Goal: Task Accomplishment & Management: Manage account settings

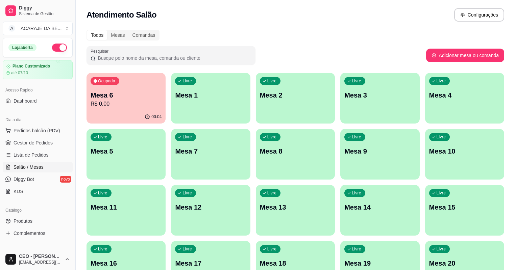
scroll to position [26, 0]
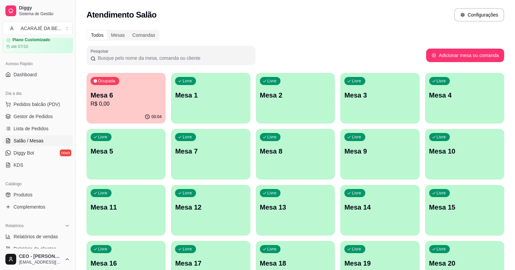
click at [130, 98] on p "Mesa 6" at bounding box center [126, 95] width 71 height 9
click at [26, 116] on span "Gestor de Pedidos" at bounding box center [33, 116] width 39 height 7
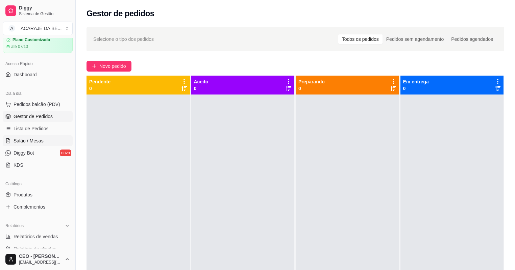
click at [45, 139] on link "Salão / Mesas" at bounding box center [38, 141] width 70 height 11
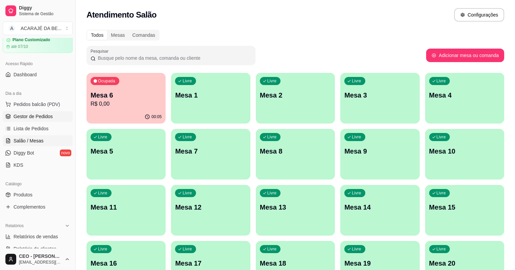
click at [24, 118] on span "Gestor de Pedidos" at bounding box center [33, 116] width 39 height 7
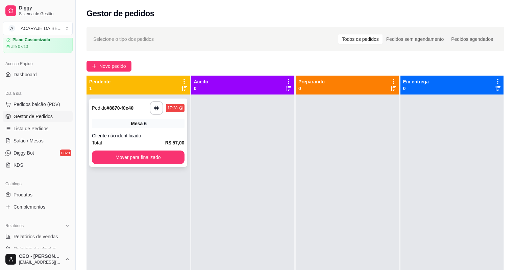
click at [158, 146] on div "Total R$ 57,00" at bounding box center [138, 142] width 93 height 7
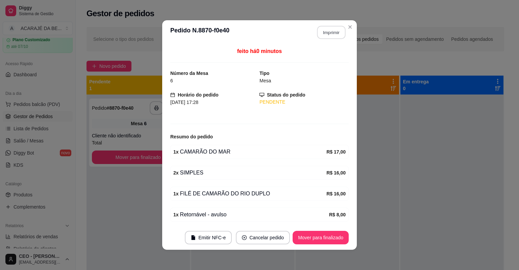
click at [337, 32] on button "Imprimir" at bounding box center [331, 32] width 28 height 13
click at [337, 241] on button "Mover para finalizado" at bounding box center [321, 238] width 54 height 13
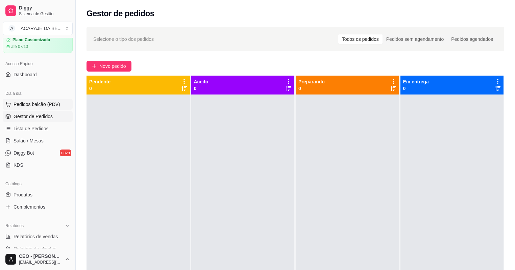
click at [32, 103] on span "Pedidos balcão (PDV)" at bounding box center [37, 104] width 47 height 7
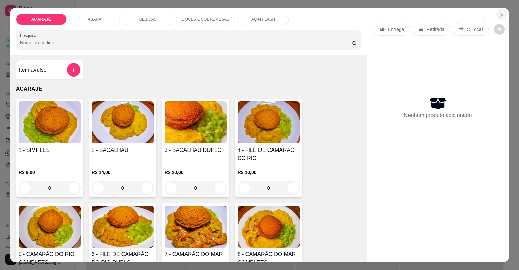
click at [499, 14] on icon "Close" at bounding box center [501, 14] width 5 height 5
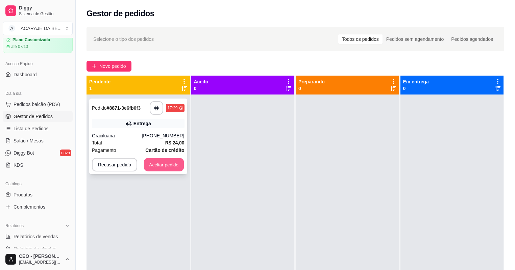
click at [164, 164] on button "Aceitar pedido" at bounding box center [164, 165] width 40 height 13
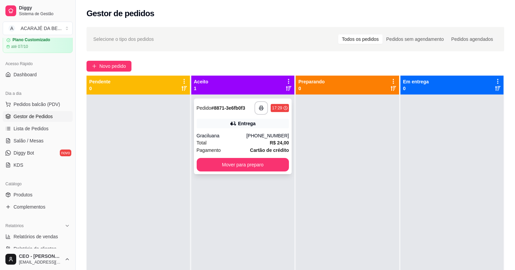
click at [233, 147] on div "Pagamento Cartão de crédito" at bounding box center [243, 150] width 93 height 7
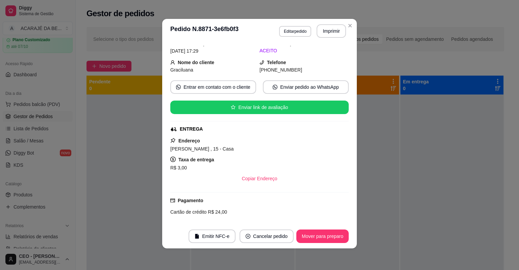
scroll to position [16, 0]
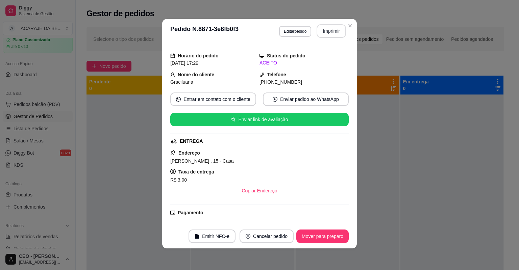
click at [320, 31] on button "Imprimir" at bounding box center [331, 31] width 29 height 14
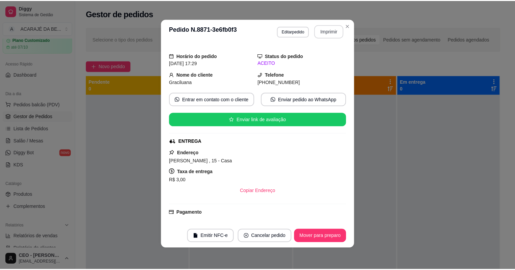
scroll to position [0, 0]
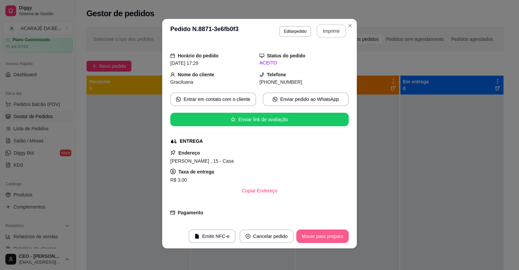
click at [310, 236] on button "Mover para preparo" at bounding box center [322, 237] width 52 height 14
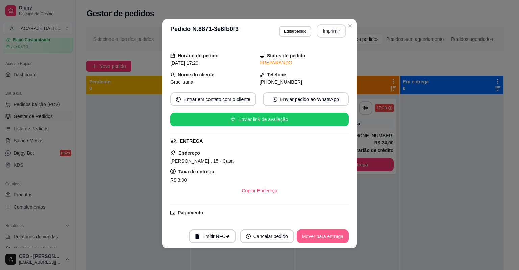
click at [328, 234] on button "Mover para entrega" at bounding box center [323, 237] width 52 height 14
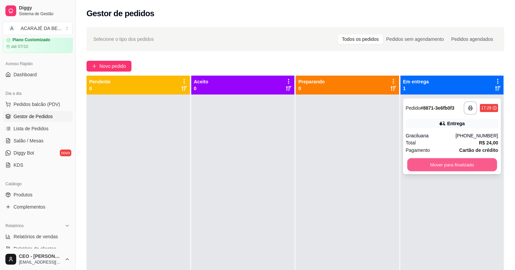
click at [424, 167] on button "Mover para finalizado" at bounding box center [452, 165] width 90 height 13
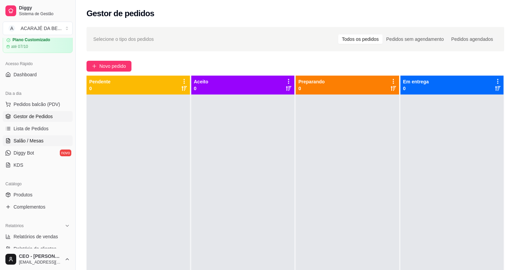
click at [37, 140] on span "Salão / Mesas" at bounding box center [29, 141] width 30 height 7
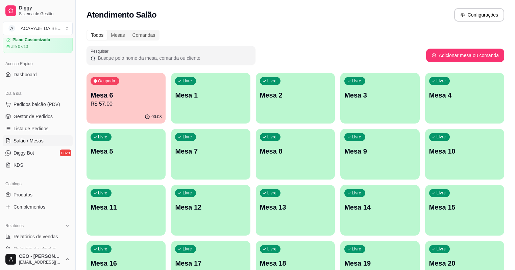
click at [114, 111] on div "00:08" at bounding box center [126, 117] width 79 height 13
click at [31, 116] on span "Gestor de Pedidos" at bounding box center [33, 116] width 39 height 7
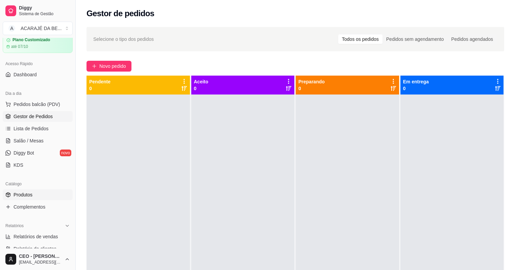
click at [13, 194] on link "Produtos" at bounding box center [38, 195] width 70 height 11
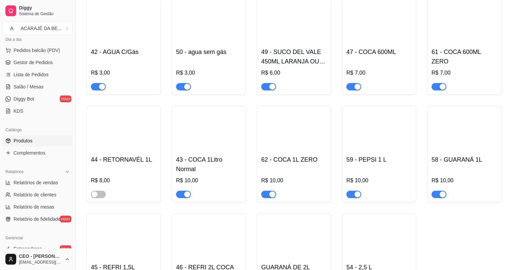
scroll to position [1190, 0]
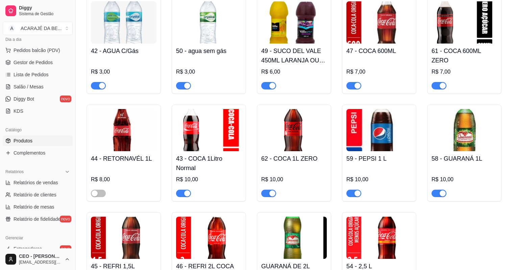
click at [96, 193] on div at bounding box center [98, 193] width 15 height 8
click at [100, 196] on span "button" at bounding box center [98, 193] width 15 height 7
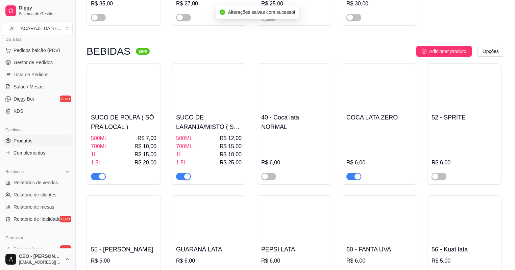
scroll to position [784, 0]
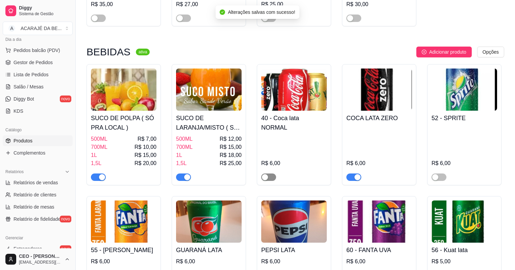
click at [264, 176] on button "button" at bounding box center [268, 177] width 15 height 7
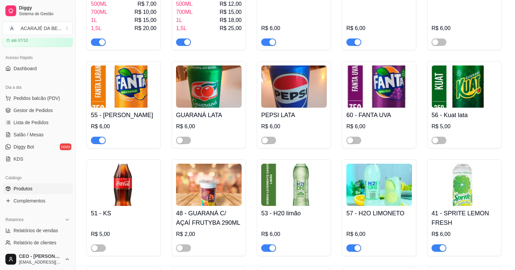
scroll to position [26, 0]
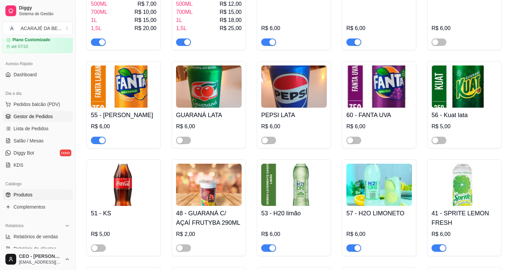
click at [54, 116] on link "Gestor de Pedidos" at bounding box center [38, 116] width 70 height 11
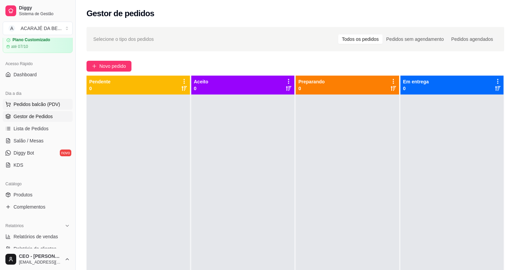
click at [40, 105] on span "Pedidos balcão (PDV)" at bounding box center [37, 104] width 47 height 7
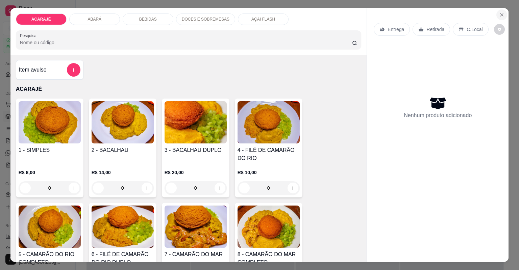
click at [503, 12] on icon "Close" at bounding box center [501, 14] width 5 height 5
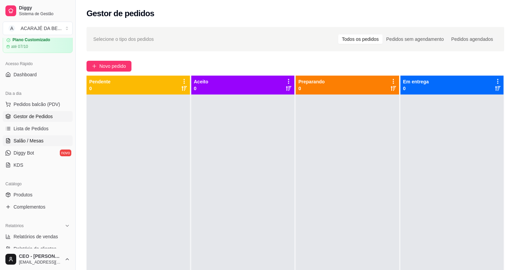
click at [34, 141] on span "Salão / Mesas" at bounding box center [29, 141] width 30 height 7
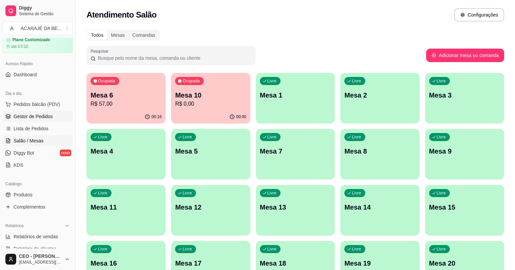
click at [25, 116] on span "Gestor de Pedidos" at bounding box center [33, 116] width 39 height 7
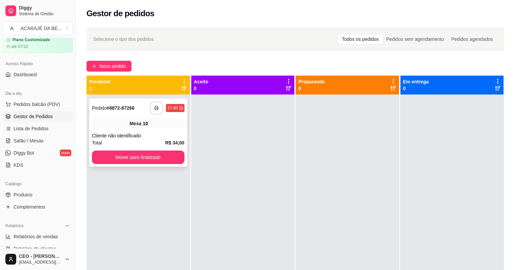
click at [158, 110] on icon "button" at bounding box center [156, 108] width 5 height 5
click at [156, 157] on button "Mover para finalizado" at bounding box center [138, 158] width 93 height 14
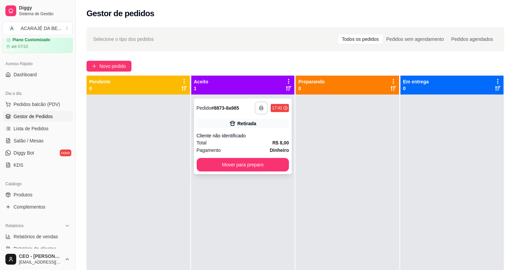
click at [259, 110] on icon "button" at bounding box center [261, 108] width 5 height 5
click at [273, 165] on button "Mover para preparo" at bounding box center [243, 165] width 90 height 13
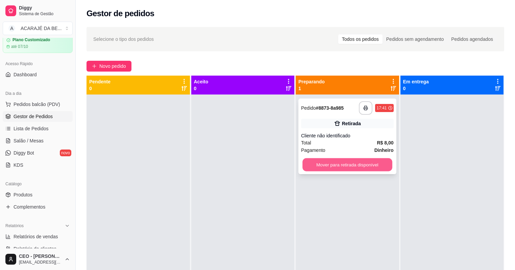
click at [321, 165] on button "Mover para retirada disponível" at bounding box center [348, 165] width 90 height 13
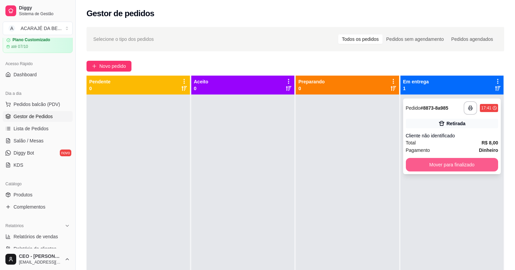
click at [413, 167] on button "Mover para finalizado" at bounding box center [452, 165] width 93 height 14
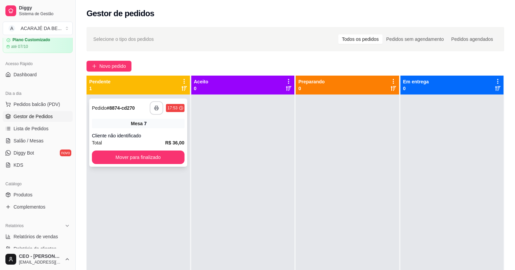
click at [154, 110] on icon "button" at bounding box center [156, 108] width 5 height 5
click at [164, 156] on button "Mover para finalizado" at bounding box center [138, 158] width 93 height 14
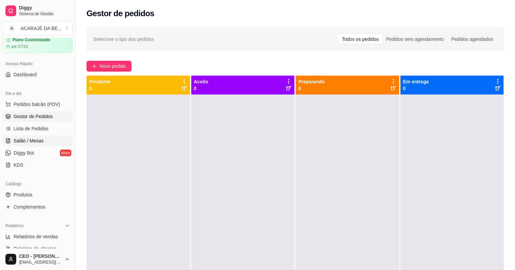
click at [38, 139] on span "Salão / Mesas" at bounding box center [29, 141] width 30 height 7
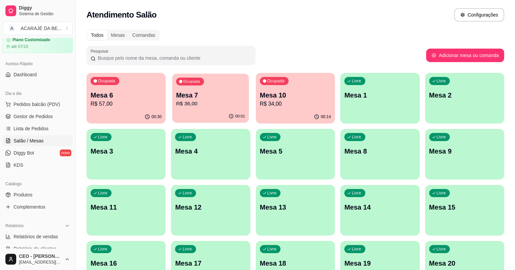
click at [190, 107] on p "R$ 36,00" at bounding box center [210, 104] width 69 height 8
click at [122, 96] on p "Mesa 6" at bounding box center [126, 95] width 71 height 9
click at [36, 115] on span "Gestor de Pedidos" at bounding box center [33, 116] width 39 height 7
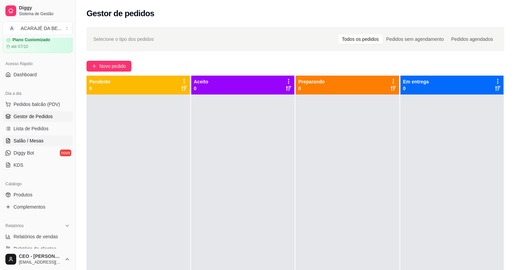
click at [44, 139] on link "Salão / Mesas" at bounding box center [38, 141] width 70 height 11
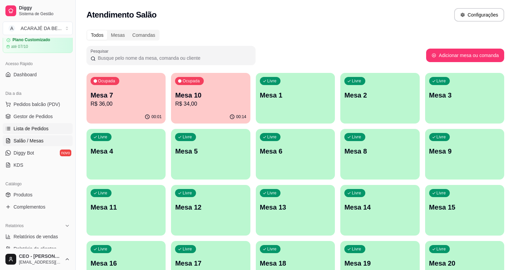
click at [33, 127] on span "Lista de Pedidos" at bounding box center [31, 128] width 35 height 7
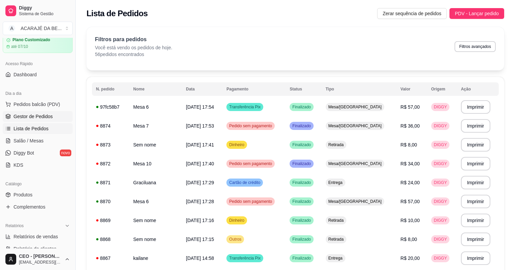
click at [44, 116] on span "Gestor de Pedidos" at bounding box center [33, 116] width 39 height 7
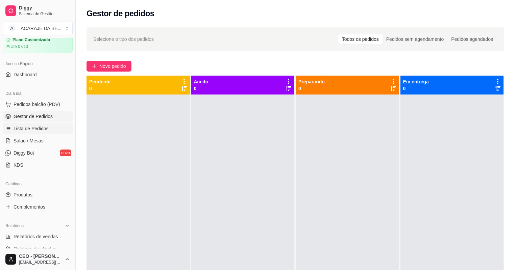
click at [52, 128] on link "Lista de Pedidos" at bounding box center [38, 128] width 70 height 11
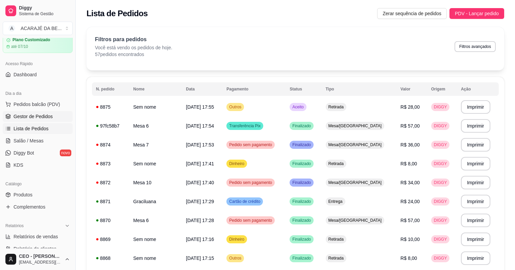
click at [49, 119] on span "Gestor de Pedidos" at bounding box center [33, 116] width 39 height 7
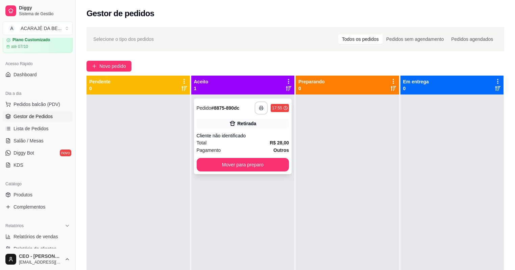
click at [261, 104] on button "button" at bounding box center [261, 108] width 13 height 13
click at [263, 165] on button "Mover para preparo" at bounding box center [243, 165] width 93 height 14
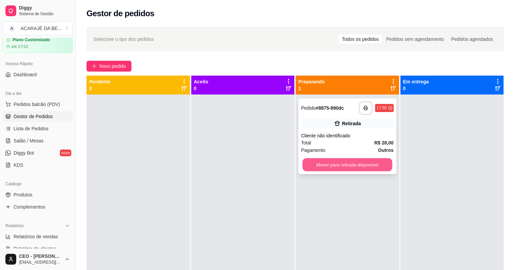
click at [307, 165] on button "Mover para retirada disponível" at bounding box center [348, 165] width 90 height 13
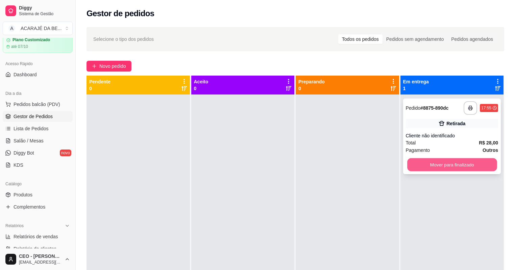
click at [418, 162] on button "Mover para finalizado" at bounding box center [452, 165] width 90 height 13
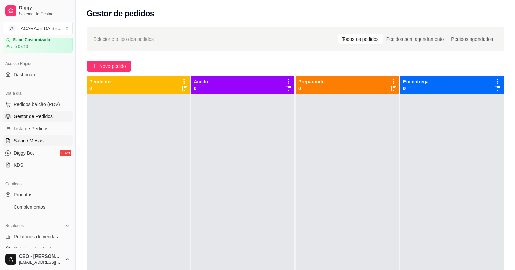
click at [35, 137] on link "Salão / Mesas" at bounding box center [38, 141] width 70 height 11
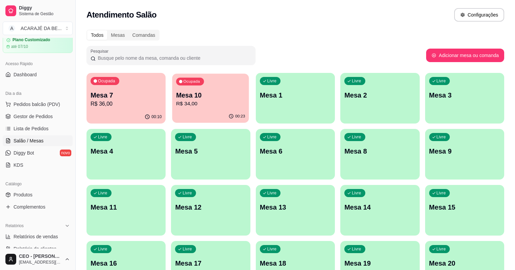
click at [201, 100] on div "Mesa 10 R$ 34,00" at bounding box center [210, 99] width 69 height 17
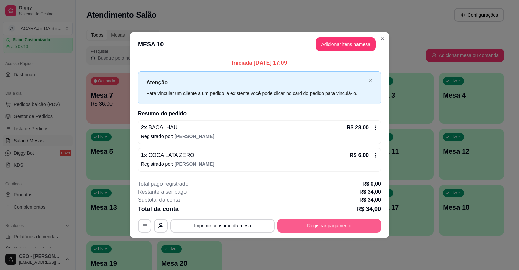
click at [335, 222] on button "Registrar pagamento" at bounding box center [330, 226] width 104 height 14
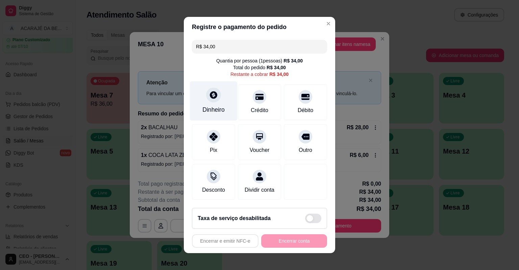
click at [212, 98] on icon at bounding box center [213, 94] width 7 height 7
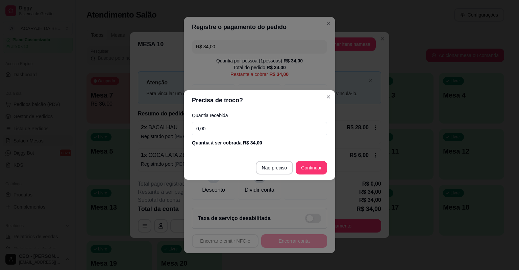
click at [222, 128] on input "0,00" at bounding box center [259, 129] width 135 height 14
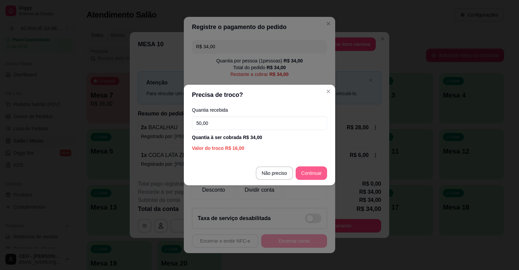
type input "50,00"
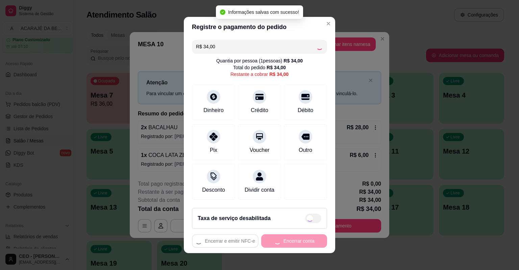
type input "R$ 0,00"
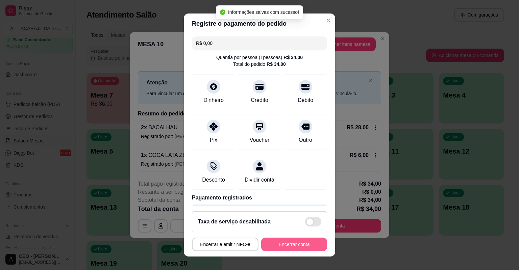
click at [300, 245] on button "Encerrar conta" at bounding box center [294, 245] width 66 height 14
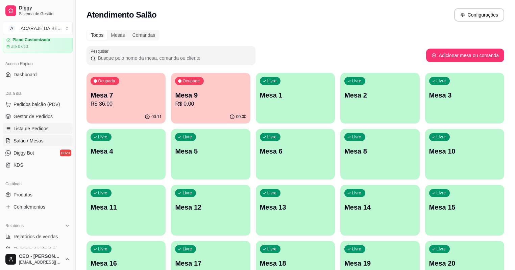
click at [36, 126] on span "Lista de Pedidos" at bounding box center [31, 128] width 35 height 7
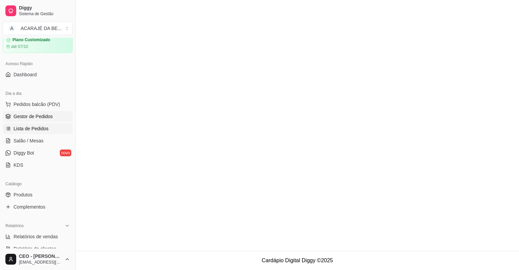
click at [41, 118] on span "Gestor de Pedidos" at bounding box center [33, 116] width 39 height 7
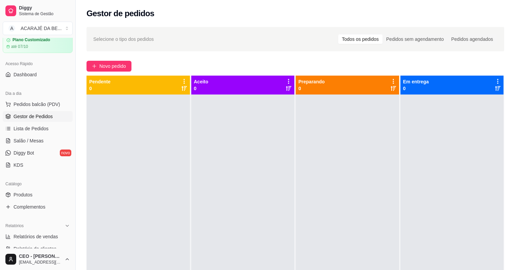
click at [44, 117] on span "Gestor de Pedidos" at bounding box center [33, 116] width 39 height 7
click at [49, 139] on link "Salão / Mesas" at bounding box center [38, 141] width 70 height 11
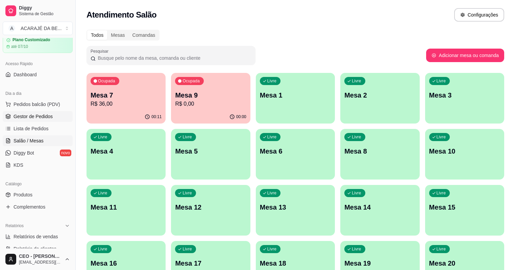
click at [38, 115] on span "Gestor de Pedidos" at bounding box center [33, 116] width 39 height 7
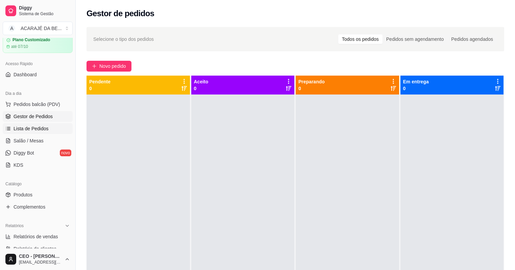
click at [26, 128] on span "Lista de Pedidos" at bounding box center [31, 128] width 35 height 7
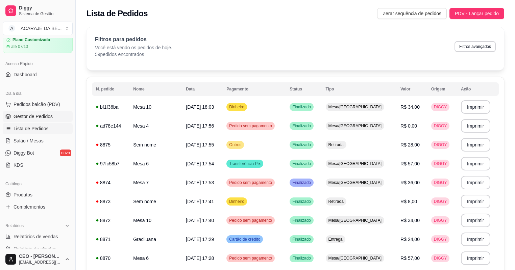
click at [32, 116] on span "Gestor de Pedidos" at bounding box center [33, 116] width 39 height 7
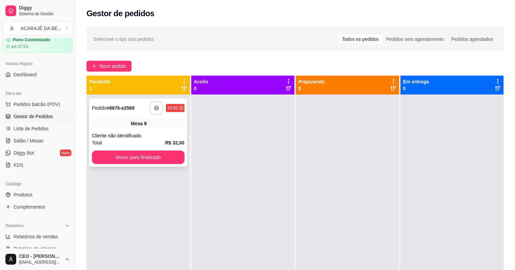
click at [157, 110] on icon "button" at bounding box center [156, 108] width 5 height 5
click at [178, 149] on div "**********" at bounding box center [138, 133] width 98 height 68
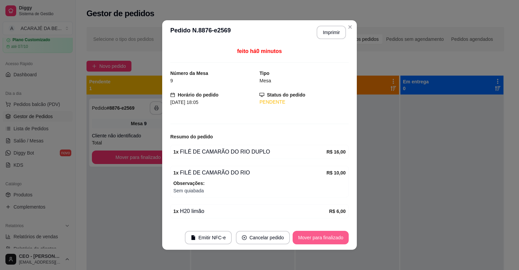
click at [325, 238] on button "Mover para finalizado" at bounding box center [321, 238] width 56 height 14
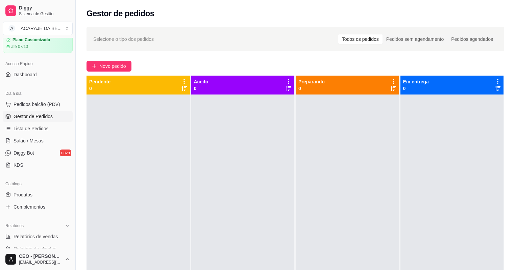
click at [191, 58] on div "Selecione o tipo dos pedidos Todos os pedidos Pedidos sem agendamento Pedidos a…" at bounding box center [295, 188] width 439 height 331
click at [191, 57] on div "Selecione o tipo dos pedidos Todos os pedidos Pedidos sem agendamento Pedidos a…" at bounding box center [295, 188] width 439 height 331
click at [151, 111] on div at bounding box center [138, 230] width 103 height 270
click at [98, 33] on div "Selecione o tipo dos pedidos Todos os pedidos Pedidos sem agendamento Pedidos a…" at bounding box center [296, 39] width 418 height 24
click at [101, 114] on div at bounding box center [138, 230] width 103 height 270
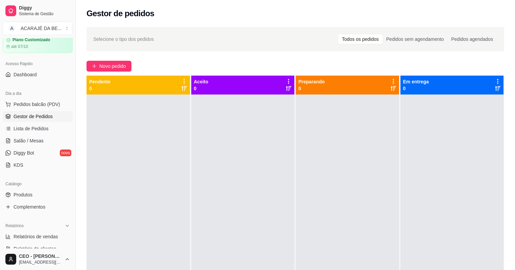
click at [150, 57] on div "Selecione o tipo dos pedidos Todos os pedidos Pedidos sem agendamento Pedidos a…" at bounding box center [295, 188] width 439 height 331
click at [48, 140] on link "Salão / Mesas" at bounding box center [38, 141] width 70 height 11
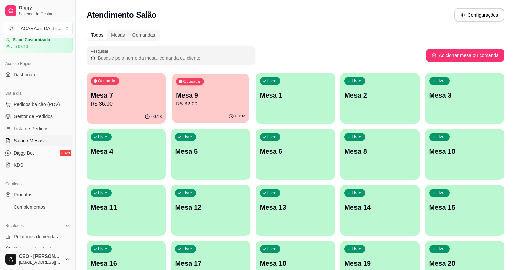
click at [176, 100] on p "R$ 32,00" at bounding box center [210, 104] width 69 height 8
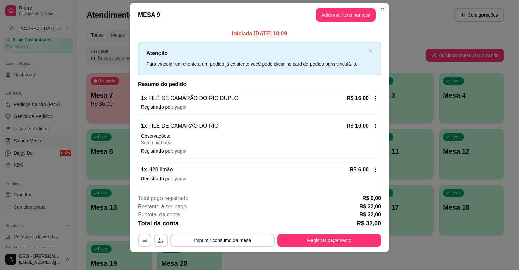
scroll to position [11, 0]
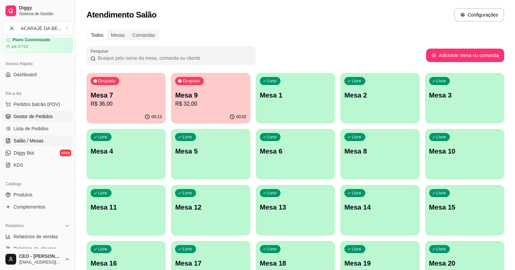
click at [41, 112] on link "Gestor de Pedidos" at bounding box center [38, 116] width 70 height 11
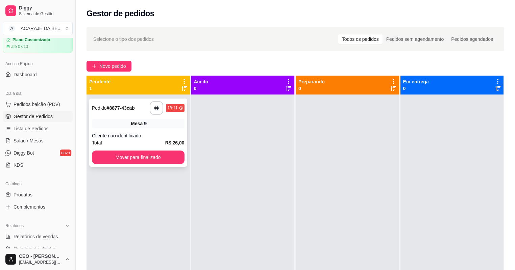
click at [151, 140] on div "Total R$ 26,00" at bounding box center [138, 142] width 93 height 7
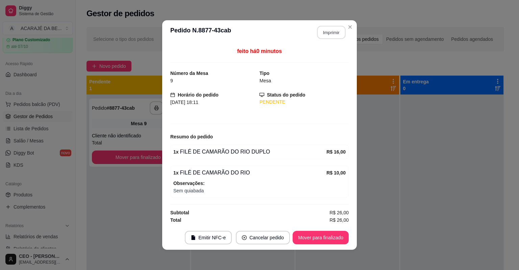
click at [336, 31] on button "Imprimir" at bounding box center [331, 32] width 28 height 13
click at [327, 237] on button "Mover para finalizado" at bounding box center [321, 238] width 54 height 13
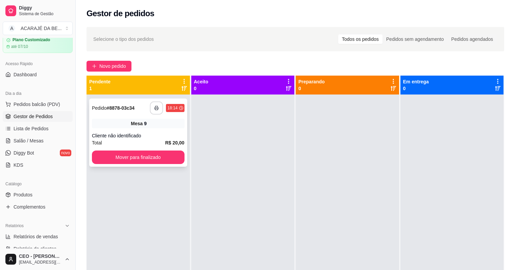
click at [154, 107] on icon "button" at bounding box center [156, 108] width 5 height 5
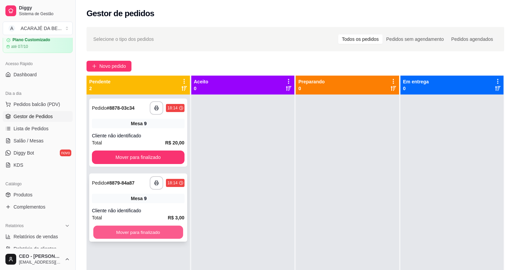
click at [158, 234] on button "Mover para finalizado" at bounding box center [138, 232] width 90 height 13
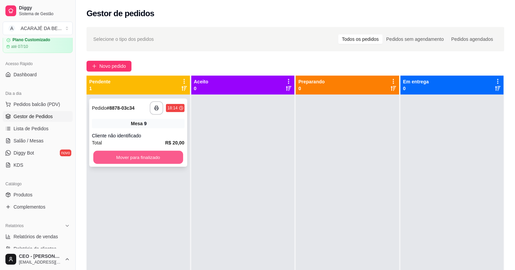
click at [170, 158] on button "Mover para finalizado" at bounding box center [138, 157] width 90 height 13
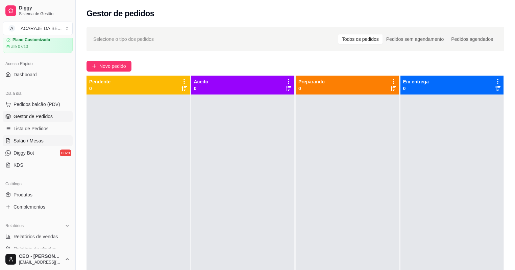
click at [37, 138] on span "Salão / Mesas" at bounding box center [29, 141] width 30 height 7
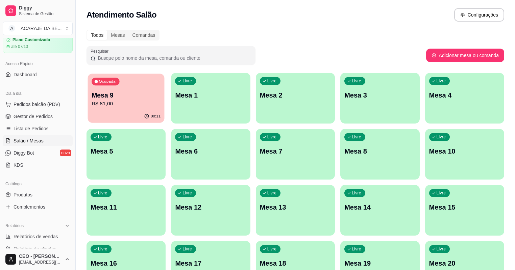
click at [111, 110] on button "Ocupada Mesa 9 R$ 81,00 00:11" at bounding box center [126, 98] width 77 height 49
click at [49, 117] on span "Gestor de Pedidos" at bounding box center [33, 116] width 39 height 7
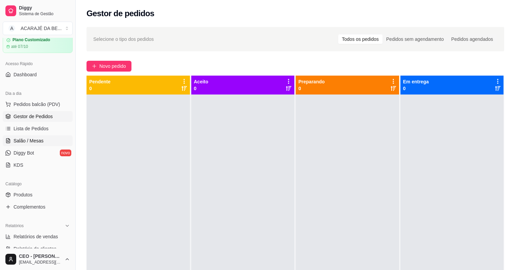
click at [46, 141] on link "Salão / Mesas" at bounding box center [38, 141] width 70 height 11
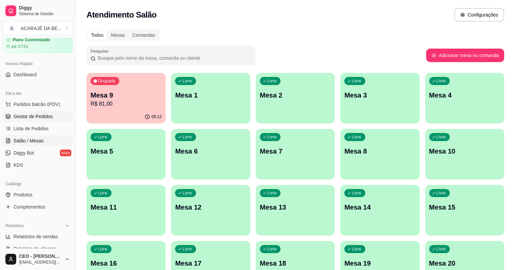
click at [39, 114] on span "Gestor de Pedidos" at bounding box center [33, 116] width 39 height 7
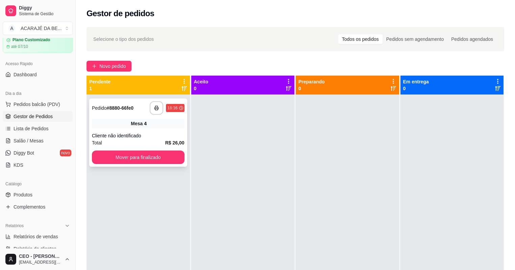
click at [157, 144] on div "Total R$ 26,00" at bounding box center [138, 142] width 93 height 7
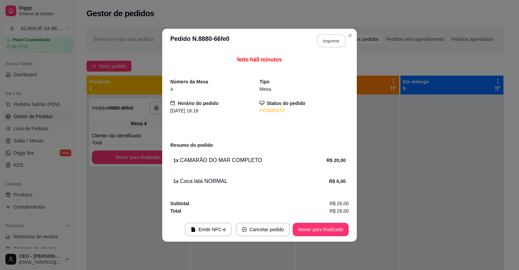
click at [337, 38] on button "Imprimir" at bounding box center [331, 40] width 28 height 13
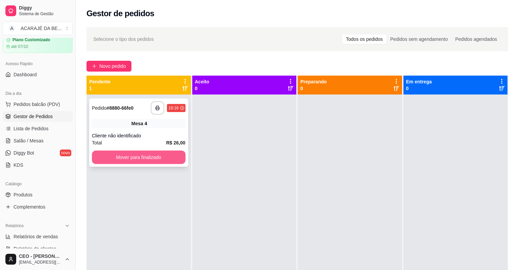
click at [171, 155] on button "Mover para finalizado" at bounding box center [139, 158] width 94 height 14
click at [157, 106] on icon "button" at bounding box center [158, 108] width 5 height 5
click at [169, 159] on button "Mover para finalizado" at bounding box center [139, 158] width 94 height 14
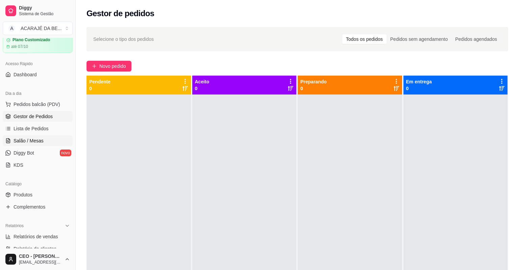
click at [42, 138] on span "Salão / Mesas" at bounding box center [29, 141] width 30 height 7
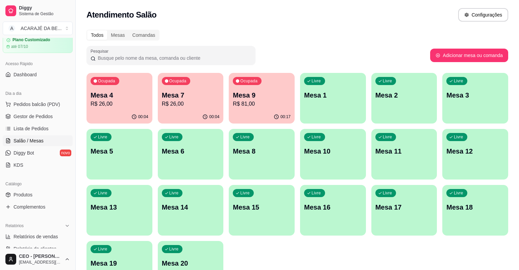
click at [264, 101] on p "R$ 81,00" at bounding box center [262, 104] width 58 height 8
click at [27, 102] on span "Pedidos balcão (PDV)" at bounding box center [37, 104] width 47 height 7
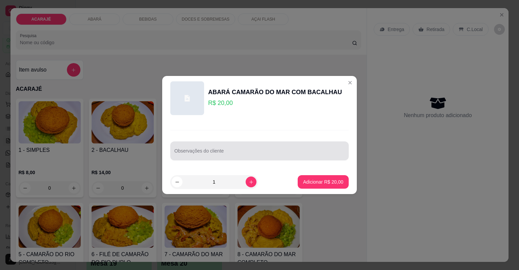
click at [249, 153] on input "Observações do cliente" at bounding box center [259, 153] width 170 height 7
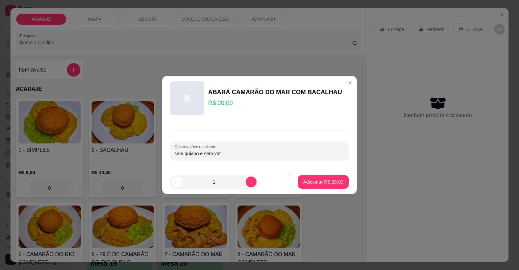
type input "sem quiabo e sem vata"
click at [329, 182] on p "Adicionar R$ 20,00" at bounding box center [323, 182] width 40 height 7
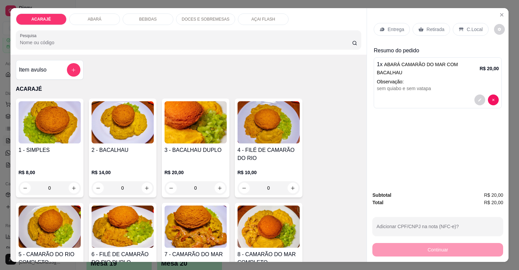
click at [390, 32] on p "Entrega" at bounding box center [396, 29] width 17 height 7
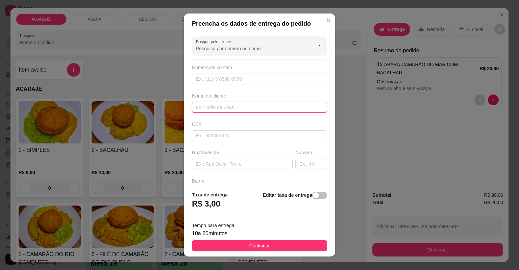
click at [220, 104] on input "text" at bounding box center [259, 107] width 135 height 11
type input "k"
type input "KETHYN"
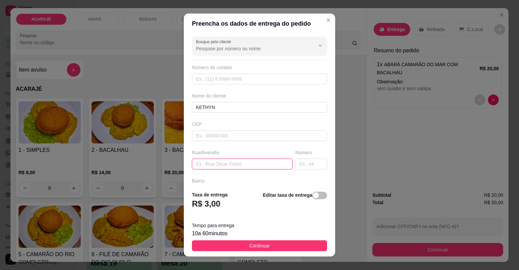
click at [209, 165] on input "text" at bounding box center [242, 164] width 101 height 11
type input "EM CIMA DO MERCADO DE EDVALDO NUMERO 2 INTERFONE"
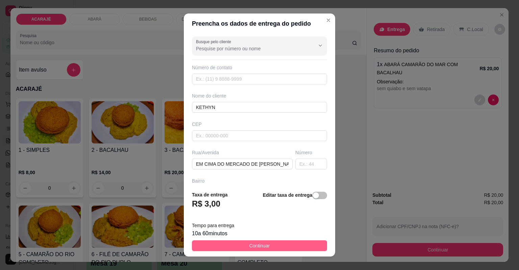
click at [288, 246] on button "Continuar" at bounding box center [259, 246] width 135 height 11
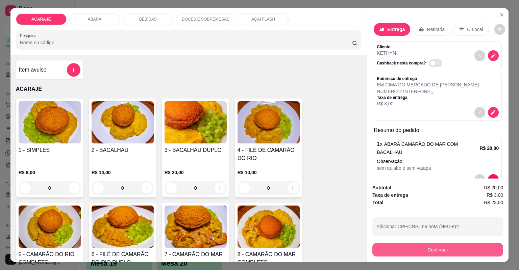
click at [416, 253] on button "Continuar" at bounding box center [438, 250] width 131 height 14
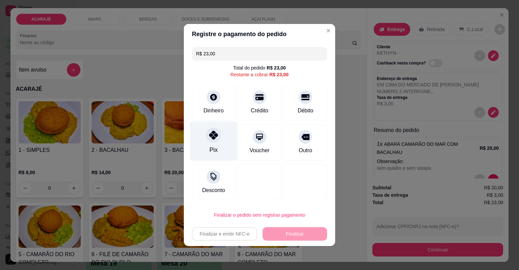
click at [211, 135] on icon at bounding box center [213, 135] width 9 height 9
type input "R$ 0,00"
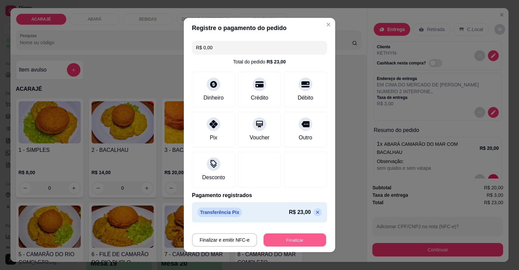
click at [283, 245] on button "Finalizar" at bounding box center [295, 240] width 63 height 13
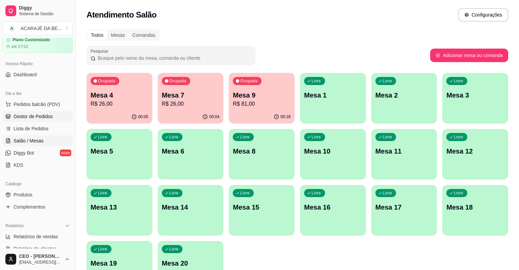
click at [38, 115] on span "Gestor de Pedidos" at bounding box center [33, 116] width 39 height 7
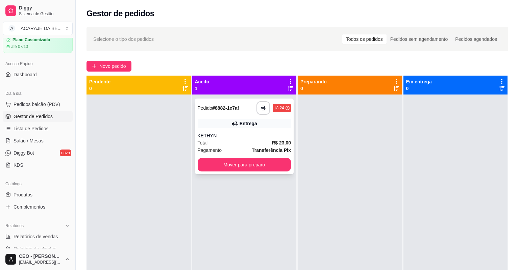
click at [256, 144] on div "Total R$ 23,00" at bounding box center [245, 142] width 94 height 7
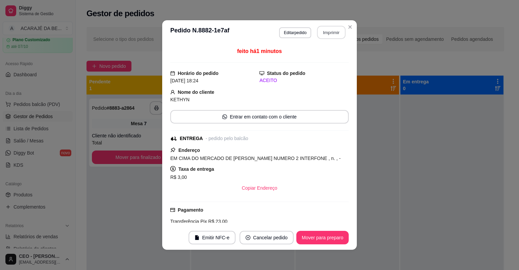
click at [331, 33] on button "Imprimir" at bounding box center [331, 32] width 28 height 13
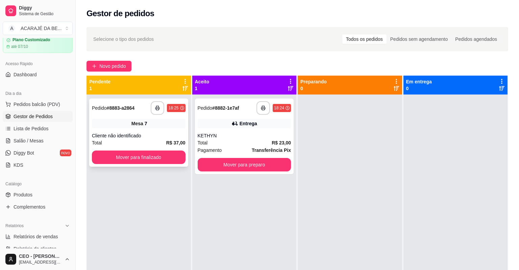
click at [160, 142] on div "Total R$ 37,00" at bounding box center [139, 142] width 94 height 7
click at [156, 104] on button "button" at bounding box center [157, 108] width 13 height 13
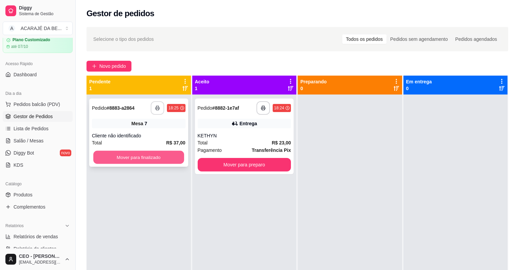
click at [147, 157] on button "Mover para finalizado" at bounding box center [138, 157] width 91 height 13
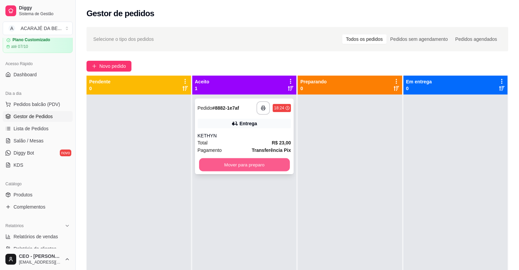
click at [222, 164] on button "Mover para preparo" at bounding box center [244, 165] width 91 height 13
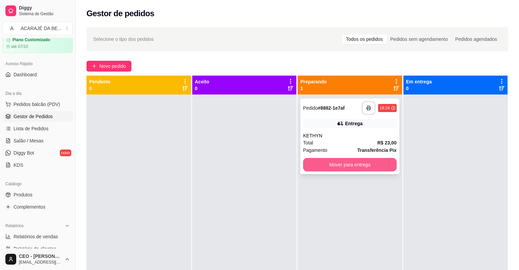
click at [306, 171] on button "Mover para entrega" at bounding box center [350, 165] width 94 height 14
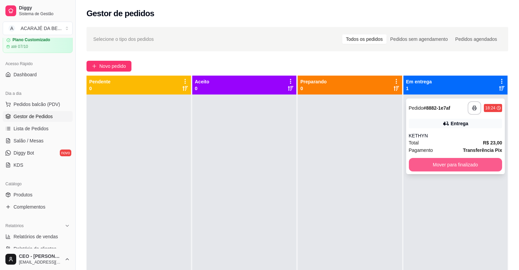
click at [450, 165] on button "Mover para finalizado" at bounding box center [456, 165] width 94 height 14
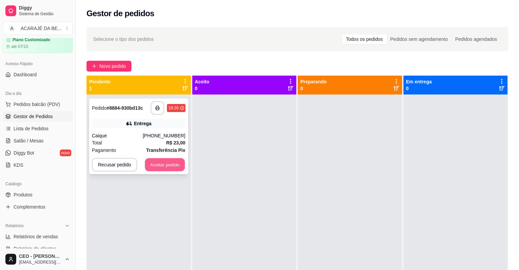
click at [162, 161] on button "Aceitar pedido" at bounding box center [165, 165] width 40 height 13
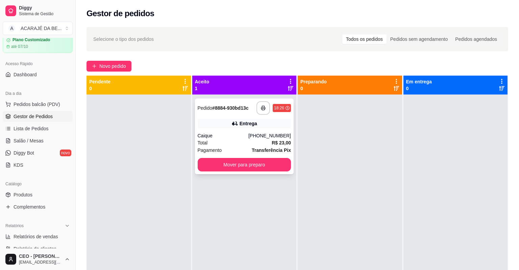
click at [246, 147] on div "Pagamento Transferência Pix" at bounding box center [245, 150] width 94 height 7
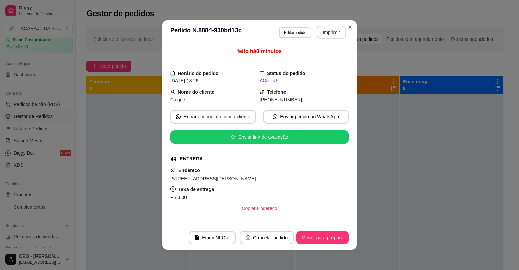
click at [331, 31] on button "Imprimir" at bounding box center [331, 33] width 29 height 14
click at [329, 236] on button "Mover para preparo" at bounding box center [322, 238] width 51 height 13
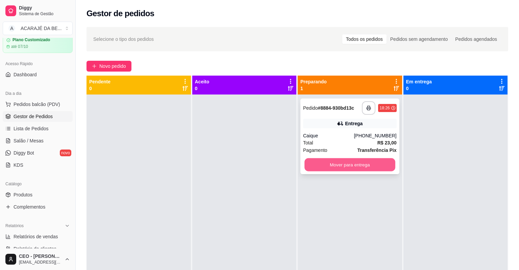
click at [382, 164] on button "Mover para entrega" at bounding box center [350, 165] width 91 height 13
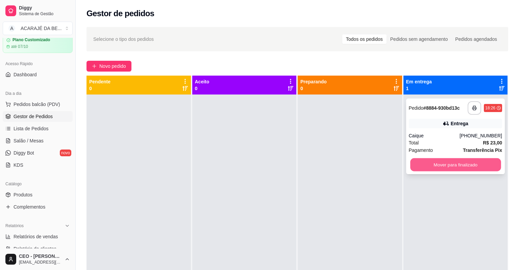
click at [410, 161] on button "Mover para finalizado" at bounding box center [455, 165] width 91 height 13
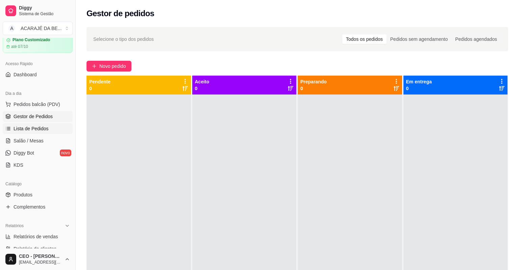
click at [36, 124] on link "Lista de Pedidos" at bounding box center [38, 128] width 70 height 11
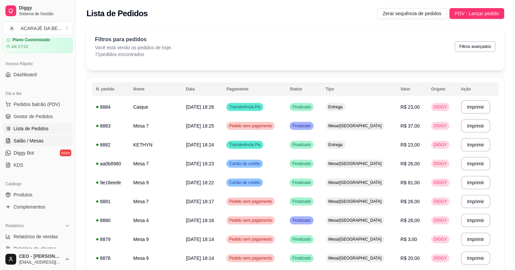
click at [27, 141] on span "Salão / Mesas" at bounding box center [29, 141] width 30 height 7
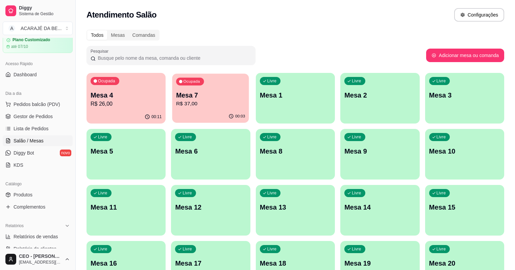
click at [193, 107] on p "R$ 37,00" at bounding box center [210, 104] width 69 height 8
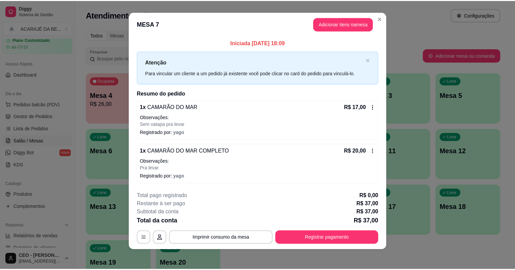
scroll to position [5, 0]
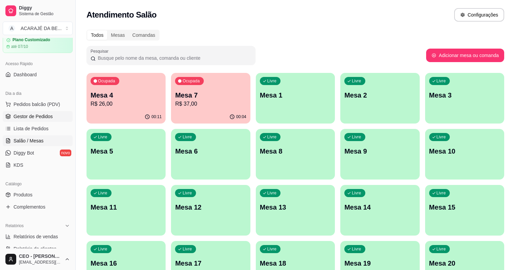
click at [39, 114] on span "Gestor de Pedidos" at bounding box center [33, 116] width 39 height 7
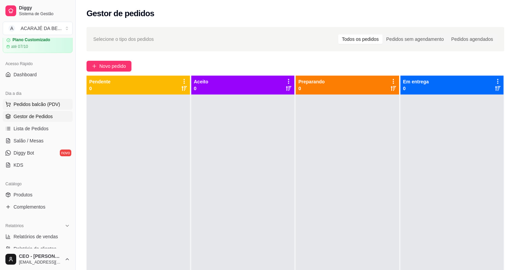
click at [39, 103] on span "Pedidos balcão (PDV)" at bounding box center [37, 104] width 47 height 7
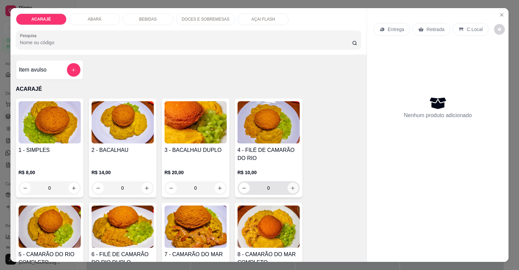
click at [290, 186] on icon "increase-product-quantity" at bounding box center [292, 188] width 5 height 5
type input "1"
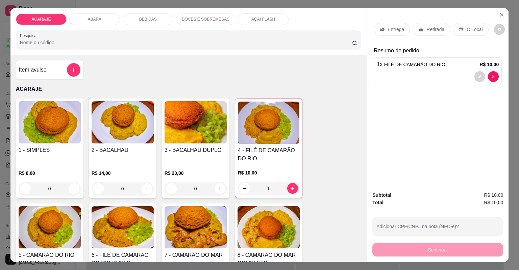
click at [398, 27] on p "Entrega" at bounding box center [396, 29] width 17 height 7
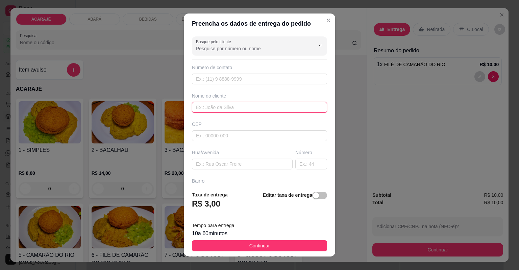
click at [212, 104] on input "text" at bounding box center [259, 107] width 135 height 11
type input "KAILANE"
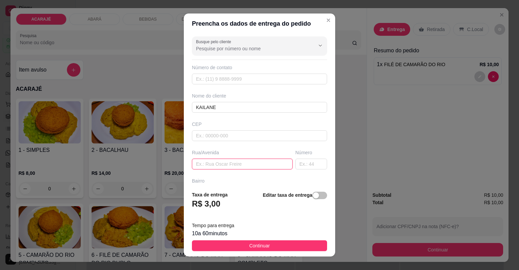
click at [210, 164] on input "text" at bounding box center [242, 164] width 101 height 11
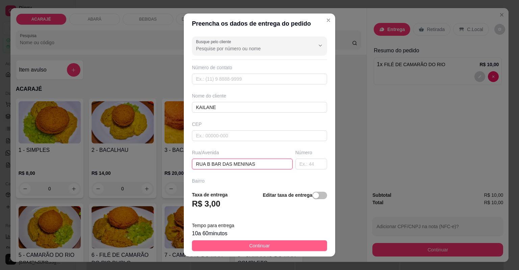
type input "RUA B BAR DAS MENINAS"
click at [280, 245] on button "Continuar" at bounding box center [259, 246] width 135 height 11
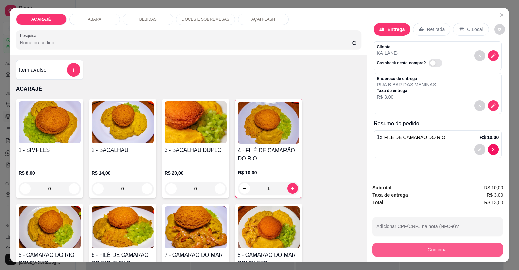
click at [422, 250] on button "Continuar" at bounding box center [438, 250] width 131 height 14
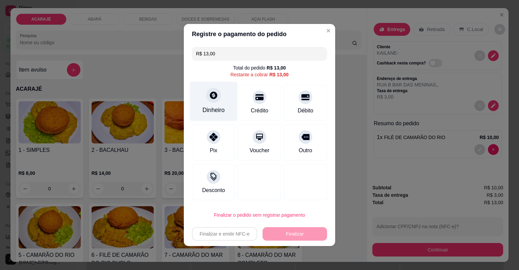
click at [214, 92] on icon at bounding box center [213, 95] width 7 height 7
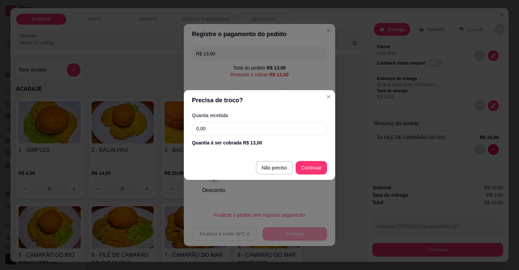
click at [216, 127] on input "0,00" at bounding box center [259, 129] width 135 height 14
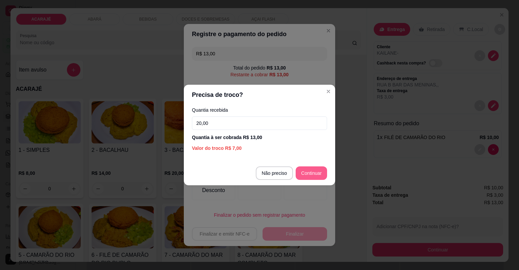
type input "20,00"
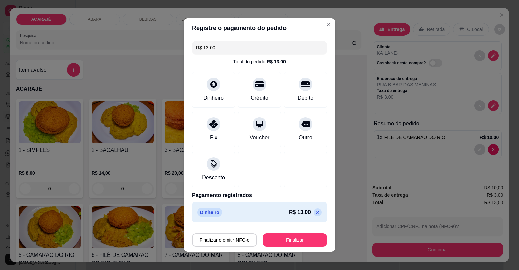
type input "R$ 0,00"
click at [280, 238] on button "Finalizar" at bounding box center [295, 240] width 63 height 13
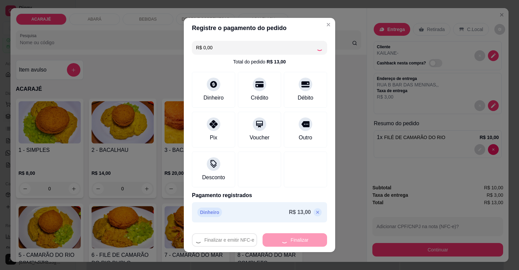
type input "0"
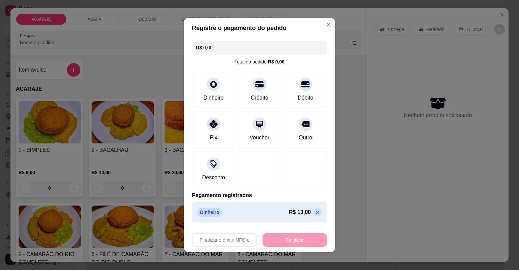
type input "-R$ 13,00"
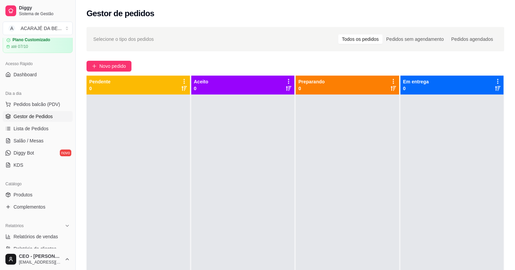
click at [37, 115] on span "Gestor de Pedidos" at bounding box center [33, 116] width 39 height 7
click at [37, 128] on span "Lista de Pedidos" at bounding box center [31, 128] width 35 height 7
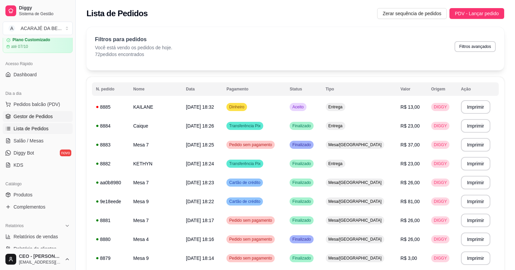
click at [39, 115] on span "Gestor de Pedidos" at bounding box center [33, 116] width 39 height 7
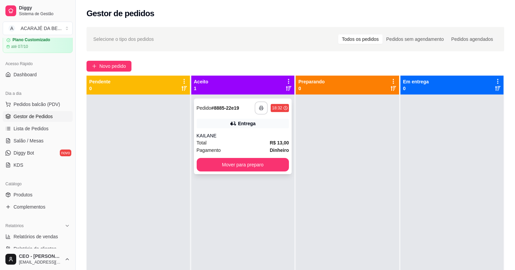
click at [262, 108] on button "button" at bounding box center [261, 108] width 13 height 13
click at [264, 162] on button "Mover para preparo" at bounding box center [243, 165] width 90 height 13
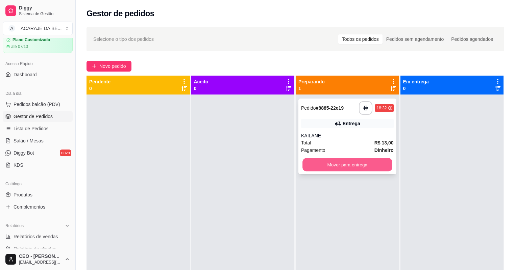
click at [325, 162] on button "Mover para entrega" at bounding box center [348, 165] width 90 height 13
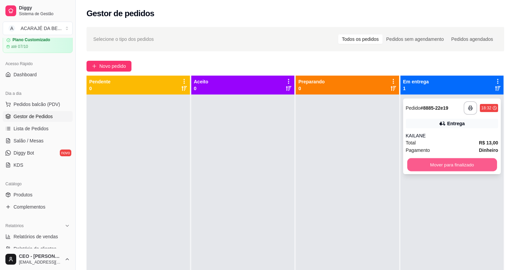
click at [437, 165] on button "Mover para finalizado" at bounding box center [452, 165] width 90 height 13
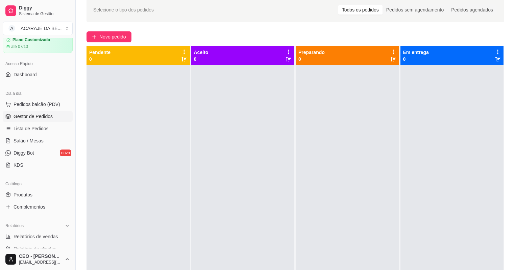
scroll to position [22, 0]
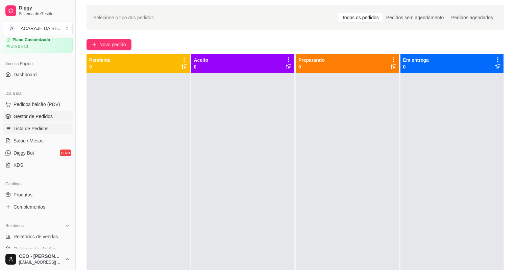
click at [42, 129] on span "Lista de Pedidos" at bounding box center [31, 128] width 35 height 7
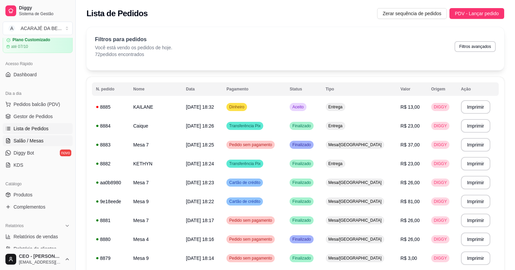
click at [42, 139] on span "Salão / Mesas" at bounding box center [29, 141] width 30 height 7
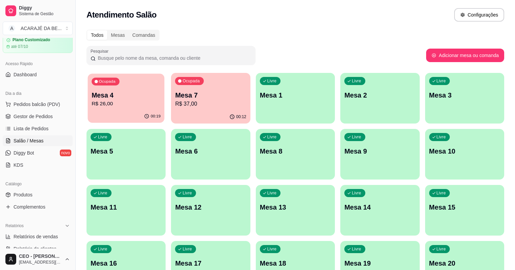
click at [129, 97] on p "Mesa 4" at bounding box center [126, 95] width 69 height 9
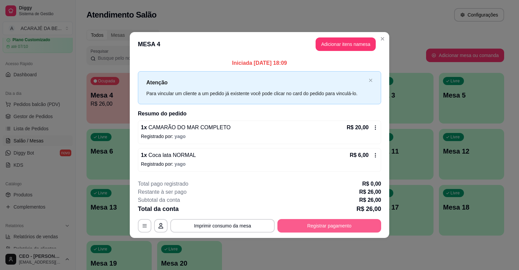
click at [337, 227] on button "Registrar pagamento" at bounding box center [330, 226] width 104 height 14
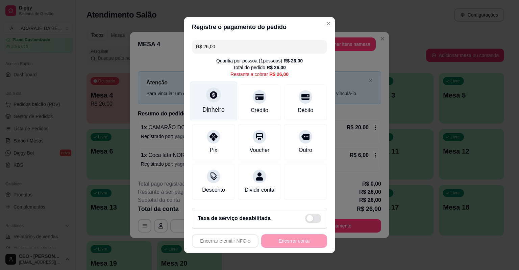
click at [211, 95] on icon at bounding box center [213, 95] width 9 height 9
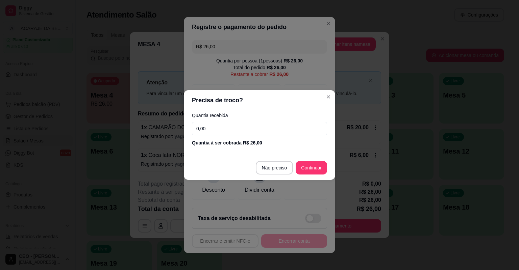
click at [238, 129] on input "0,00" at bounding box center [259, 129] width 135 height 14
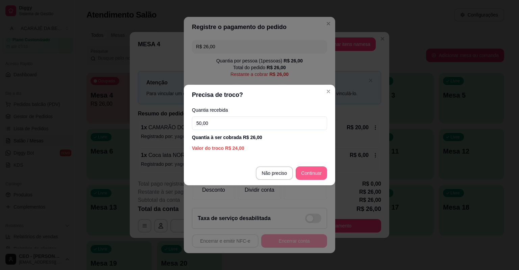
type input "50,00"
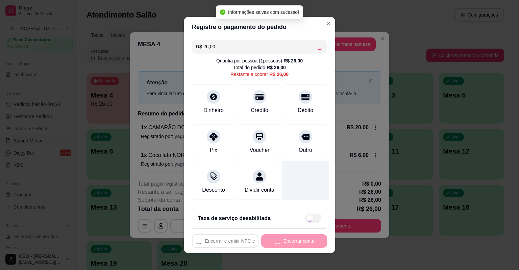
type input "R$ 0,00"
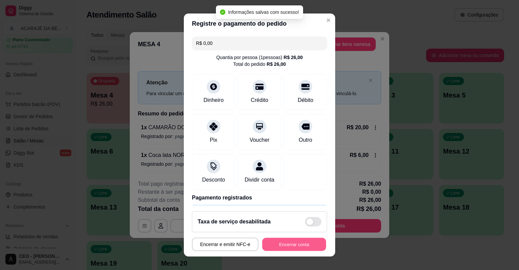
click at [300, 243] on button "Encerrar conta" at bounding box center [294, 244] width 64 height 13
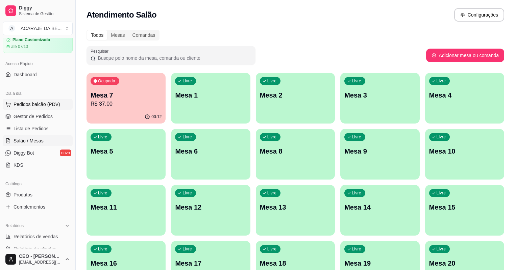
click at [33, 103] on span "Pedidos balcão (PDV)" at bounding box center [37, 104] width 47 height 7
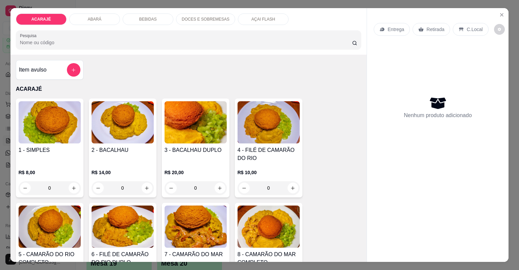
click at [252, 19] on p "AÇAI FLASH" at bounding box center [264, 19] width 24 height 5
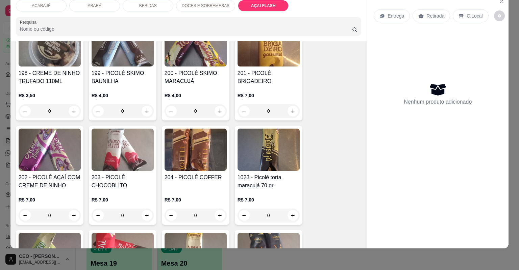
scroll to position [1796, 0]
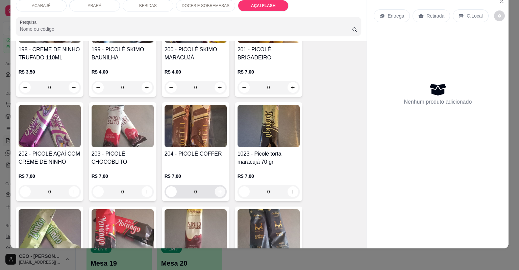
click at [219, 190] on icon "increase-product-quantity" at bounding box center [219, 192] width 5 height 5
type input "1"
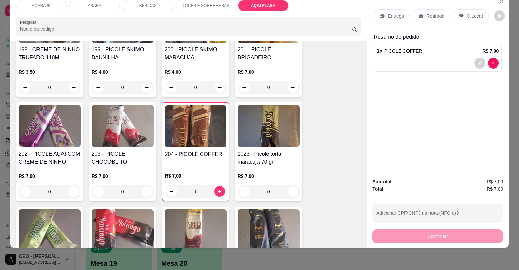
click at [475, 14] on p "C.Local" at bounding box center [475, 16] width 16 height 7
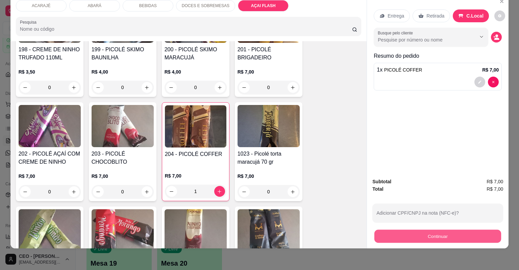
click at [439, 235] on button "Continuar" at bounding box center [438, 236] width 127 height 13
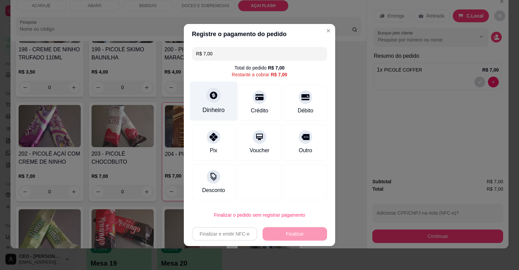
click at [213, 93] on icon at bounding box center [213, 95] width 9 height 9
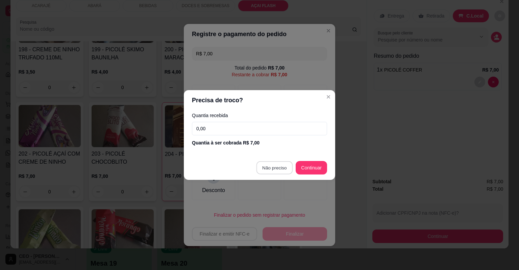
type input "R$ 0,00"
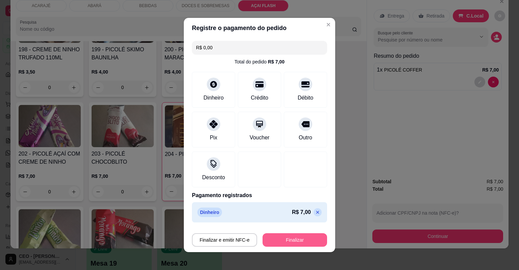
click at [294, 243] on button "Finalizar" at bounding box center [295, 241] width 65 height 14
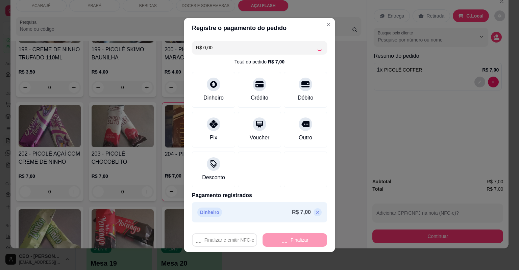
type input "0"
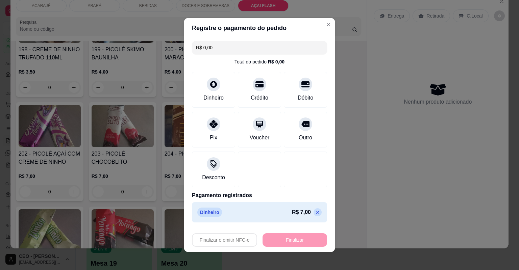
type input "-R$ 7,00"
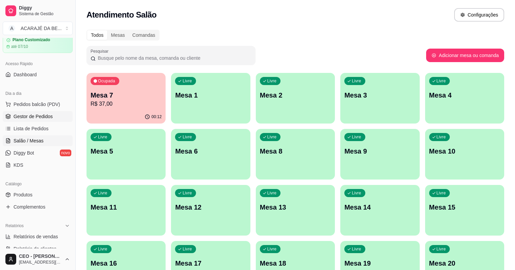
click at [34, 116] on span "Gestor de Pedidos" at bounding box center [33, 116] width 39 height 7
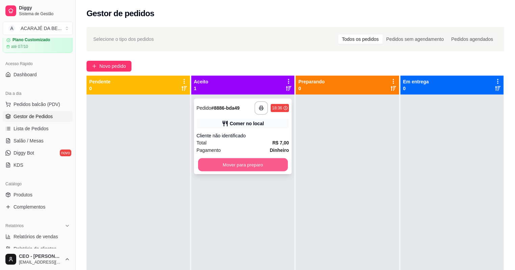
click at [259, 165] on button "Mover para preparo" at bounding box center [243, 165] width 90 height 13
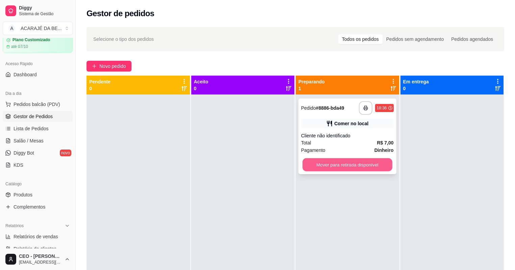
click at [329, 168] on button "Mover para retirada disponível" at bounding box center [348, 165] width 90 height 13
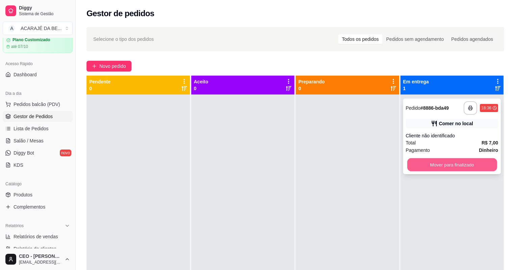
click at [451, 165] on button "Mover para finalizado" at bounding box center [452, 165] width 90 height 13
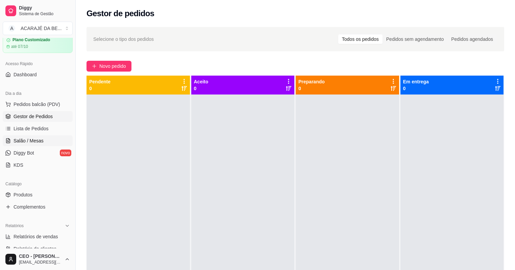
click at [28, 140] on span "Salão / Mesas" at bounding box center [29, 141] width 30 height 7
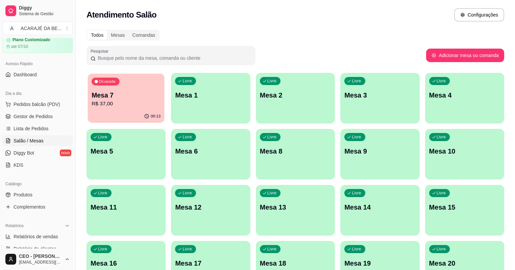
click at [135, 103] on p "R$ 37,00" at bounding box center [126, 104] width 69 height 8
click at [132, 100] on div "Mesa 7 R$ 37,00" at bounding box center [126, 99] width 69 height 17
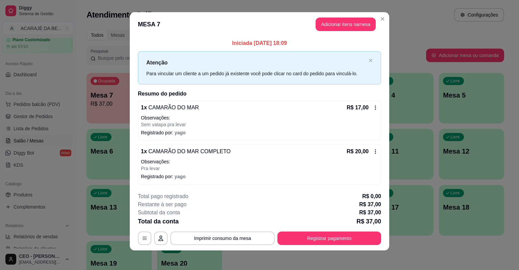
scroll to position [5, 0]
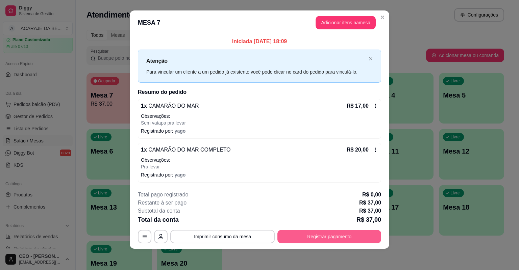
click at [362, 237] on button "Registrar pagamento" at bounding box center [330, 237] width 104 height 14
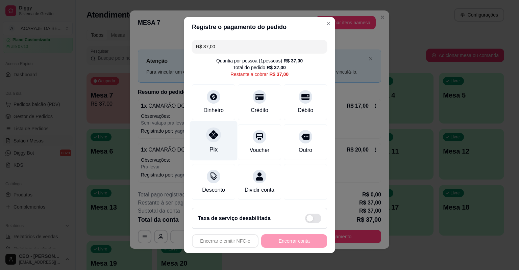
click at [214, 138] on icon at bounding box center [213, 134] width 9 height 9
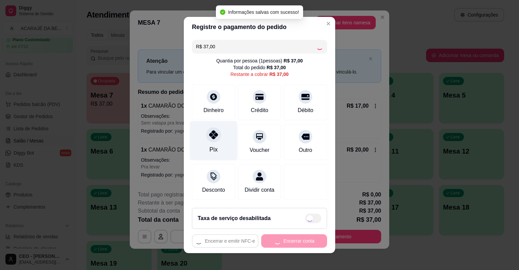
type input "R$ 0,00"
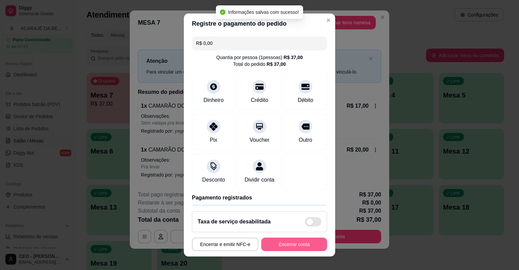
click at [296, 246] on button "Encerrar conta" at bounding box center [294, 245] width 66 height 14
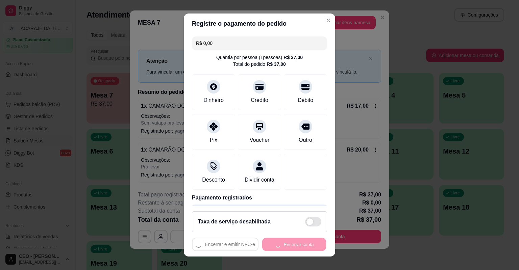
click at [296, 246] on div "Encerrar e emitir NFC-e Encerrar conta" at bounding box center [259, 245] width 135 height 14
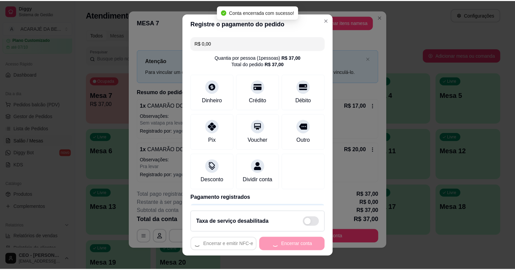
scroll to position [0, 0]
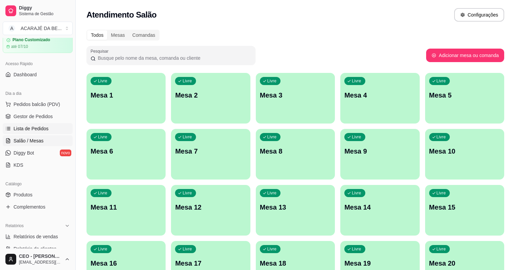
click at [23, 129] on span "Lista de Pedidos" at bounding box center [31, 128] width 35 height 7
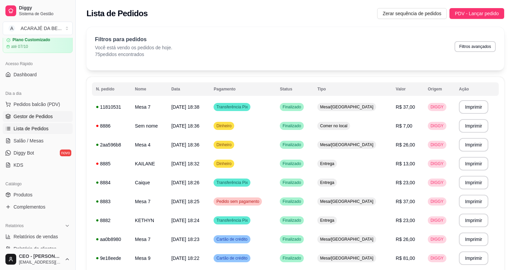
click at [30, 115] on span "Gestor de Pedidos" at bounding box center [33, 116] width 39 height 7
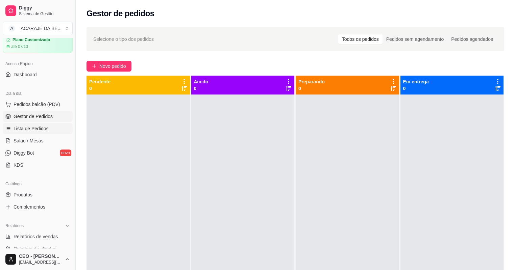
click at [42, 127] on span "Lista de Pedidos" at bounding box center [31, 128] width 35 height 7
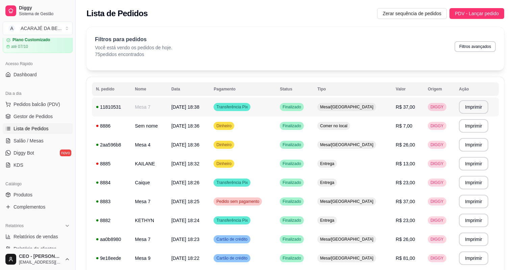
click at [433, 115] on td "DIGGY" at bounding box center [439, 107] width 31 height 19
click at [35, 118] on span "Gestor de Pedidos" at bounding box center [33, 116] width 39 height 7
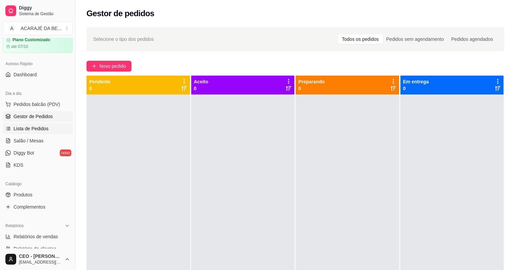
click at [31, 125] on span "Lista de Pedidos" at bounding box center [31, 128] width 35 height 7
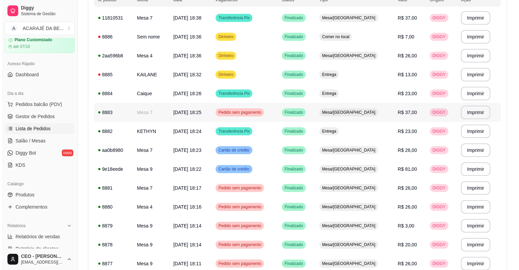
scroll to position [81, 0]
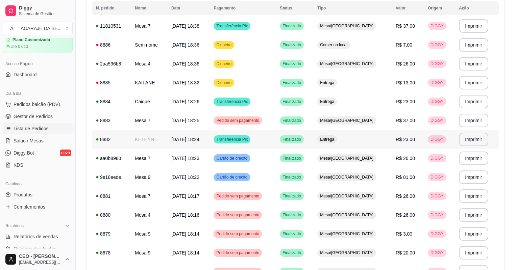
click at [128, 137] on td "8882" at bounding box center [111, 139] width 39 height 19
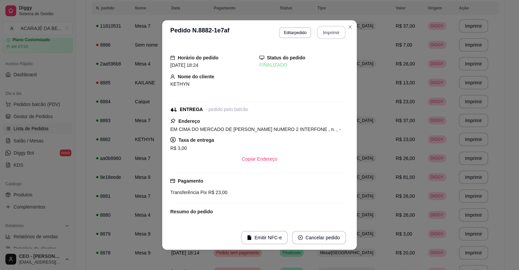
click at [331, 27] on button "Imprimir" at bounding box center [331, 32] width 28 height 13
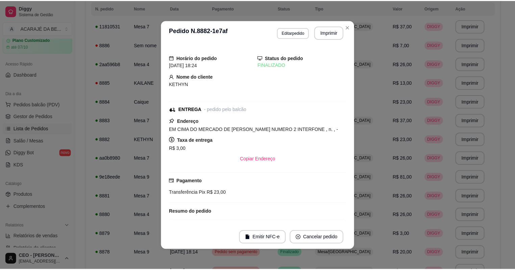
scroll to position [0, 0]
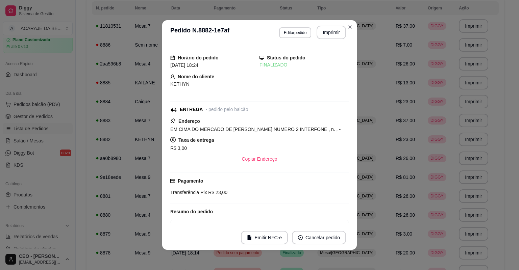
click at [411, 93] on div "**********" at bounding box center [259, 135] width 519 height 270
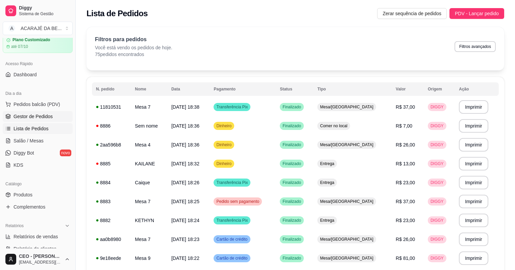
click at [34, 118] on span "Gestor de Pedidos" at bounding box center [33, 116] width 39 height 7
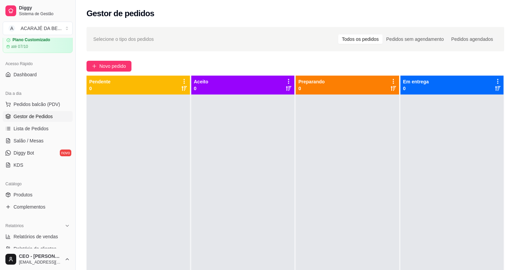
click at [330, 133] on div at bounding box center [347, 230] width 103 height 270
click at [27, 115] on span "Gestor de Pedidos" at bounding box center [33, 116] width 39 height 7
drag, startPoint x: 112, startPoint y: 140, endPoint x: 116, endPoint y: 140, distance: 4.1
click at [115, 140] on div at bounding box center [138, 230] width 103 height 270
click at [141, 142] on div at bounding box center [138, 230] width 103 height 270
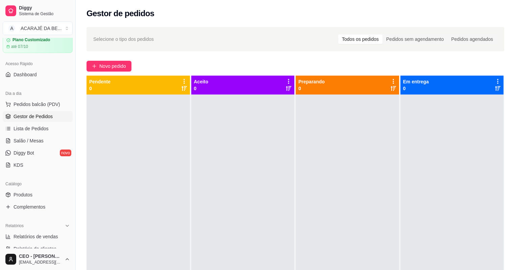
click at [45, 115] on span "Gestor de Pedidos" at bounding box center [33, 116] width 39 height 7
click at [111, 131] on div at bounding box center [138, 230] width 103 height 270
click at [55, 119] on link "Gestor de Pedidos" at bounding box center [38, 116] width 70 height 11
click at [55, 128] on link "Lista de Pedidos" at bounding box center [38, 128] width 70 height 11
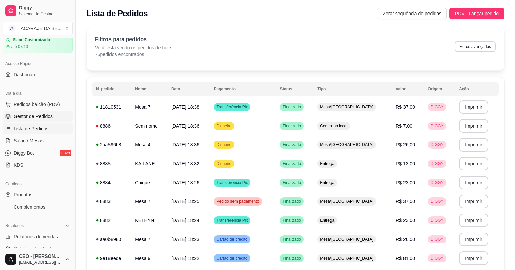
click at [56, 116] on link "Gestor de Pedidos" at bounding box center [38, 116] width 70 height 11
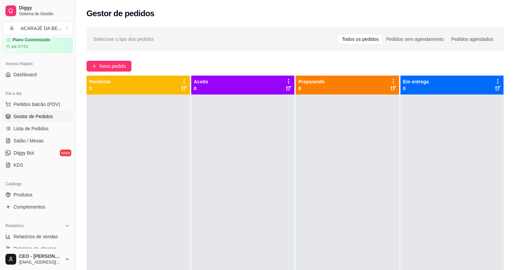
click at [202, 112] on div at bounding box center [242, 230] width 103 height 270
drag, startPoint x: 202, startPoint y: 112, endPoint x: 200, endPoint y: 143, distance: 30.9
click at [200, 142] on div at bounding box center [242, 230] width 103 height 270
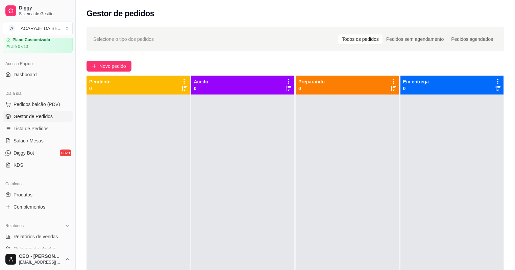
click at [199, 143] on div at bounding box center [242, 230] width 103 height 270
click at [219, 179] on div at bounding box center [242, 230] width 103 height 270
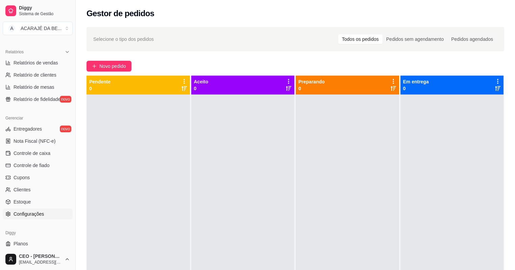
scroll to position [216, 0]
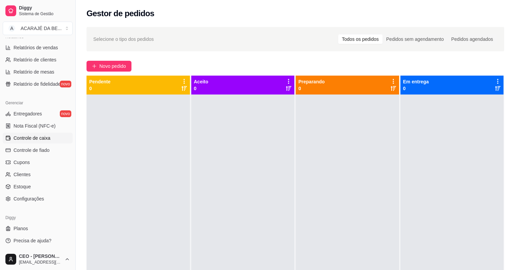
click at [39, 135] on span "Controle de caixa" at bounding box center [32, 138] width 37 height 7
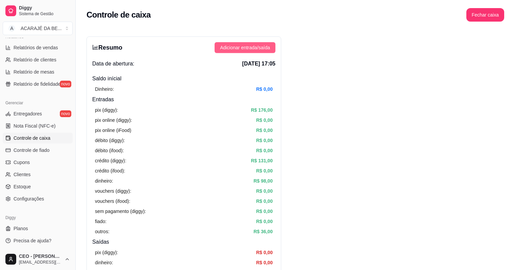
click at [237, 46] on span "Adicionar entrada/saída" at bounding box center [245, 47] width 50 height 7
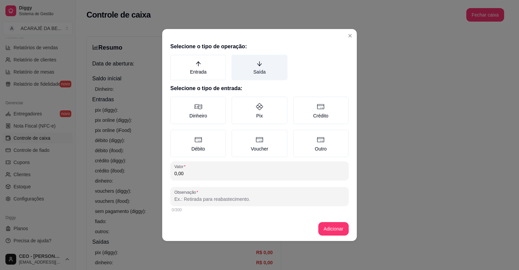
click at [267, 72] on label "Saída" at bounding box center [260, 68] width 56 height 26
click at [237, 60] on button "Saída" at bounding box center [233, 56] width 5 height 5
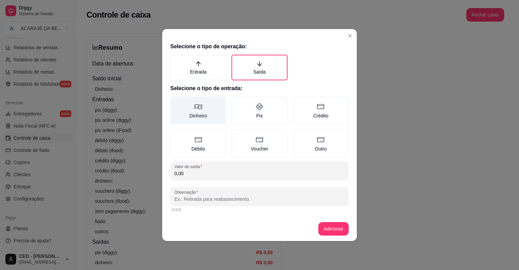
click at [214, 120] on label "Dinheiro" at bounding box center [198, 111] width 56 height 28
click at [175, 102] on button "Dinheiro" at bounding box center [172, 98] width 5 height 5
click at [224, 182] on div "Selecione o tipo de operação: Entrada Saída Selecione o tipo de entrada: Dinhei…" at bounding box center [259, 128] width 195 height 177
click at [235, 172] on input "0,00" at bounding box center [259, 173] width 170 height 7
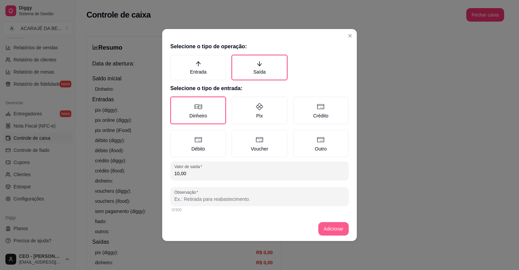
type input "10,00"
click at [339, 230] on button "Adicionar" at bounding box center [333, 229] width 30 height 14
click at [207, 197] on input "Observação" at bounding box center [259, 199] width 170 height 7
type input "[PERSON_NAME] PEDIU"
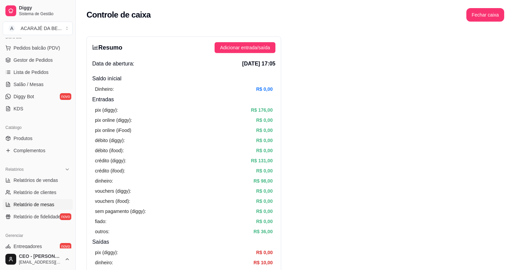
scroll to position [26, 0]
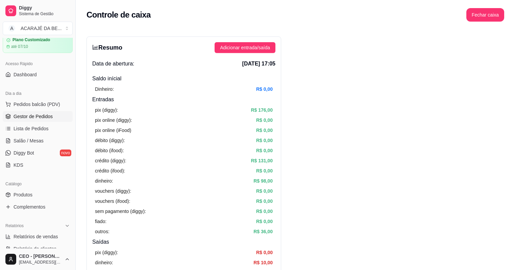
click at [40, 113] on span "Gestor de Pedidos" at bounding box center [33, 116] width 39 height 7
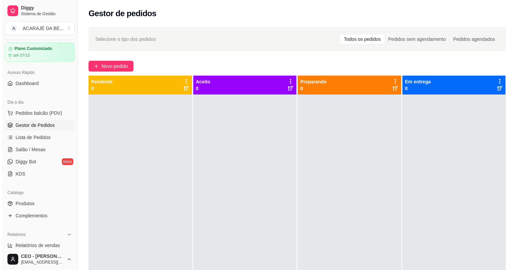
scroll to position [27, 0]
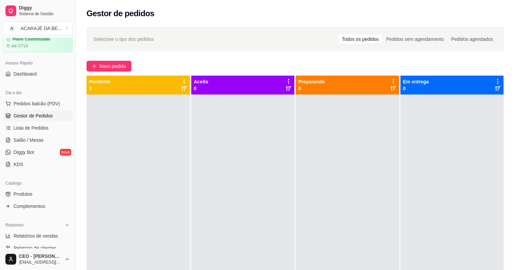
click at [128, 150] on div at bounding box center [138, 230] width 103 height 270
click at [156, 55] on div "Selecione o tipo dos pedidos Todos os pedidos Pedidos sem agendamento Pedidos a…" at bounding box center [295, 188] width 439 height 331
click at [96, 64] on icon "plus" at bounding box center [94, 66] width 5 height 5
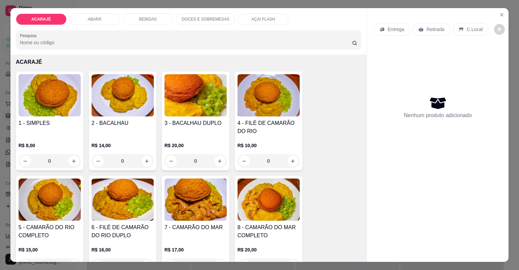
scroll to position [162, 0]
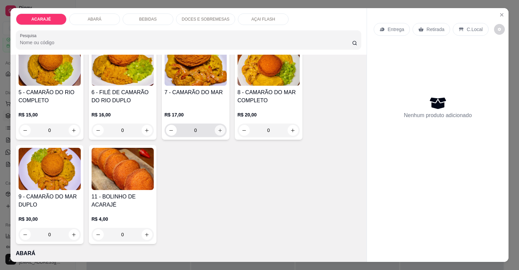
click at [215, 130] on button "increase-product-quantity" at bounding box center [220, 130] width 10 height 10
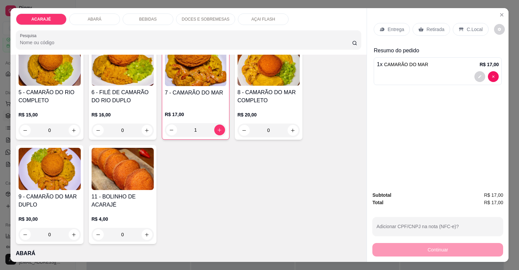
click at [384, 28] on div "Entrega" at bounding box center [392, 29] width 36 height 13
type input "0"
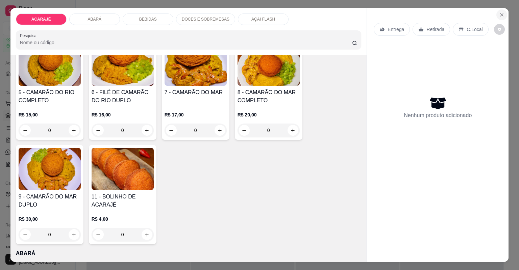
click at [500, 12] on icon "Close" at bounding box center [501, 14] width 5 height 5
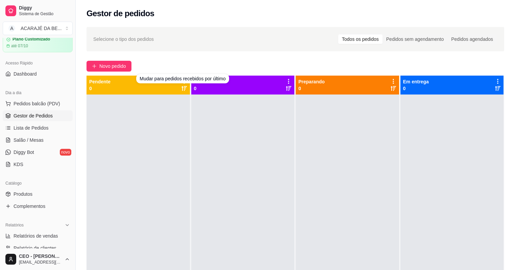
click at [188, 80] on div "Mudar para pedidos recebidos por último" at bounding box center [182, 78] width 93 height 9
click at [169, 80] on div "Mudar para pedidos recebidos por último" at bounding box center [182, 78] width 93 height 9
click at [182, 66] on div "Novo pedido" at bounding box center [296, 66] width 418 height 11
click at [182, 89] on icon at bounding box center [183, 88] width 5 height 5
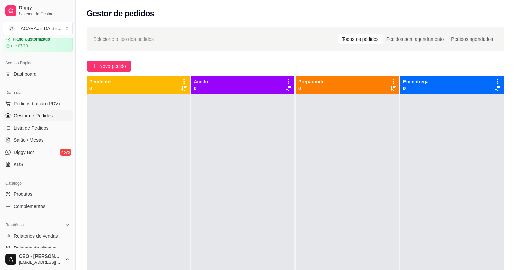
click at [184, 90] on icon at bounding box center [184, 88] width 5 height 5
click at [121, 64] on span "Novo pedido" at bounding box center [112, 66] width 27 height 7
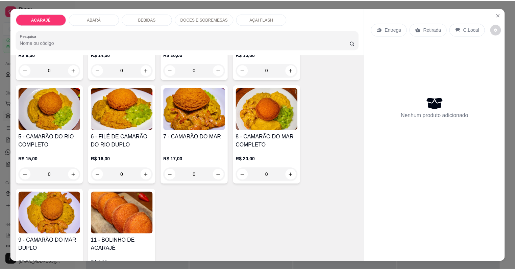
scroll to position [162, 0]
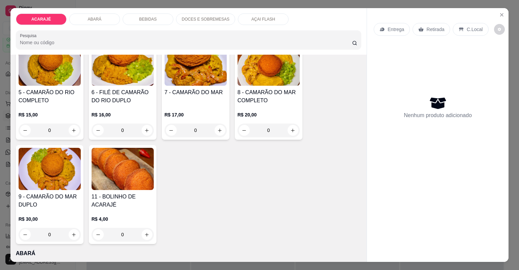
click at [195, 95] on h4 "7 - CAMARÃO DO MAR" at bounding box center [196, 93] width 62 height 8
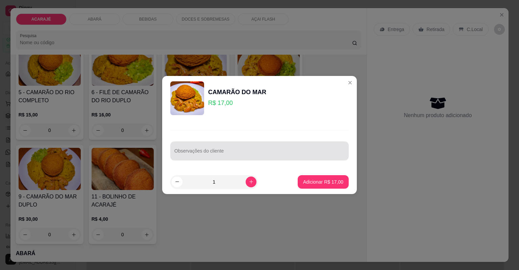
click at [198, 155] on input "Observações do cliente" at bounding box center [259, 153] width 170 height 7
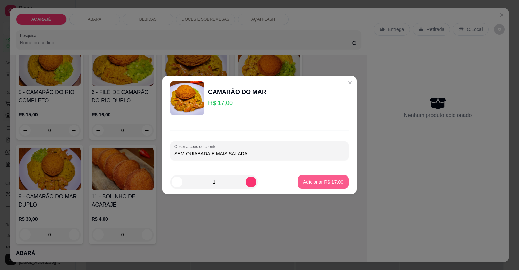
type input "SEM QUIABADA E MAIS SALADA"
click at [306, 177] on button "Adicionar R$ 17,00" at bounding box center [323, 182] width 51 height 14
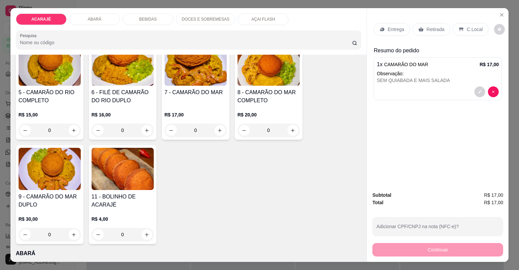
click at [380, 30] on icon at bounding box center [382, 29] width 5 height 5
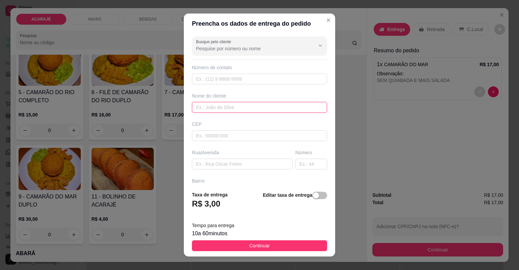
click at [209, 104] on input "text" at bounding box center [259, 107] width 135 height 11
type input "GEOVANA"
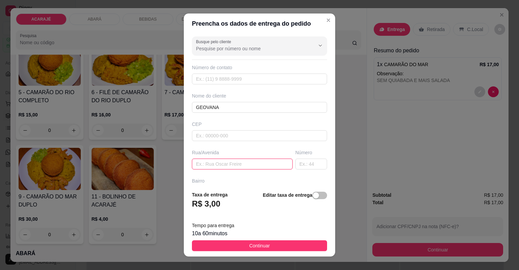
click at [225, 166] on input "text" at bounding box center [242, 164] width 101 height 11
type input "R"
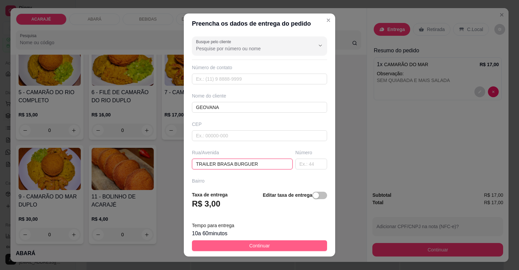
type input "TRAILER BRASA BURGUER"
click at [241, 244] on button "Continuar" at bounding box center [259, 246] width 135 height 11
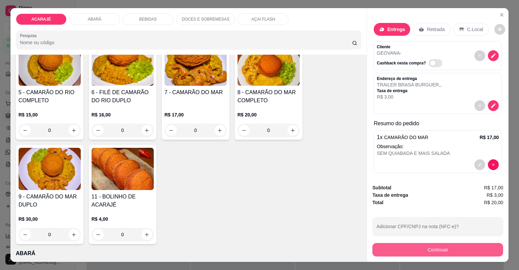
click at [466, 253] on button "Continuar" at bounding box center [438, 250] width 131 height 14
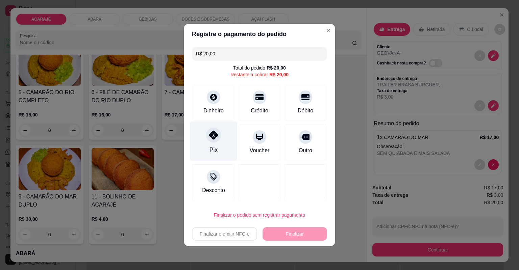
click at [212, 144] on div "Pix" at bounding box center [214, 142] width 48 height 40
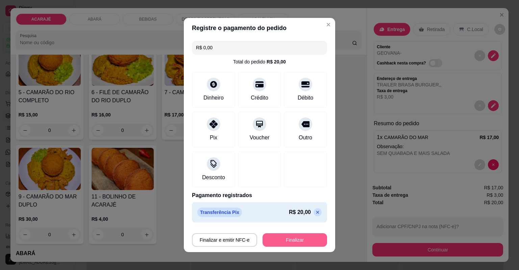
click at [281, 239] on button "Finalizar" at bounding box center [295, 241] width 65 height 14
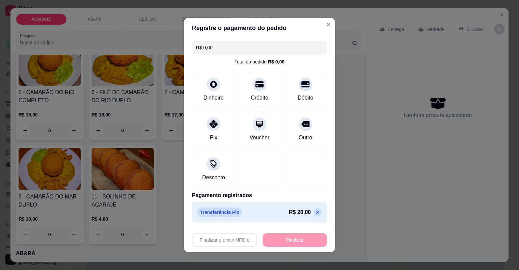
type input "-R$ 20,00"
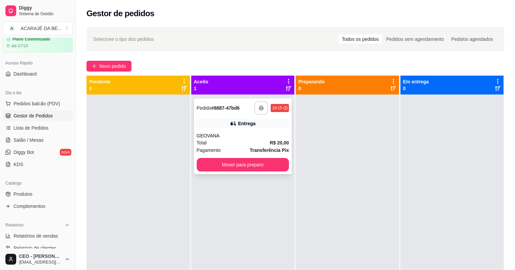
click at [258, 103] on button "button" at bounding box center [262, 108] width 14 height 14
click at [270, 165] on button "Mover para preparo" at bounding box center [243, 165] width 93 height 14
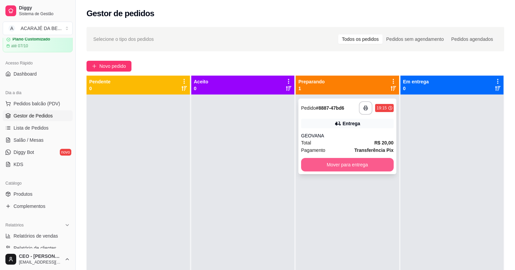
click at [307, 161] on button "Mover para entrega" at bounding box center [347, 165] width 93 height 14
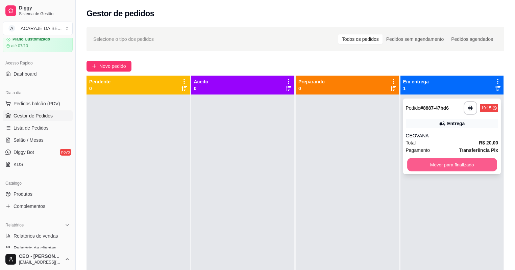
click at [431, 162] on button "Mover para finalizado" at bounding box center [452, 165] width 90 height 13
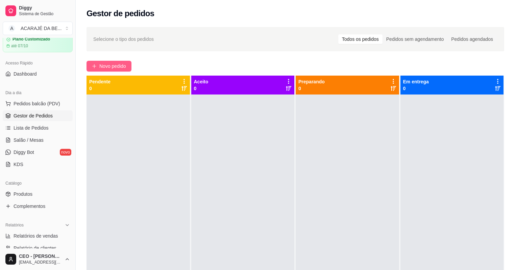
click at [95, 66] on icon "plus" at bounding box center [94, 66] width 4 height 0
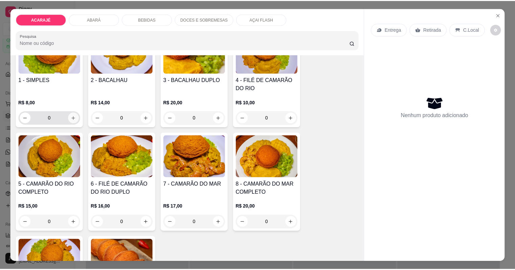
scroll to position [54, 0]
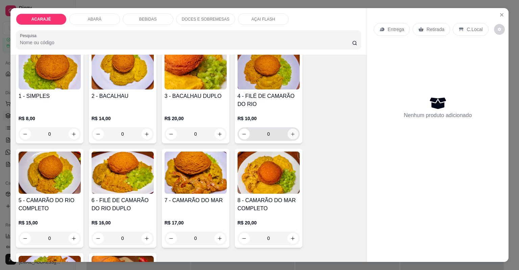
click at [290, 133] on icon "increase-product-quantity" at bounding box center [292, 134] width 5 height 5
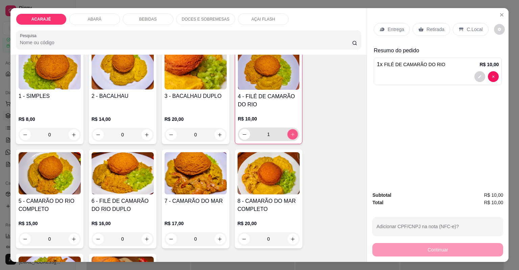
click at [291, 132] on icon "increase-product-quantity" at bounding box center [292, 134] width 5 height 5
type input "2"
click at [389, 30] on p "Entrega" at bounding box center [396, 29] width 17 height 7
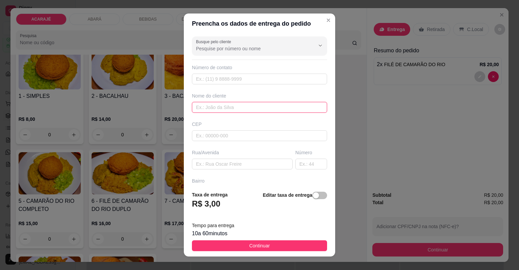
click at [254, 106] on input "text" at bounding box center [259, 107] width 135 height 11
type input "TETA"
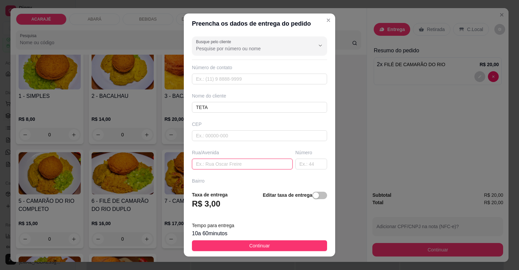
click at [272, 168] on input "text" at bounding box center [242, 164] width 101 height 11
click at [217, 164] on input "BAIRRO PUPULAR" at bounding box center [242, 164] width 101 height 11
click at [246, 168] on input "BAIRRO POPULAR" at bounding box center [242, 164] width 101 height 11
type input "BAIRRO POPULAR RUA 7"
click at [297, 164] on input "text" at bounding box center [311, 164] width 32 height 11
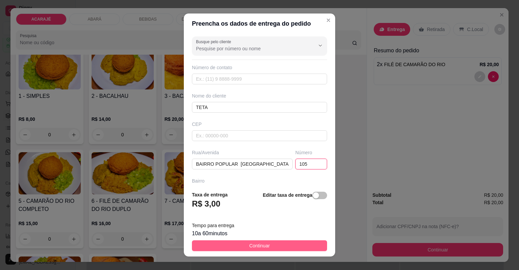
type input "105"
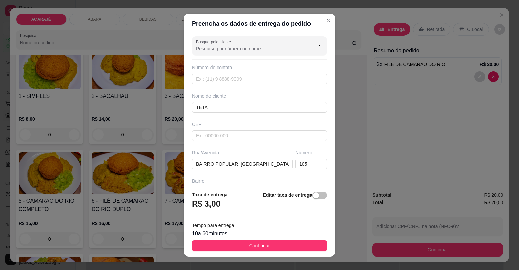
click at [277, 245] on button "Continuar" at bounding box center [259, 246] width 135 height 11
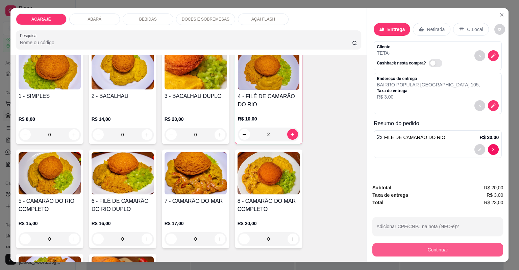
click at [417, 251] on button "Continuar" at bounding box center [438, 250] width 131 height 14
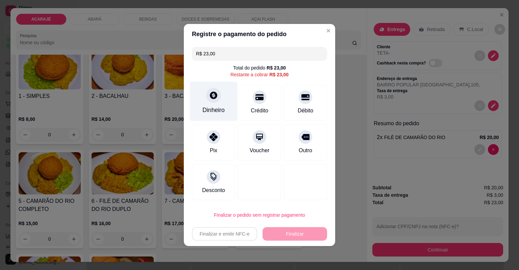
click at [217, 94] on div at bounding box center [213, 95] width 15 height 15
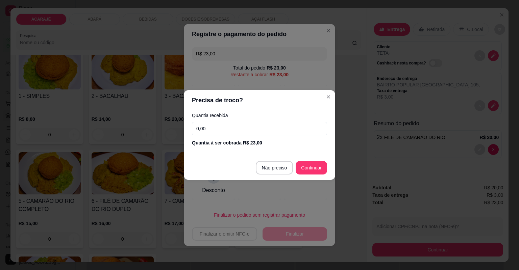
click at [219, 124] on input "0,00" at bounding box center [259, 129] width 135 height 14
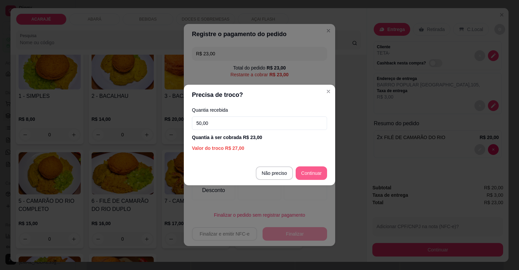
type input "50,00"
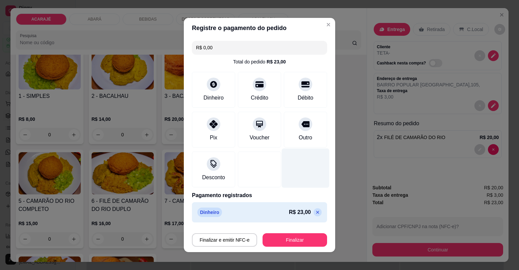
type input "R$ 0,00"
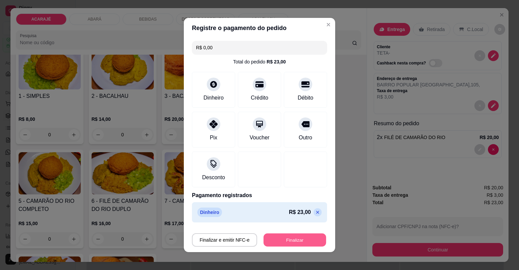
click at [318, 243] on button "Finalizar" at bounding box center [295, 240] width 63 height 13
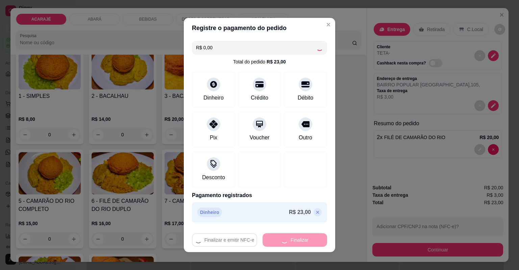
type input "0"
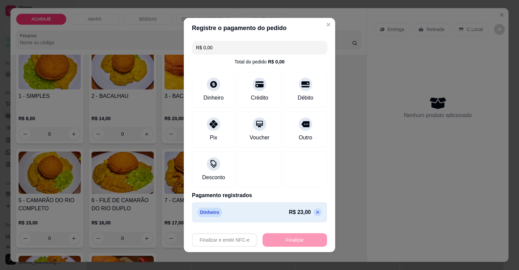
type input "-R$ 23,00"
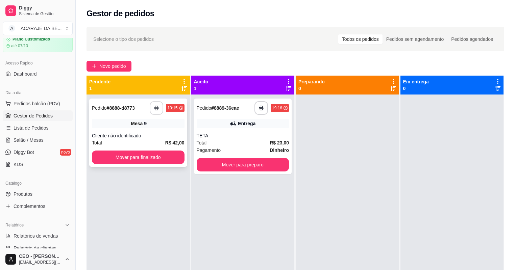
click at [155, 108] on icon "button" at bounding box center [157, 109] width 4 height 2
click at [260, 110] on icon "button" at bounding box center [261, 108] width 5 height 5
click at [270, 165] on button "Mover para preparo" at bounding box center [243, 165] width 93 height 14
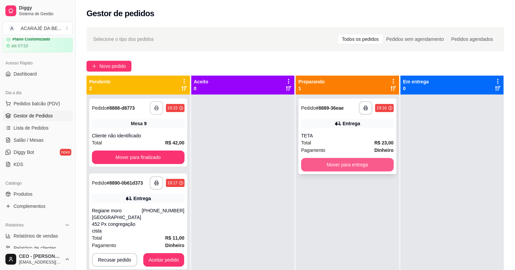
click at [309, 161] on button "Mover para entrega" at bounding box center [347, 165] width 93 height 14
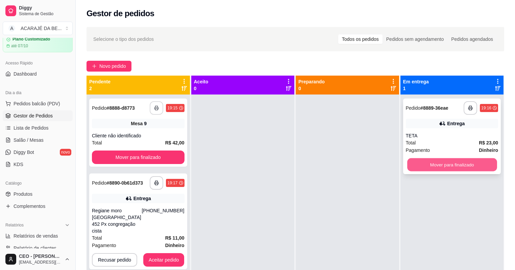
click at [411, 165] on button "Mover para finalizado" at bounding box center [452, 165] width 90 height 13
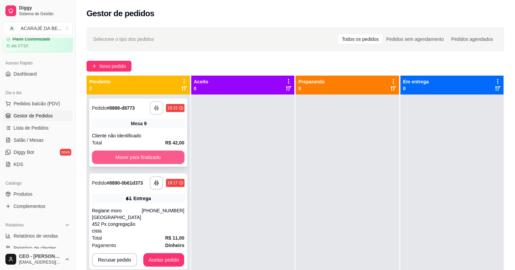
click at [128, 158] on button "Mover para finalizado" at bounding box center [138, 158] width 93 height 14
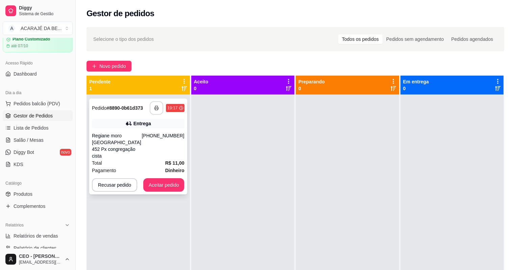
click at [150, 107] on button "button" at bounding box center [157, 108] width 14 height 14
click at [165, 178] on button "Aceitar pedido" at bounding box center [163, 185] width 41 height 14
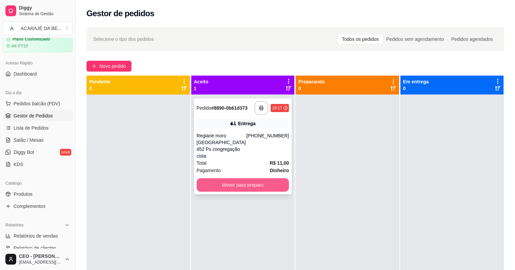
click at [211, 181] on button "Mover para preparo" at bounding box center [243, 185] width 93 height 14
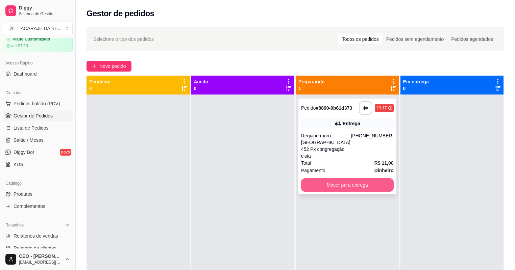
click at [317, 178] on button "Mover para entrega" at bounding box center [347, 185] width 93 height 14
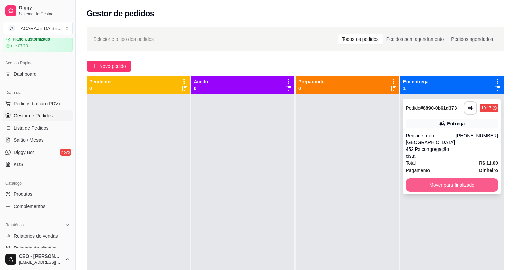
click at [413, 179] on button "Mover para finalizado" at bounding box center [452, 185] width 93 height 14
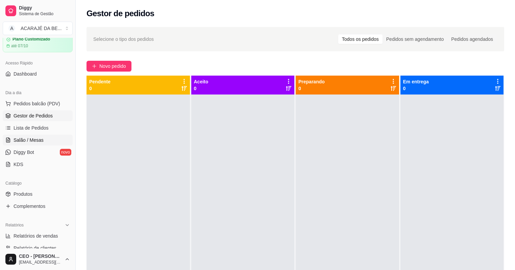
click at [35, 141] on span "Salão / Mesas" at bounding box center [29, 140] width 30 height 7
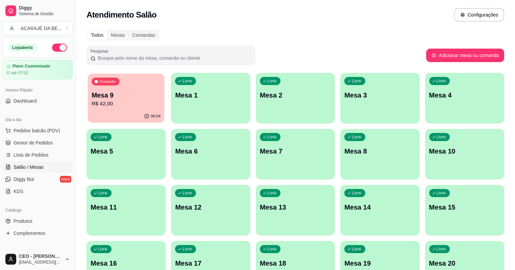
click at [100, 98] on p "Mesa 9" at bounding box center [126, 95] width 69 height 9
click at [19, 129] on span "Pedidos balcão (PDV)" at bounding box center [37, 130] width 47 height 7
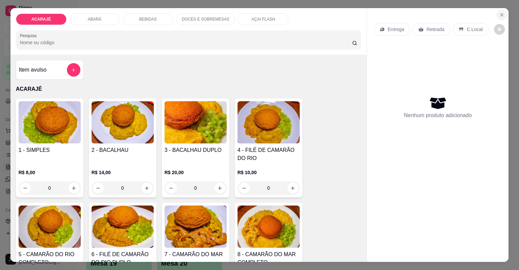
click at [499, 14] on icon "Close" at bounding box center [501, 14] width 5 height 5
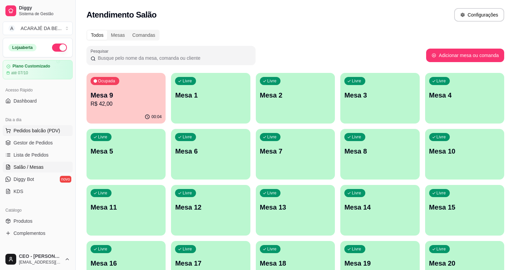
click at [24, 130] on span "Pedidos balcão (PDV)" at bounding box center [37, 130] width 47 height 7
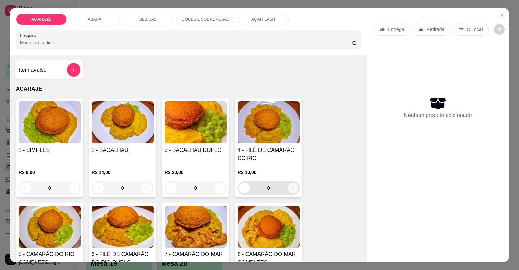
click at [291, 188] on icon "increase-product-quantity" at bounding box center [292, 188] width 5 height 5
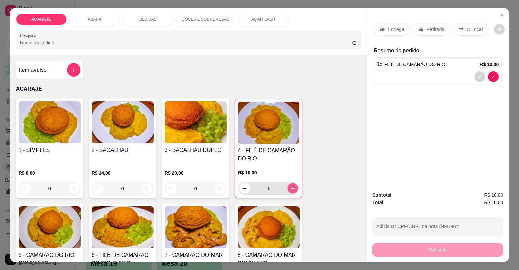
click at [291, 188] on icon "increase-product-quantity" at bounding box center [292, 188] width 3 height 3
type input "2"
click at [433, 29] on p "Retirada" at bounding box center [436, 29] width 18 height 7
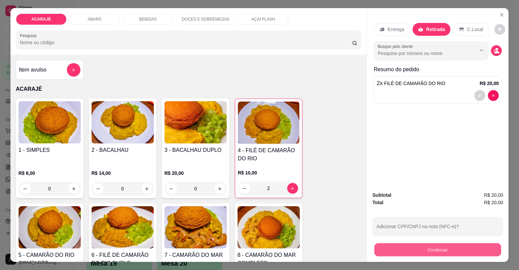
click at [444, 251] on button "Continuar" at bounding box center [438, 250] width 127 height 13
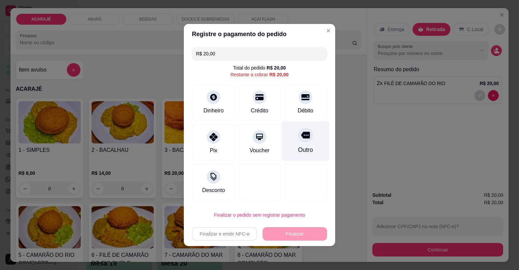
click at [303, 134] on icon at bounding box center [305, 135] width 9 height 7
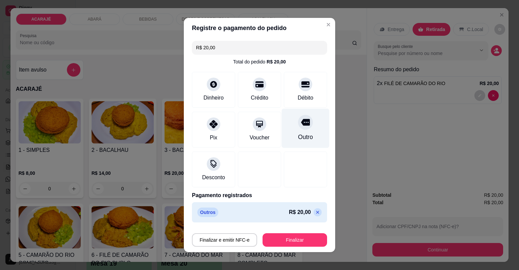
type input "R$ 0,00"
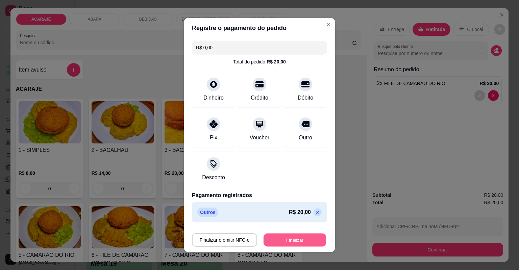
click at [303, 240] on button "Finalizar" at bounding box center [295, 240] width 63 height 13
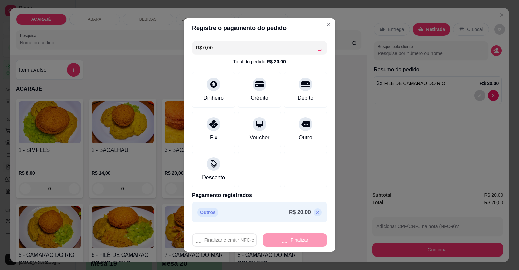
type input "0"
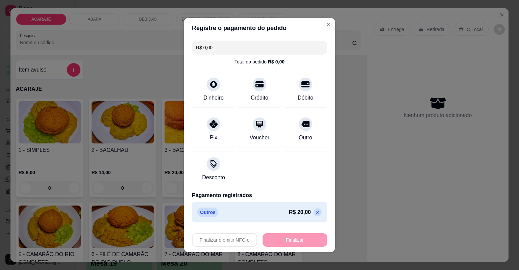
type input "-R$ 20,00"
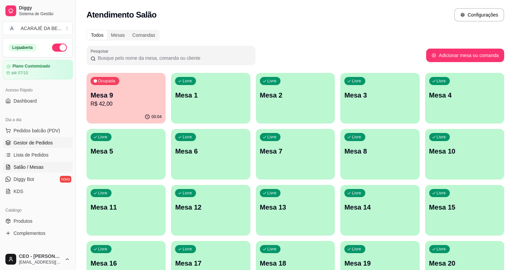
click at [45, 141] on span "Gestor de Pedidos" at bounding box center [33, 143] width 39 height 7
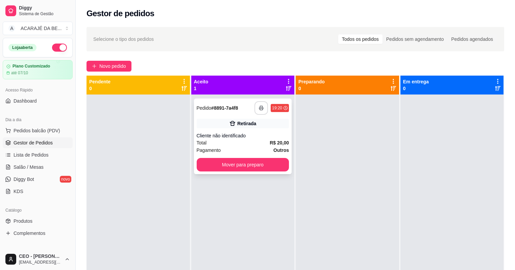
click at [259, 107] on icon "button" at bounding box center [261, 108] width 5 height 5
click at [259, 164] on button "Mover para preparo" at bounding box center [243, 165] width 90 height 13
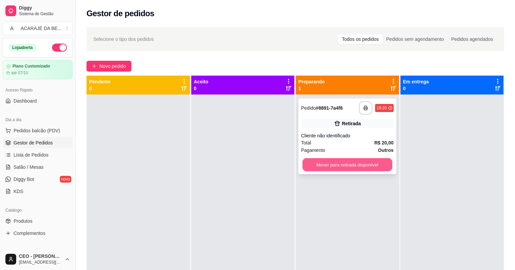
click at [355, 167] on button "Mover para retirada disponível" at bounding box center [348, 165] width 90 height 13
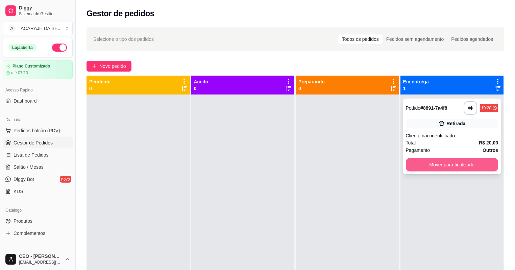
click at [432, 168] on button "Mover para finalizado" at bounding box center [452, 165] width 93 height 14
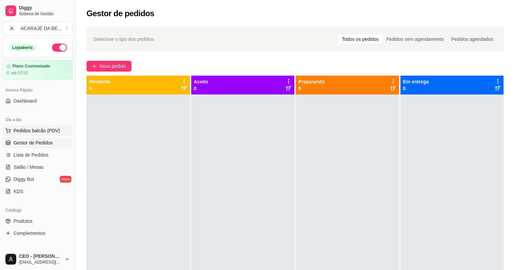
click at [23, 131] on span "Pedidos balcão (PDV)" at bounding box center [37, 130] width 47 height 7
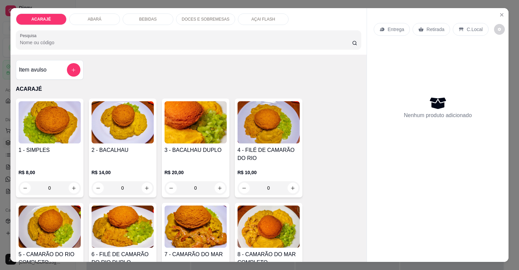
click at [210, 18] on p "DOCES E SOBREMESAS" at bounding box center [206, 19] width 48 height 5
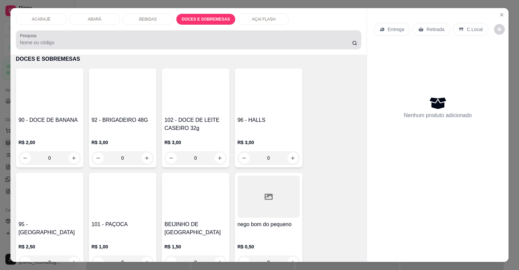
scroll to position [14, 0]
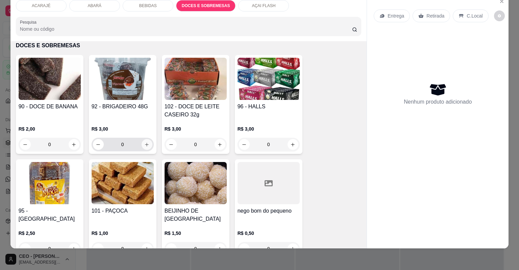
click at [146, 143] on icon "increase-product-quantity" at bounding box center [146, 144] width 5 height 5
type input "1"
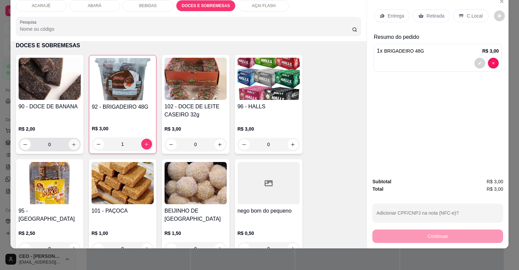
click at [74, 145] on icon "increase-product-quantity" at bounding box center [73, 144] width 5 height 5
type input "1"
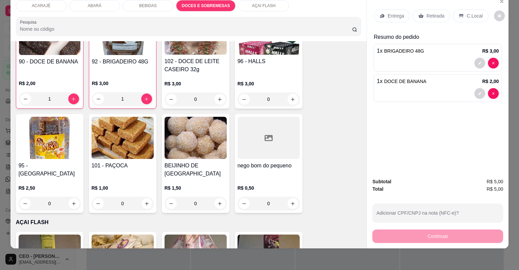
scroll to position [1258, 0]
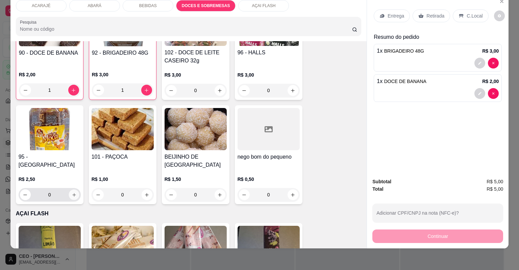
click at [71, 193] on icon "increase-product-quantity" at bounding box center [73, 195] width 5 height 5
type input "1"
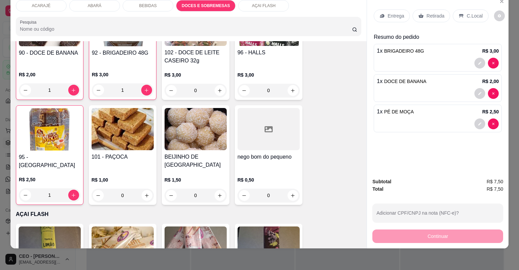
click at [441, 17] on p "Retirada" at bounding box center [436, 16] width 18 height 7
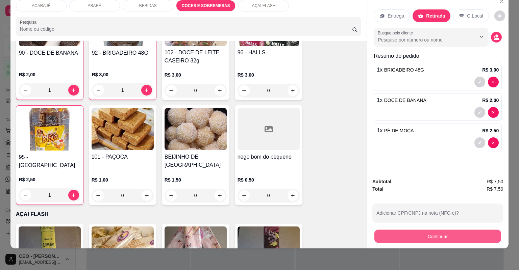
click at [434, 238] on button "Continuar" at bounding box center [438, 236] width 127 height 13
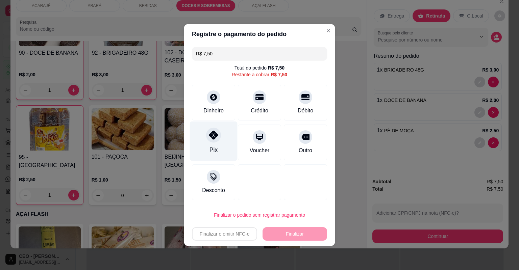
click at [214, 138] on icon at bounding box center [213, 135] width 9 height 9
type input "R$ 0,00"
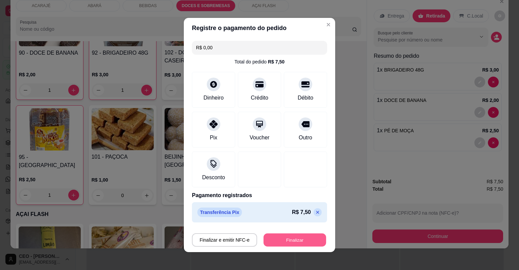
click at [298, 239] on button "Finalizar" at bounding box center [295, 240] width 63 height 13
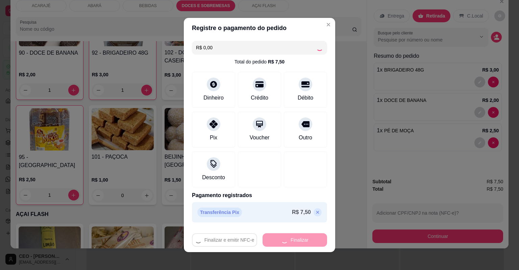
type input "0"
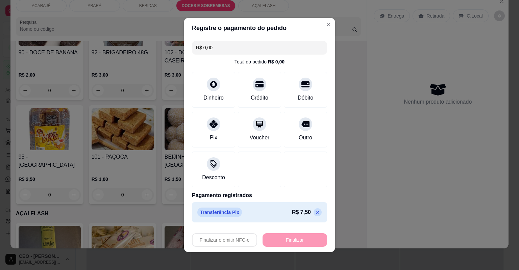
type input "-R$ 7,50"
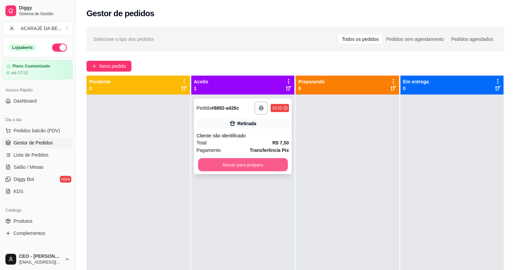
click at [270, 161] on button "Mover para preparo" at bounding box center [243, 165] width 90 height 13
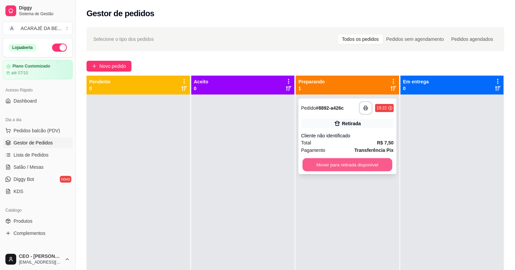
click at [306, 163] on button "Mover para retirada disponível" at bounding box center [348, 165] width 90 height 13
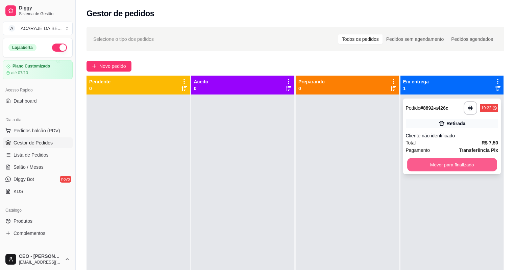
click at [425, 159] on button "Mover para finalizado" at bounding box center [452, 165] width 90 height 13
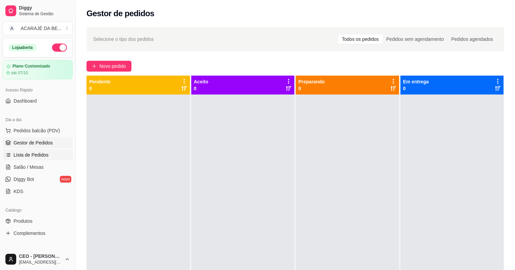
click at [46, 157] on span "Lista de Pedidos" at bounding box center [31, 155] width 35 height 7
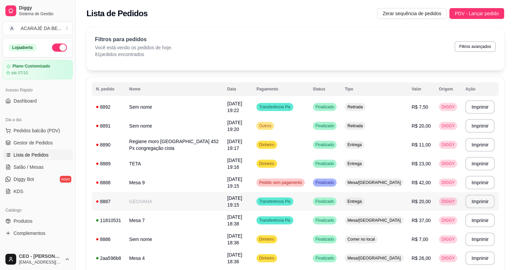
click at [193, 200] on td "GEOVANA" at bounding box center [174, 201] width 98 height 19
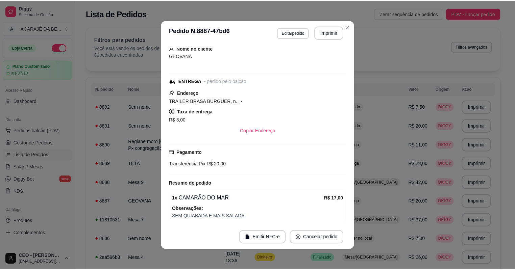
scroll to position [54, 0]
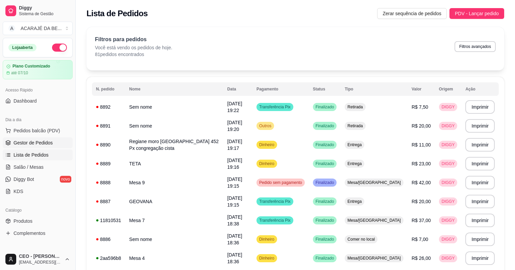
click at [33, 142] on span "Gestor de Pedidos" at bounding box center [33, 143] width 39 height 7
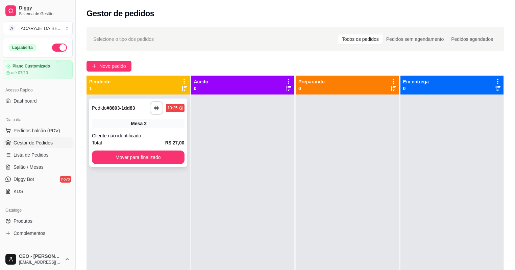
click at [158, 107] on icon "button" at bounding box center [156, 108] width 5 height 5
click at [149, 157] on button "Mover para finalizado" at bounding box center [138, 157] width 90 height 13
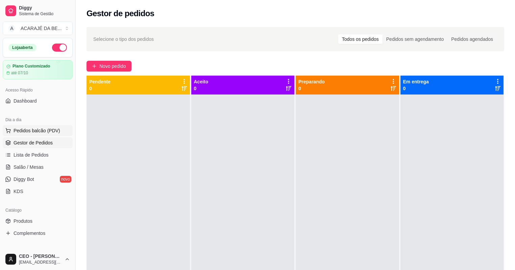
click at [35, 128] on span "Pedidos balcão (PDV)" at bounding box center [37, 130] width 47 height 7
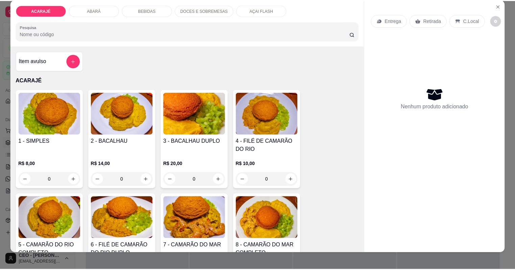
scroll to position [14, 0]
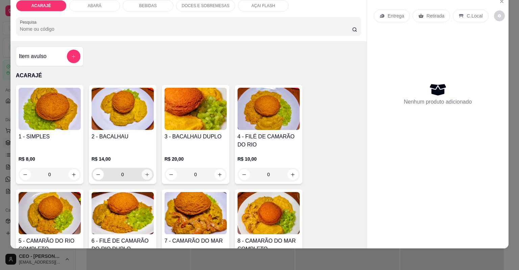
click at [144, 173] on icon "increase-product-quantity" at bounding box center [146, 174] width 5 height 5
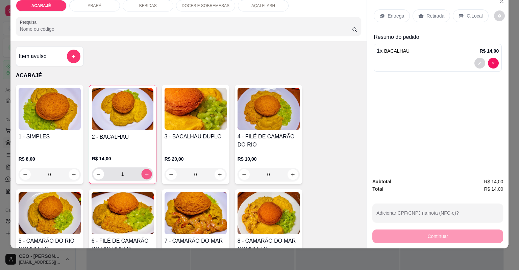
click at [144, 173] on icon "increase-product-quantity" at bounding box center [146, 174] width 5 height 5
type input "2"
click at [437, 15] on p "Retirada" at bounding box center [436, 16] width 18 height 7
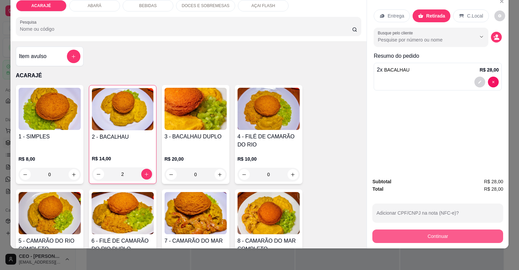
click at [424, 237] on button "Continuar" at bounding box center [438, 237] width 131 height 14
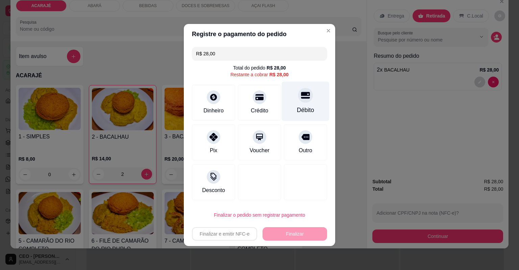
click at [301, 96] on icon at bounding box center [305, 95] width 9 height 7
type input "R$ 0,00"
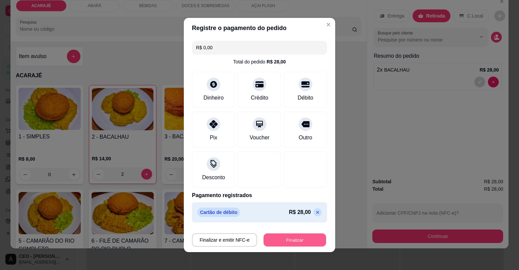
click at [305, 234] on button "Finalizar" at bounding box center [295, 240] width 63 height 13
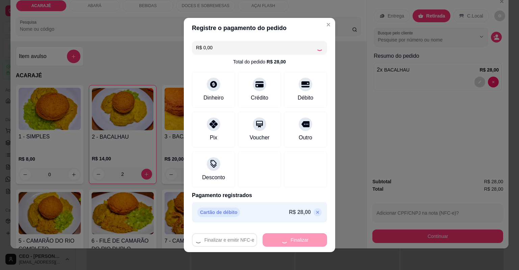
type input "0"
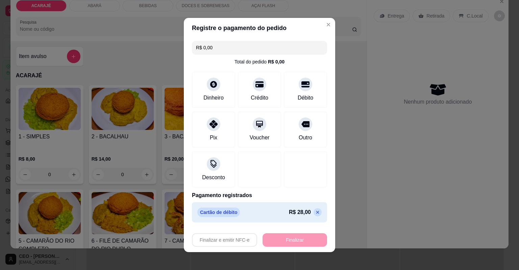
type input "-R$ 28,00"
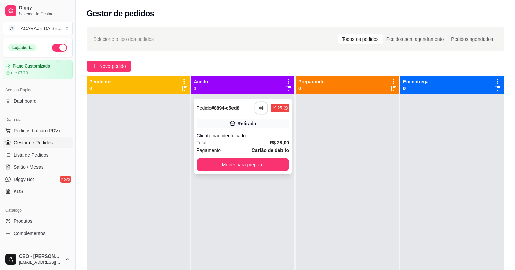
click at [261, 106] on icon "button" at bounding box center [261, 108] width 5 height 5
click at [255, 166] on button "Mover para preparo" at bounding box center [243, 165] width 93 height 14
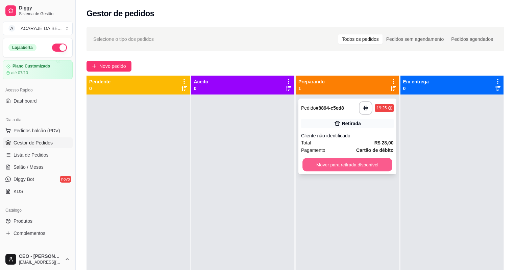
click at [317, 169] on button "Mover para retirada disponível" at bounding box center [348, 165] width 90 height 13
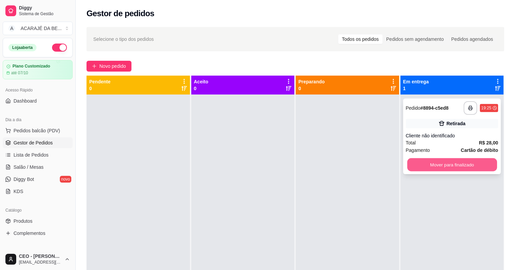
click at [435, 167] on button "Mover para finalizado" at bounding box center [452, 165] width 90 height 13
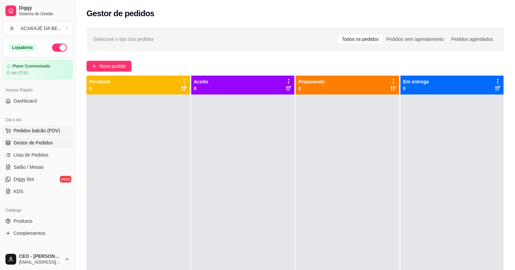
click at [29, 130] on span "Pedidos balcão (PDV)" at bounding box center [37, 130] width 47 height 7
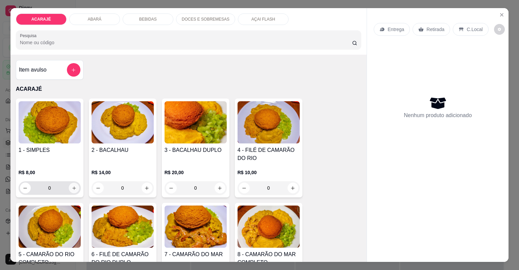
click at [74, 187] on icon "increase-product-quantity" at bounding box center [73, 188] width 5 height 5
type input "1"
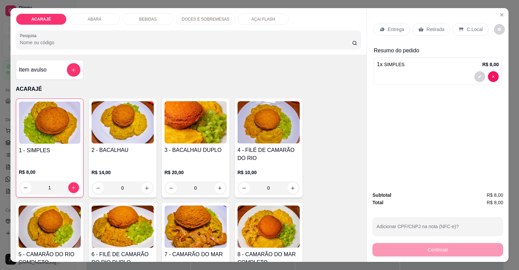
click at [437, 29] on p "Retirada" at bounding box center [436, 29] width 18 height 7
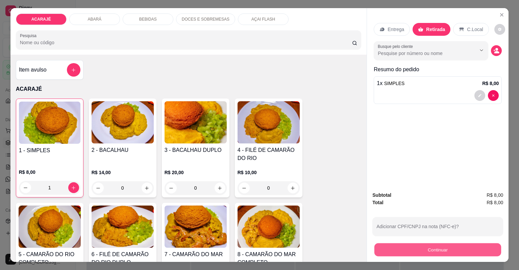
click at [419, 247] on button "Continuar" at bounding box center [438, 250] width 127 height 13
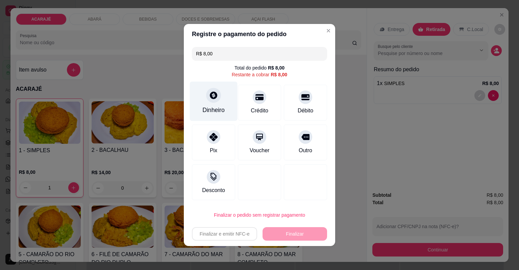
click at [212, 94] on icon at bounding box center [213, 95] width 9 height 9
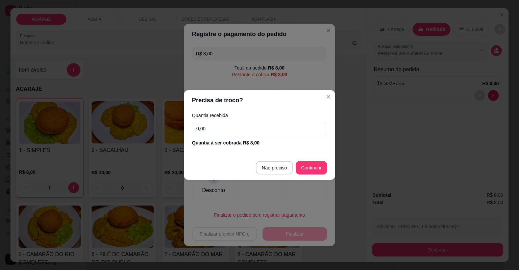
click at [215, 131] on input "0,00" at bounding box center [259, 129] width 135 height 14
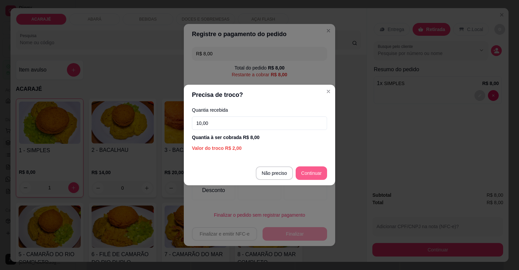
type input "10,00"
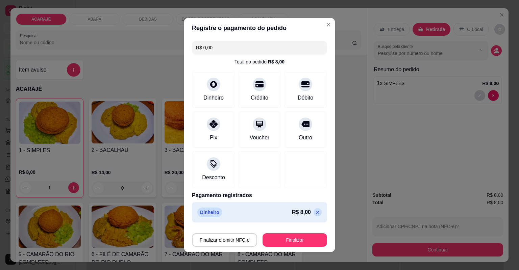
type input "R$ 0,00"
click at [308, 242] on button "Finalizar" at bounding box center [295, 240] width 63 height 13
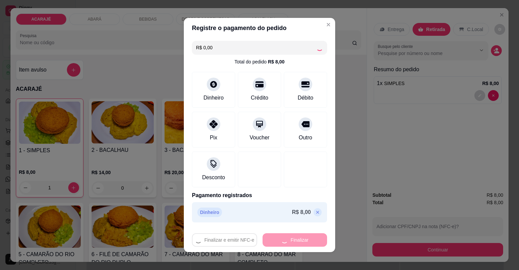
type input "0"
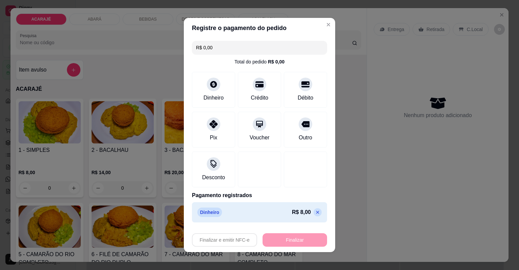
type input "-R$ 8,00"
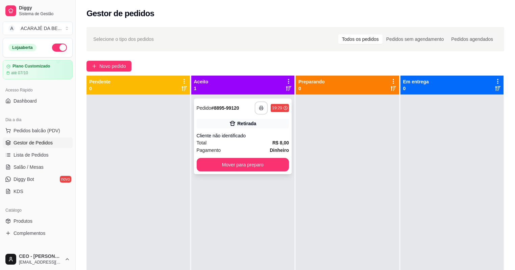
click at [255, 110] on button "button" at bounding box center [261, 108] width 13 height 13
click at [249, 166] on button "Mover para preparo" at bounding box center [243, 165] width 93 height 14
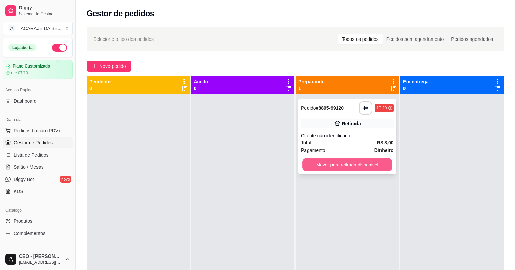
click at [355, 164] on button "Mover para retirada disponível" at bounding box center [348, 165] width 90 height 13
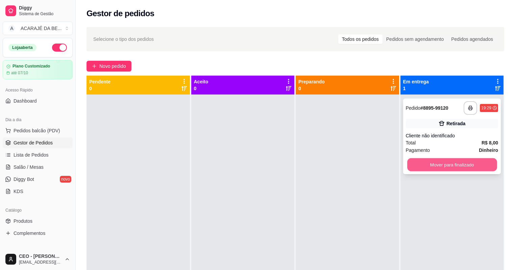
click at [409, 168] on button "Mover para finalizado" at bounding box center [452, 165] width 90 height 13
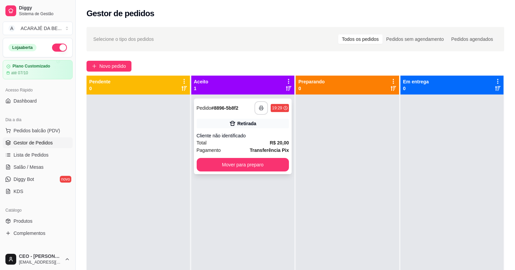
click at [260, 112] on button "button" at bounding box center [262, 108] width 14 height 14
click at [274, 161] on button "Mover para preparo" at bounding box center [243, 165] width 93 height 14
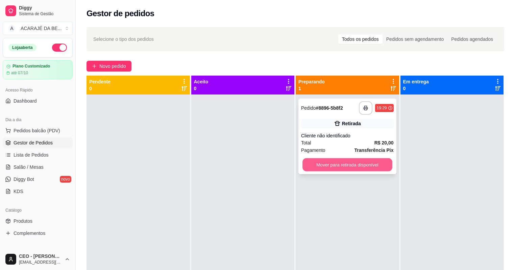
click at [321, 165] on button "Mover para retirada disponível" at bounding box center [348, 165] width 90 height 13
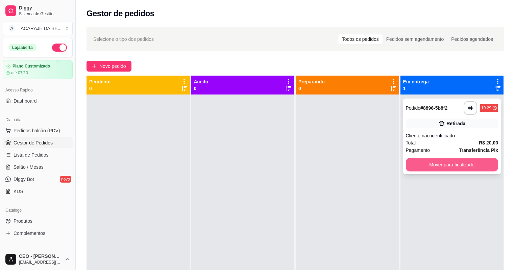
click at [434, 165] on button "Mover para finalizado" at bounding box center [452, 165] width 93 height 14
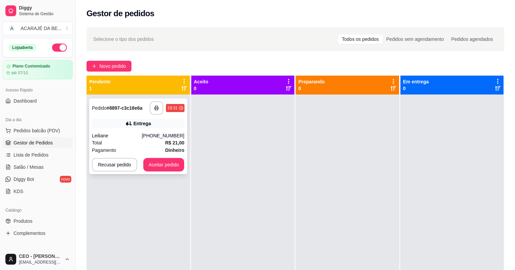
click at [158, 146] on div "Total R$ 21,00" at bounding box center [138, 142] width 93 height 7
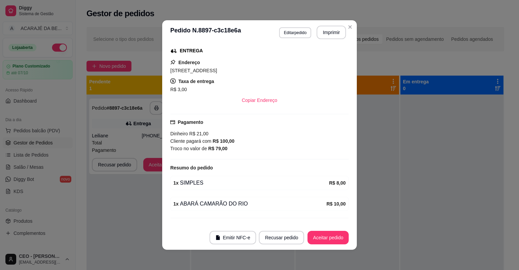
scroll to position [122, 0]
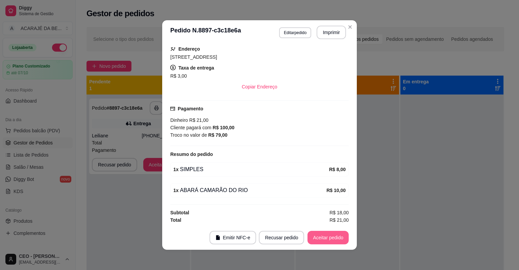
click at [334, 237] on button "Aceitar pedido" at bounding box center [328, 238] width 41 height 14
click at [334, 237] on div "Recusar pedido Aceitar pedido" at bounding box center [294, 238] width 109 height 14
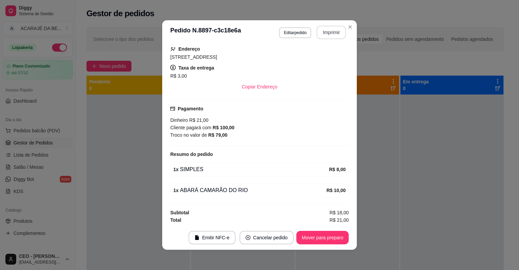
click at [327, 30] on button "Imprimir" at bounding box center [331, 33] width 29 height 14
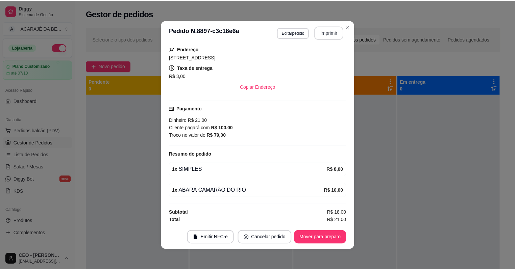
scroll to position [0, 0]
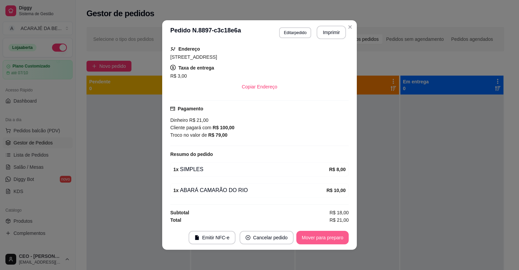
click at [320, 236] on button "Mover para preparo" at bounding box center [322, 238] width 52 height 14
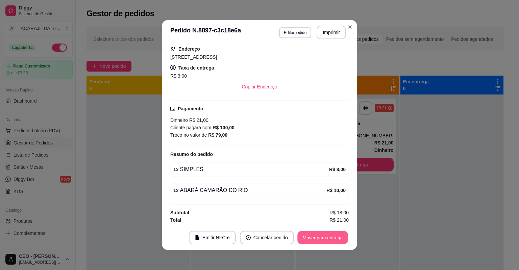
click at [320, 236] on button "Mover para entrega" at bounding box center [322, 238] width 51 height 13
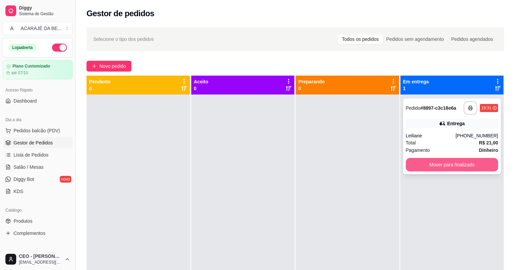
click at [428, 164] on button "Mover para finalizado" at bounding box center [452, 165] width 93 height 14
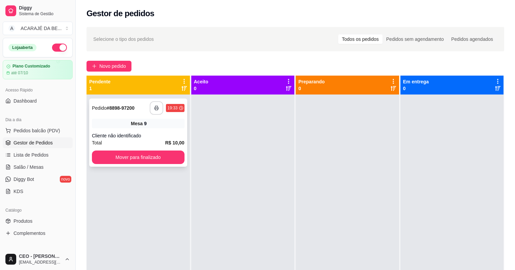
click at [158, 108] on icon "button" at bounding box center [156, 108] width 5 height 5
click at [131, 157] on button "Mover para finalizado" at bounding box center [138, 157] width 90 height 13
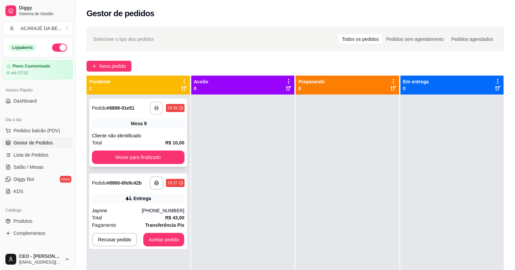
click at [154, 109] on icon "button" at bounding box center [156, 108] width 5 height 5
drag, startPoint x: 165, startPoint y: 109, endPoint x: 78, endPoint y: 237, distance: 155.5
click at [78, 237] on button "Toggle Sidebar" at bounding box center [75, 135] width 5 height 270
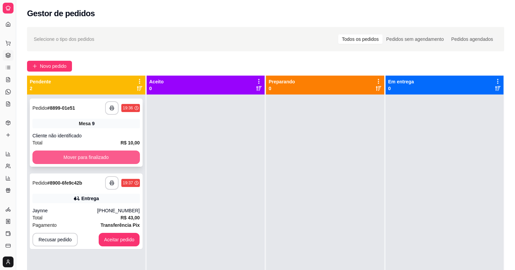
click at [118, 157] on button "Mover para finalizado" at bounding box center [86, 158] width 108 height 14
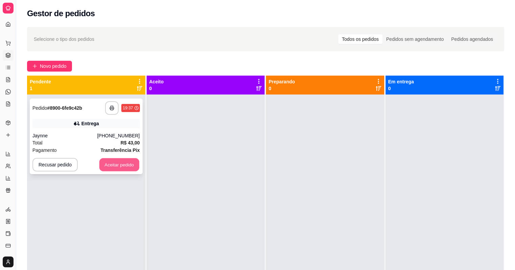
click at [120, 161] on button "Aceitar pedido" at bounding box center [119, 165] width 40 height 13
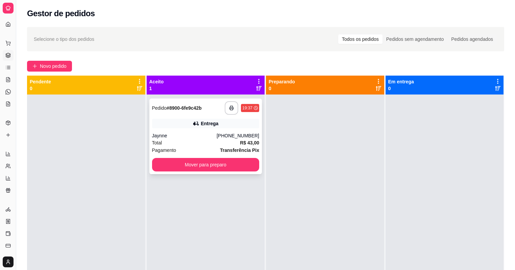
click at [200, 151] on div "Pagamento Transferência Pix" at bounding box center [206, 150] width 108 height 7
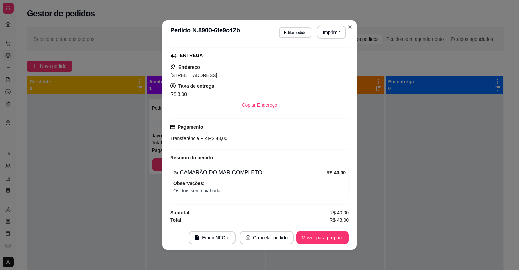
scroll to position [1, 0]
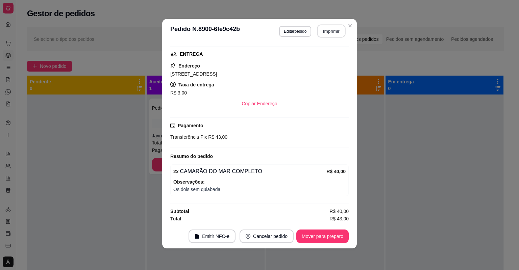
click at [330, 34] on button "Imprimir" at bounding box center [331, 31] width 28 height 13
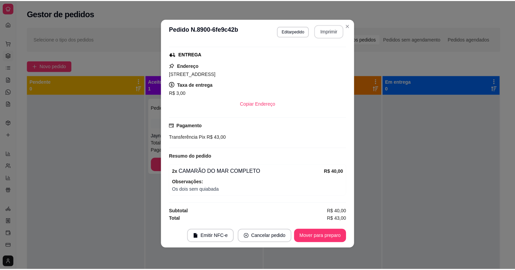
scroll to position [0, 0]
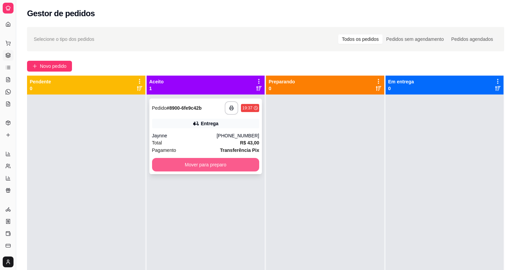
click at [203, 163] on button "Mover para preparo" at bounding box center [206, 165] width 108 height 14
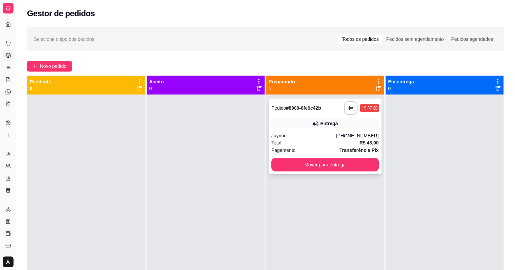
click at [297, 156] on div "**********" at bounding box center [325, 137] width 113 height 76
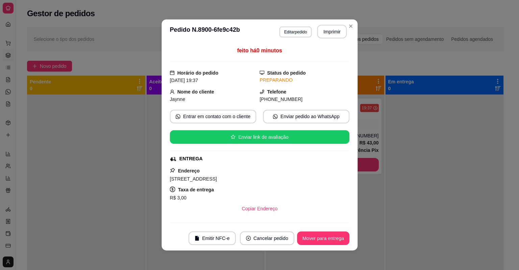
click at [294, 163] on div "feito há 0 minutos Horário do pedido 22/09/2025 19:37 Status do pedido PREPARAN…" at bounding box center [260, 135] width 180 height 177
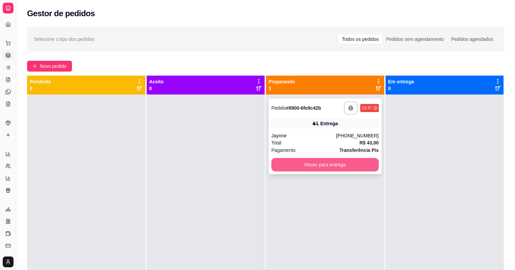
click at [361, 166] on button "Mover para entrega" at bounding box center [325, 165] width 108 height 14
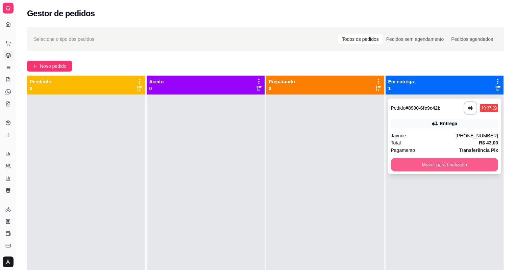
click at [413, 166] on button "Mover para finalizado" at bounding box center [445, 165] width 108 height 14
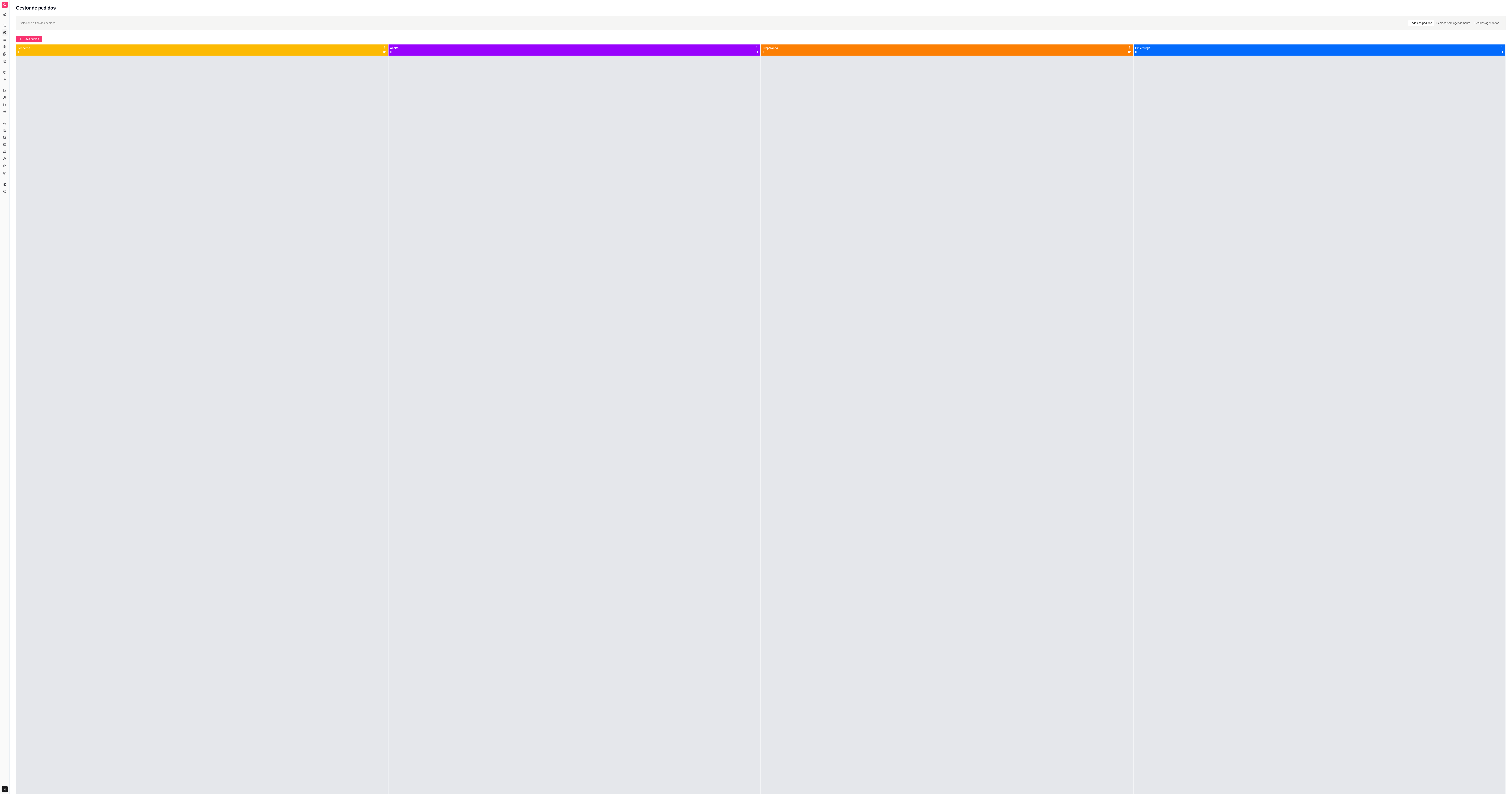
drag, startPoint x: 1399, startPoint y: 1, endPoint x: 1377, endPoint y: 242, distance: 242.0
click at [305, 159] on div at bounding box center [1319, 453] width 372 height 794
drag, startPoint x: 1409, startPoint y: 88, endPoint x: 1284, endPoint y: 263, distance: 215.1
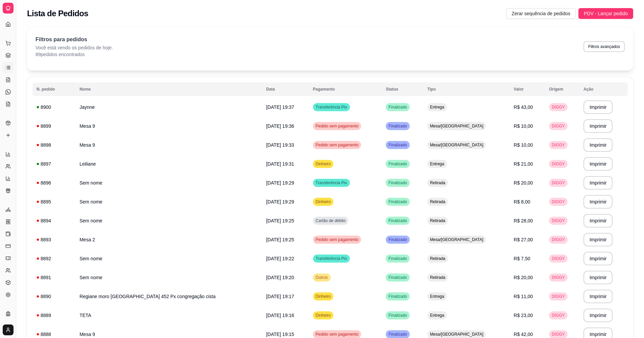
click at [519, 23] on div "Lista de Pedidos Zerar sequência de pedidos PDV - Lançar pedido" at bounding box center [330, 11] width 628 height 23
click at [519, 11] on span "Zerar sequência de pedidos" at bounding box center [540, 13] width 59 height 7
click at [519, 38] on div "Filtros para pedidos Você está vendo os pedidos de hoje. 89 pedidos encontrados…" at bounding box center [329, 46] width 589 height 22
click at [7, 134] on icon at bounding box center [7, 135] width 5 height 5
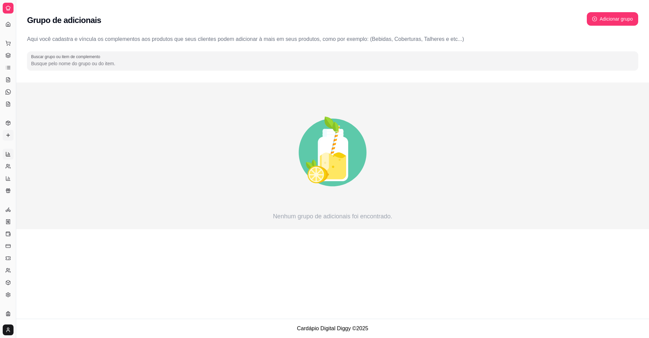
click at [8, 155] on icon at bounding box center [8, 153] width 0 height 3
select select "ALL"
select select "0"
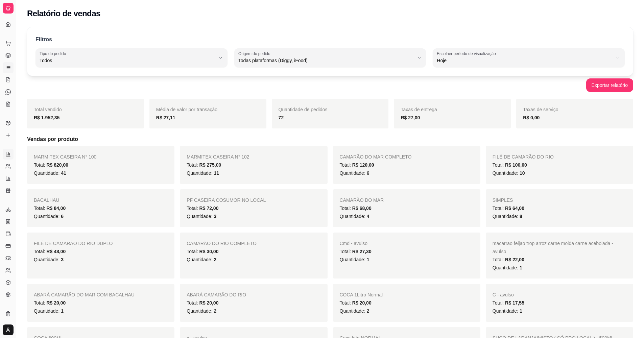
click at [9, 68] on icon at bounding box center [7, 67] width 5 height 5
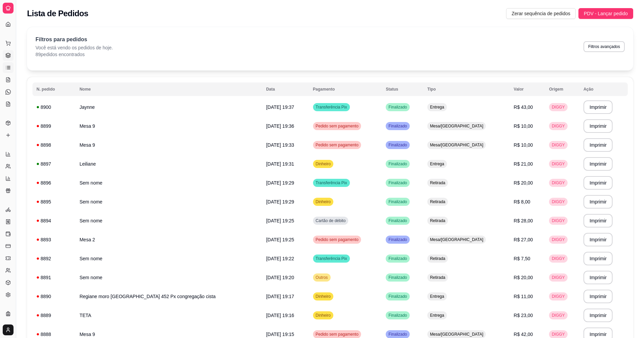
click at [9, 55] on icon at bounding box center [7, 55] width 5 height 5
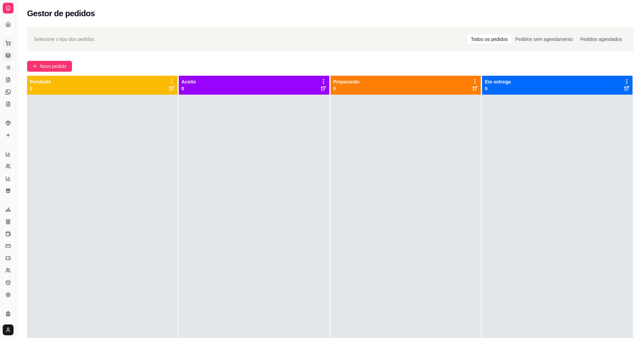
click at [7, 43] on icon at bounding box center [7, 43] width 5 height 5
click at [10, 24] on div "ACARAJÉ ABARÁ BEBIDAS DOCES E SOBREMESAS AÇAI FLASH Pesquisa Item avulso ACARAJ…" at bounding box center [322, 169] width 644 height 338
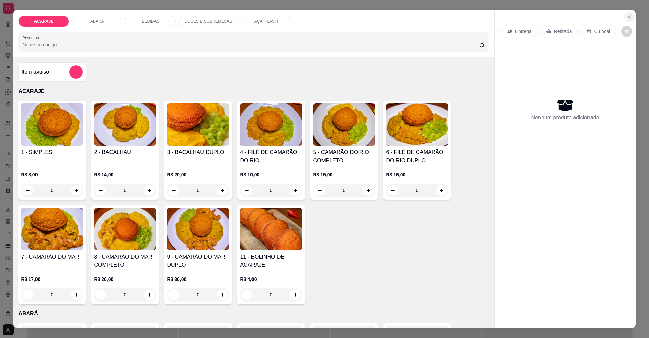
click at [519, 15] on icon "Close" at bounding box center [629, 16] width 5 height 5
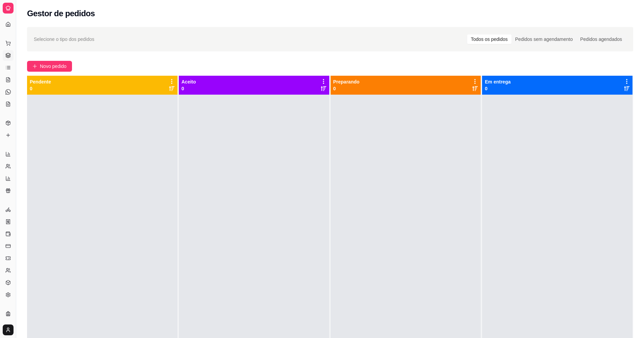
click at [8, 8] on icon at bounding box center [7, 7] width 5 height 5
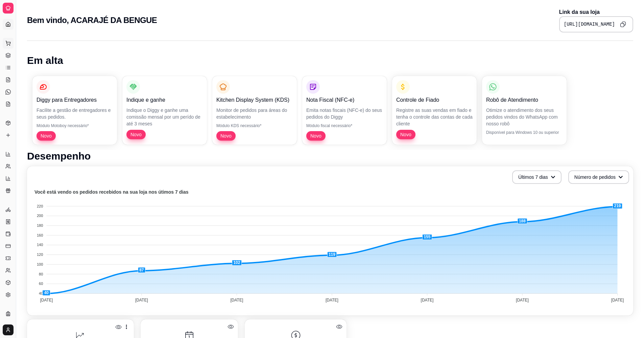
click at [9, 43] on icon at bounding box center [7, 43] width 5 height 5
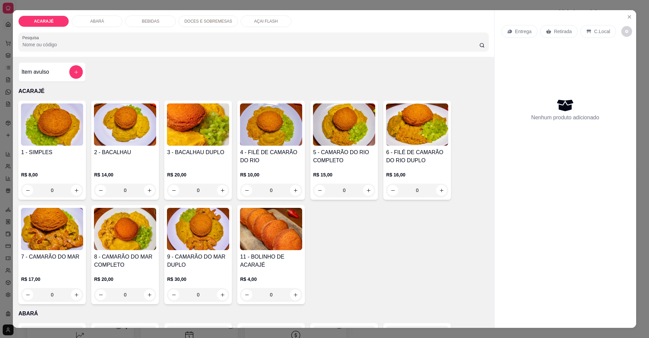
click at [7, 54] on div "ACARAJÉ ABARÁ BEBIDAS DOCES E SOBREMESAS AÇAI FLASH Pesquisa Item avulso ACARAJ…" at bounding box center [324, 169] width 649 height 338
click at [519, 17] on icon "Close" at bounding box center [629, 16] width 5 height 5
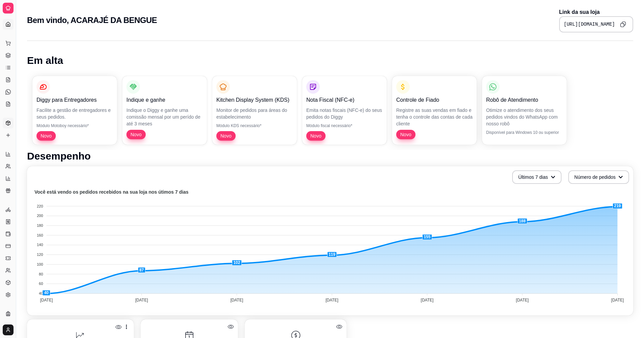
click at [7, 122] on icon at bounding box center [7, 122] width 5 height 5
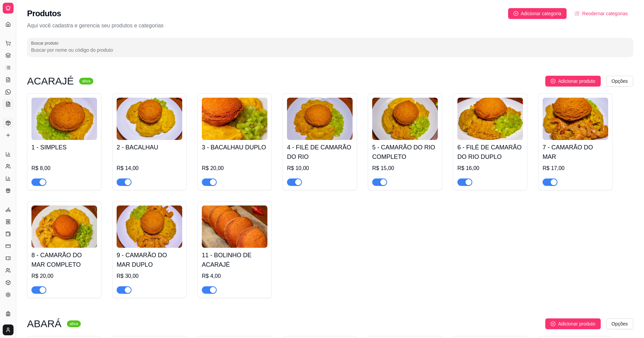
click at [7, 103] on icon at bounding box center [7, 103] width 5 height 5
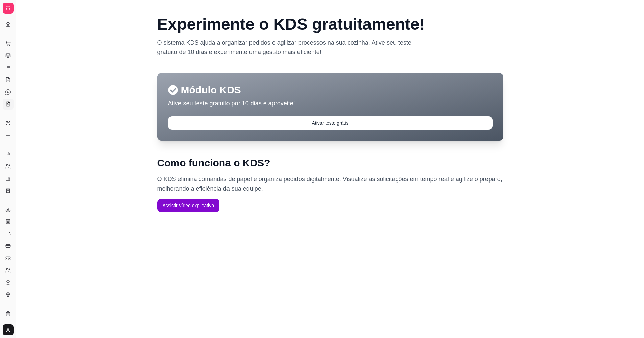
click at [7, 103] on icon at bounding box center [7, 103] width 5 height 5
click at [7, 91] on icon at bounding box center [7, 91] width 5 height 5
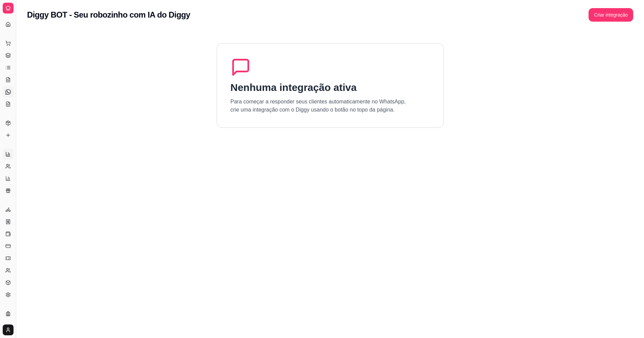
click at [10, 153] on icon at bounding box center [7, 153] width 5 height 5
select select "ALL"
select select "0"
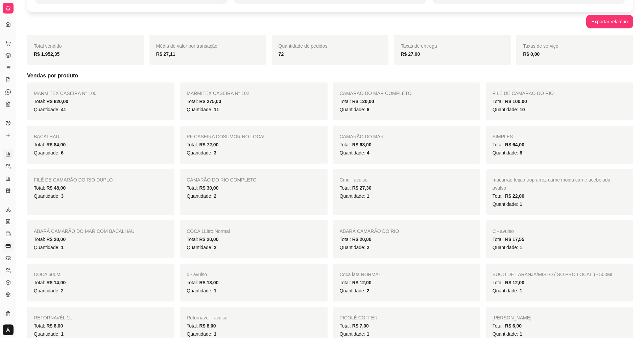
scroll to position [68, 0]
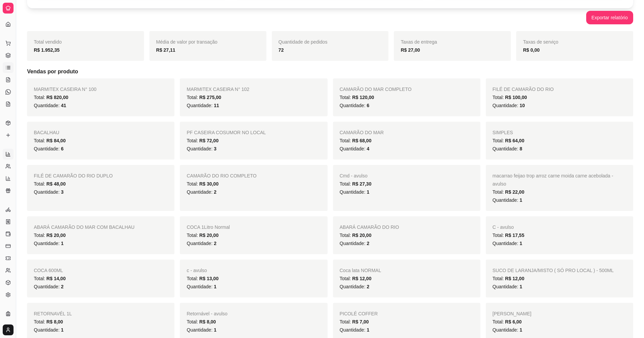
click at [8, 65] on icon at bounding box center [7, 67] width 5 height 5
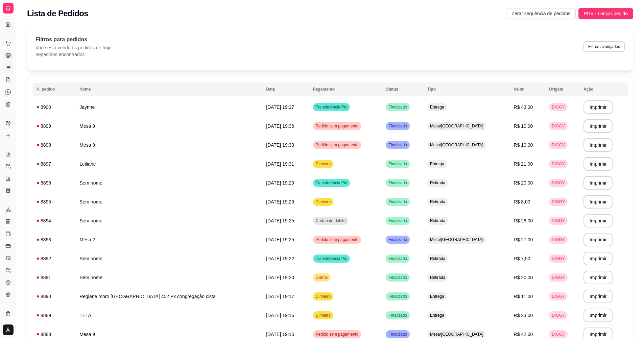
click at [9, 56] on icon at bounding box center [7, 55] width 5 height 5
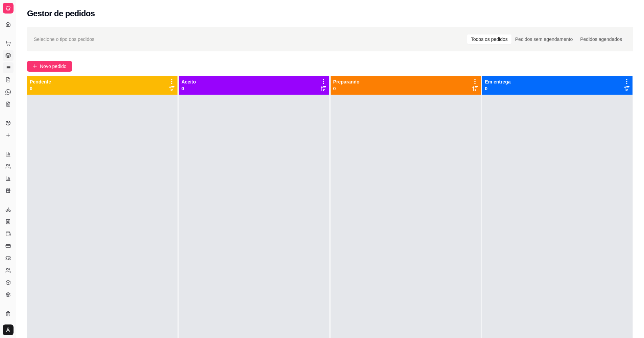
click at [10, 66] on icon at bounding box center [7, 67] width 5 height 5
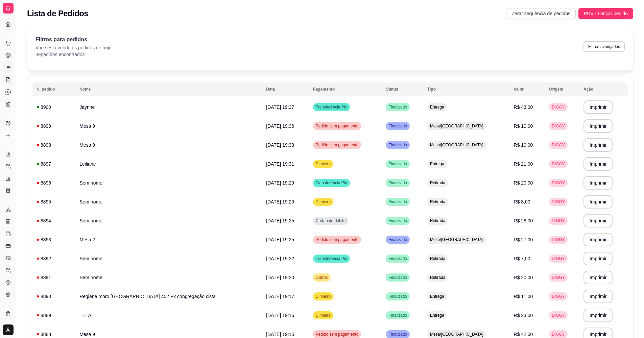
click at [6, 79] on icon at bounding box center [8, 79] width 4 height 4
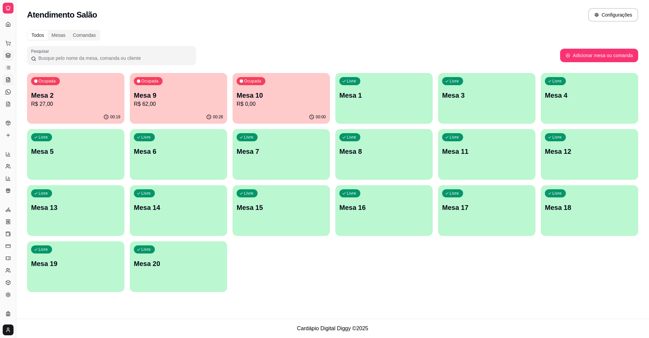
click at [7, 54] on icon at bounding box center [7, 55] width 5 height 5
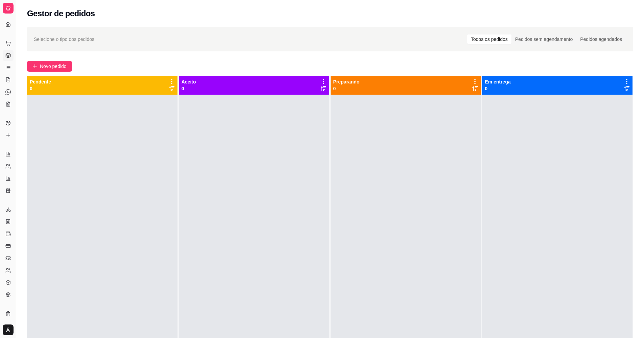
drag, startPoint x: 399, startPoint y: 163, endPoint x: 574, endPoint y: 229, distance: 186.6
click at [519, 229] on div at bounding box center [557, 264] width 150 height 338
click at [519, 145] on div at bounding box center [557, 264] width 150 height 338
drag, startPoint x: 537, startPoint y: 150, endPoint x: 367, endPoint y: 38, distance: 203.5
click at [367, 38] on div "Selecione o tipo dos pedidos Todos os pedidos Pedidos sem agendamento Pedidos a…" at bounding box center [330, 39] width 593 height 11
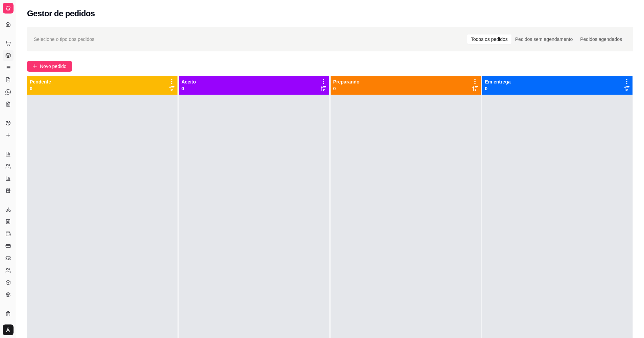
drag, startPoint x: 375, startPoint y: 43, endPoint x: 537, endPoint y: 183, distance: 214.5
click at [519, 185] on div at bounding box center [557, 264] width 150 height 338
drag, startPoint x: 523, startPoint y: 124, endPoint x: 538, endPoint y: 259, distance: 136.1
click at [519, 270] on div at bounding box center [557, 264] width 150 height 338
drag, startPoint x: 592, startPoint y: 1, endPoint x: 581, endPoint y: 95, distance: 94.9
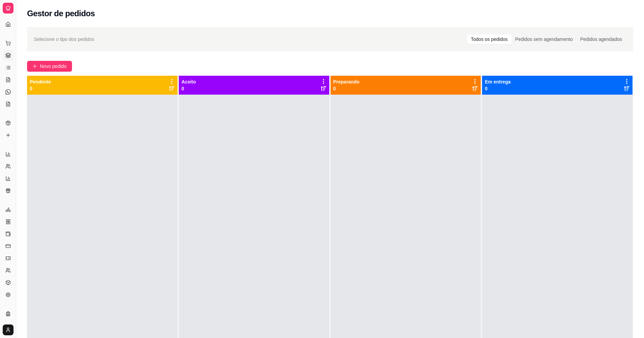
click at [519, 132] on div at bounding box center [557, 264] width 150 height 338
click at [9, 68] on icon at bounding box center [7, 67] width 5 height 5
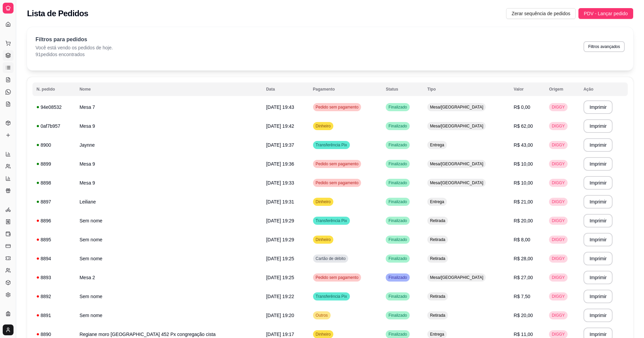
click at [5, 54] on icon at bounding box center [7, 55] width 5 height 5
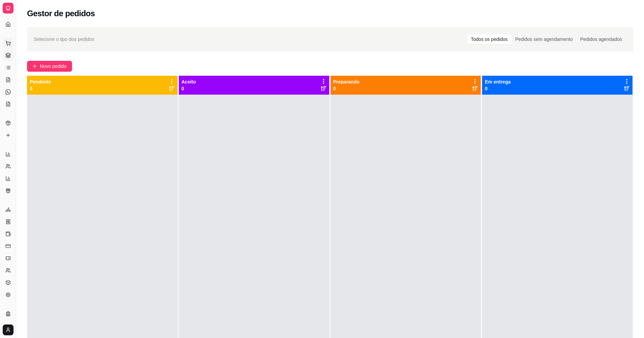
click at [7, 42] on icon at bounding box center [8, 42] width 4 height 3
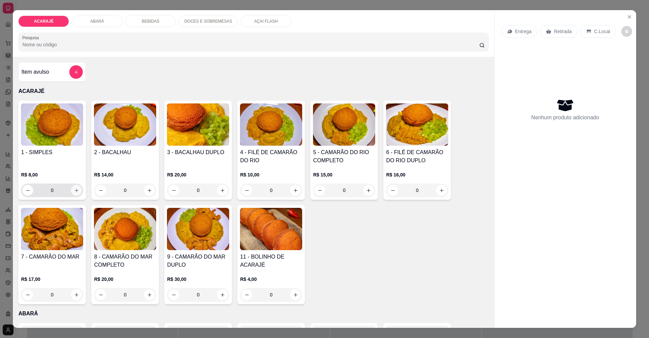
click at [75, 189] on icon "increase-product-quantity" at bounding box center [76, 190] width 5 height 5
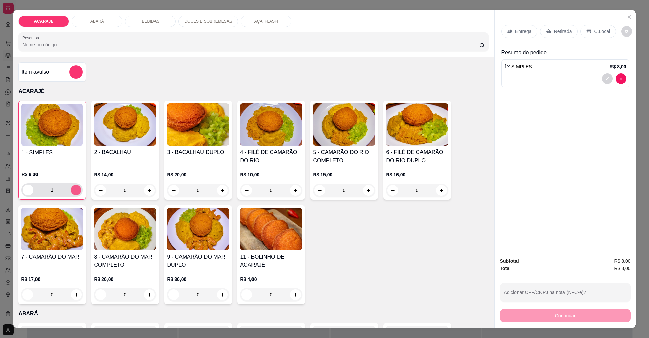
click at [75, 189] on icon "increase-product-quantity" at bounding box center [76, 190] width 5 height 5
type input "3"
click at [519, 30] on p "Retirada" at bounding box center [563, 31] width 18 height 7
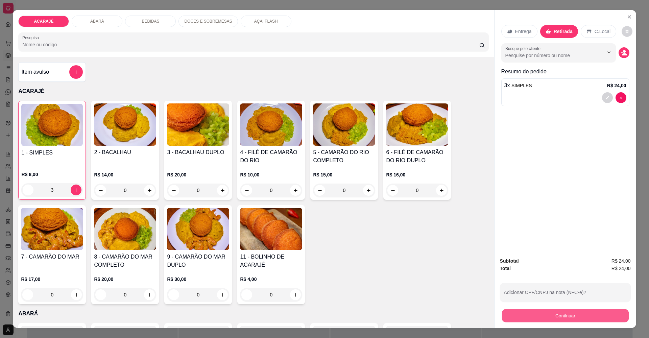
click at [519, 270] on button "Continuar" at bounding box center [565, 315] width 127 height 13
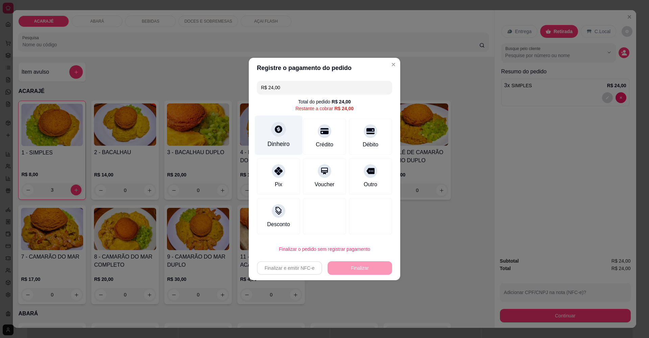
click at [279, 128] on icon at bounding box center [278, 128] width 7 height 7
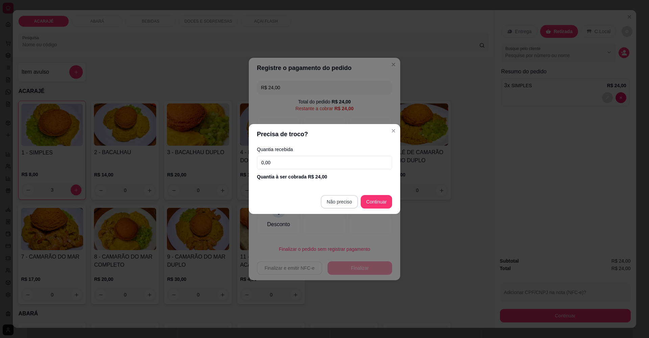
type input "R$ 0,00"
click at [349, 199] on div at bounding box center [370, 216] width 43 height 36
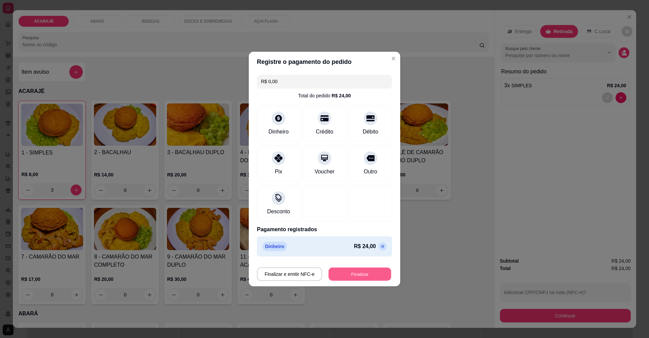
click at [359, 270] on button "Finalizar" at bounding box center [360, 274] width 63 height 13
type input "0"
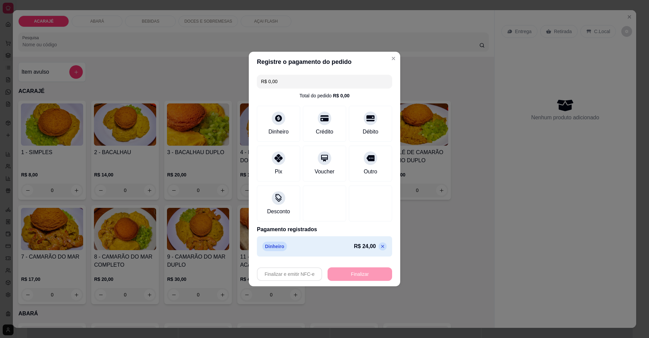
type input "-R$ 24,00"
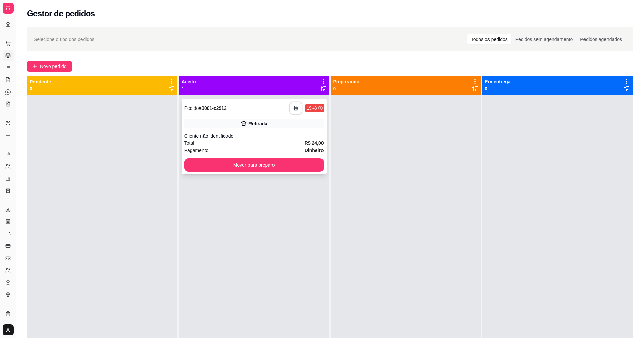
click at [297, 108] on button "button" at bounding box center [295, 108] width 13 height 13
click at [221, 161] on button "Mover para preparo" at bounding box center [254, 165] width 140 height 14
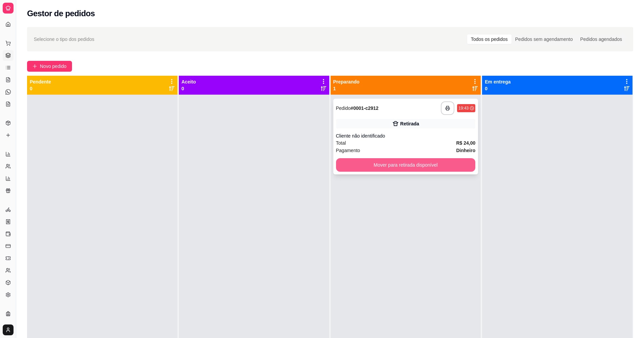
click at [423, 166] on button "Mover para retirada disponível" at bounding box center [406, 165] width 140 height 14
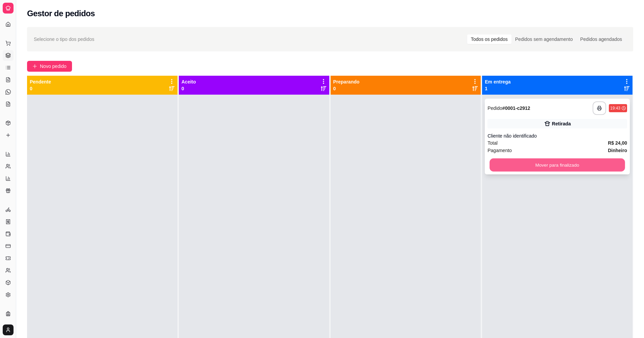
click at [519, 163] on button "Mover para finalizado" at bounding box center [557, 165] width 135 height 13
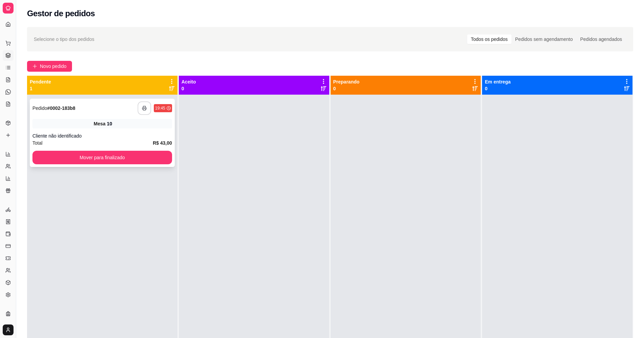
click at [143, 109] on rect "button" at bounding box center [144, 110] width 2 height 2
click at [161, 160] on button "Mover para finalizado" at bounding box center [102, 158] width 140 height 14
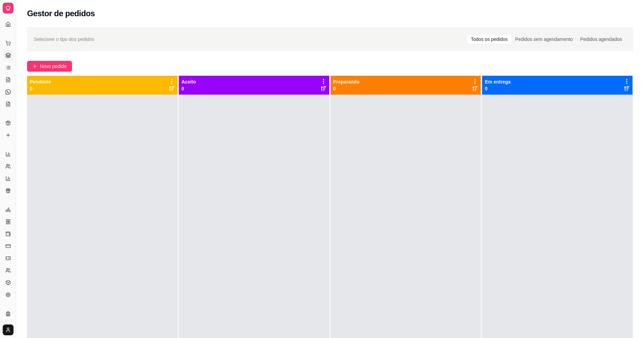
click at [7, 55] on icon at bounding box center [8, 54] width 4 height 2
click at [8, 55] on icon at bounding box center [8, 54] width 4 height 2
click at [7, 80] on icon at bounding box center [7, 79] width 5 height 5
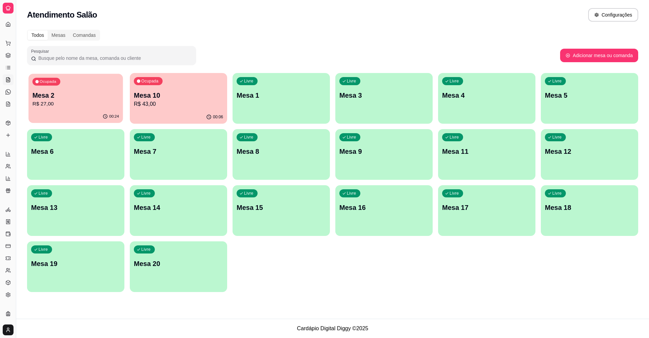
click at [100, 105] on p "R$ 27,00" at bounding box center [75, 104] width 87 height 8
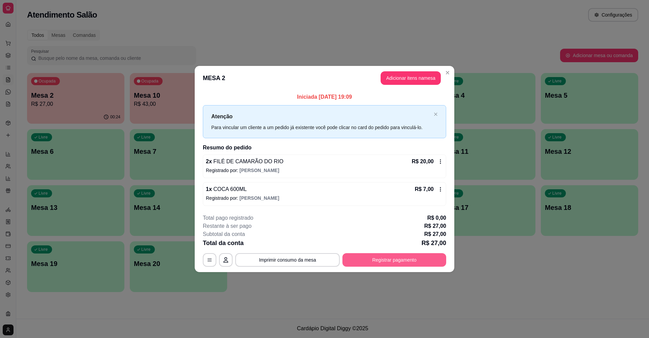
click at [425, 262] on button "Registrar pagamento" at bounding box center [394, 260] width 104 height 14
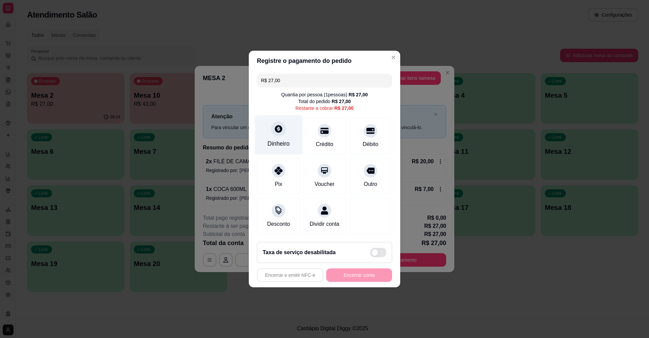
click at [278, 124] on icon at bounding box center [278, 128] width 9 height 9
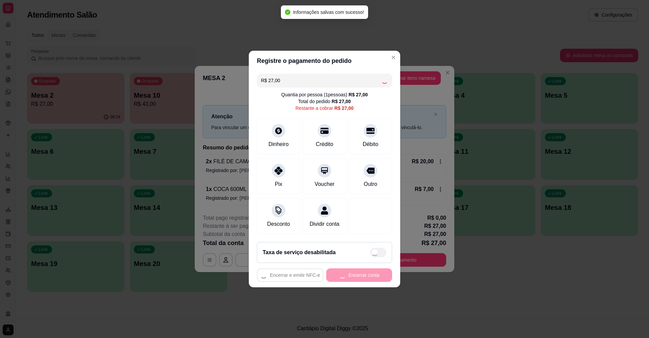
type input "R$ 0,00"
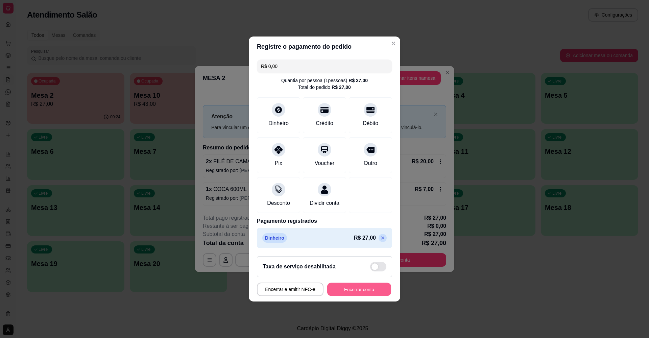
click at [368, 270] on button "Encerrar conta" at bounding box center [359, 289] width 64 height 13
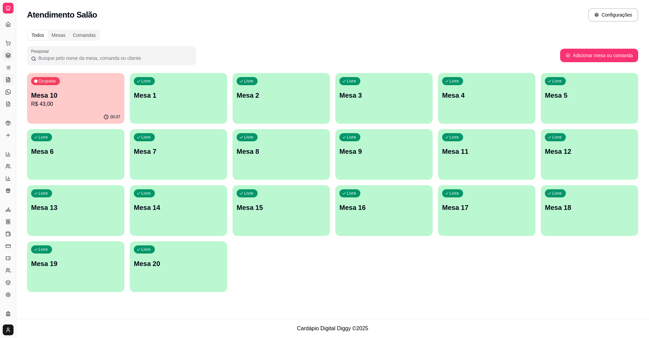
click at [5, 53] on icon at bounding box center [7, 55] width 5 height 5
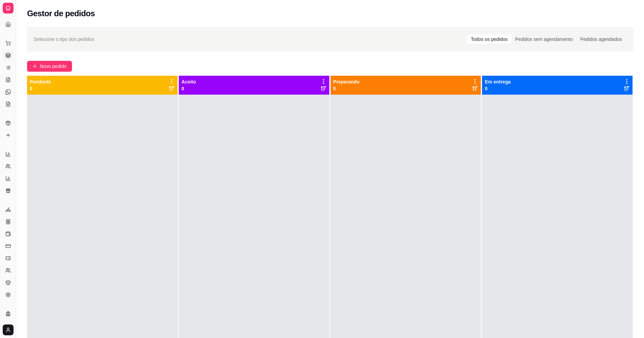
drag, startPoint x: 512, startPoint y: 261, endPoint x: 539, endPoint y: 300, distance: 47.0
click at [519, 270] on div at bounding box center [557, 264] width 150 height 338
drag, startPoint x: 626, startPoint y: 1, endPoint x: 566, endPoint y: 161, distance: 170.3
click at [519, 161] on div at bounding box center [557, 264] width 150 height 338
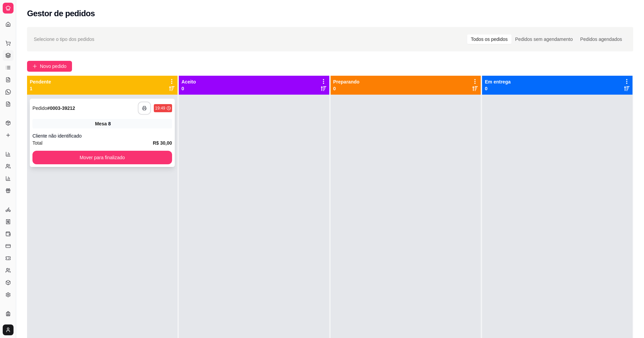
click at [145, 106] on polyline "button" at bounding box center [144, 106] width 2 height 1
click at [147, 157] on button "Mover para finalizado" at bounding box center [101, 157] width 135 height 13
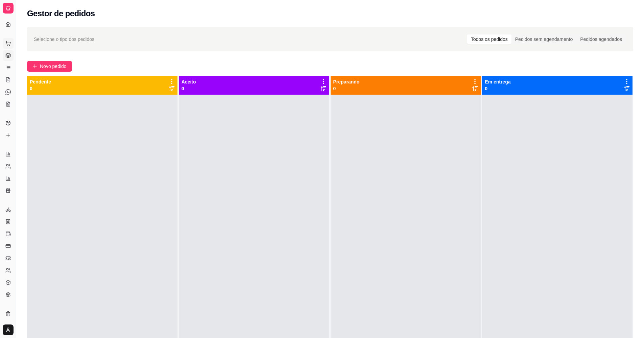
click at [7, 43] on icon at bounding box center [7, 43] width 5 height 5
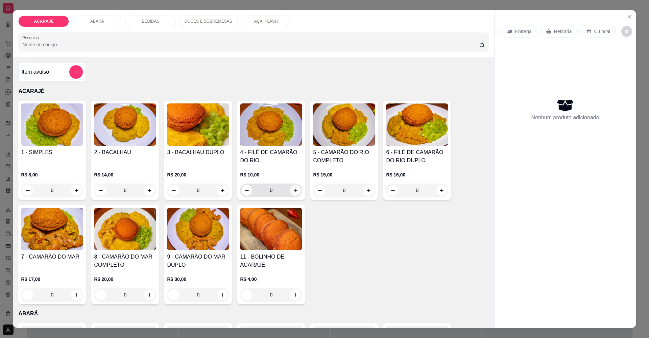
click at [294, 190] on icon "increase-product-quantity" at bounding box center [295, 190] width 5 height 5
type input "1"
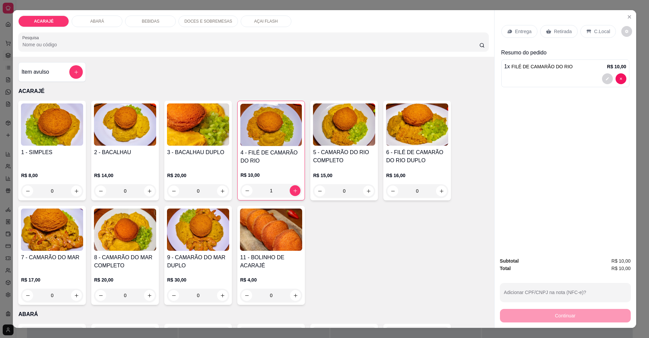
click at [519, 31] on p "Retirada" at bounding box center [563, 31] width 18 height 7
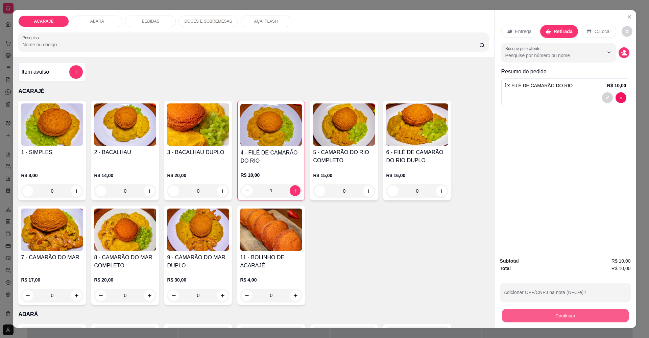
click at [519, 270] on button "Continuar" at bounding box center [565, 315] width 127 height 13
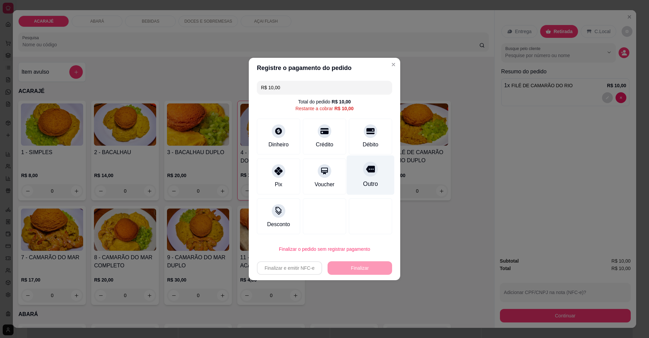
click at [369, 169] on icon at bounding box center [370, 169] width 9 height 9
type input "R$ 0,00"
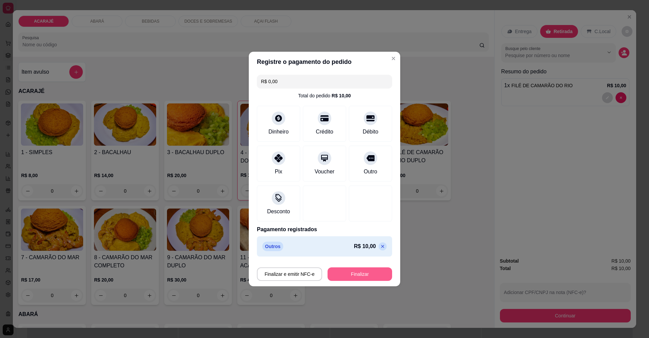
click at [366, 270] on button "Finalizar" at bounding box center [360, 274] width 65 height 14
type input "0"
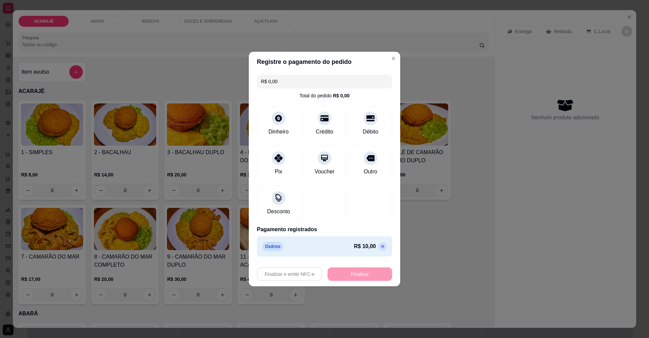
type input "-R$ 10,00"
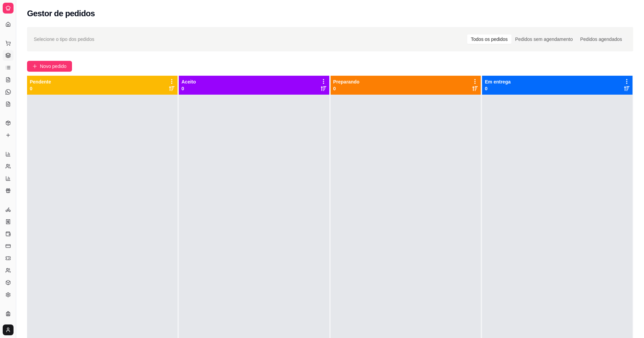
click at [205, 136] on div at bounding box center [254, 264] width 150 height 338
click at [9, 54] on icon at bounding box center [8, 54] width 4 height 2
click at [8, 67] on icon at bounding box center [7, 67] width 5 height 5
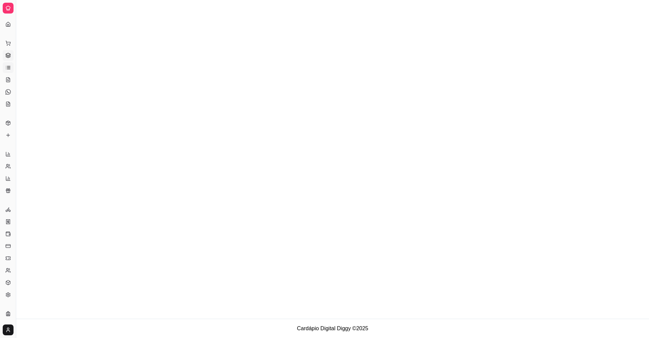
click at [8, 56] on icon at bounding box center [7, 55] width 5 height 5
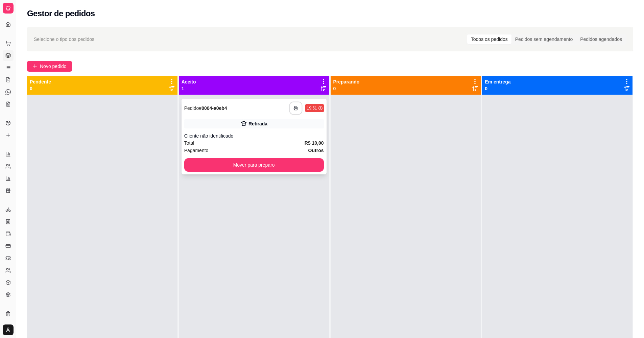
click at [291, 105] on button "button" at bounding box center [295, 108] width 13 height 13
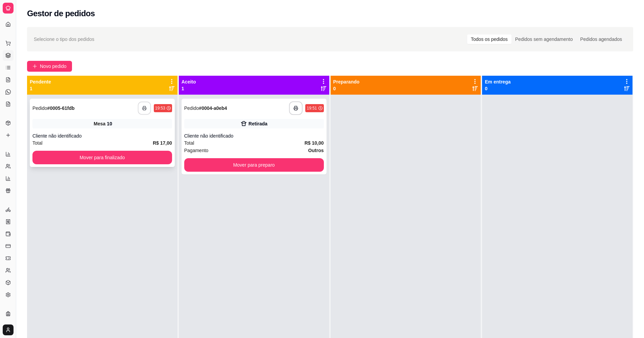
click at [144, 108] on icon "button" at bounding box center [144, 108] width 5 height 5
click at [268, 165] on button "Mover para preparo" at bounding box center [253, 165] width 135 height 13
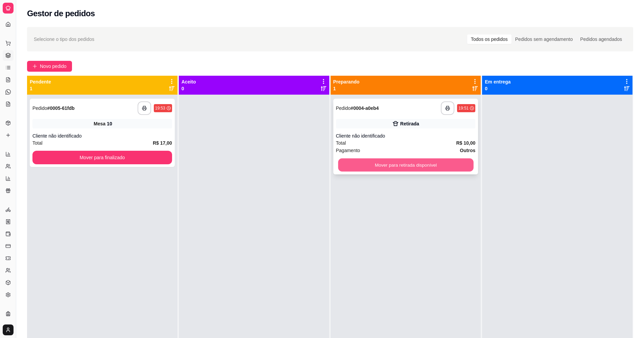
click at [356, 164] on button "Mover para retirada disponível" at bounding box center [405, 165] width 135 height 13
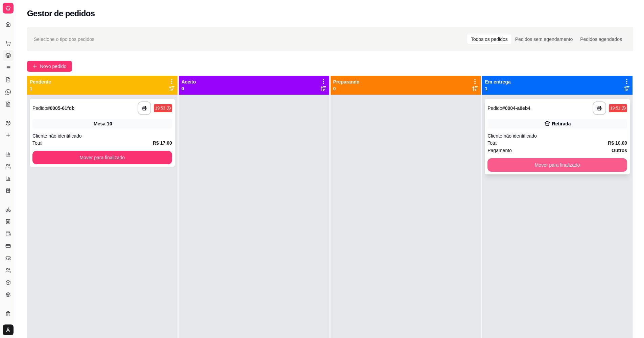
click at [519, 162] on button "Mover para finalizado" at bounding box center [557, 165] width 140 height 14
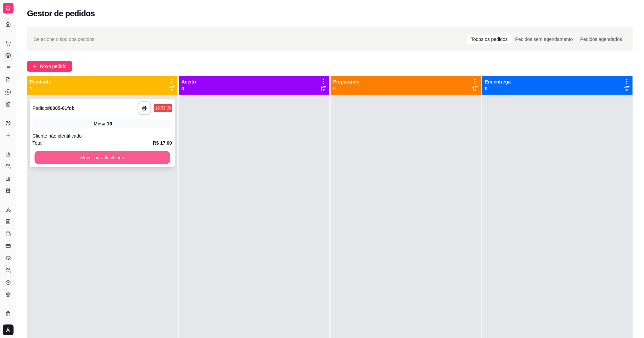
click at [163, 154] on button "Mover para finalizado" at bounding box center [101, 157] width 135 height 13
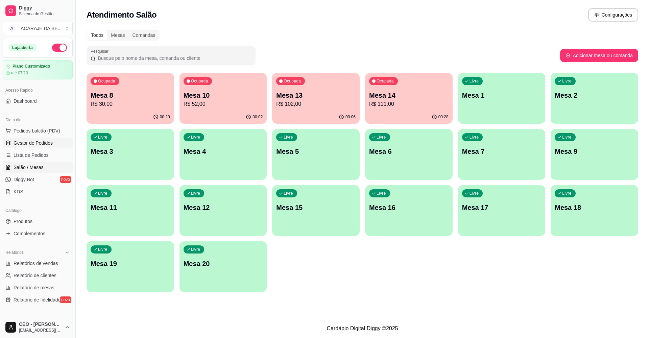
click at [40, 142] on span "Gestor de Pedidos" at bounding box center [33, 143] width 39 height 7
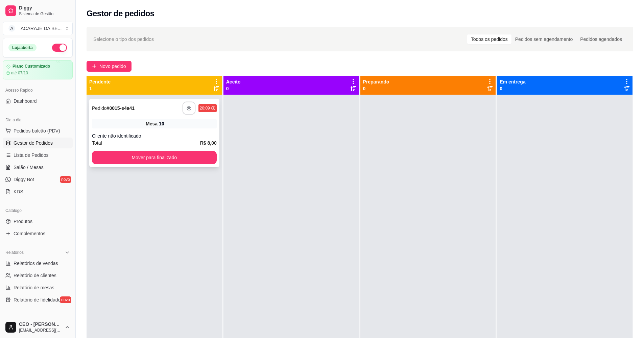
click at [187, 106] on icon "button" at bounding box center [189, 108] width 5 height 5
click at [200, 153] on button "Mover para finalizado" at bounding box center [154, 158] width 125 height 14
click at [187, 107] on icon "button" at bounding box center [189, 108] width 5 height 5
click at [171, 153] on button "Mover para finalizado" at bounding box center [154, 157] width 121 height 13
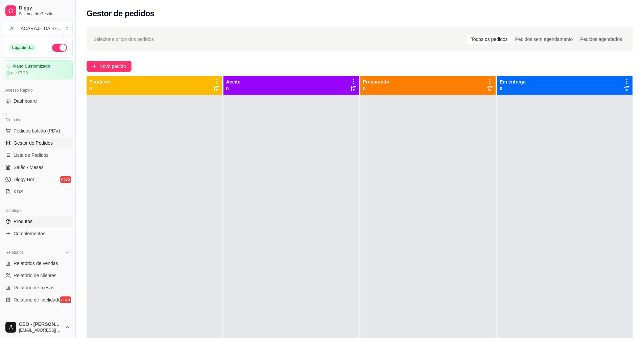
click at [33, 220] on link "Produtos" at bounding box center [38, 221] width 70 height 11
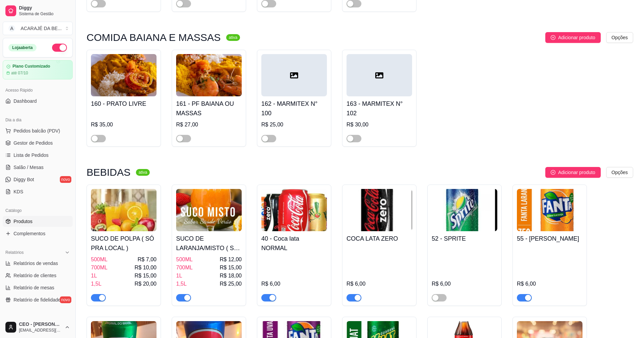
scroll to position [676, 0]
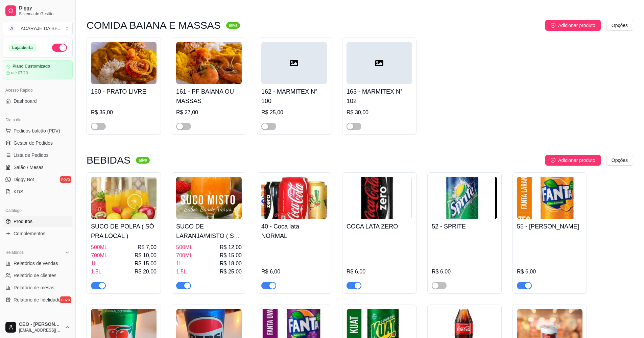
click at [520, 287] on span "button" at bounding box center [524, 285] width 15 height 7
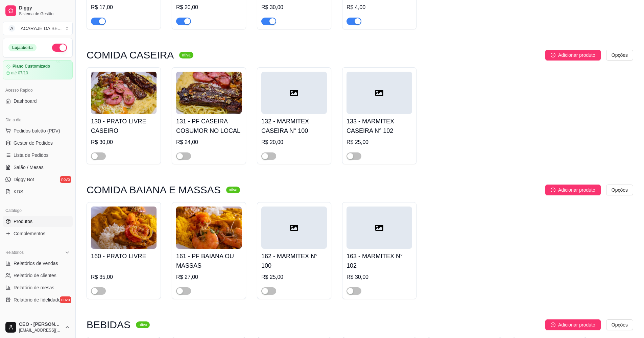
scroll to position [406, 0]
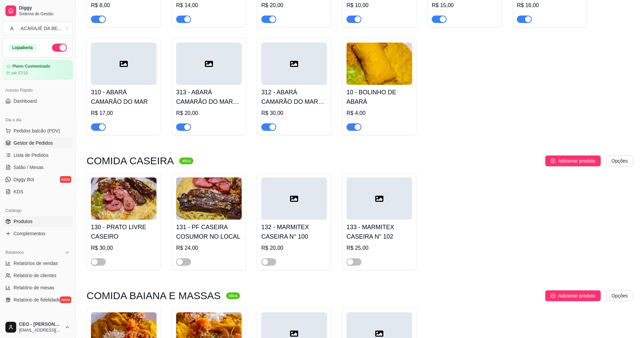
click at [22, 142] on span "Gestor de Pedidos" at bounding box center [33, 143] width 39 height 7
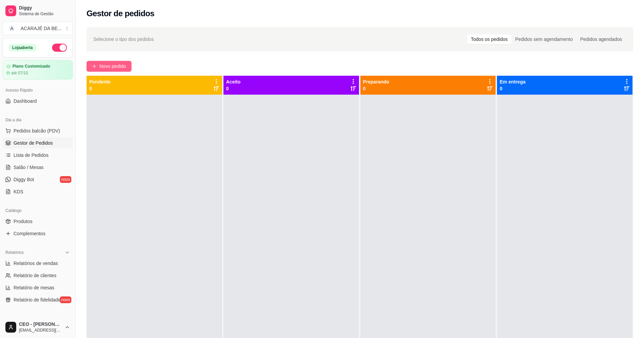
click at [116, 63] on span "Novo pedido" at bounding box center [112, 66] width 27 height 7
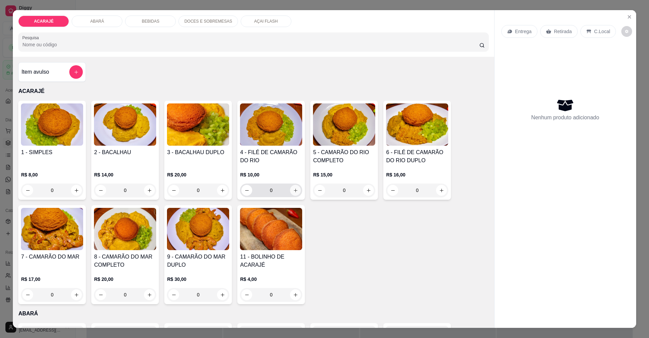
click at [295, 190] on icon "increase-product-quantity" at bounding box center [295, 190] width 5 height 5
type input "1"
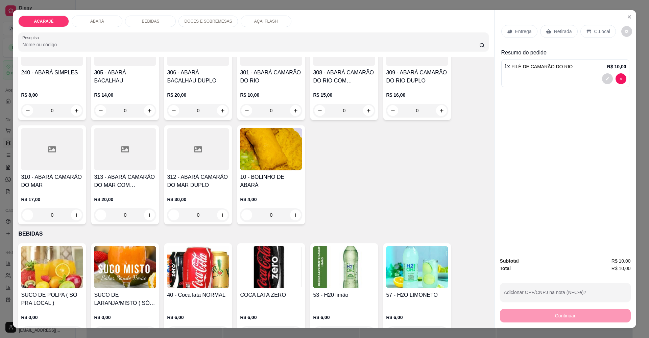
scroll to position [304, 0]
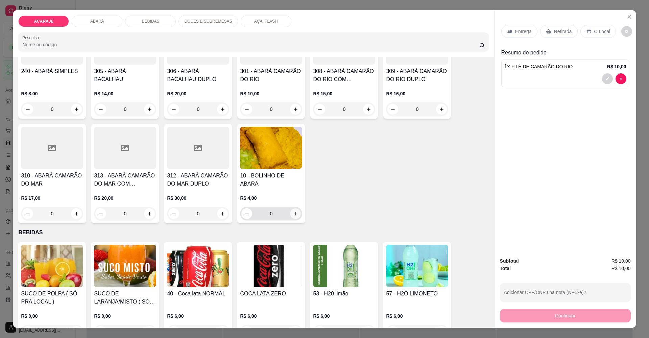
click at [296, 214] on button "increase-product-quantity" at bounding box center [295, 213] width 10 height 10
type input "1"
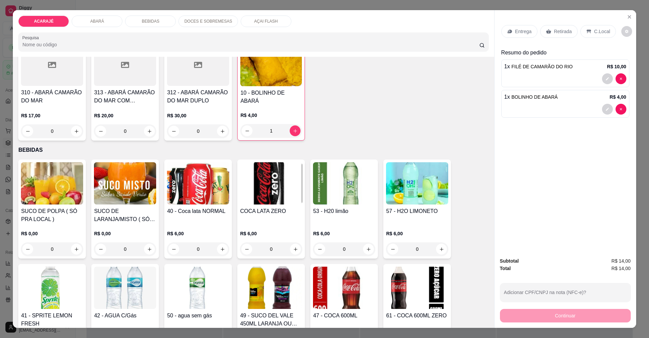
scroll to position [406, 0]
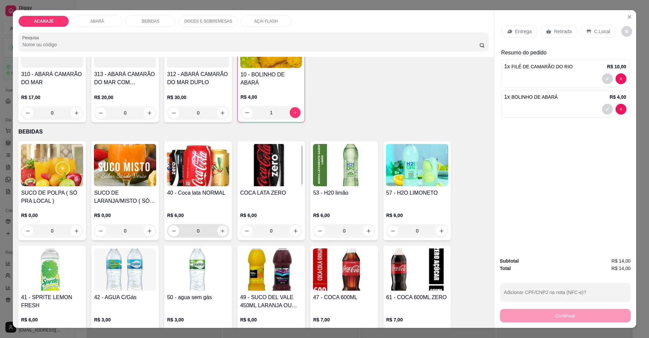
click at [222, 229] on icon "increase-product-quantity" at bounding box center [222, 231] width 5 height 5
type input "1"
click at [520, 31] on p "Entrega" at bounding box center [523, 31] width 17 height 7
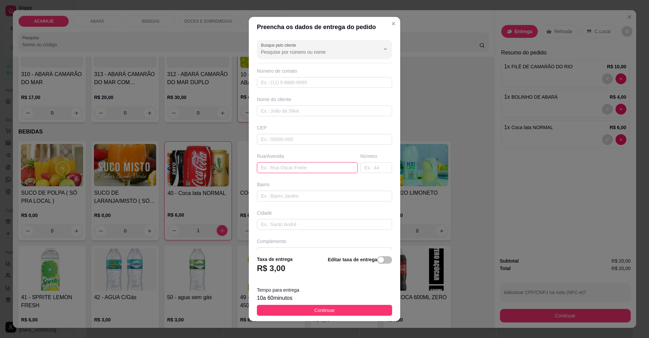
click at [285, 165] on input "text" at bounding box center [307, 167] width 101 height 11
type input "RUA FRANCISCO XAVIER"
click at [360, 168] on input "text" at bounding box center [376, 167] width 32 height 11
type input "105"
click at [327, 168] on input "RUA FRANCISCO XAVIER" at bounding box center [307, 167] width 101 height 11
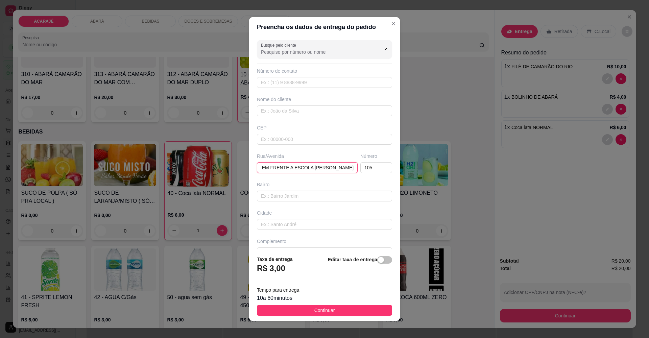
scroll to position [0, 55]
type input "RUA [PERSON_NAME] EM FRENTE A ESCOLA [PERSON_NAME]"
click at [360, 309] on button "Continuar" at bounding box center [324, 310] width 135 height 11
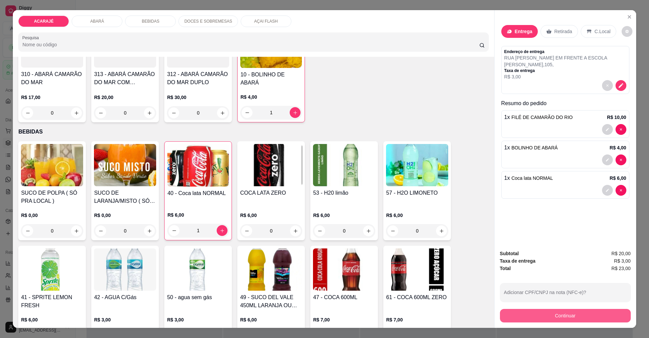
click at [523, 314] on button "Continuar" at bounding box center [565, 316] width 131 height 14
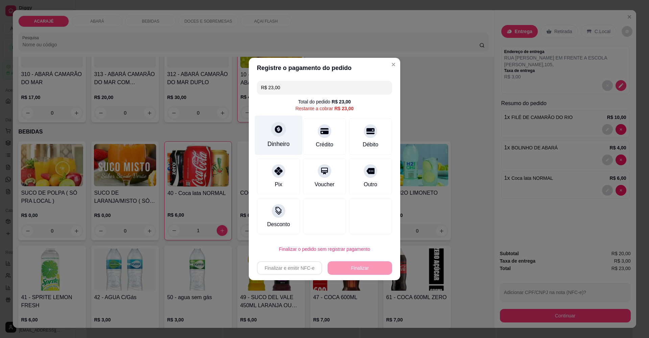
click at [278, 128] on icon at bounding box center [278, 129] width 9 height 9
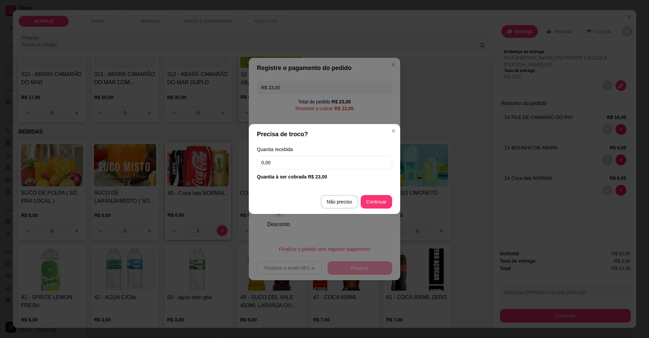
click at [285, 160] on input "0,00" at bounding box center [324, 163] width 135 height 14
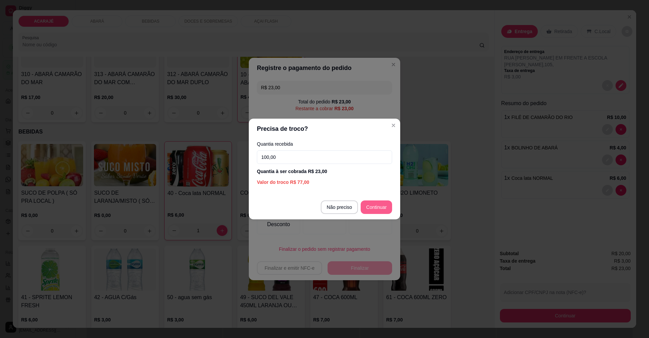
type input "100,00"
type input "R$ 0,00"
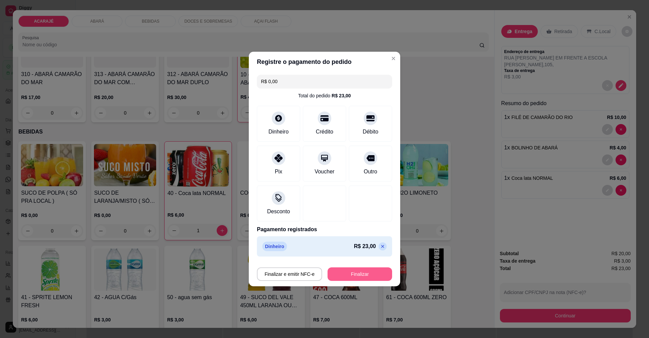
click at [368, 274] on button "Finalizar" at bounding box center [360, 274] width 65 height 14
type input "0"
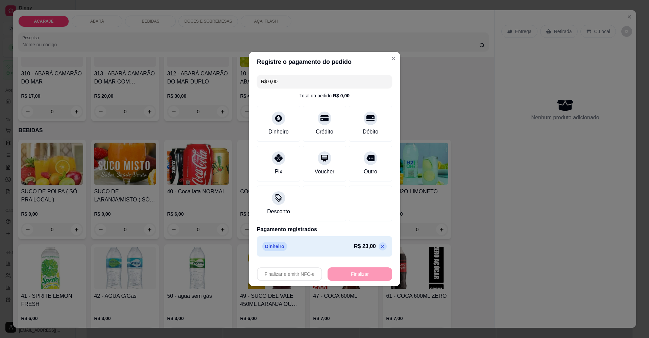
type input "-R$ 23,00"
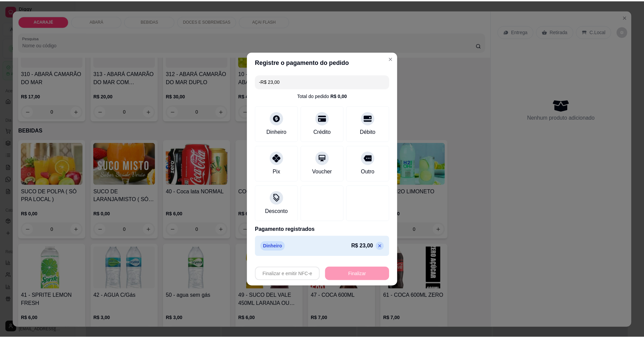
scroll to position [405, 0]
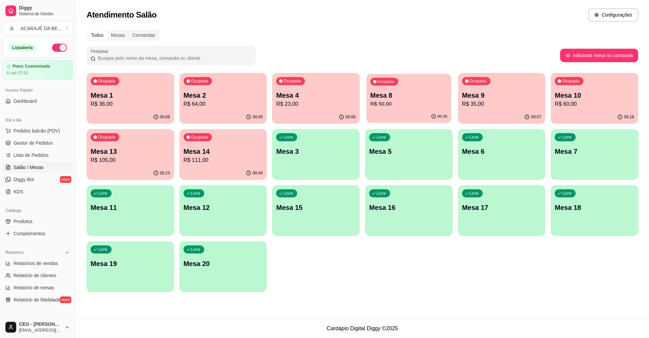
click at [420, 108] on p "R$ 50,00" at bounding box center [409, 104] width 77 height 8
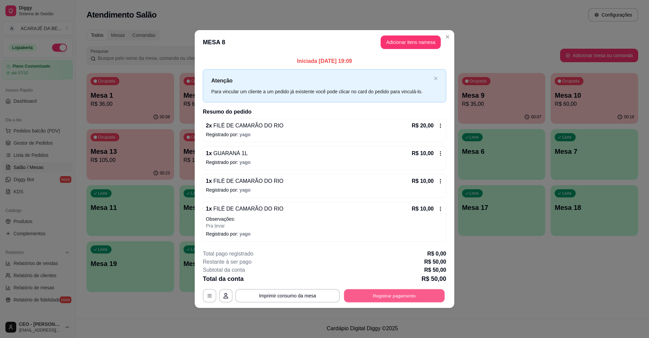
click at [362, 293] on button "Registrar pagamento" at bounding box center [394, 295] width 101 height 13
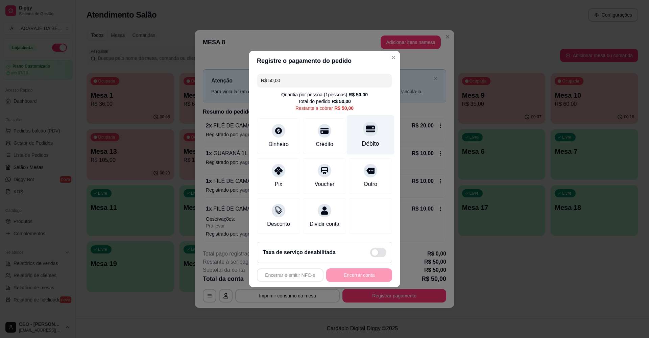
click at [368, 126] on icon at bounding box center [370, 128] width 9 height 9
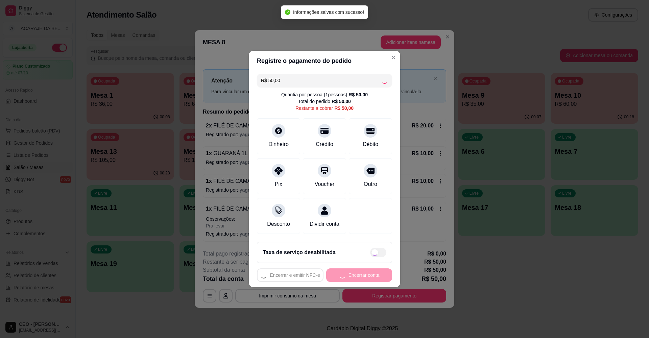
type input "R$ 0,00"
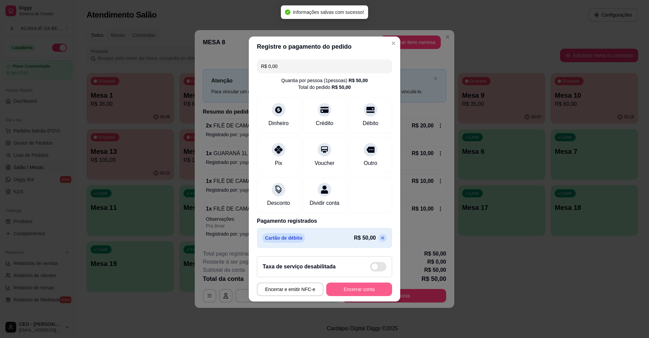
click at [368, 296] on button "Encerrar conta" at bounding box center [359, 290] width 66 height 14
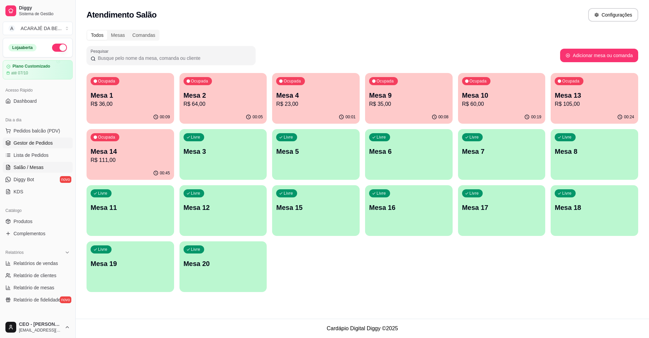
click at [30, 142] on span "Gestor de Pedidos" at bounding box center [33, 143] width 39 height 7
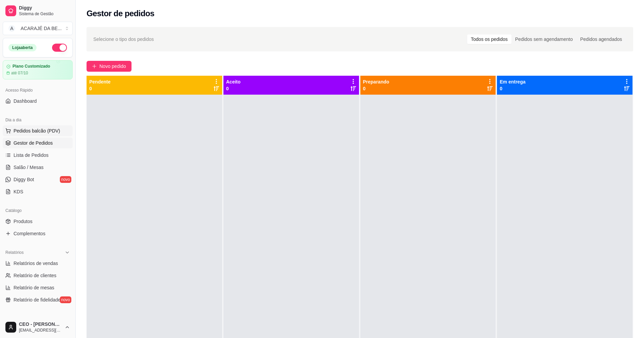
click at [35, 130] on span "Pedidos balcão (PDV)" at bounding box center [37, 130] width 47 height 7
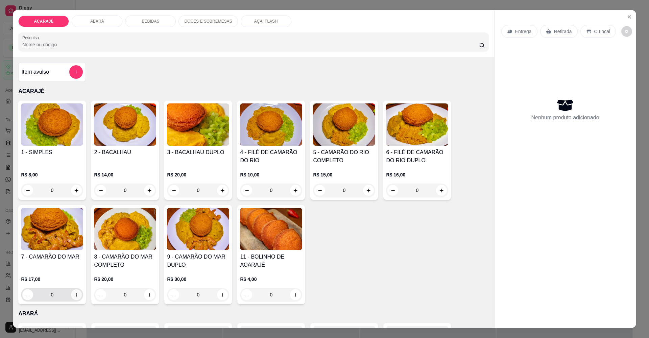
click at [75, 295] on icon "increase-product-quantity" at bounding box center [76, 294] width 5 height 5
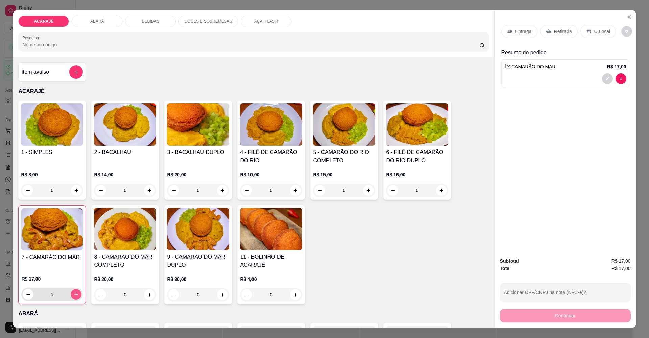
click at [75, 295] on icon "increase-product-quantity" at bounding box center [76, 294] width 5 height 5
type input "2"
click at [526, 32] on p "Entrega" at bounding box center [523, 31] width 17 height 7
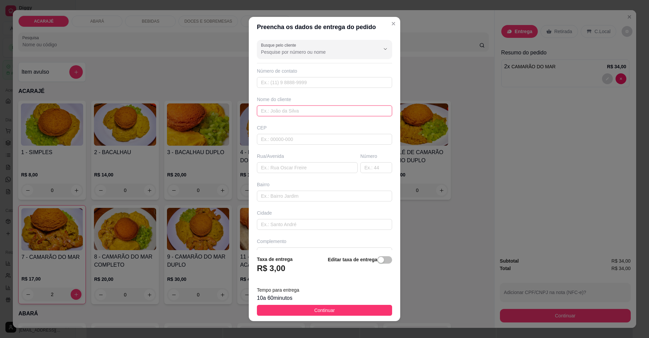
click at [319, 111] on input "text" at bounding box center [324, 110] width 135 height 11
type input "[PERSON_NAME]"
click at [291, 166] on input "text" at bounding box center [307, 167] width 101 height 11
type input "RUA [PERSON_NAME]"
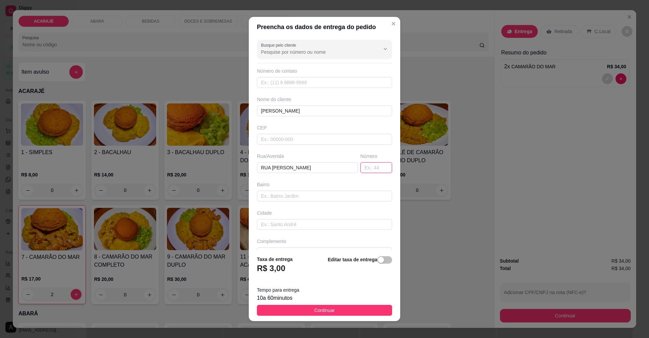
click at [363, 168] on input "text" at bounding box center [376, 167] width 32 height 11
type input "43"
click at [336, 169] on input "RUA [PERSON_NAME]" at bounding box center [307, 167] width 101 height 11
type input "RUA SALGADO FILHO EM CIMA DA LOJA NUPE"
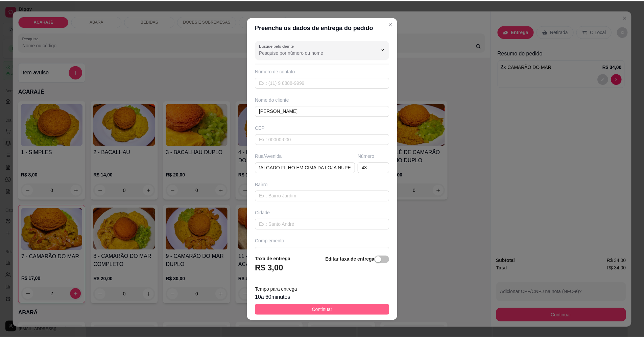
scroll to position [0, 0]
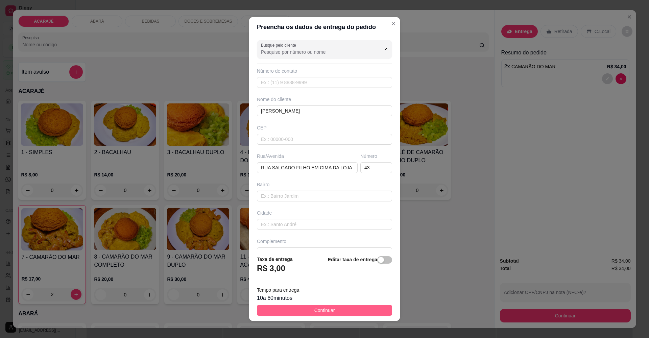
click at [314, 311] on span "Continuar" at bounding box center [324, 310] width 21 height 7
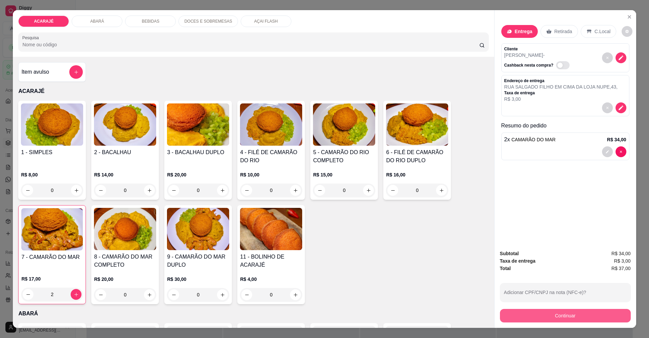
click at [518, 313] on button "Continuar" at bounding box center [565, 316] width 131 height 14
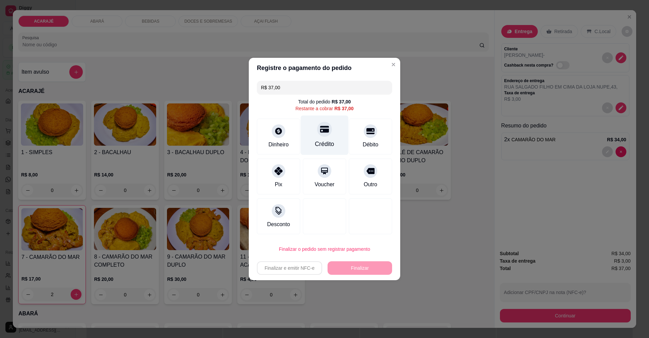
click at [320, 131] on icon at bounding box center [324, 129] width 9 height 9
type input "R$ 0,00"
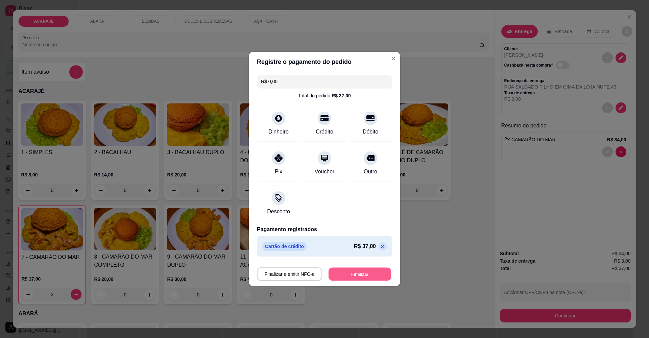
click at [363, 273] on button "Finalizar" at bounding box center [360, 274] width 63 height 13
type input "0"
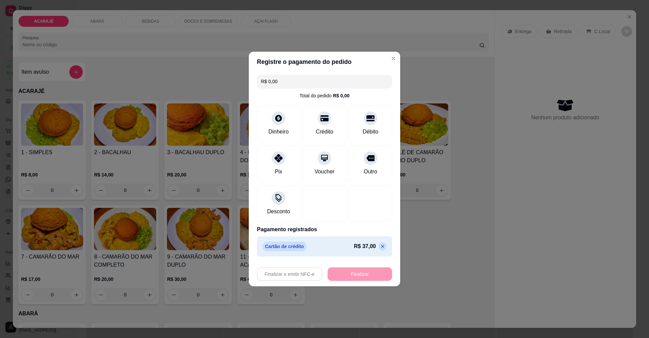
type input "-R$ 37,00"
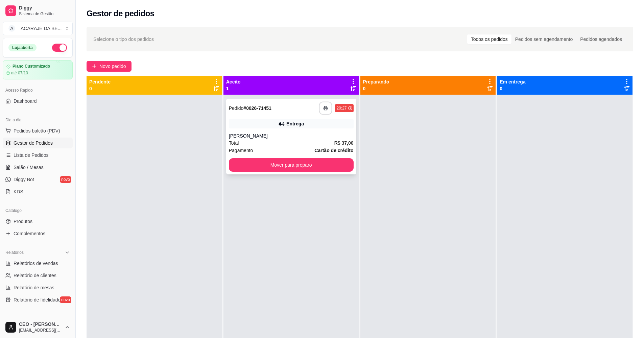
click at [326, 110] on icon "button" at bounding box center [326, 108] width 5 height 5
click at [307, 165] on button "Mover para preparo" at bounding box center [291, 165] width 125 height 14
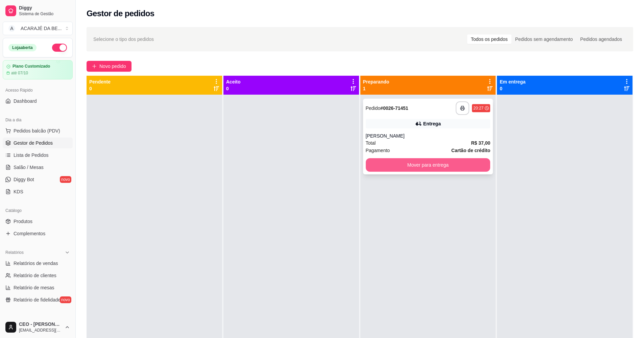
click at [399, 162] on button "Mover para entrega" at bounding box center [428, 165] width 125 height 14
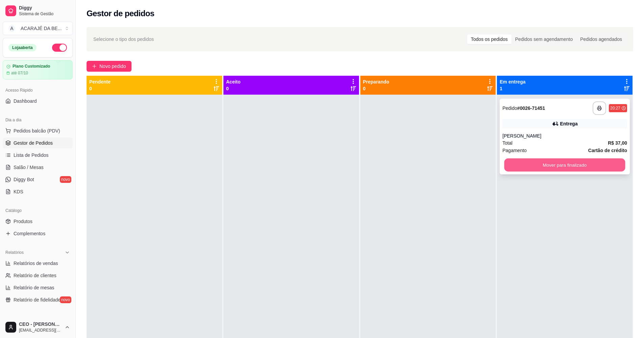
click at [514, 160] on button "Mover para finalizado" at bounding box center [564, 165] width 121 height 13
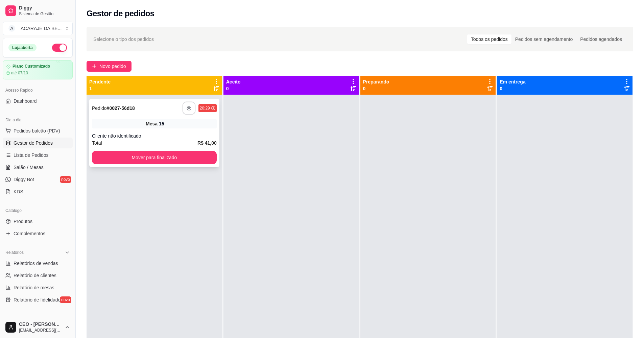
click at [189, 110] on rect "button" at bounding box center [189, 110] width 2 height 2
click at [199, 158] on button "Mover para finalizado" at bounding box center [154, 157] width 121 height 13
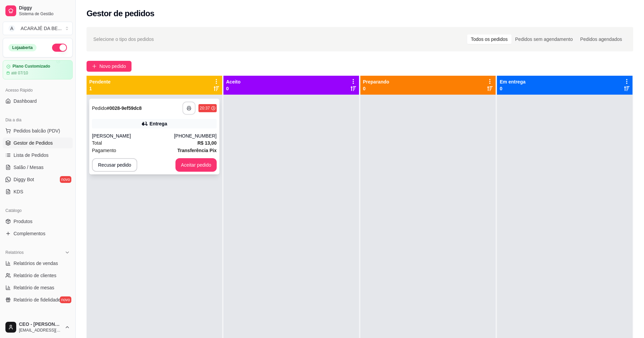
click at [183, 108] on button "button" at bounding box center [188, 108] width 13 height 13
click at [204, 163] on button "Aceitar pedido" at bounding box center [196, 165] width 40 height 13
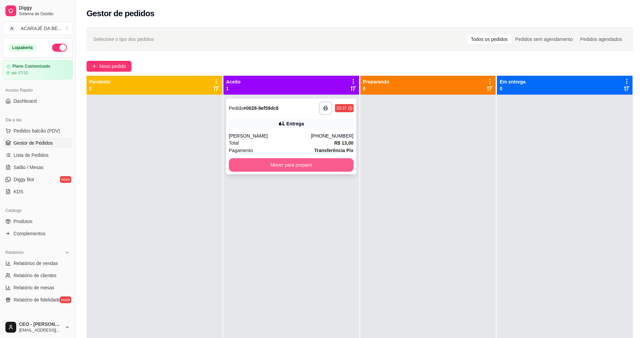
click at [325, 167] on button "Mover para preparo" at bounding box center [291, 165] width 125 height 14
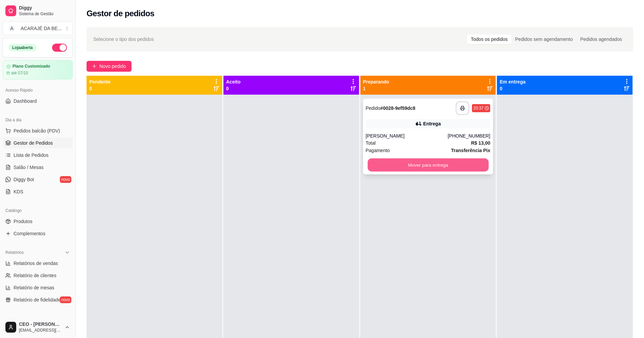
click at [416, 166] on button "Mover para entrega" at bounding box center [427, 165] width 121 height 13
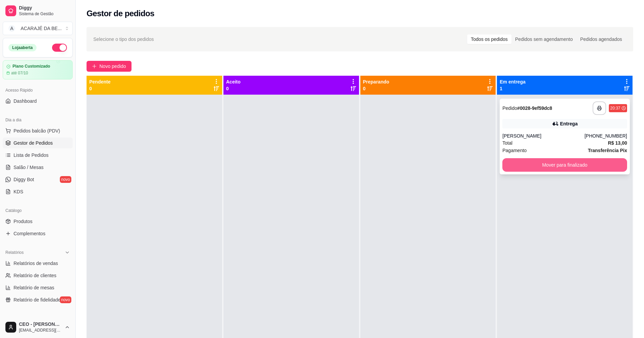
click at [529, 162] on button "Mover para finalizado" at bounding box center [564, 165] width 125 height 14
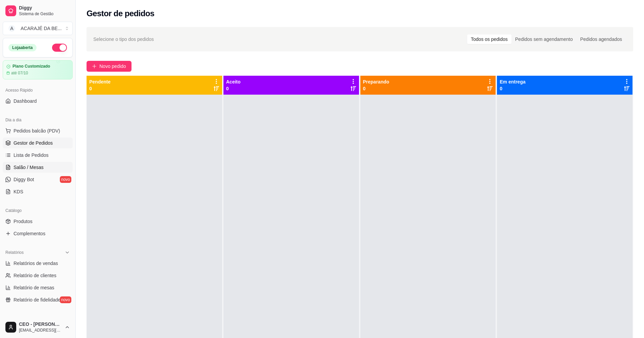
click at [50, 165] on link "Salão / Mesas" at bounding box center [38, 167] width 70 height 11
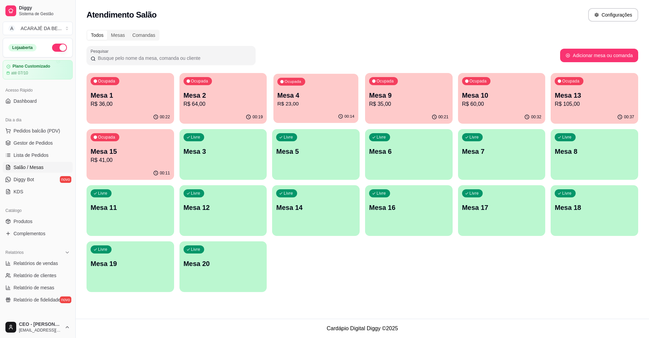
click at [323, 104] on p "R$ 23,00" at bounding box center [316, 104] width 77 height 8
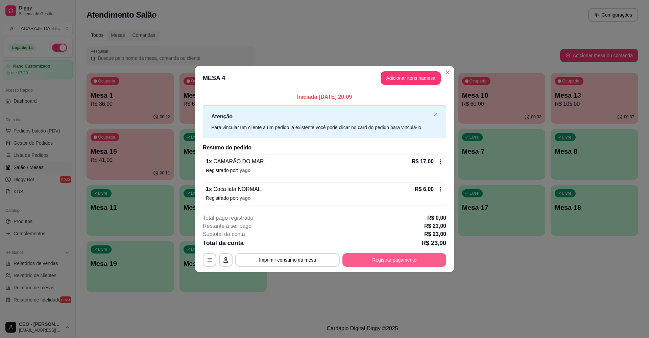
click at [425, 255] on button "Registrar pagamento" at bounding box center [394, 260] width 104 height 14
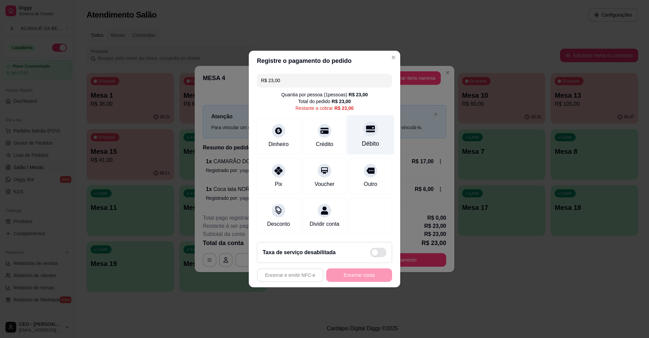
click at [368, 126] on icon at bounding box center [370, 129] width 9 height 7
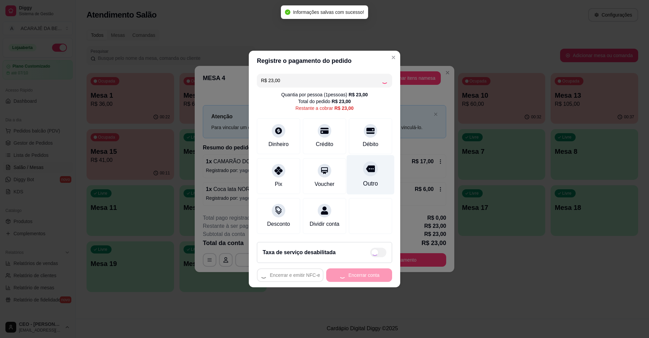
type input "R$ 0,00"
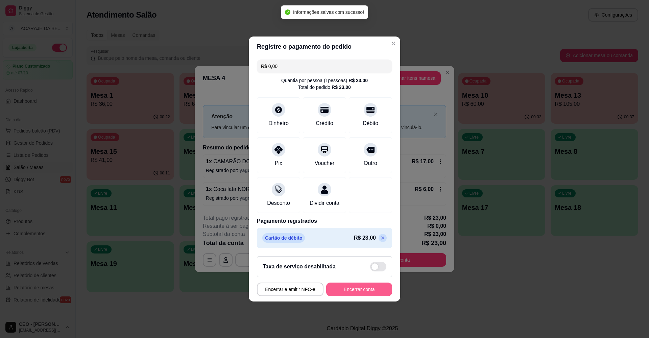
click at [364, 295] on button "Encerrar conta" at bounding box center [359, 290] width 66 height 14
click at [364, 295] on div "Encerrar e emitir NFC-e Encerrar conta" at bounding box center [324, 290] width 135 height 14
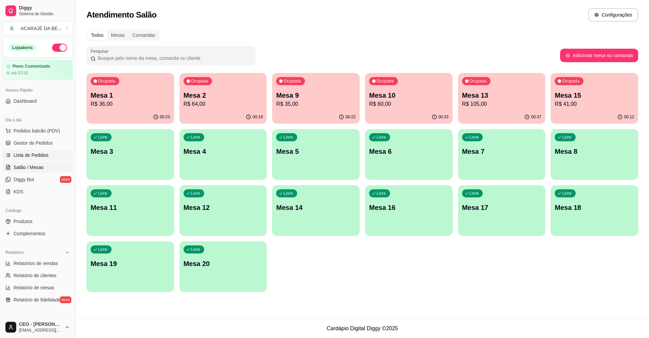
click at [40, 152] on span "Lista de Pedidos" at bounding box center [31, 155] width 35 height 7
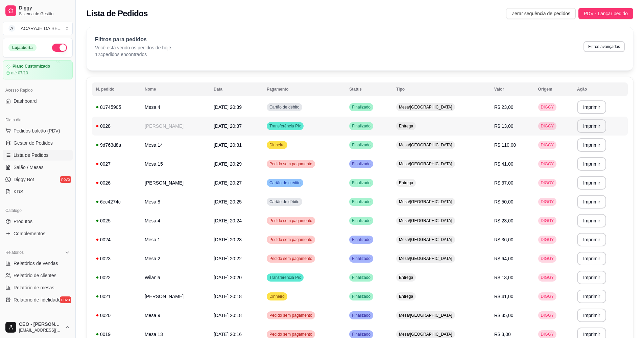
click at [263, 126] on td "[DATE] 20:37" at bounding box center [236, 126] width 53 height 19
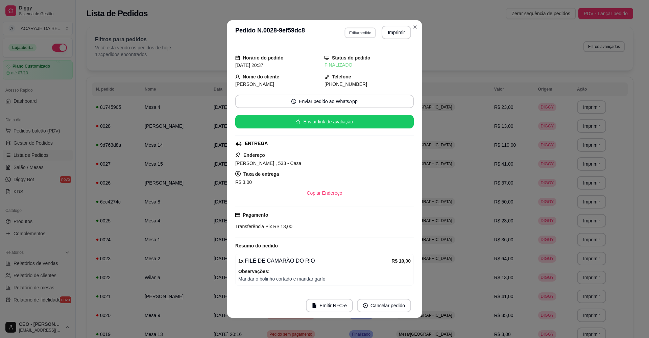
click at [357, 31] on button "Editar pedido" at bounding box center [359, 32] width 31 height 10
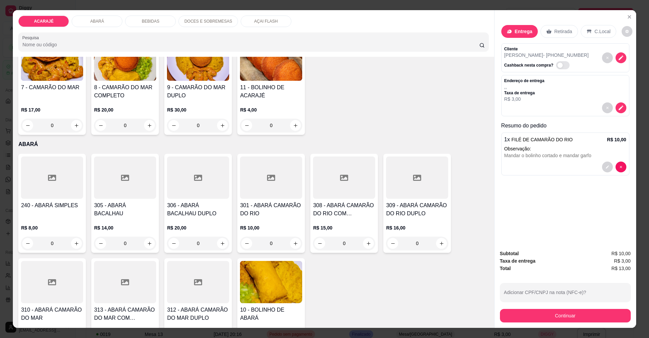
scroll to position [237, 0]
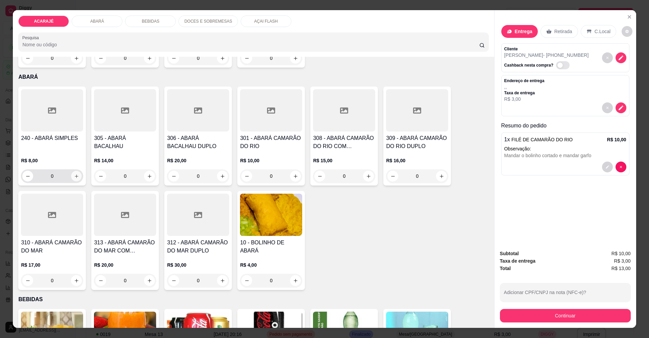
click at [74, 174] on icon "increase-product-quantity" at bounding box center [76, 176] width 5 height 5
type input "1"
click at [606, 194] on button "decrease-product-quantity" at bounding box center [607, 197] width 11 height 11
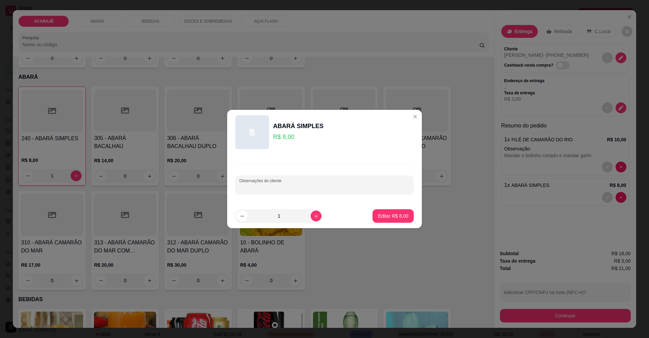
click at [374, 186] on input "Observações do cliente" at bounding box center [324, 187] width 170 height 7
type input "CORTADO COM GARFO"
click at [397, 216] on p "Editar R$ 8,00" at bounding box center [393, 216] width 29 height 6
type input "0"
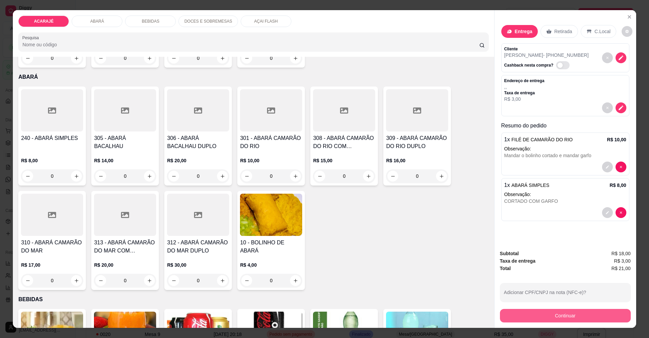
click at [581, 317] on button "Continuar" at bounding box center [565, 316] width 131 height 14
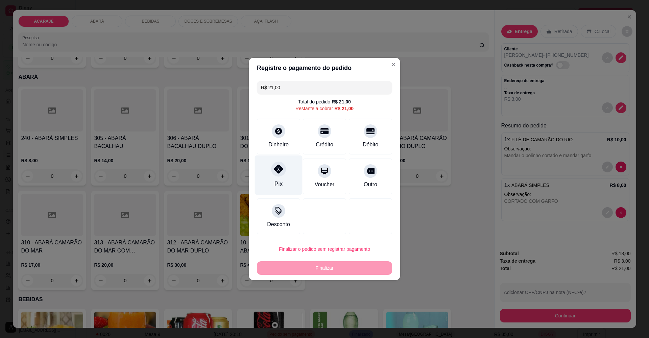
click at [277, 168] on icon at bounding box center [278, 169] width 9 height 9
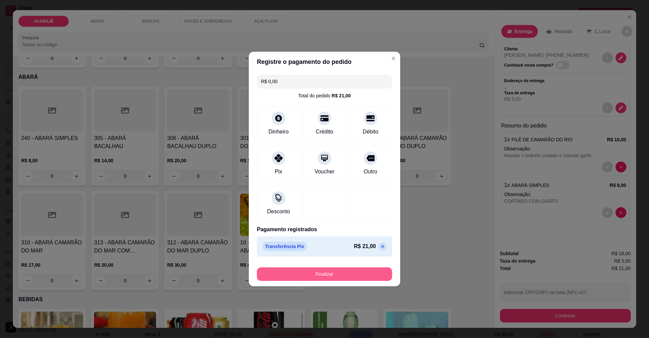
click at [355, 273] on button "Finalizar" at bounding box center [324, 274] width 135 height 14
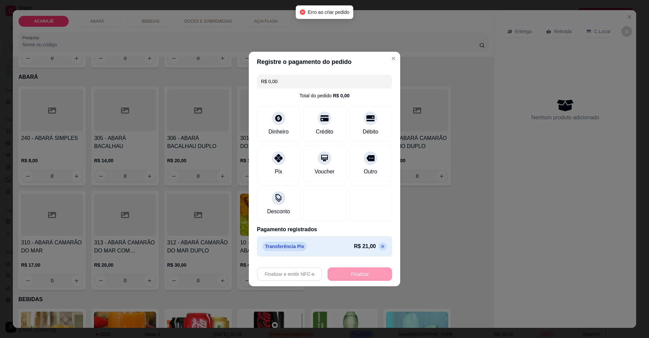
type input "-R$ 21,00"
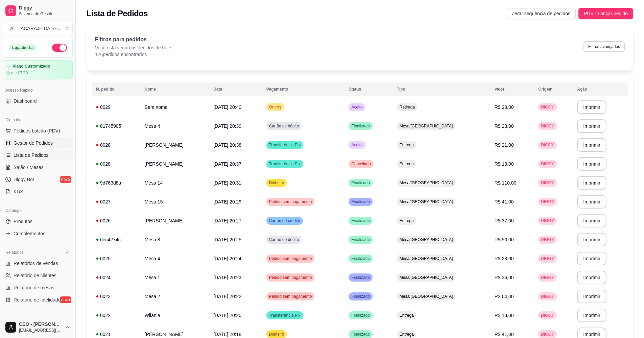
click at [31, 142] on span "Gestor de Pedidos" at bounding box center [33, 143] width 39 height 7
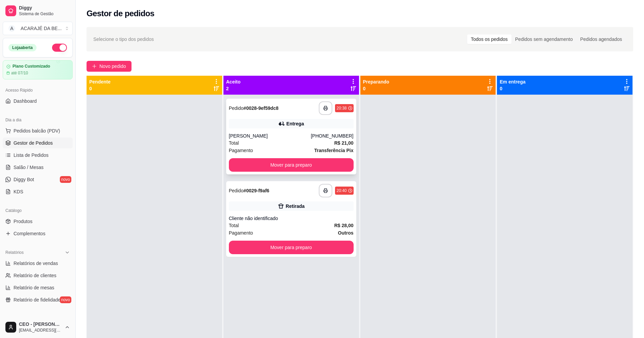
click at [288, 148] on div "Pagamento Transferência Pix" at bounding box center [291, 150] width 125 height 7
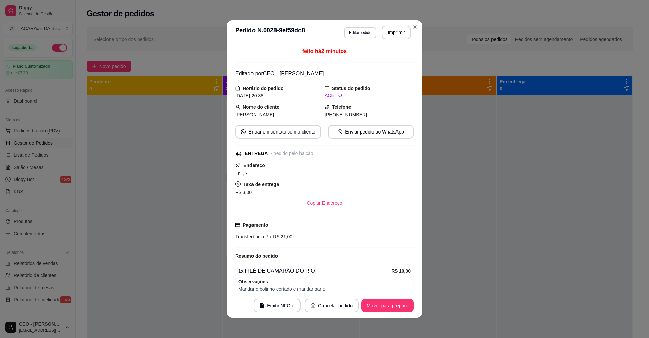
click at [290, 154] on div "- pedido pelo balcão" at bounding box center [291, 153] width 43 height 7
click at [250, 167] on strong "Endereço" at bounding box center [254, 165] width 22 height 5
drag, startPoint x: 250, startPoint y: 167, endPoint x: 275, endPoint y: 169, distance: 25.5
click at [273, 170] on div ", n. , -" at bounding box center [324, 173] width 178 height 8
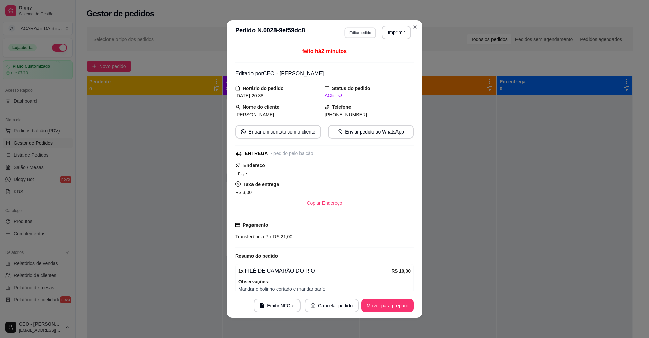
click at [366, 33] on button "Editar pedido" at bounding box center [359, 32] width 31 height 10
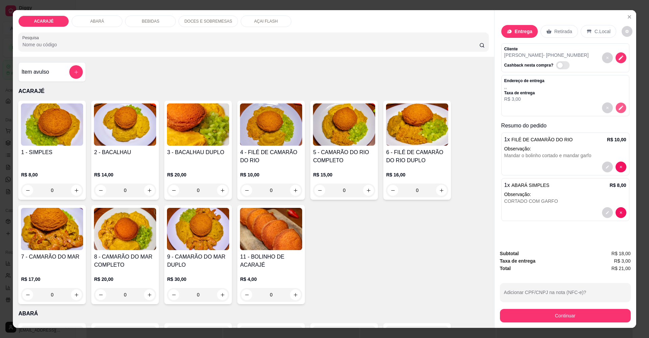
click at [621, 107] on icon "decrease-product-quantity" at bounding box center [621, 108] width 6 height 6
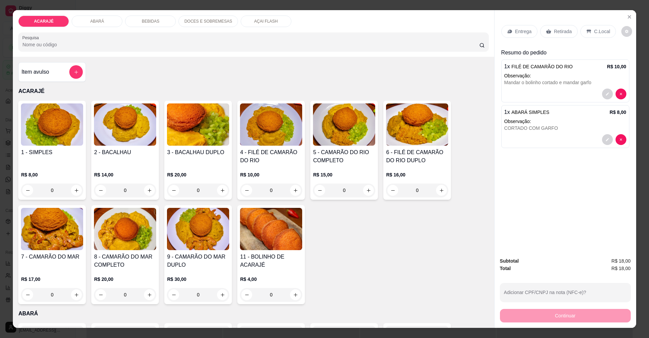
click at [526, 31] on p "Entrega" at bounding box center [523, 31] width 17 height 7
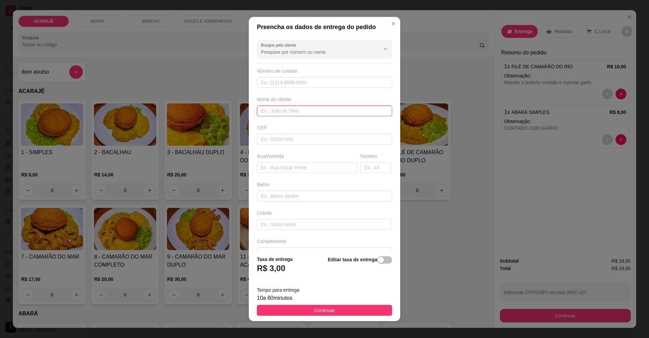
click at [284, 111] on input "text" at bounding box center [324, 110] width 135 height 11
type input "[PERSON_NAME]"
click at [297, 167] on input "text" at bounding box center [307, 167] width 101 height 11
type input "[PERSON_NAME]"
click at [359, 163] on div "Número" at bounding box center [376, 163] width 34 height 20
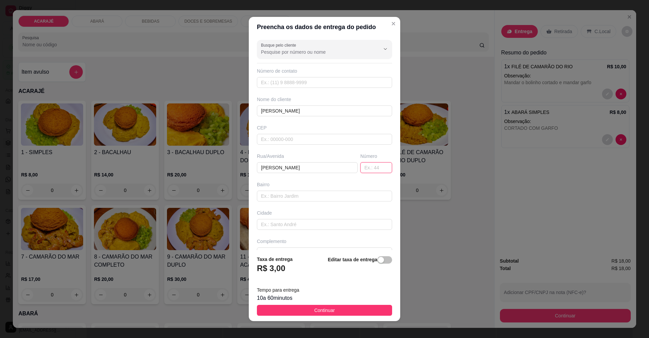
click at [360, 168] on input "text" at bounding box center [376, 167] width 32 height 11
type input "533"
click at [318, 310] on span "Continuar" at bounding box center [324, 310] width 21 height 7
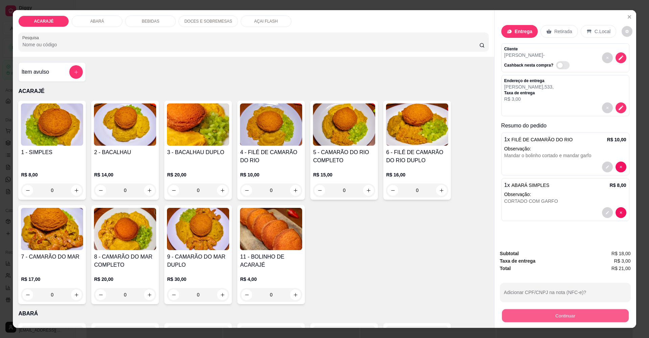
click at [550, 314] on button "Continuar" at bounding box center [565, 315] width 127 height 13
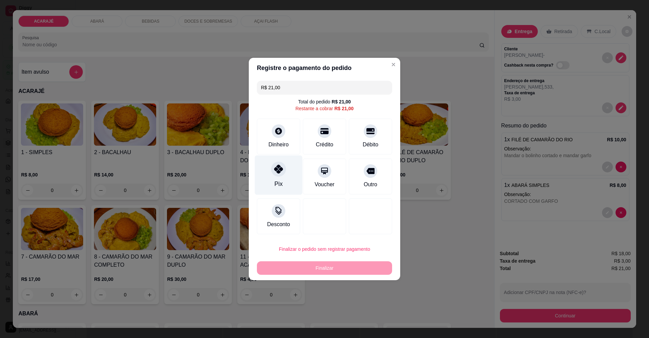
click at [278, 169] on icon at bounding box center [278, 169] width 9 height 9
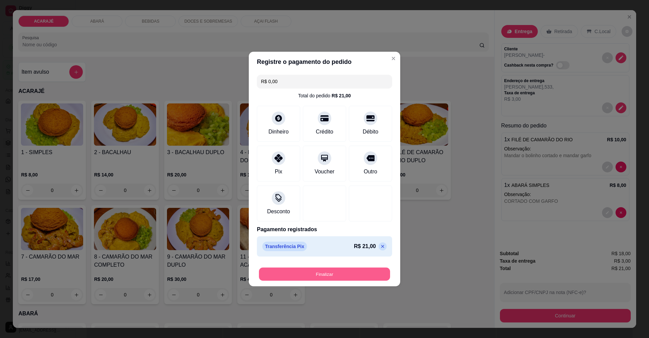
click at [330, 276] on button "Finalizar" at bounding box center [324, 274] width 131 height 13
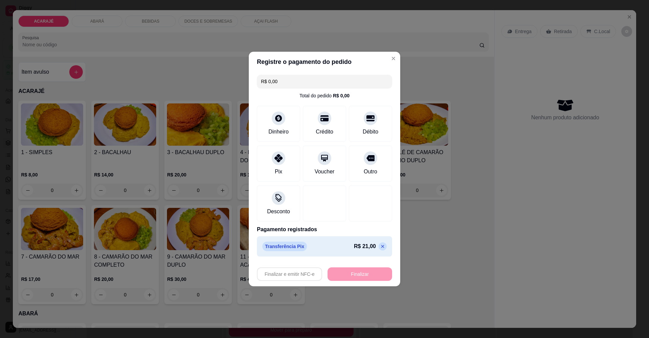
type input "-R$ 21,00"
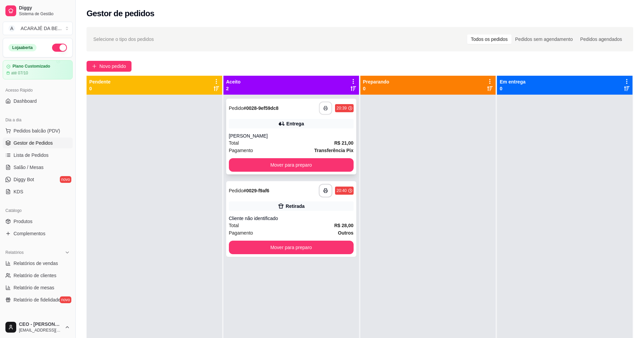
click at [327, 106] on button "button" at bounding box center [325, 108] width 13 height 13
click at [324, 191] on icon "button" at bounding box center [326, 190] width 5 height 5
click at [309, 248] on button "Mover para preparo" at bounding box center [291, 248] width 125 height 14
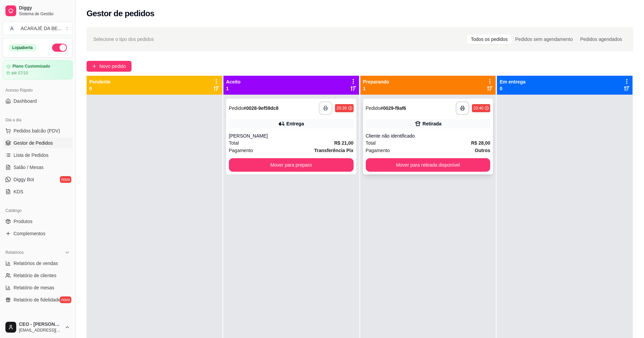
click at [409, 151] on div "Pagamento Outros" at bounding box center [428, 150] width 125 height 7
click at [410, 162] on button "Mover para retirada disponível" at bounding box center [427, 165] width 121 height 13
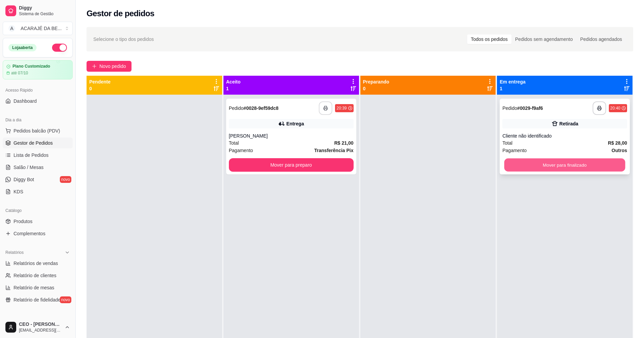
click at [520, 166] on button "Mover para finalizado" at bounding box center [564, 165] width 121 height 13
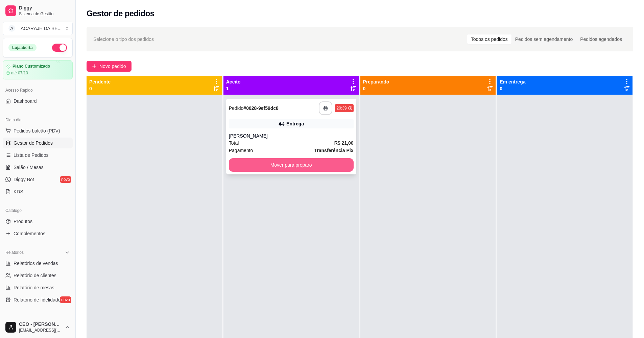
click at [294, 166] on button "Mover para preparo" at bounding box center [291, 165] width 125 height 14
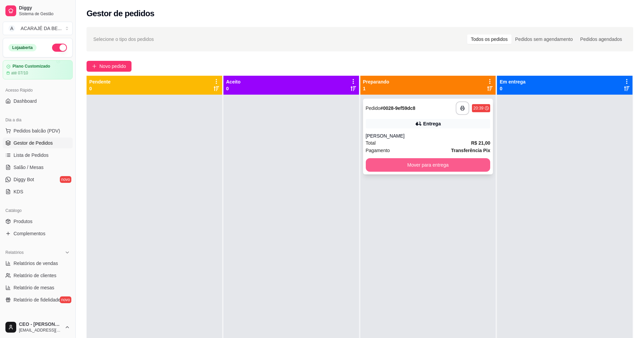
click at [413, 163] on button "Mover para entrega" at bounding box center [428, 165] width 125 height 14
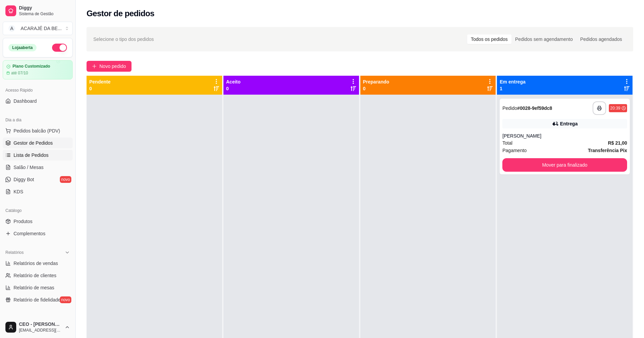
click at [40, 154] on span "Lista de Pedidos" at bounding box center [31, 155] width 35 height 7
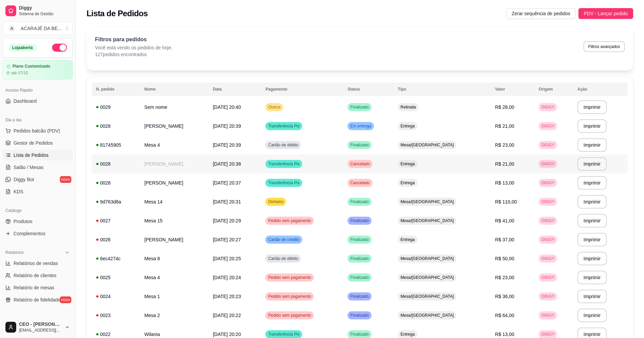
drag, startPoint x: 174, startPoint y: 166, endPoint x: 49, endPoint y: 116, distance: 134.9
click at [49, 116] on div "Dia a dia" at bounding box center [38, 120] width 70 height 11
click at [49, 140] on span "Gestor de Pedidos" at bounding box center [33, 143] width 39 height 7
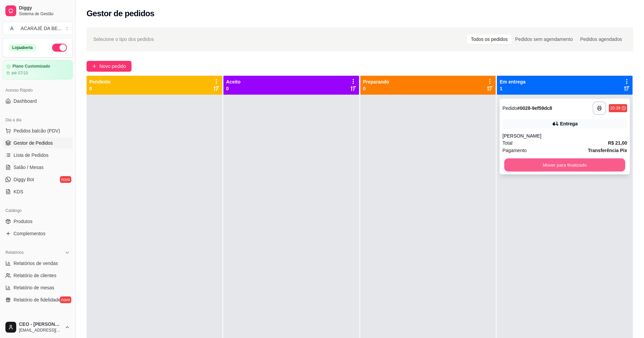
click at [603, 162] on button "Mover para finalizado" at bounding box center [564, 165] width 121 height 13
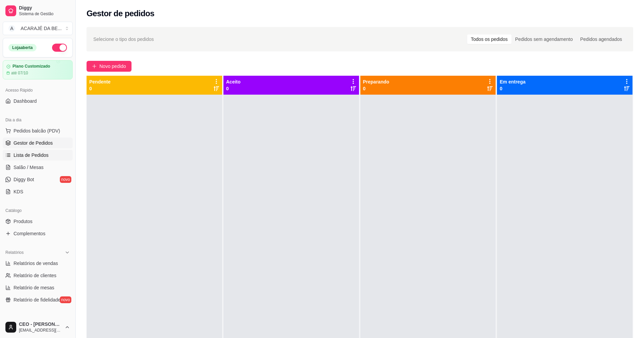
click at [44, 153] on span "Lista de Pedidos" at bounding box center [31, 155] width 35 height 7
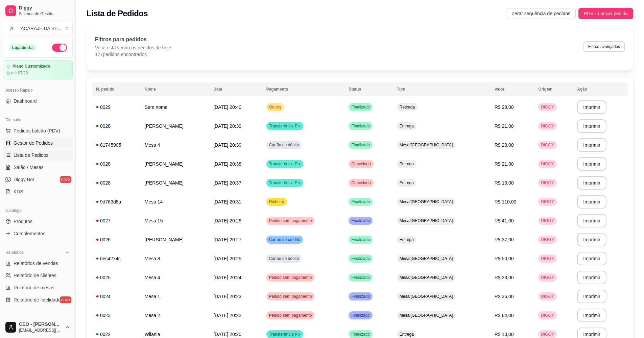
click at [44, 146] on span "Gestor de Pedidos" at bounding box center [33, 143] width 39 height 7
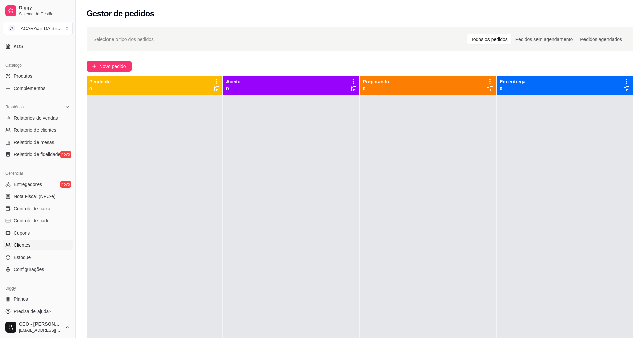
scroll to position [148, 0]
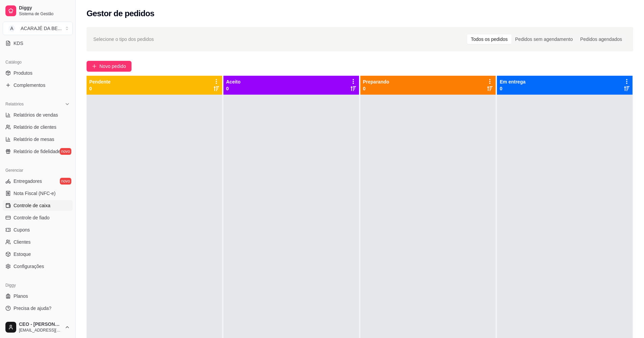
click at [58, 206] on link "Controle de caixa" at bounding box center [38, 205] width 70 height 11
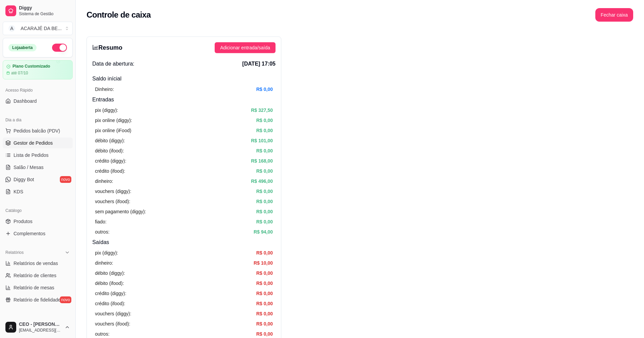
click at [31, 141] on span "Gestor de Pedidos" at bounding box center [33, 143] width 39 height 7
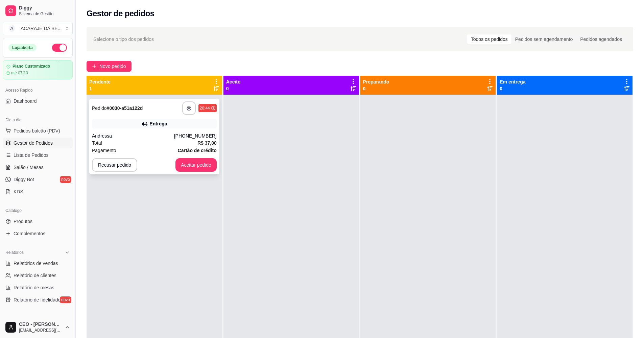
click at [136, 140] on div "Total R$ 37,00" at bounding box center [154, 142] width 125 height 7
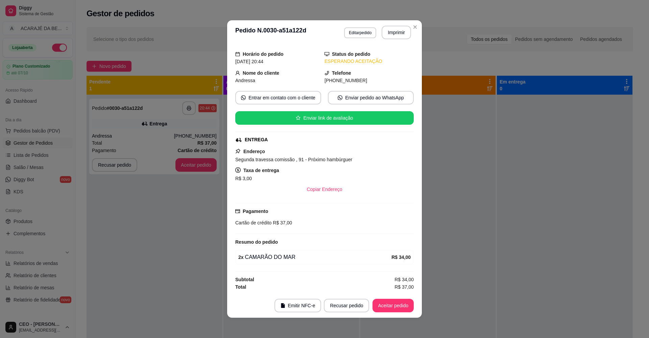
scroll to position [1, 0]
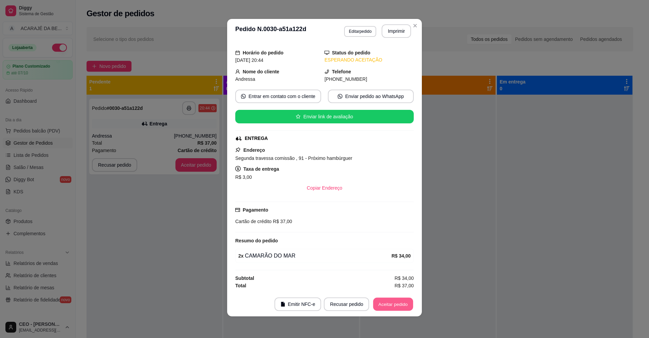
click at [391, 304] on button "Aceitar pedido" at bounding box center [393, 304] width 40 height 13
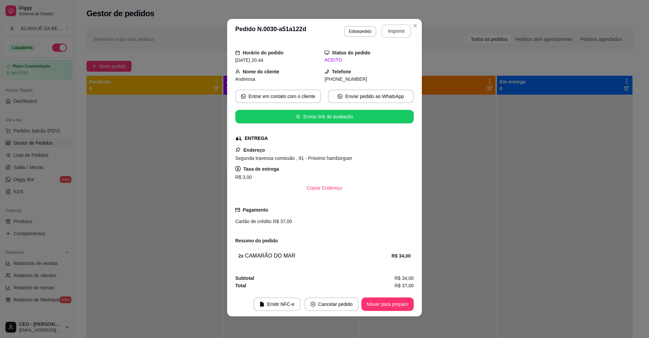
click at [398, 27] on button "Imprimir" at bounding box center [396, 31] width 29 height 14
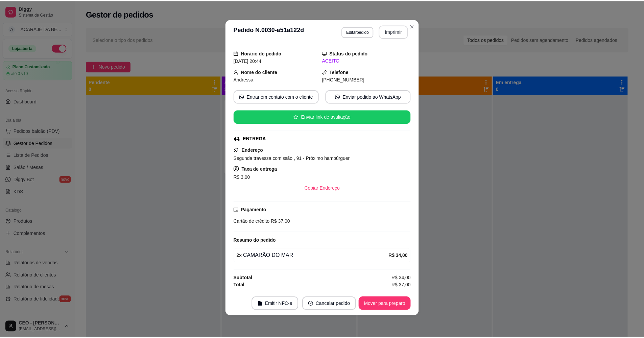
scroll to position [0, 0]
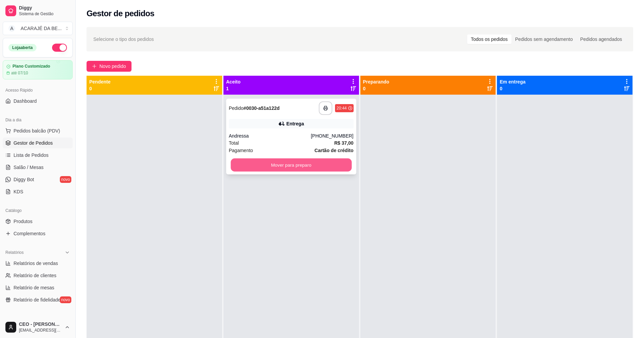
click at [339, 161] on button "Mover para preparo" at bounding box center [291, 165] width 121 height 13
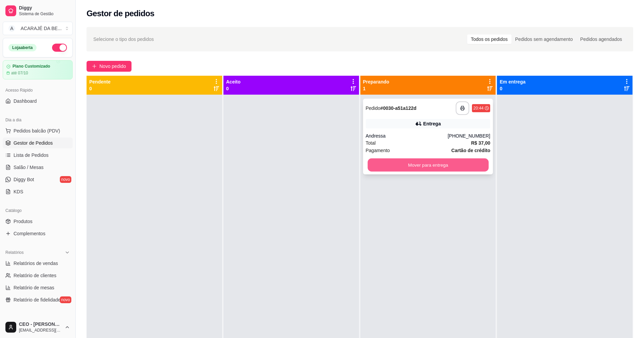
click at [394, 167] on button "Mover para entrega" at bounding box center [427, 165] width 121 height 13
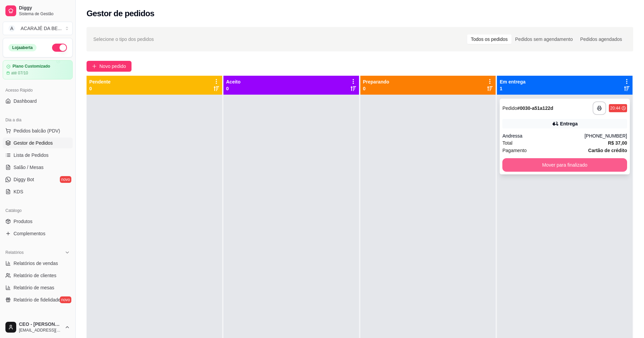
click at [545, 167] on button "Mover para finalizado" at bounding box center [564, 165] width 125 height 14
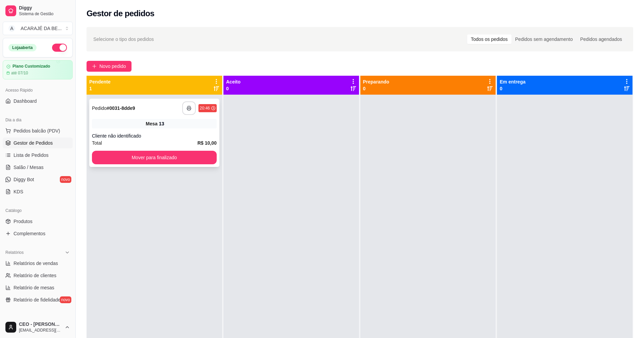
click at [187, 107] on icon "button" at bounding box center [189, 108] width 5 height 5
click at [182, 155] on button "Mover para finalizado" at bounding box center [154, 157] width 121 height 13
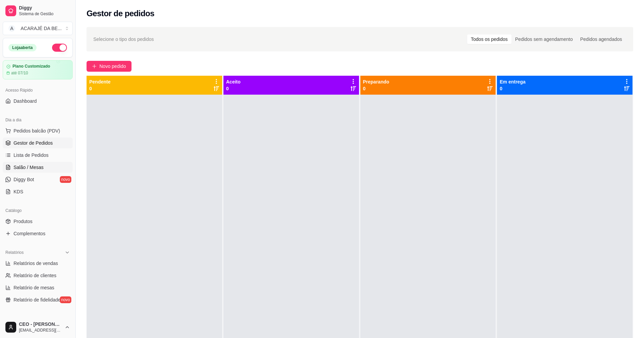
click at [49, 163] on link "Salão / Mesas" at bounding box center [38, 167] width 70 height 11
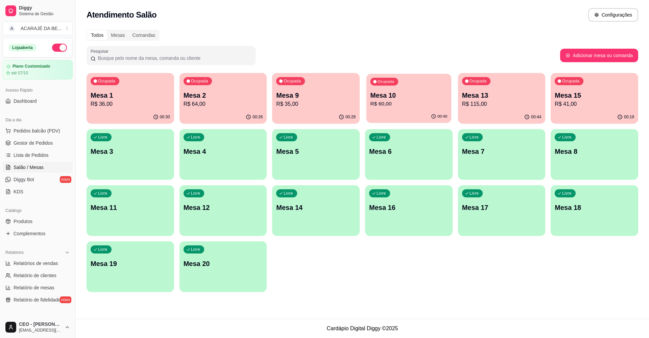
click at [398, 98] on p "Mesa 10" at bounding box center [409, 95] width 77 height 9
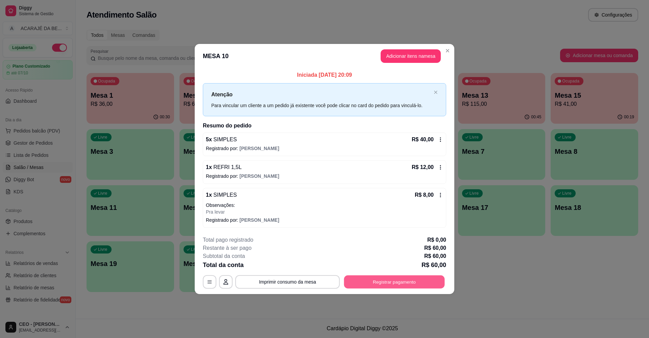
click at [412, 280] on button "Registrar pagamento" at bounding box center [394, 281] width 101 height 13
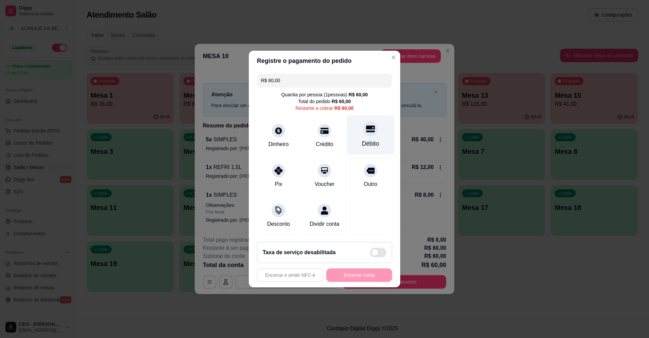
click at [364, 130] on div at bounding box center [370, 128] width 15 height 15
type input "R$ 0,00"
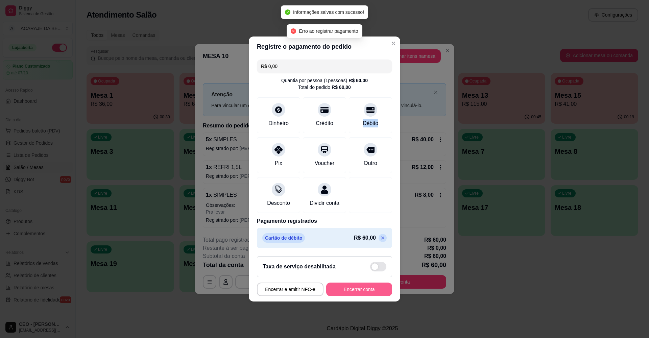
click at [375, 296] on button "Encerrar conta" at bounding box center [359, 290] width 66 height 14
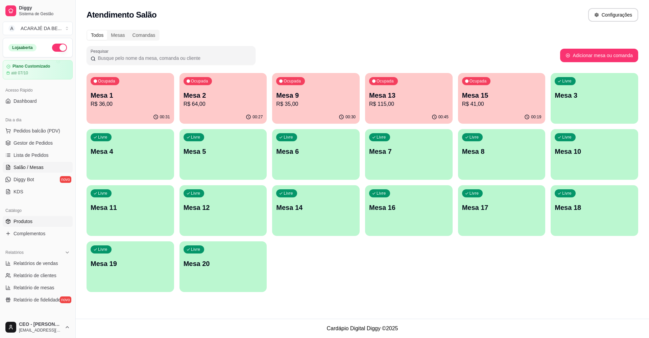
click at [60, 218] on link "Produtos" at bounding box center [38, 221] width 70 height 11
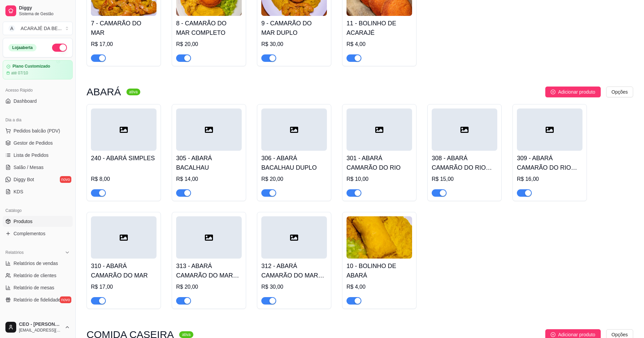
scroll to position [237, 0]
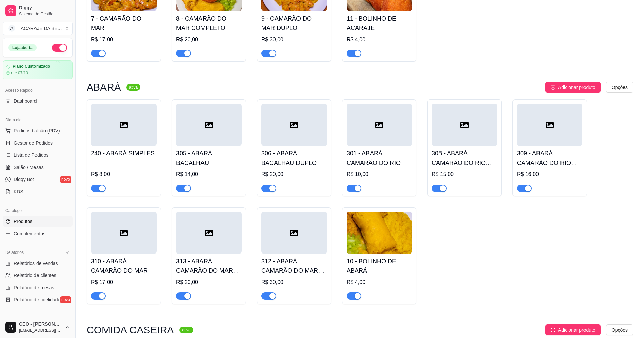
click at [94, 188] on span "button" at bounding box center [98, 188] width 15 height 7
click at [180, 188] on span "button" at bounding box center [183, 188] width 15 height 7
click at [267, 190] on span "button" at bounding box center [268, 188] width 15 height 7
click at [351, 189] on span "button" at bounding box center [354, 188] width 15 height 7
click at [436, 190] on span "button" at bounding box center [439, 188] width 15 height 7
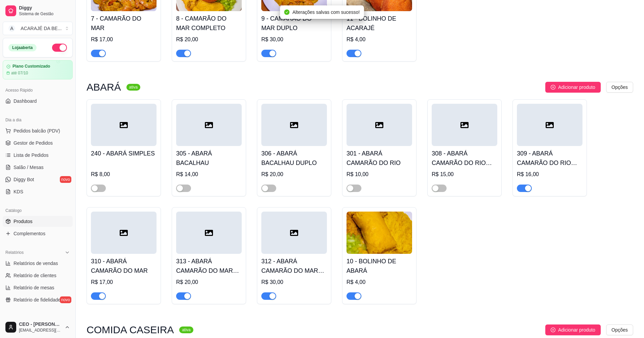
click at [520, 190] on span "button" at bounding box center [524, 188] width 15 height 7
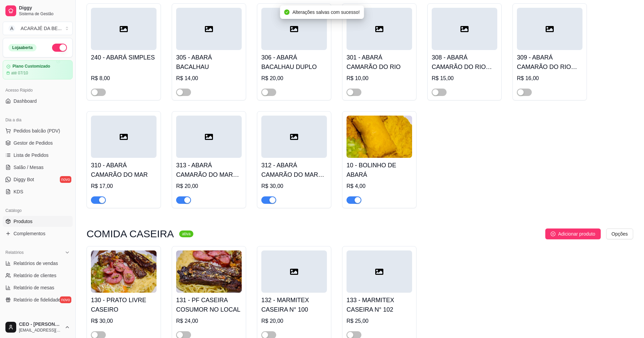
scroll to position [338, 0]
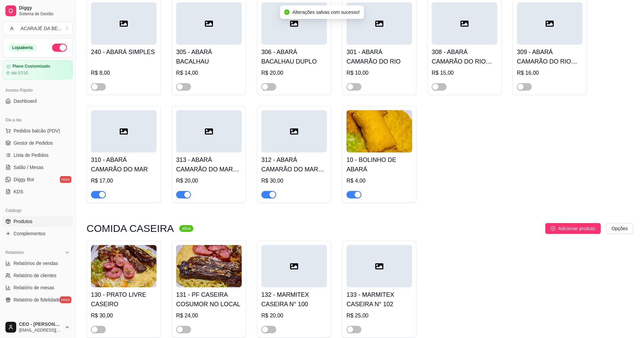
click at [350, 196] on span "button" at bounding box center [354, 194] width 15 height 7
click at [267, 195] on span "button" at bounding box center [268, 194] width 15 height 7
click at [183, 195] on span "button" at bounding box center [183, 194] width 15 height 7
click at [94, 195] on span "button" at bounding box center [98, 194] width 15 height 7
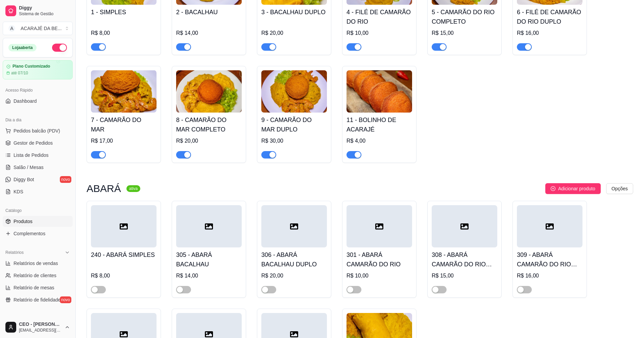
scroll to position [0, 0]
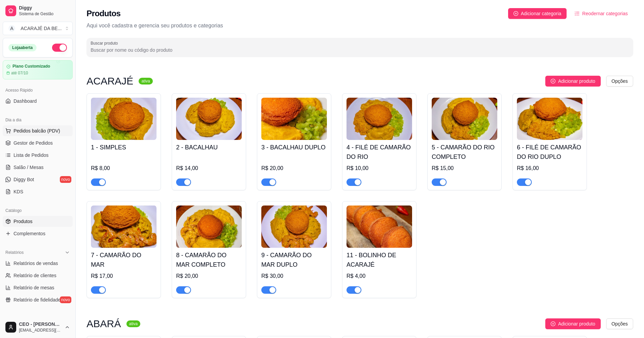
click at [14, 130] on span "Pedidos balcão (PDV)" at bounding box center [37, 130] width 47 height 7
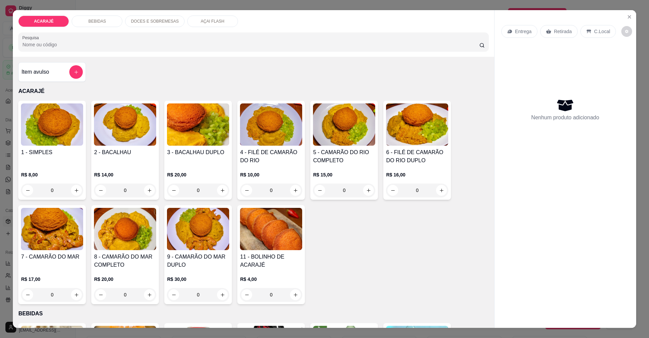
click at [639, 214] on div "ACARAJÉ BEBIDAS DOCES E SOBREMESAS AÇAI FLASH Pesquisa Item avulso ACARAJÉ 1 - …" at bounding box center [324, 169] width 649 height 338
click at [628, 16] on icon "Close" at bounding box center [629, 17] width 3 height 3
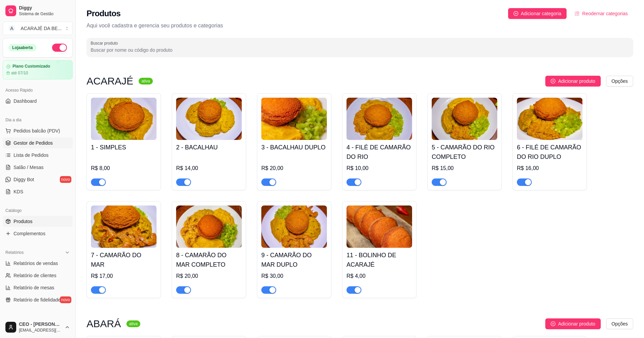
click at [44, 144] on span "Gestor de Pedidos" at bounding box center [33, 143] width 39 height 7
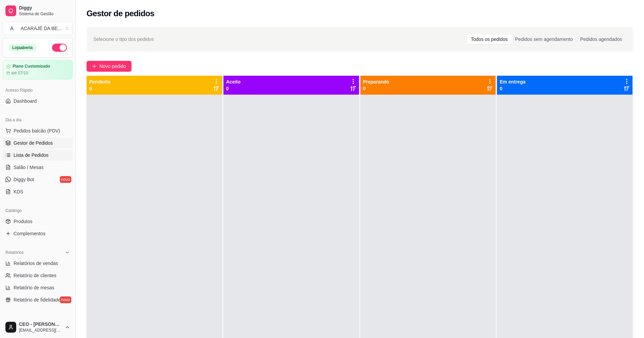
click at [39, 157] on span "Lista de Pedidos" at bounding box center [31, 155] width 35 height 7
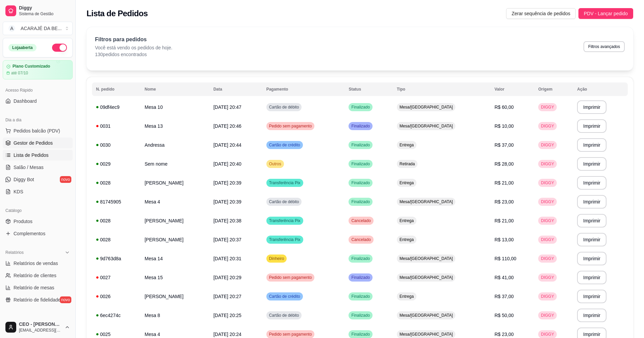
click at [40, 146] on span "Gestor de Pedidos" at bounding box center [33, 143] width 39 height 7
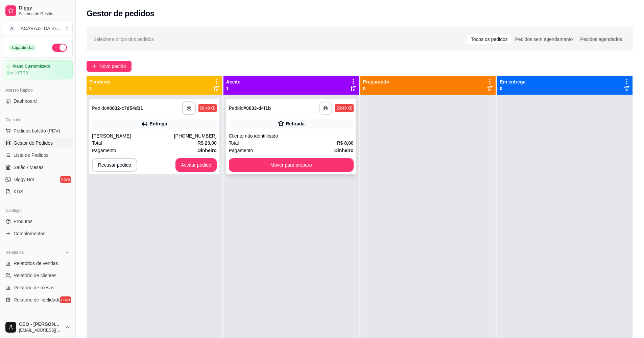
click at [326, 107] on icon "button" at bounding box center [326, 108] width 5 height 5
click at [193, 163] on button "Aceitar pedido" at bounding box center [196, 165] width 40 height 13
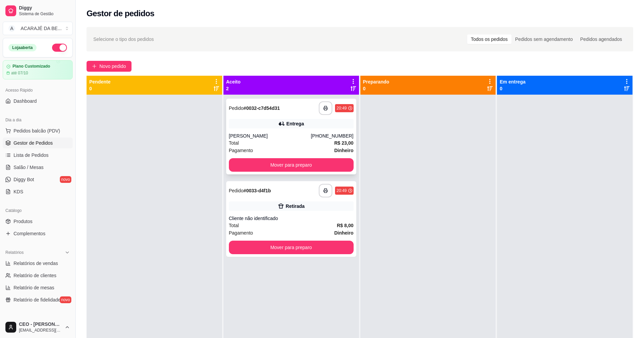
click at [290, 143] on div "Total R$ 23,00" at bounding box center [291, 142] width 125 height 7
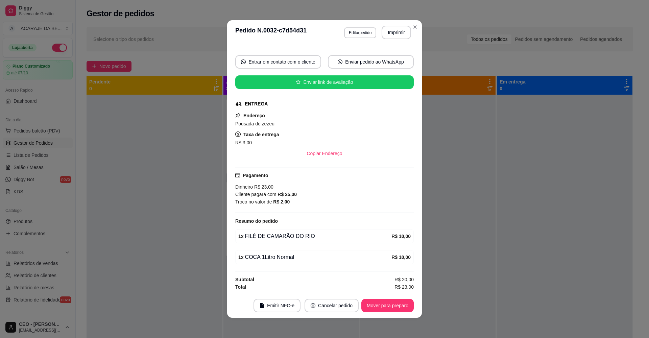
scroll to position [1, 0]
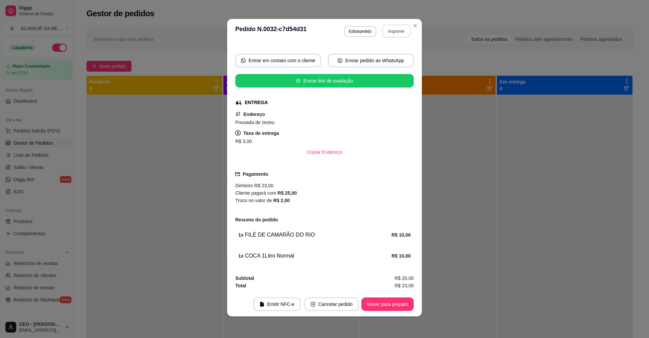
click at [398, 32] on button "Imprimir" at bounding box center [396, 31] width 28 height 13
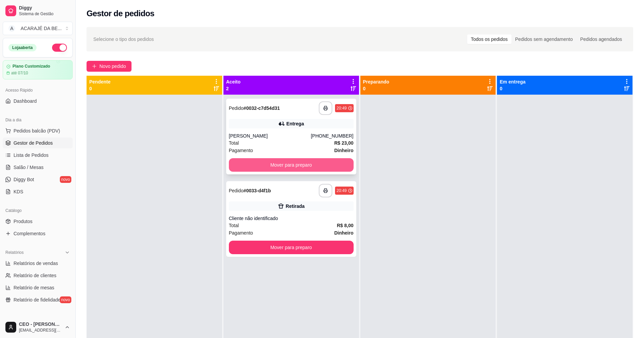
click at [317, 162] on button "Mover para preparo" at bounding box center [291, 165] width 125 height 14
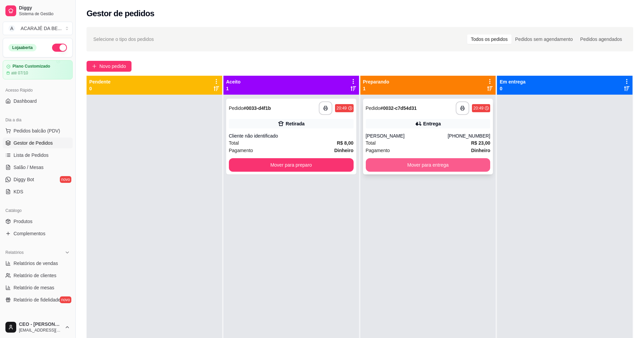
click at [385, 163] on button "Mover para entrega" at bounding box center [428, 165] width 125 height 14
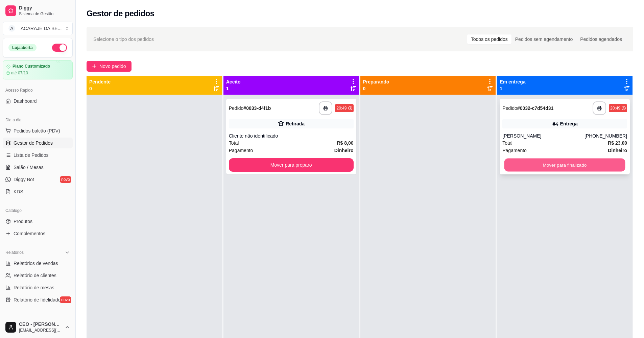
click at [509, 169] on button "Mover para finalizado" at bounding box center [564, 165] width 121 height 13
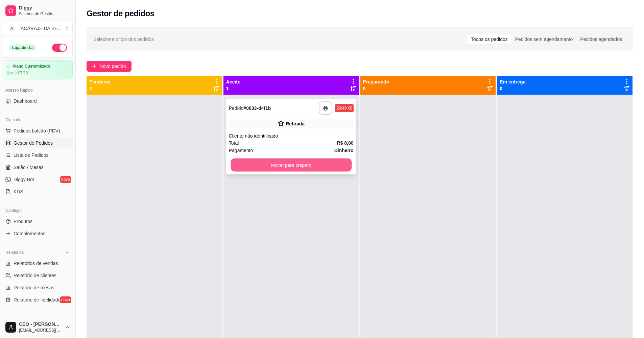
click at [318, 166] on button "Mover para preparo" at bounding box center [291, 165] width 121 height 13
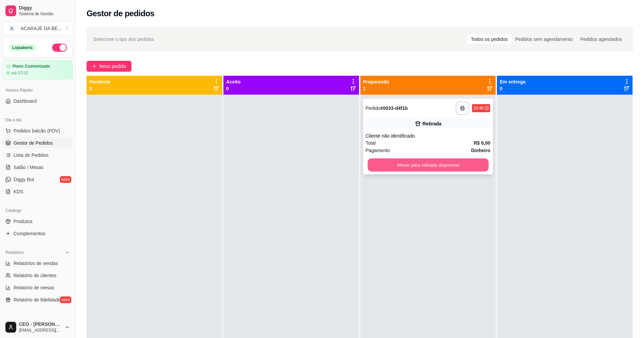
click at [403, 163] on button "Mover para retirada disponível" at bounding box center [427, 165] width 121 height 13
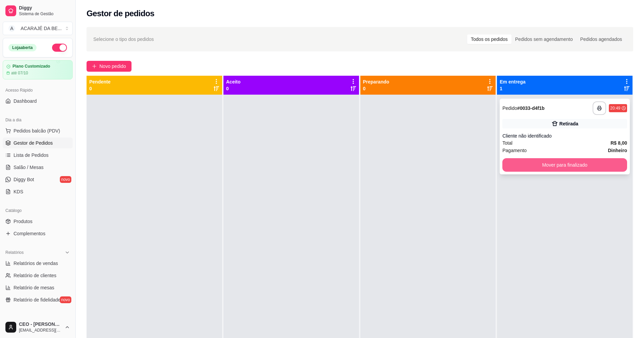
click at [529, 166] on button "Mover para finalizado" at bounding box center [564, 165] width 125 height 14
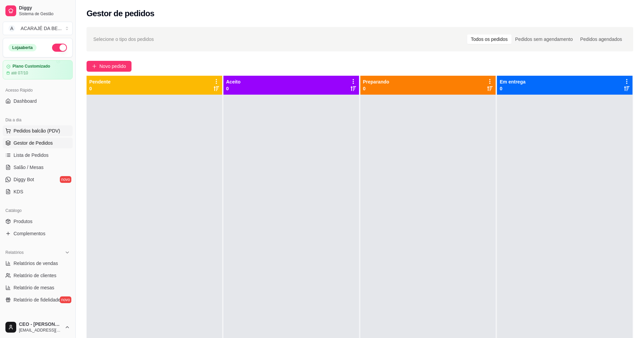
click at [35, 128] on span "Pedidos balcão (PDV)" at bounding box center [37, 130] width 47 height 7
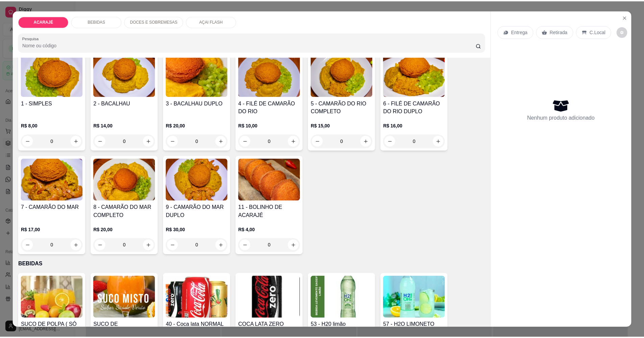
scroll to position [68, 0]
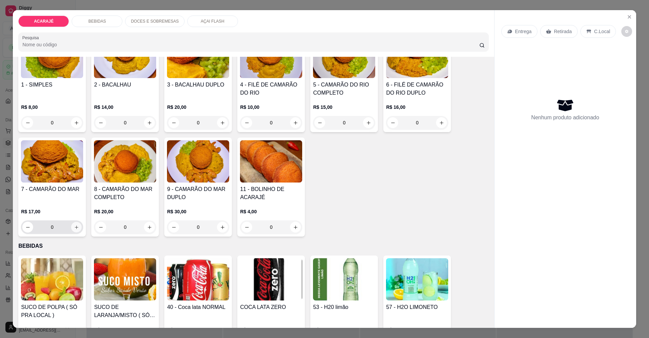
click at [75, 227] on icon "increase-product-quantity" at bounding box center [76, 226] width 3 height 3
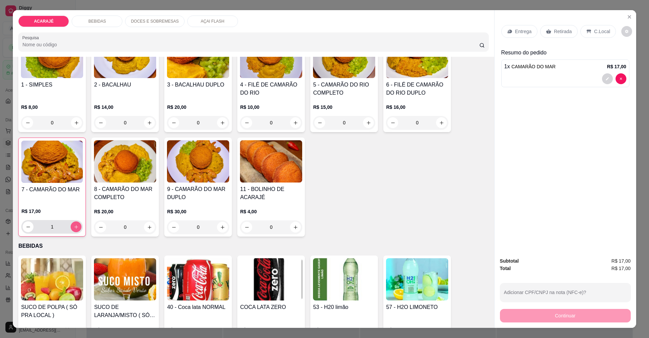
click at [74, 227] on icon "increase-product-quantity" at bounding box center [76, 227] width 4 height 4
click at [26, 226] on icon "decrease-product-quantity" at bounding box center [28, 226] width 5 height 5
click at [26, 228] on icon "decrease-product-quantity" at bounding box center [28, 226] width 5 height 5
type input "1"
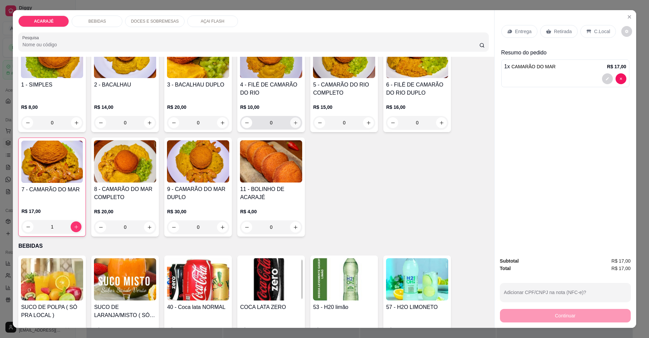
click at [291, 120] on button "increase-product-quantity" at bounding box center [295, 122] width 10 height 10
type input "1"
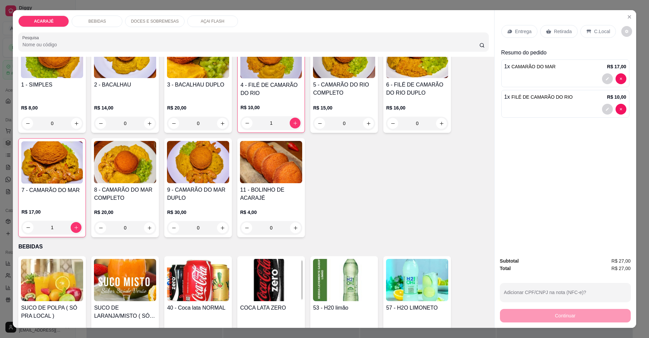
click at [566, 31] on p "Retirada" at bounding box center [563, 31] width 18 height 7
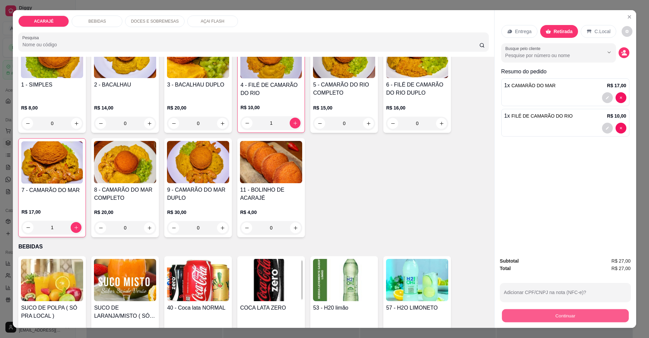
click at [597, 319] on button "Continuar" at bounding box center [565, 315] width 127 height 13
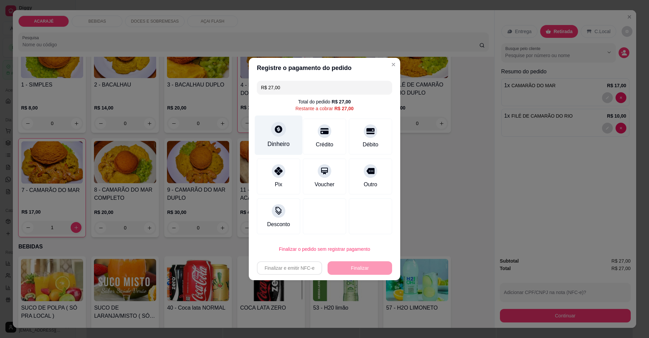
click at [280, 130] on icon at bounding box center [278, 129] width 9 height 9
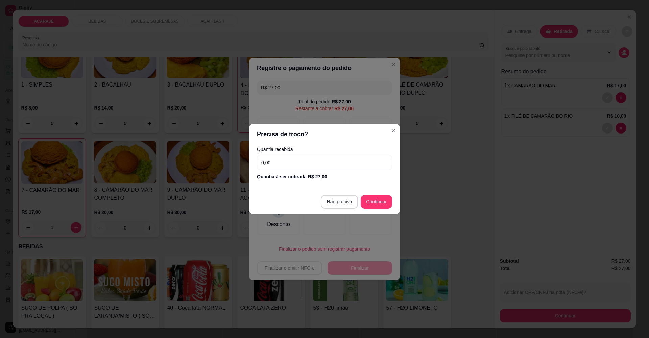
click at [299, 164] on input "0,00" at bounding box center [324, 163] width 135 height 14
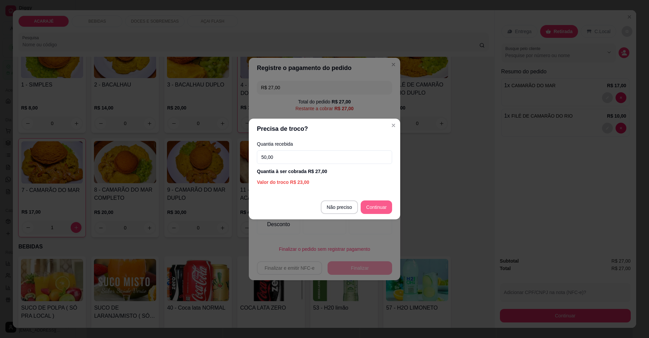
type input "50,00"
type input "R$ 0,00"
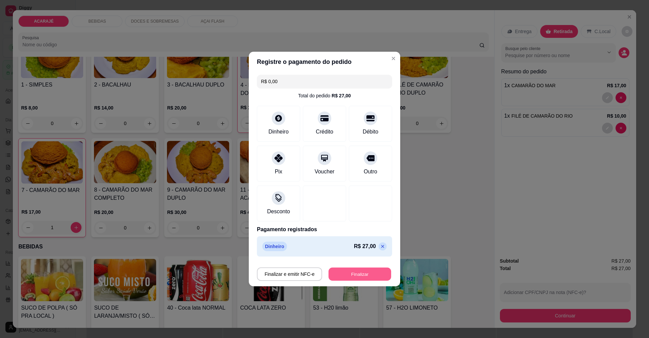
click at [369, 272] on button "Finalizar" at bounding box center [360, 274] width 63 height 13
type input "0"
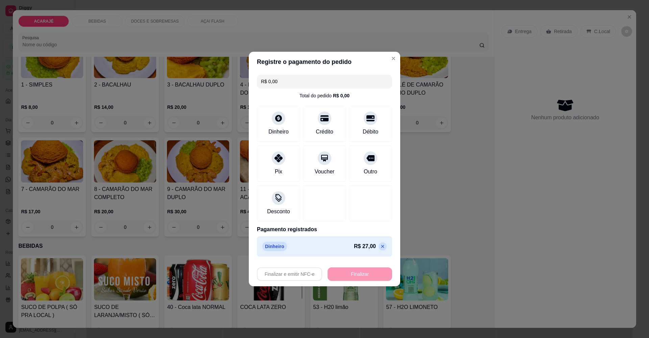
type input "-R$ 27,00"
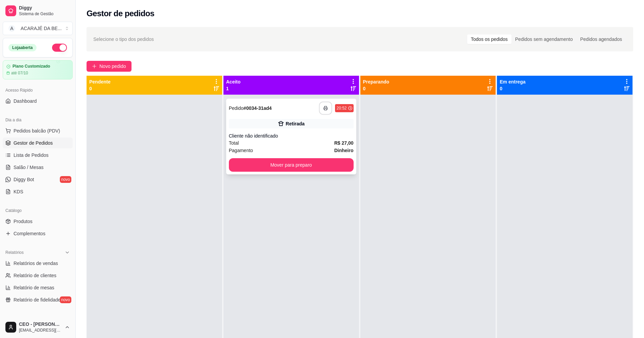
click at [324, 107] on icon "button" at bounding box center [326, 108] width 5 height 5
click at [336, 163] on button "Mover para preparo" at bounding box center [291, 165] width 121 height 13
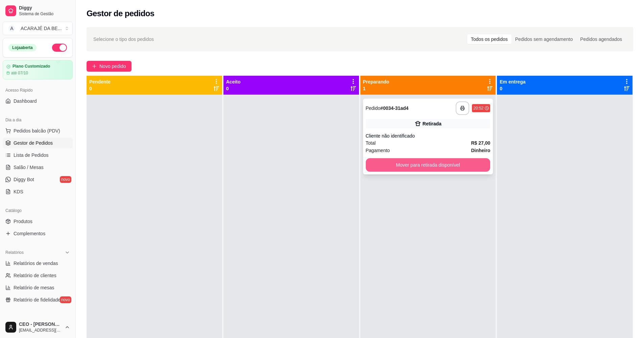
click at [402, 162] on button "Mover para retirada disponível" at bounding box center [428, 165] width 125 height 14
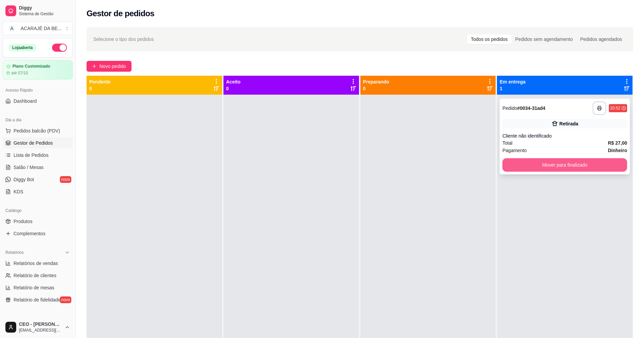
click at [531, 165] on button "Mover para finalizado" at bounding box center [564, 165] width 125 height 14
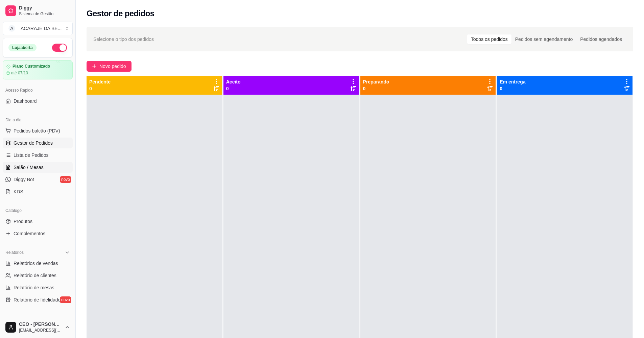
click at [46, 164] on link "Salão / Mesas" at bounding box center [38, 167] width 70 height 11
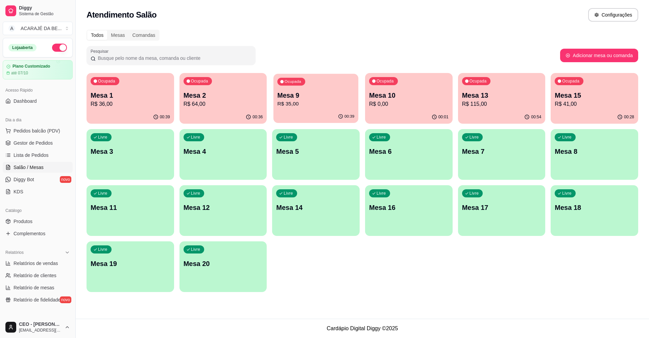
click at [317, 109] on div "Ocupada Mesa 9 R$ 35,00" at bounding box center [315, 92] width 85 height 37
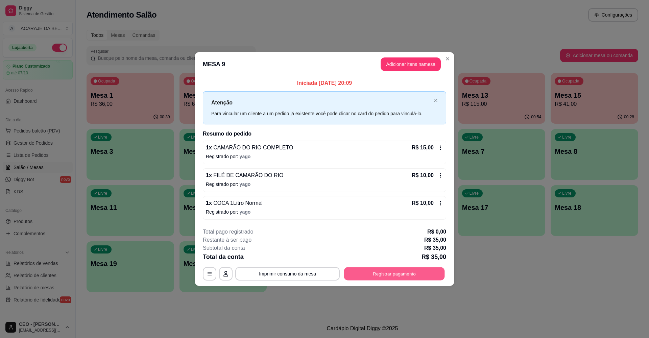
click at [391, 274] on button "Registrar pagamento" at bounding box center [394, 273] width 101 height 13
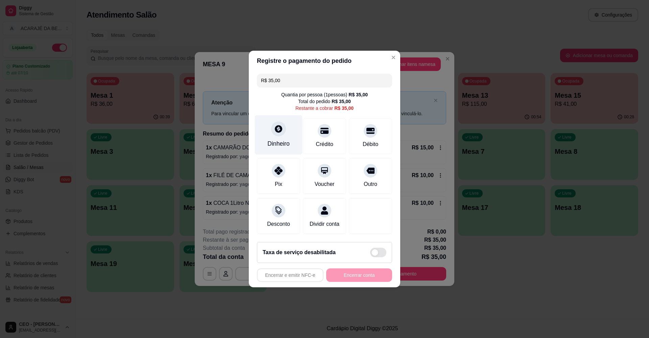
click at [282, 127] on icon at bounding box center [278, 128] width 9 height 9
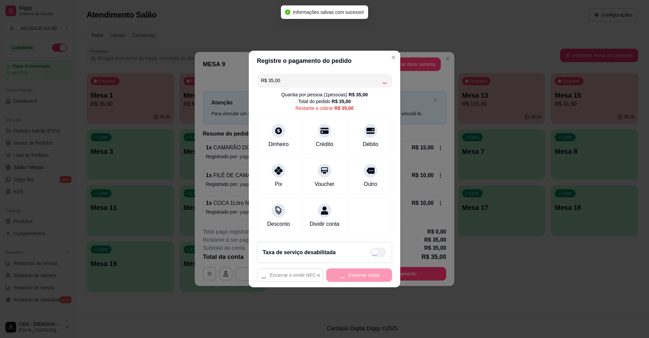
type input "R$ 0,00"
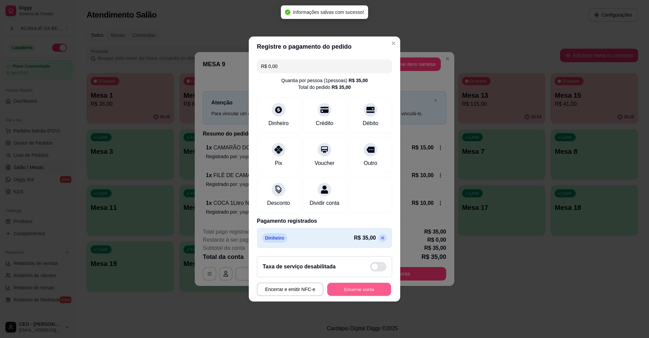
click at [360, 289] on button "Encerrar conta" at bounding box center [359, 289] width 64 height 13
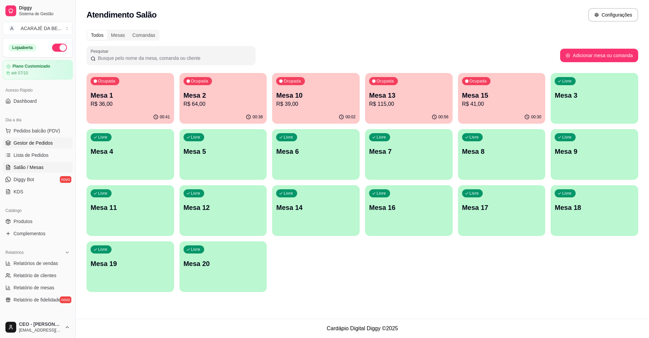
click at [43, 140] on span "Gestor de Pedidos" at bounding box center [33, 143] width 39 height 7
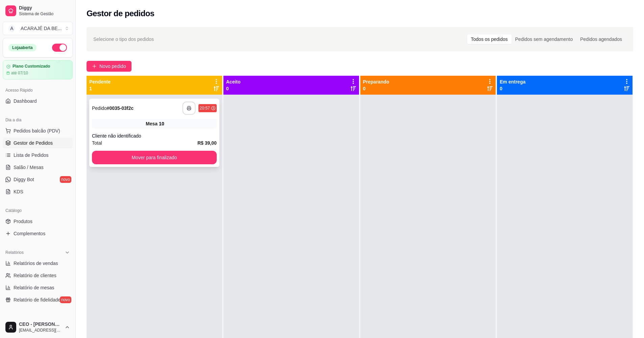
click at [189, 107] on polyline "button" at bounding box center [189, 106] width 2 height 1
click at [202, 159] on button "Mover para finalizado" at bounding box center [154, 158] width 125 height 14
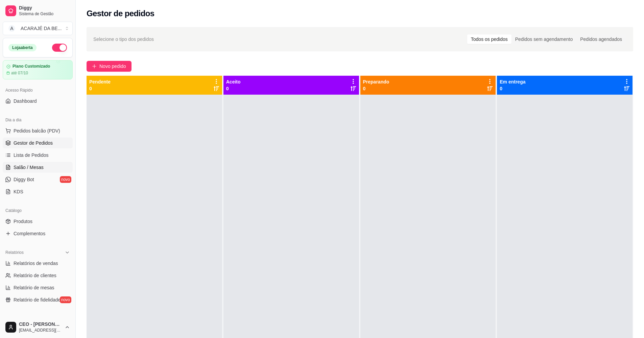
click at [30, 167] on span "Salão / Mesas" at bounding box center [29, 167] width 30 height 7
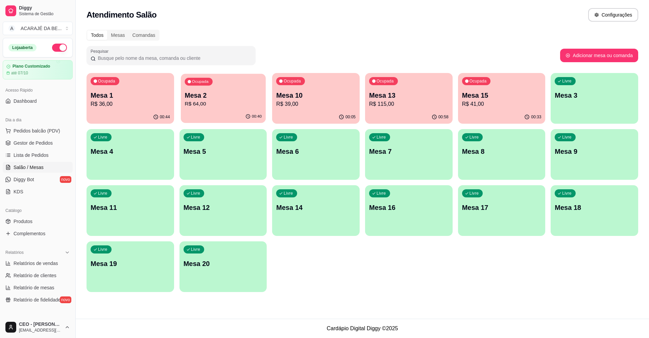
click at [240, 97] on p "Mesa 2" at bounding box center [223, 95] width 77 height 9
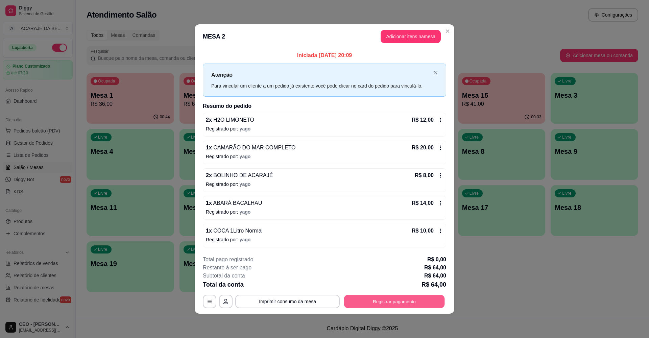
click at [386, 302] on button "Registrar pagamento" at bounding box center [394, 301] width 101 height 13
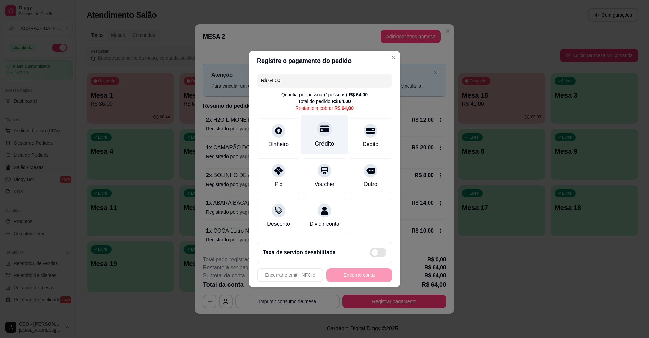
click at [317, 124] on div at bounding box center [324, 128] width 15 height 15
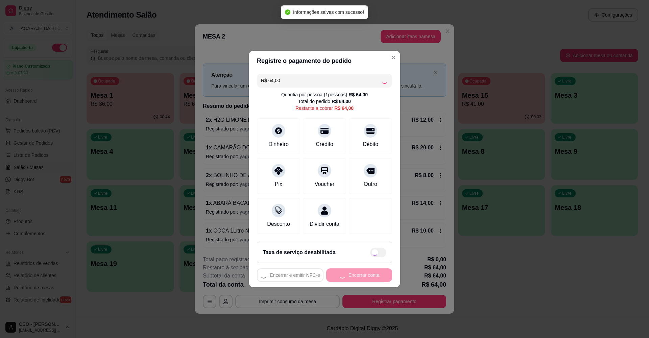
type input "R$ 0,00"
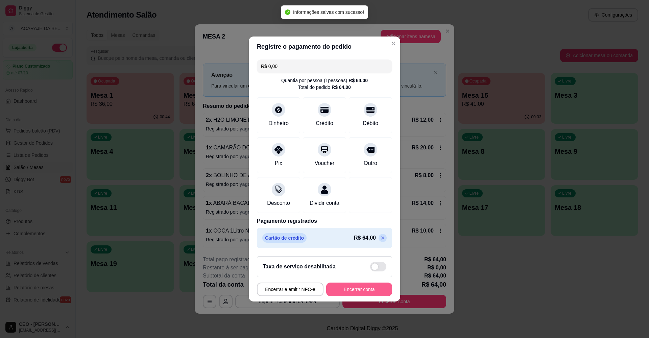
click at [366, 294] on button "Encerrar conta" at bounding box center [359, 290] width 66 height 14
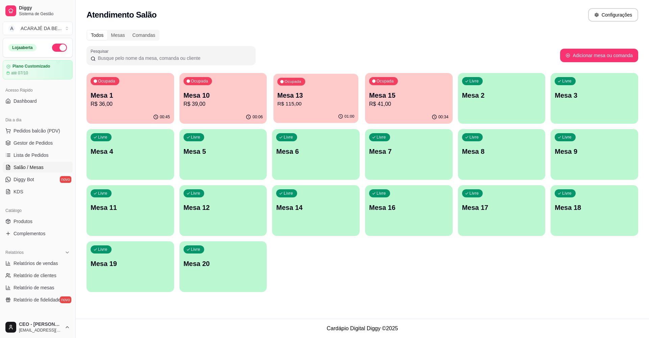
click at [317, 104] on p "R$ 115,00" at bounding box center [316, 104] width 77 height 8
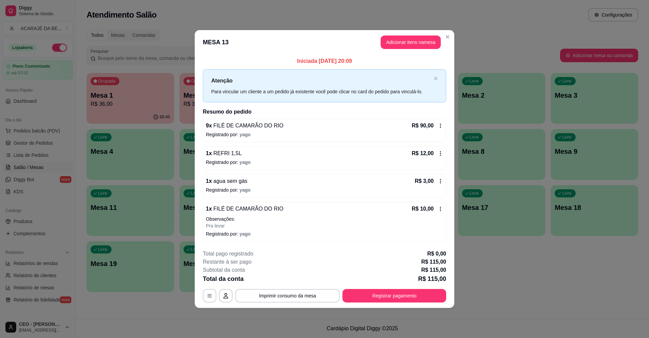
click at [440, 180] on icon at bounding box center [440, 181] width 1 height 4
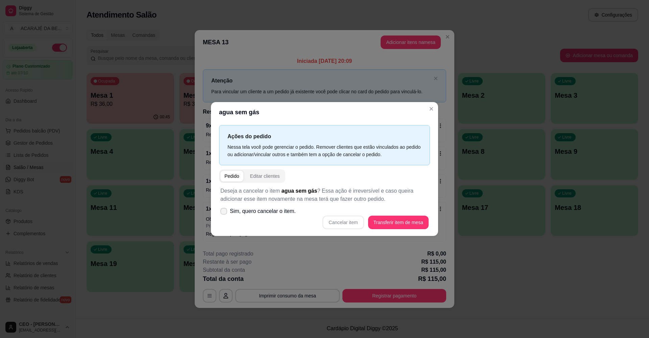
click at [224, 211] on icon at bounding box center [223, 211] width 5 height 4
click at [224, 213] on input "Sim, quero cancelar o item." at bounding box center [222, 215] width 4 height 4
checkbox input "true"
click at [341, 223] on button "Cancelar item" at bounding box center [343, 222] width 40 height 13
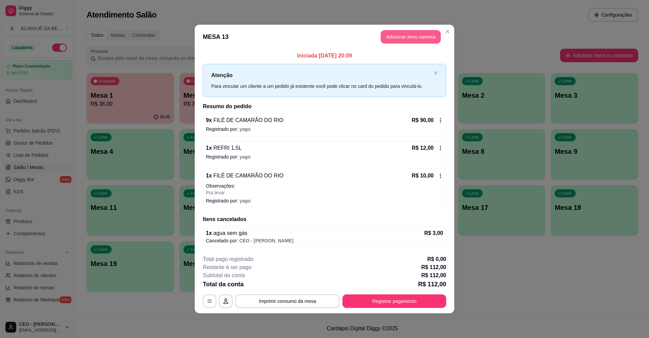
click at [406, 35] on button "Adicionar itens na mesa" at bounding box center [411, 37] width 60 height 14
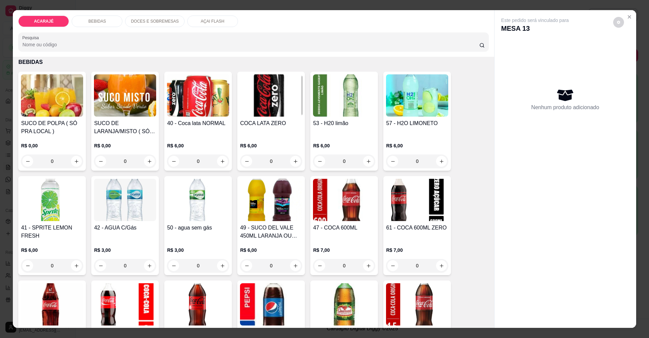
scroll to position [304, 0]
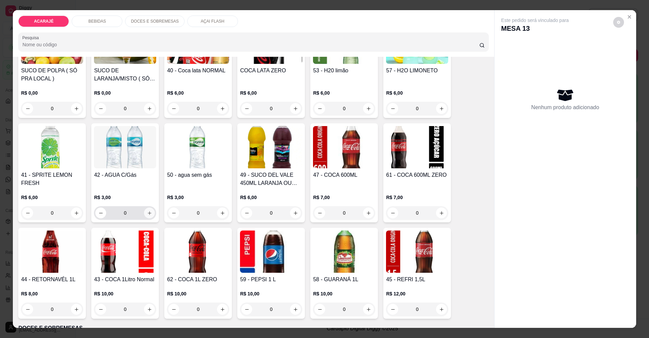
click at [148, 212] on icon "increase-product-quantity" at bounding box center [150, 213] width 4 height 4
type input "1"
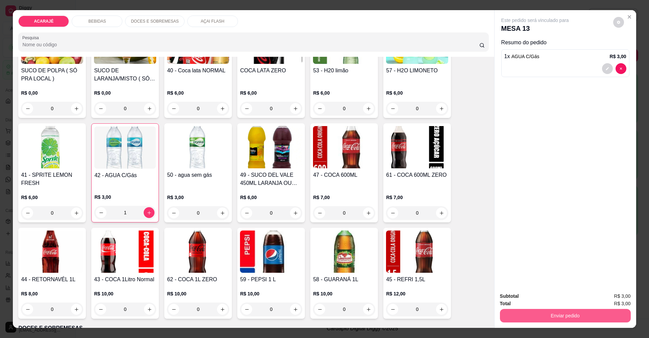
click at [580, 314] on button "Enviar pedido" at bounding box center [565, 316] width 131 height 14
click at [610, 297] on button "Enviar pedido" at bounding box center [613, 299] width 38 height 13
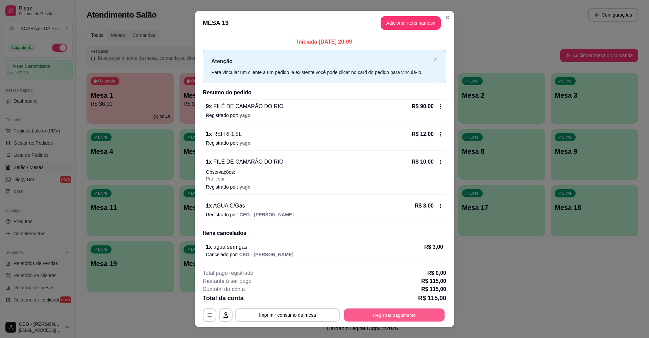
click at [408, 313] on button "Registrar pagamento" at bounding box center [394, 314] width 101 height 13
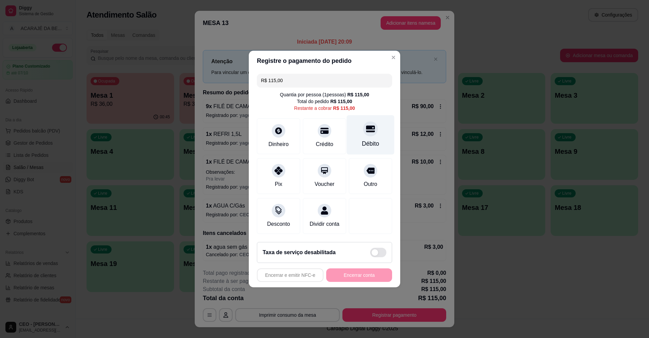
click at [367, 128] on icon at bounding box center [370, 129] width 9 height 7
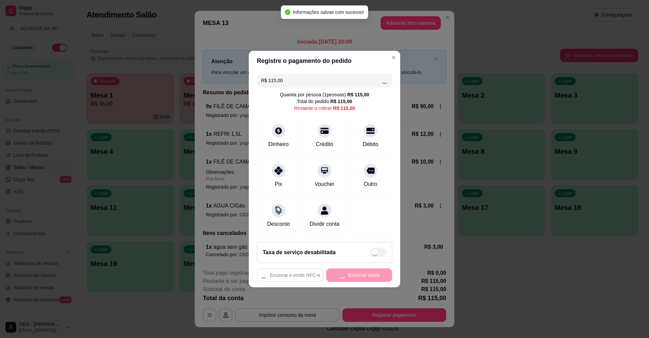
type input "R$ 0,00"
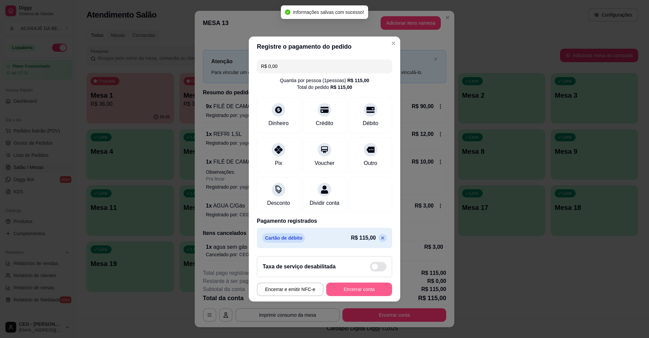
click at [373, 294] on button "Encerrar conta" at bounding box center [359, 290] width 66 height 14
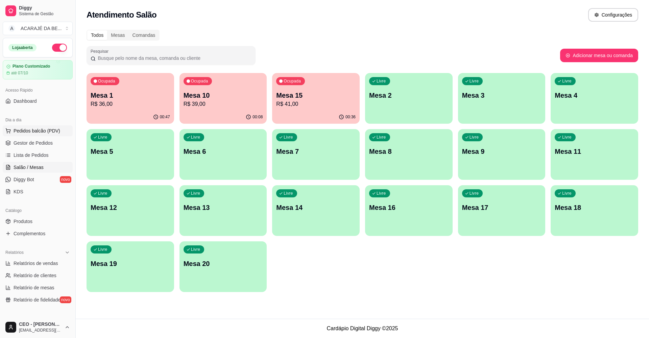
click at [32, 130] on span "Pedidos balcão (PDV)" at bounding box center [37, 130] width 47 height 7
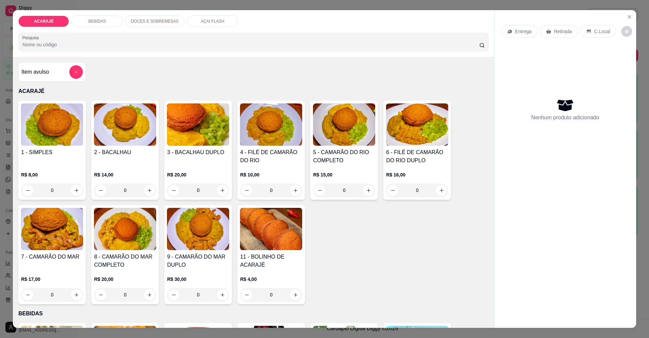
click at [201, 21] on p "AÇAI FLASH" at bounding box center [213, 21] width 24 height 5
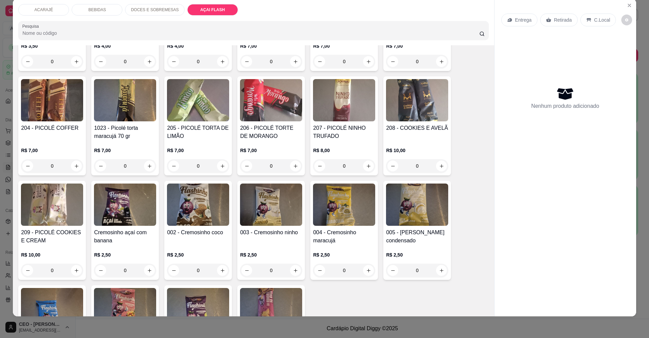
scroll to position [1090, 0]
click at [147, 163] on icon "increase-product-quantity" at bounding box center [149, 165] width 5 height 5
type input "1"
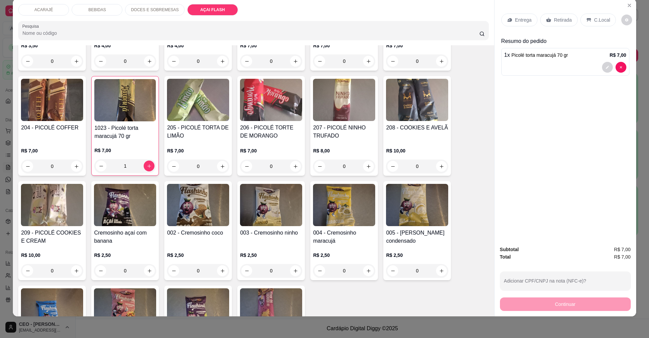
click at [566, 21] on p "Retirada" at bounding box center [563, 20] width 18 height 7
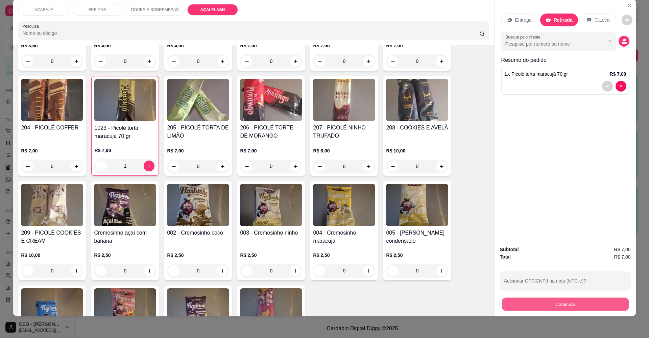
click at [596, 303] on button "Continuar" at bounding box center [565, 304] width 127 height 13
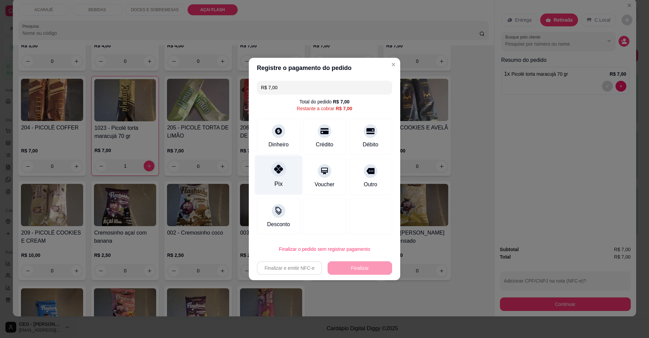
click at [282, 171] on icon at bounding box center [278, 169] width 9 height 9
type input "R$ 0,00"
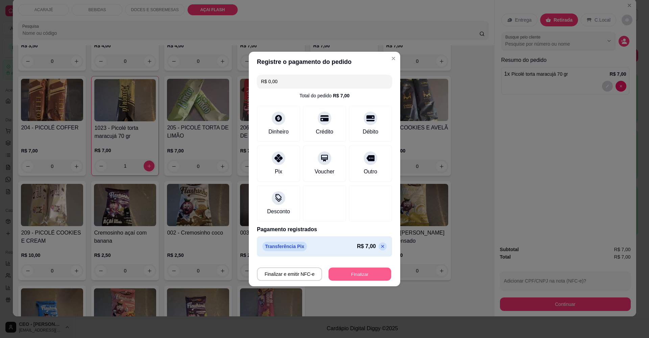
click at [361, 280] on button "Finalizar" at bounding box center [360, 274] width 63 height 13
type input "0"
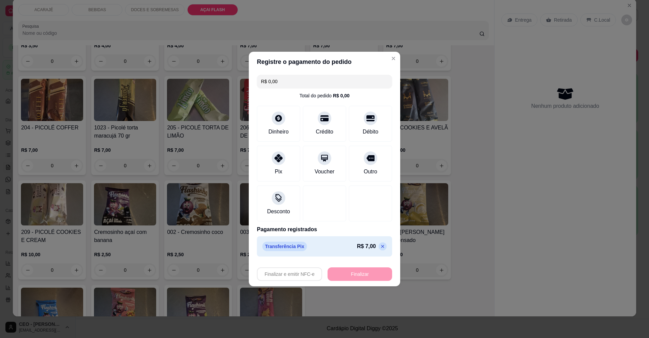
type input "-R$ 7,00"
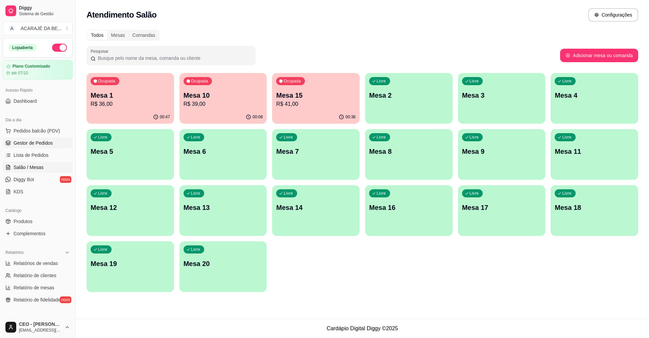
click at [47, 141] on span "Gestor de Pedidos" at bounding box center [33, 143] width 39 height 7
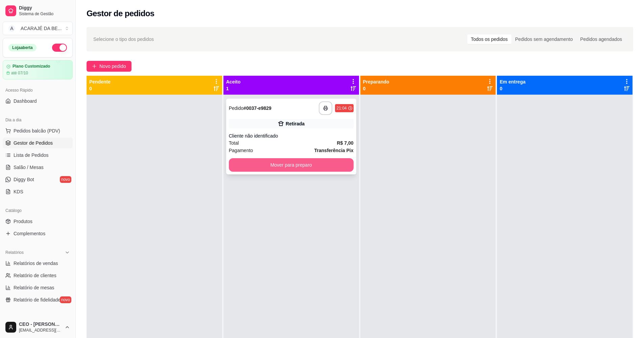
click at [337, 162] on button "Mover para preparo" at bounding box center [291, 165] width 125 height 14
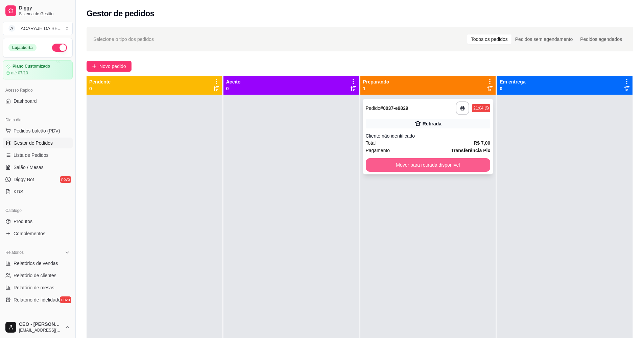
click at [409, 166] on button "Mover para retirada disponível" at bounding box center [428, 165] width 125 height 14
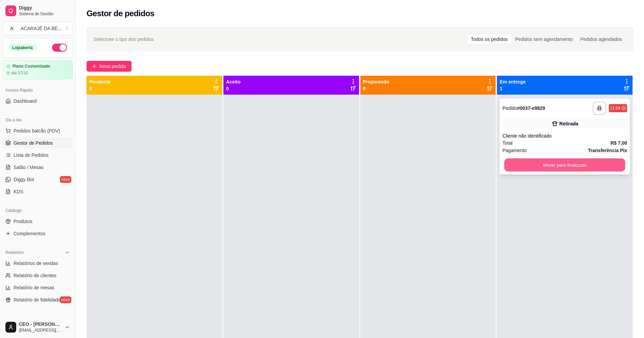
click at [544, 163] on button "Mover para finalizado" at bounding box center [564, 165] width 121 height 13
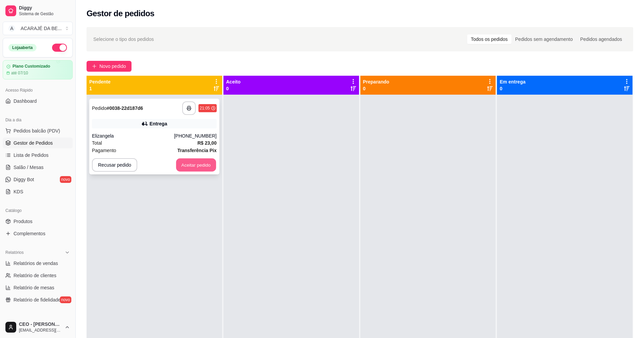
click at [196, 169] on button "Aceitar pedido" at bounding box center [196, 165] width 40 height 13
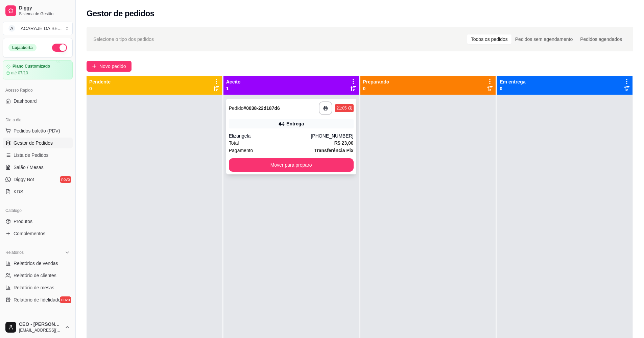
click at [290, 139] on div "Elizangela" at bounding box center [270, 136] width 82 height 7
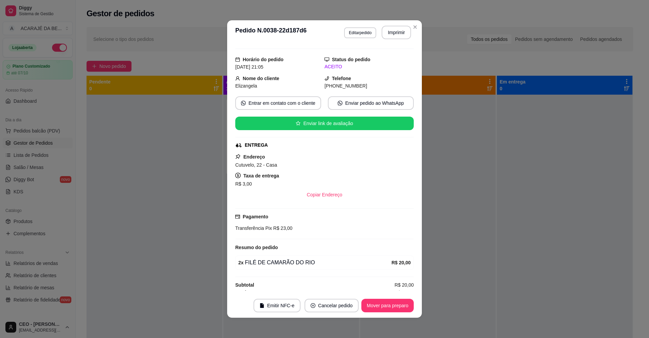
scroll to position [19, 0]
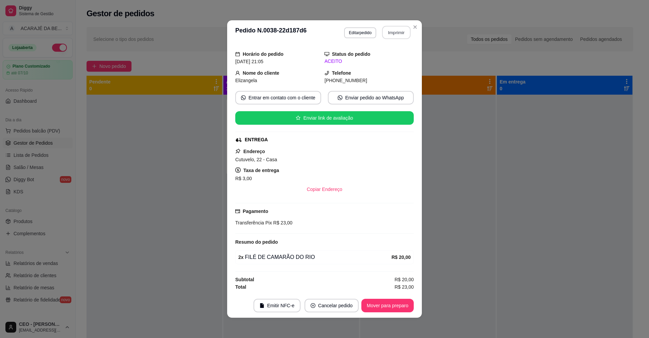
click at [391, 32] on button "Imprimir" at bounding box center [396, 32] width 28 height 13
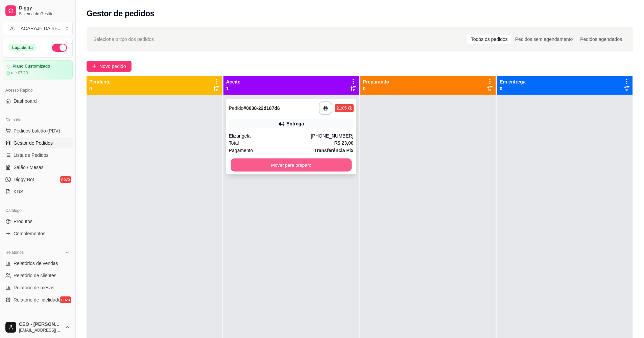
click at [291, 160] on button "Mover para preparo" at bounding box center [291, 165] width 121 height 13
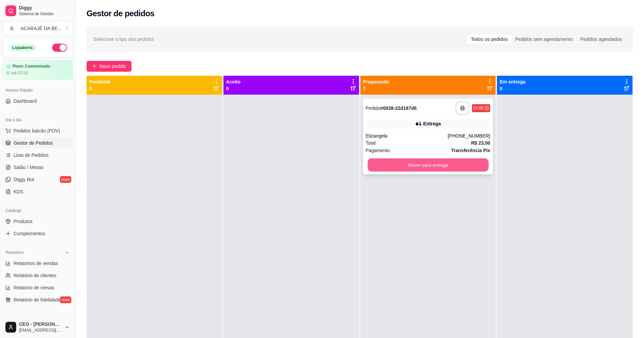
click at [412, 162] on button "Mover para entrega" at bounding box center [427, 165] width 121 height 13
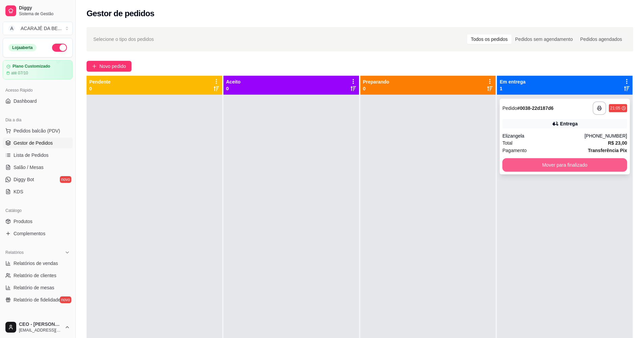
click at [534, 164] on button "Mover para finalizado" at bounding box center [564, 165] width 125 height 14
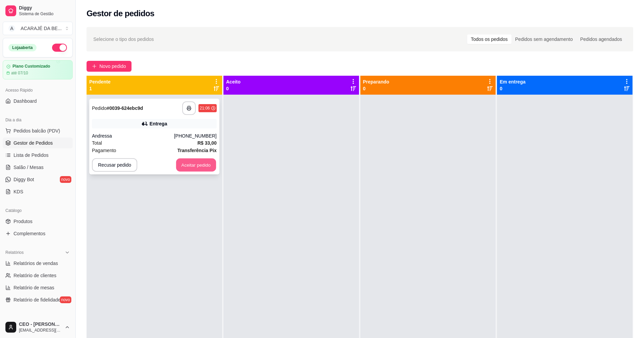
click at [199, 164] on button "Aceitar pedido" at bounding box center [196, 165] width 40 height 13
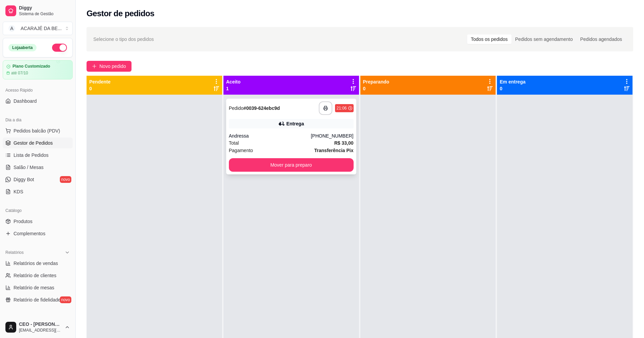
click at [276, 141] on div "Total R$ 33,00" at bounding box center [291, 142] width 125 height 7
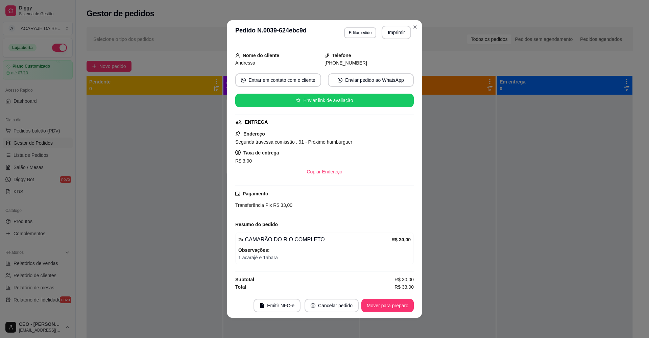
scroll to position [1, 0]
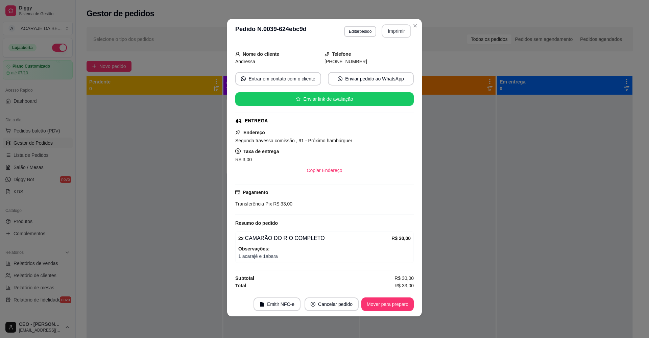
click at [399, 28] on button "Imprimir" at bounding box center [396, 31] width 29 height 14
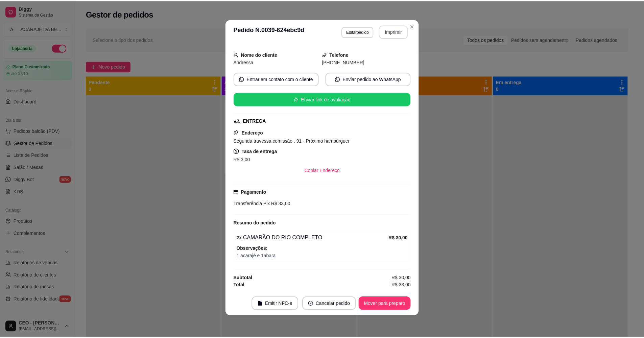
scroll to position [0, 0]
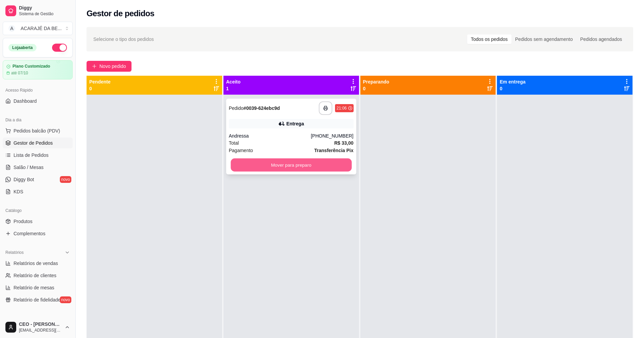
click at [332, 162] on button "Mover para preparo" at bounding box center [291, 165] width 121 height 13
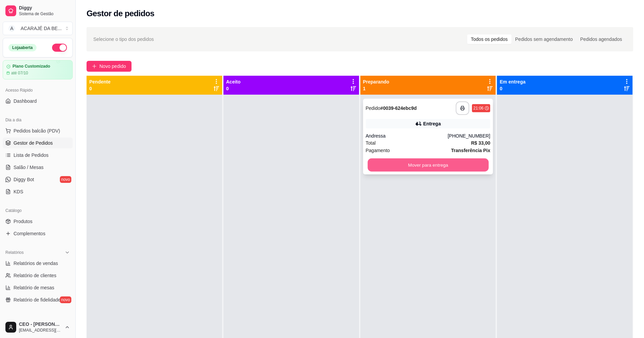
click at [387, 166] on button "Mover para entrega" at bounding box center [427, 165] width 121 height 13
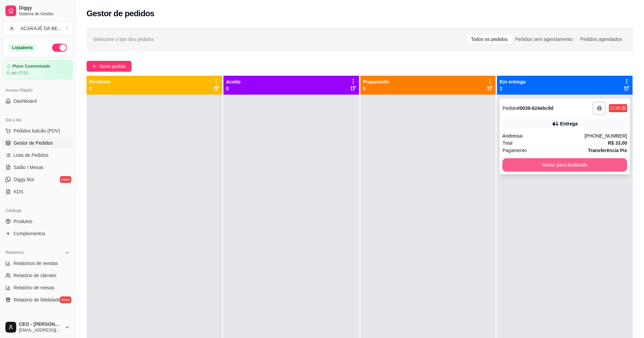
click at [518, 160] on button "Mover para finalizado" at bounding box center [564, 165] width 125 height 14
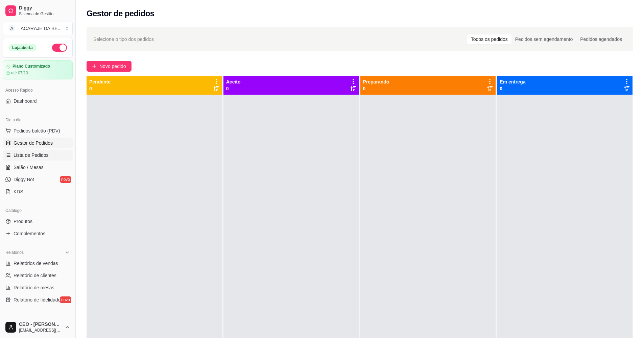
click at [39, 156] on span "Lista de Pedidos" at bounding box center [31, 155] width 35 height 7
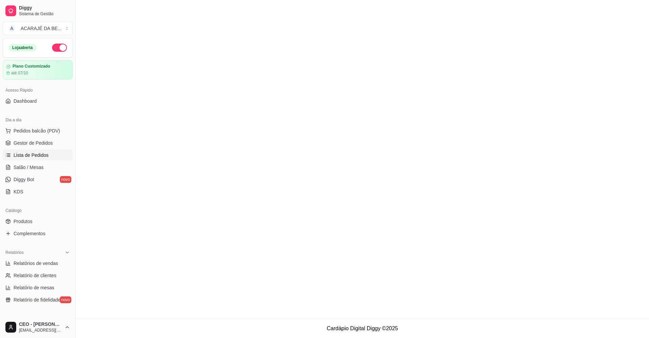
click at [39, 156] on span "Lista de Pedidos" at bounding box center [31, 155] width 35 height 7
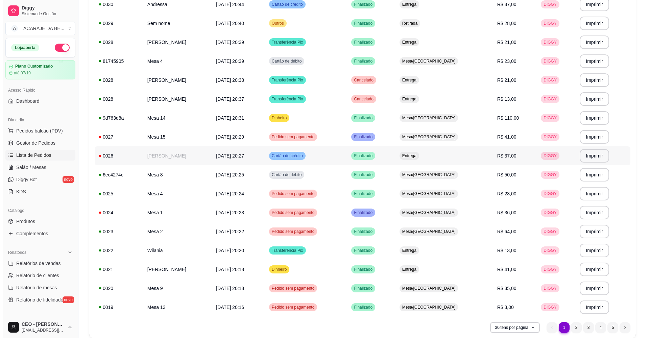
scroll to position [372, 0]
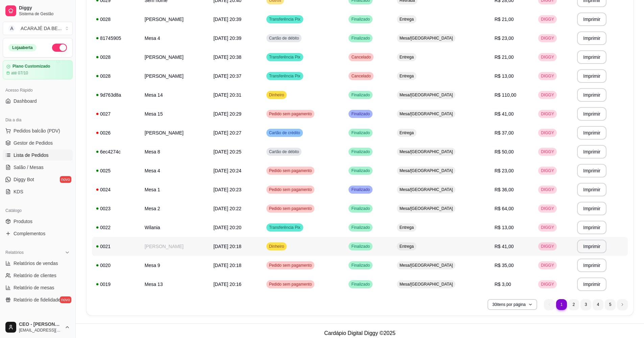
click at [518, 250] on td "R$ 41,00" at bounding box center [513, 246] width 44 height 19
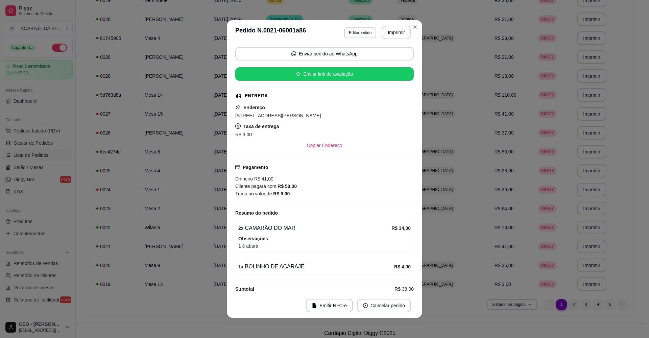
scroll to position [57, 0]
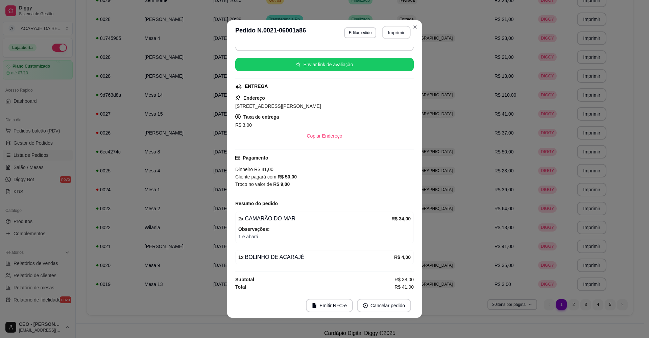
click at [399, 33] on button "Imprimir" at bounding box center [396, 32] width 28 height 13
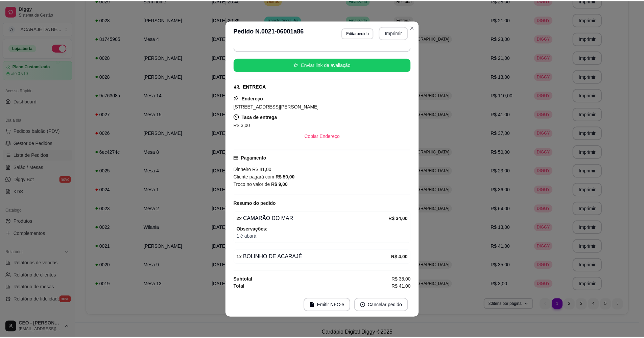
scroll to position [0, 0]
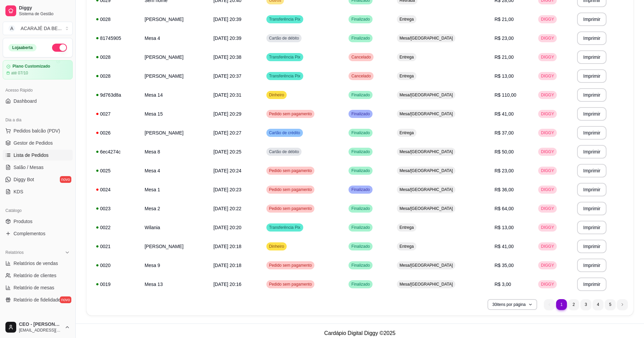
click at [268, 334] on footer "Cardápio Digital Diggy © 2025" at bounding box center [360, 333] width 568 height 19
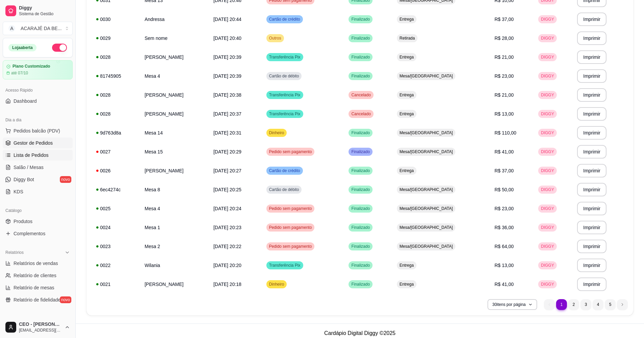
click at [55, 142] on link "Gestor de Pedidos" at bounding box center [38, 143] width 70 height 11
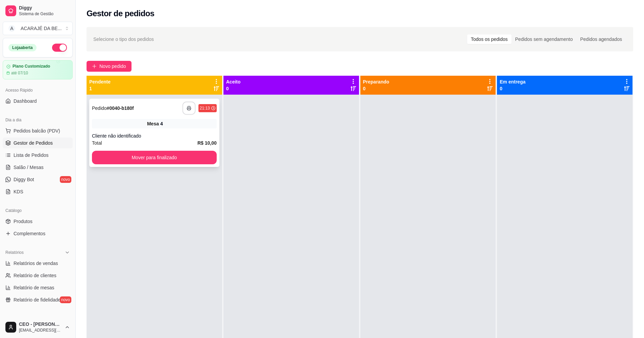
click at [189, 110] on icon "button" at bounding box center [189, 108] width 5 height 5
click at [106, 154] on button "Mover para finalizado" at bounding box center [154, 158] width 125 height 14
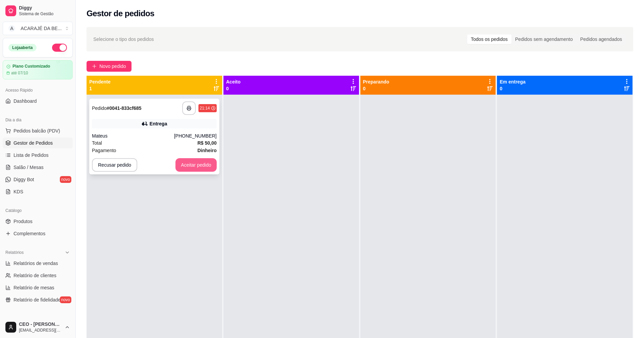
click at [204, 164] on button "Aceitar pedido" at bounding box center [195, 165] width 41 height 14
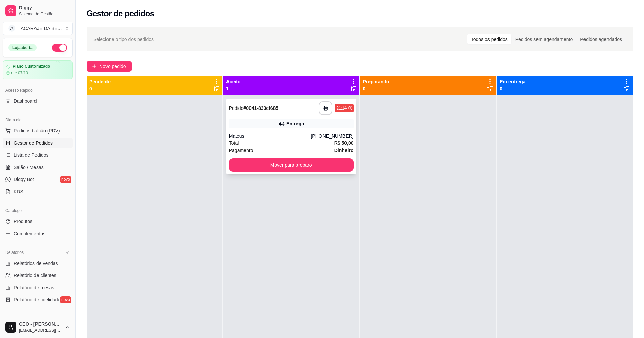
click at [289, 151] on div "Pagamento Dinheiro" at bounding box center [291, 150] width 125 height 7
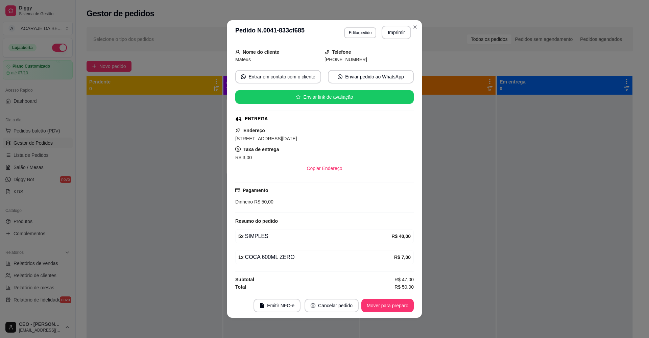
scroll to position [1, 0]
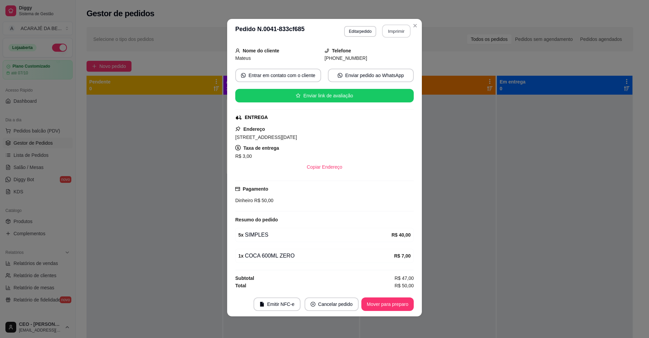
click at [400, 32] on button "Imprimir" at bounding box center [396, 31] width 28 height 13
click at [384, 306] on button "Mover para preparo" at bounding box center [387, 304] width 51 height 13
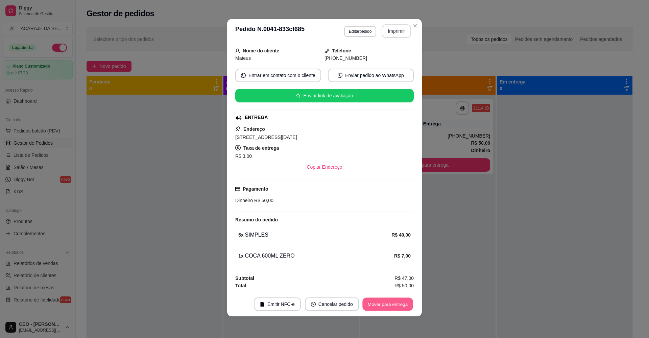
click at [386, 305] on button "Mover para entrega" at bounding box center [387, 304] width 51 height 13
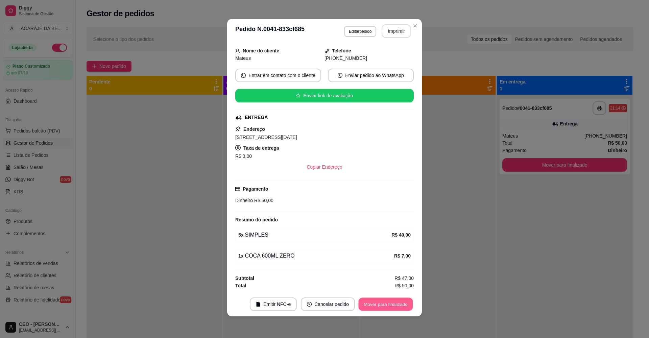
click at [398, 303] on button "Mover para finalizado" at bounding box center [386, 304] width 54 height 13
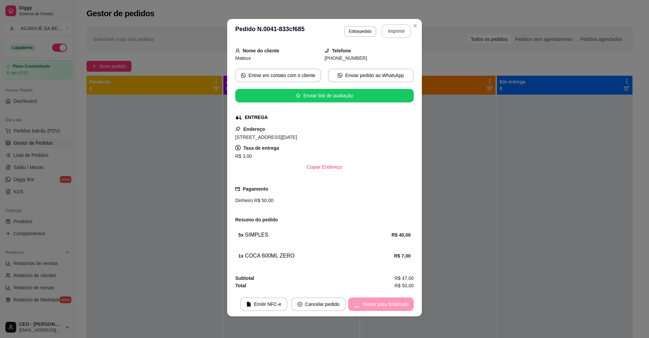
scroll to position [25, 0]
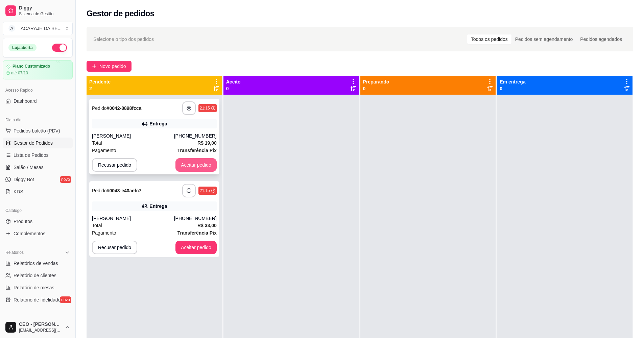
click at [201, 165] on button "Aceitar pedido" at bounding box center [195, 165] width 41 height 14
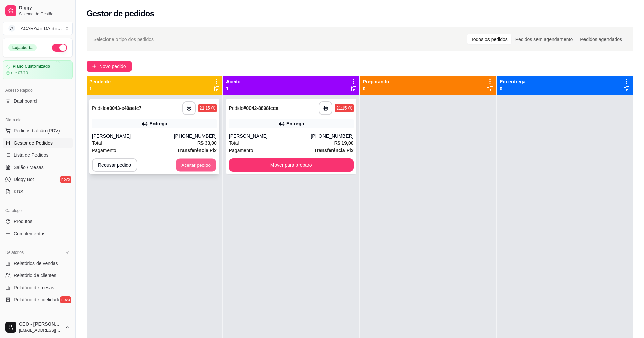
click at [206, 162] on button "Aceitar pedido" at bounding box center [196, 165] width 40 height 13
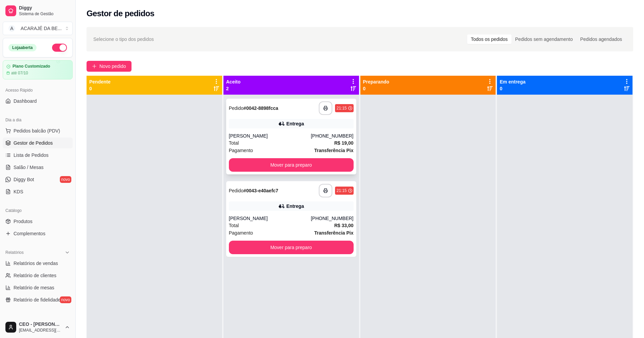
click at [300, 147] on div "Pagamento Transferência Pix" at bounding box center [291, 150] width 125 height 7
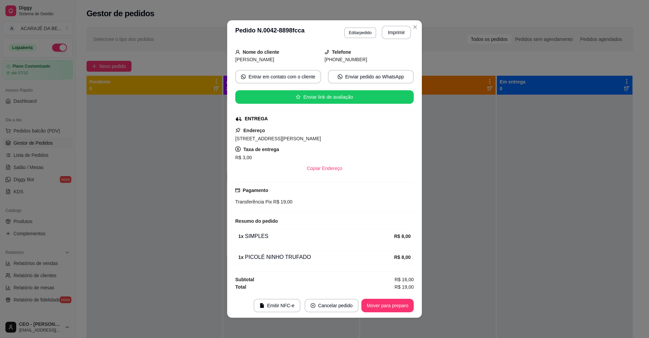
scroll to position [1, 0]
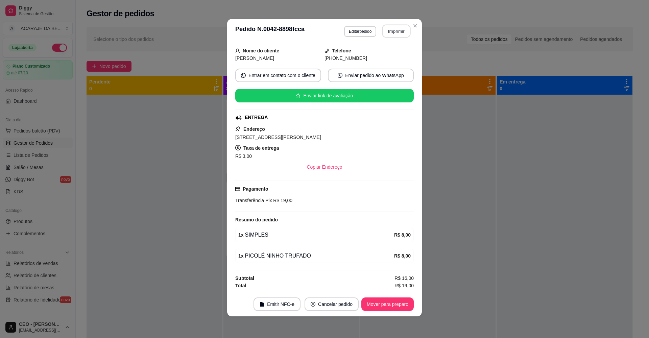
click at [393, 30] on button "Imprimir" at bounding box center [396, 31] width 28 height 13
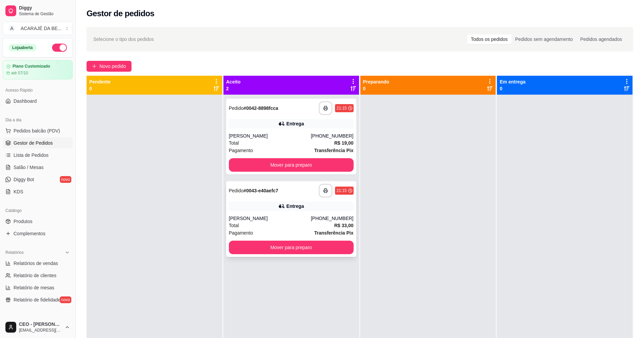
click at [303, 226] on div "Total R$ 33,00" at bounding box center [291, 225] width 125 height 7
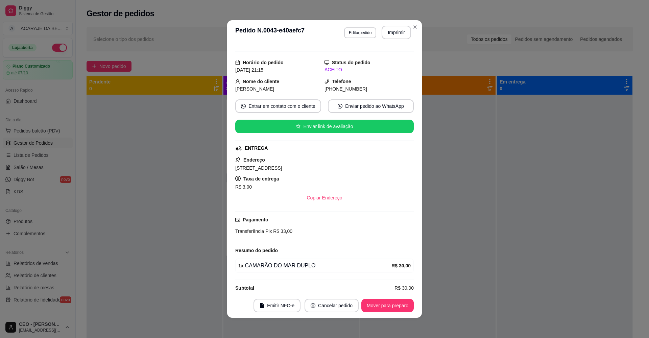
scroll to position [19, 0]
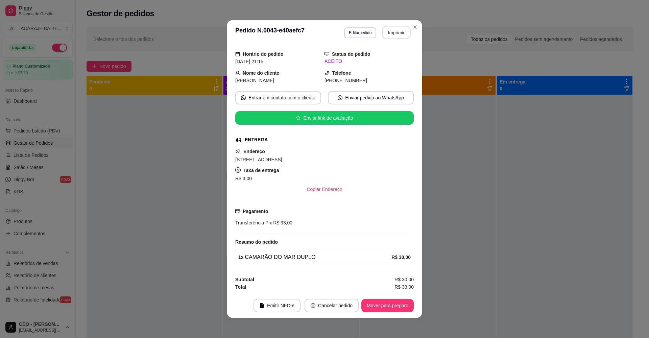
click at [398, 31] on button "Imprimir" at bounding box center [396, 32] width 28 height 13
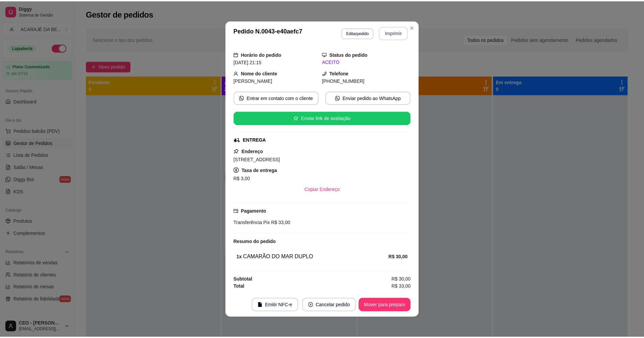
scroll to position [0, 0]
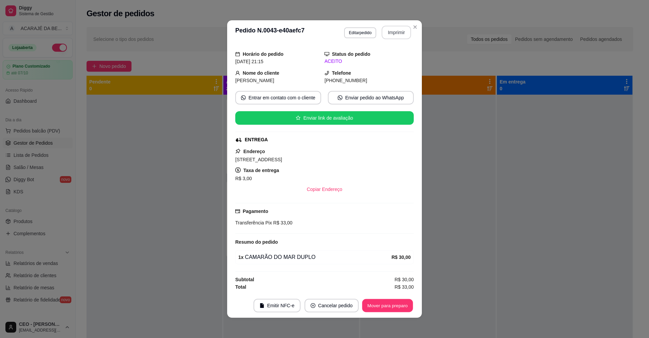
click at [384, 306] on button "Mover para preparo" at bounding box center [387, 305] width 51 height 13
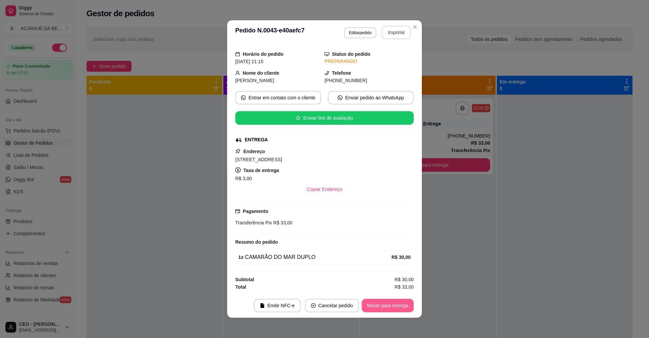
click at [383, 307] on button "Mover para entrega" at bounding box center [388, 306] width 52 height 14
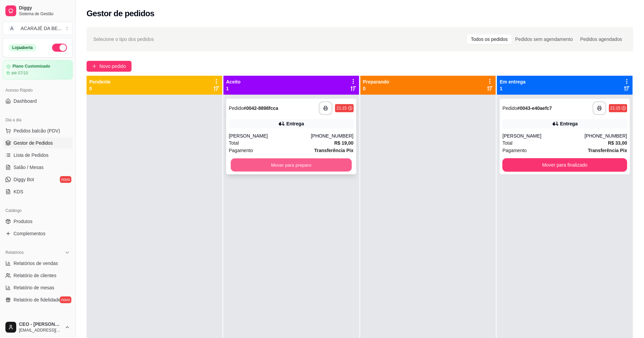
click at [325, 164] on button "Mover para preparo" at bounding box center [291, 165] width 121 height 13
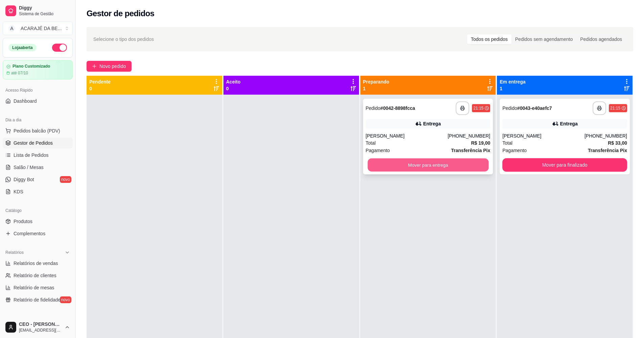
click at [393, 163] on button "Mover para entrega" at bounding box center [427, 165] width 121 height 13
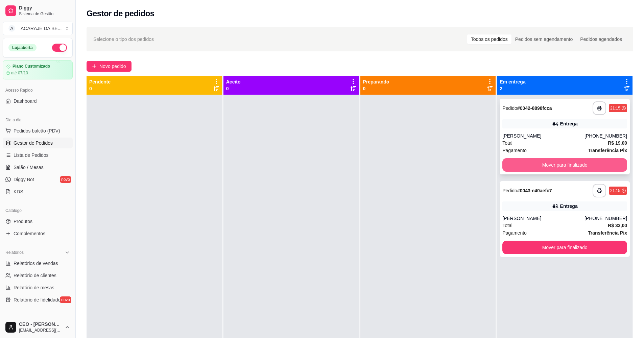
click at [503, 168] on button "Mover para finalizado" at bounding box center [564, 165] width 125 height 14
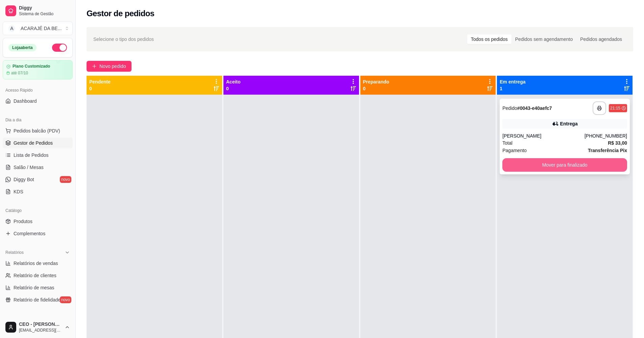
click at [506, 167] on button "Mover para finalizado" at bounding box center [564, 165] width 125 height 14
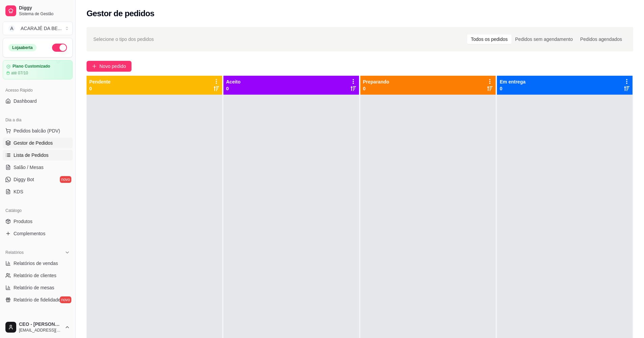
click at [51, 157] on link "Lista de Pedidos" at bounding box center [38, 155] width 70 height 11
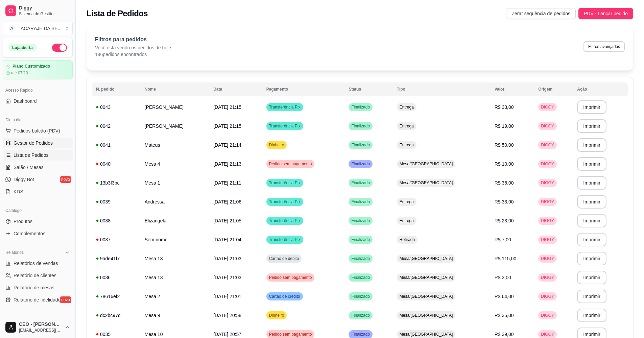
click at [52, 140] on link "Gestor de Pedidos" at bounding box center [38, 143] width 70 height 11
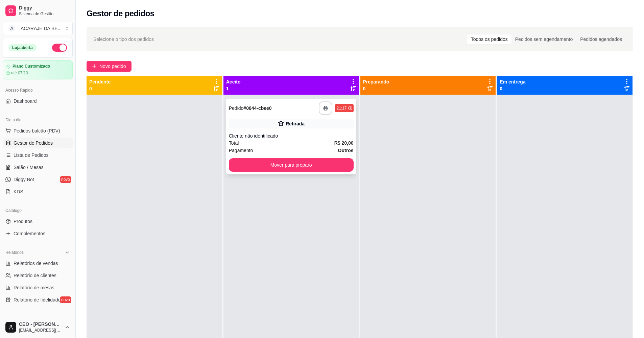
click at [326, 109] on icon "button" at bounding box center [325, 108] width 5 height 5
click at [310, 164] on button "Mover para preparo" at bounding box center [291, 165] width 121 height 13
click at [310, 164] on div "Mover para preparo" at bounding box center [291, 165] width 125 height 14
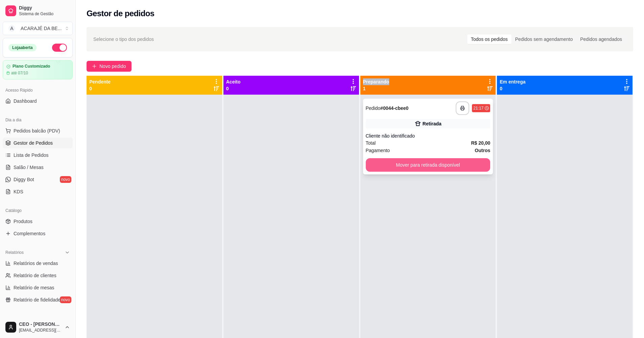
click at [459, 161] on button "Mover para retirada disponível" at bounding box center [428, 165] width 125 height 14
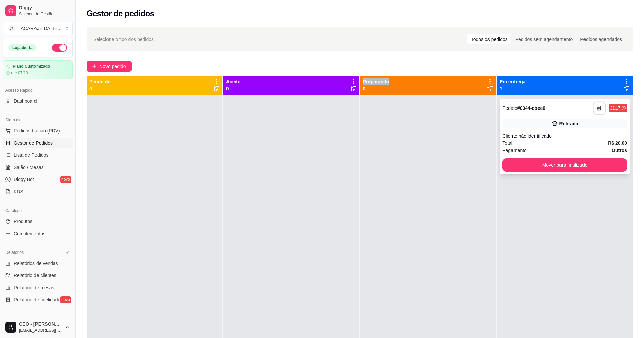
click at [597, 108] on icon "button" at bounding box center [599, 109] width 4 height 2
click at [587, 166] on button "Mover para finalizado" at bounding box center [564, 165] width 121 height 13
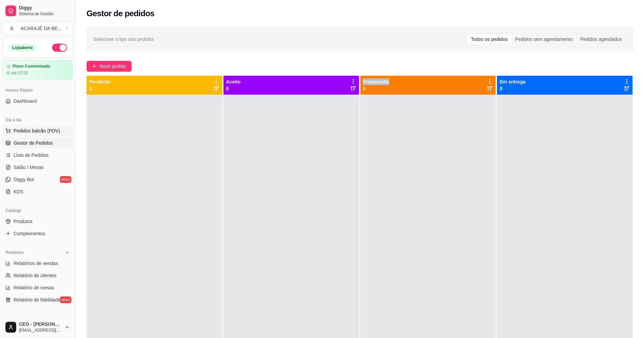
click at [37, 129] on span "Pedidos balcão (PDV)" at bounding box center [37, 130] width 47 height 7
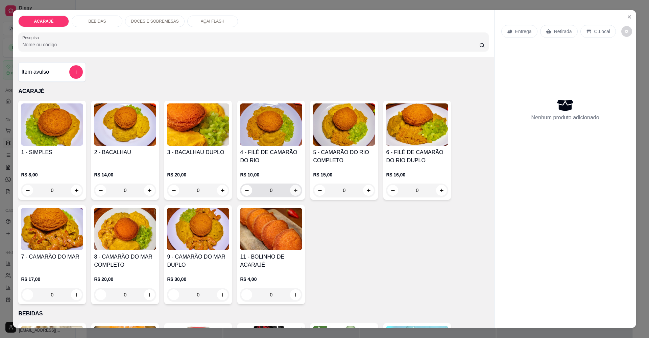
click at [296, 189] on button "increase-product-quantity" at bounding box center [295, 190] width 11 height 11
type input "1"
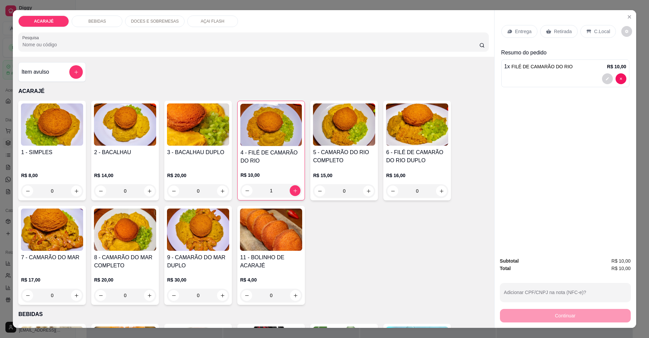
click at [566, 30] on p "Retirada" at bounding box center [563, 31] width 18 height 7
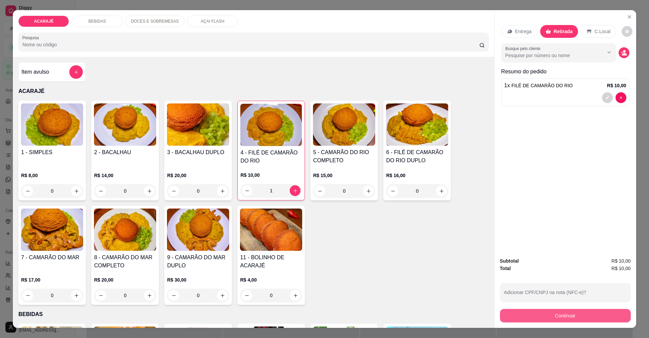
click at [541, 313] on button "Continuar" at bounding box center [565, 316] width 131 height 14
click at [503, 318] on button "Continuar" at bounding box center [565, 315] width 127 height 13
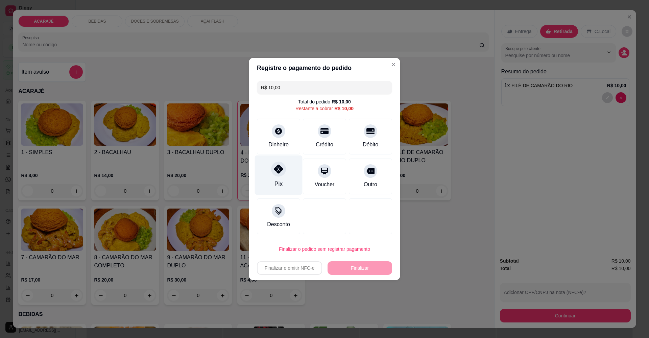
click at [279, 168] on icon at bounding box center [278, 169] width 9 height 9
type input "R$ 0,00"
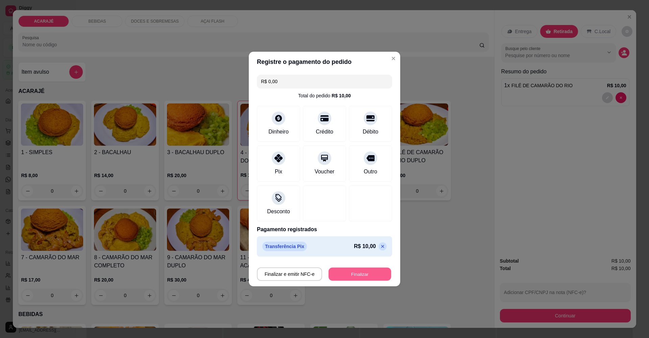
click at [365, 280] on button "Finalizar" at bounding box center [360, 274] width 63 height 13
type input "0"
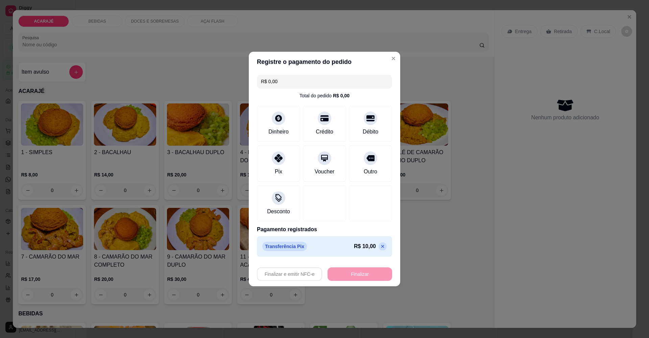
type input "-R$ 10,00"
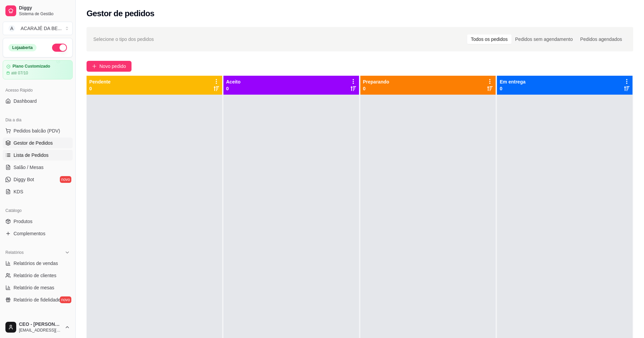
click at [50, 155] on link "Lista de Pedidos" at bounding box center [38, 155] width 70 height 11
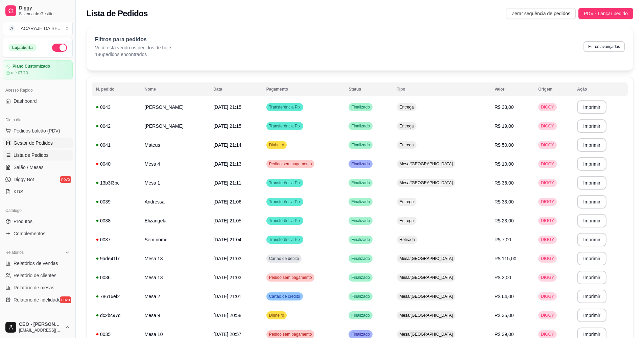
click at [52, 143] on link "Gestor de Pedidos" at bounding box center [38, 143] width 70 height 11
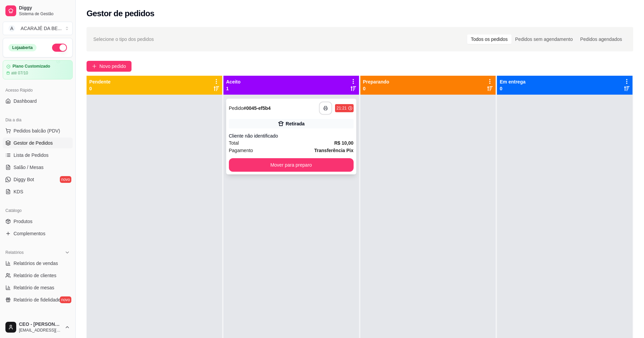
click at [325, 104] on button "button" at bounding box center [325, 108] width 13 height 13
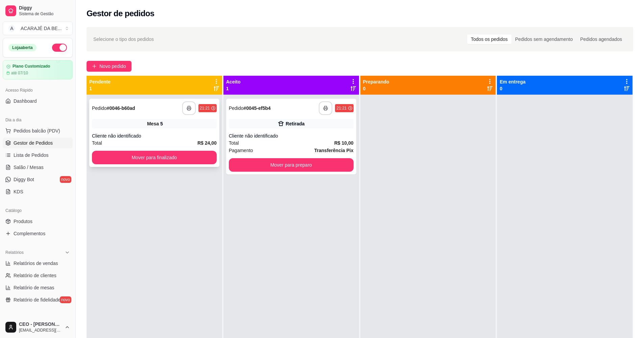
click at [186, 105] on button "button" at bounding box center [189, 108] width 14 height 14
click at [187, 151] on button "Mover para finalizado" at bounding box center [154, 158] width 125 height 14
click at [196, 156] on button "Mover para finalizado" at bounding box center [154, 157] width 121 height 13
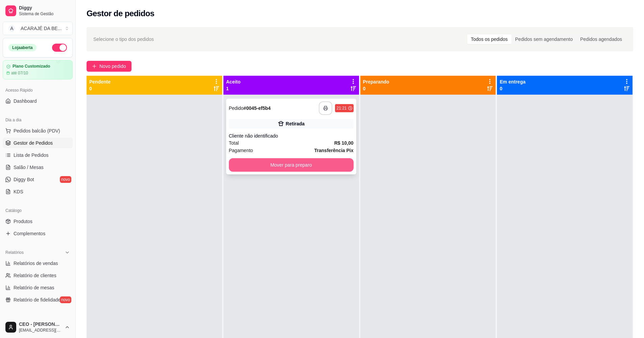
click at [312, 164] on button "Mover para preparo" at bounding box center [291, 165] width 125 height 14
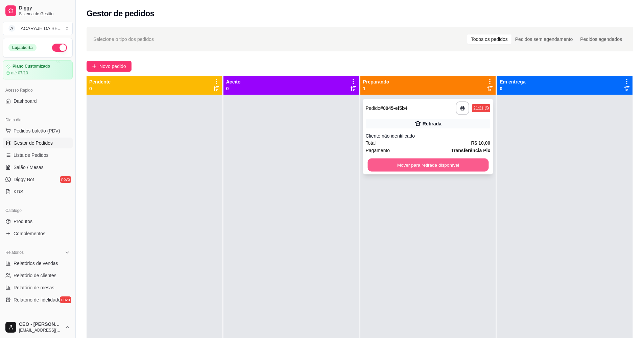
click at [404, 167] on button "Mover para retirada disponível" at bounding box center [427, 165] width 121 height 13
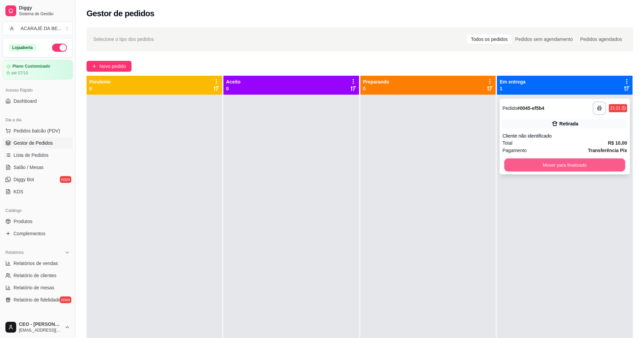
click at [529, 165] on button "Mover para finalizado" at bounding box center [564, 165] width 121 height 13
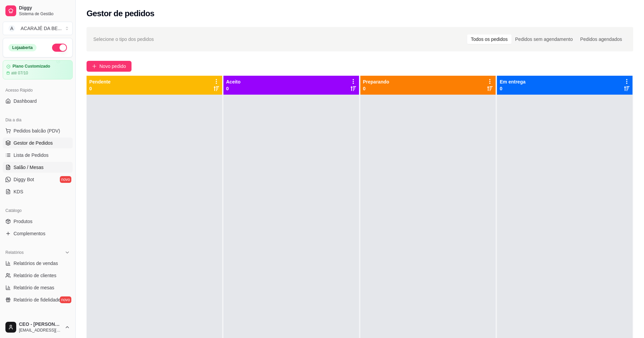
click at [32, 168] on span "Salão / Mesas" at bounding box center [29, 167] width 30 height 7
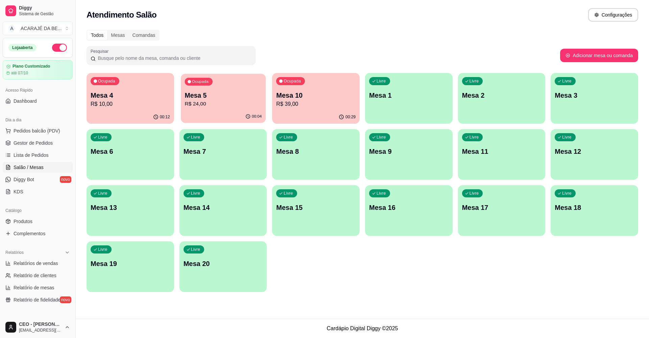
click at [235, 111] on div "00:04" at bounding box center [223, 116] width 85 height 13
click at [42, 146] on span "Gestor de Pedidos" at bounding box center [33, 143] width 39 height 7
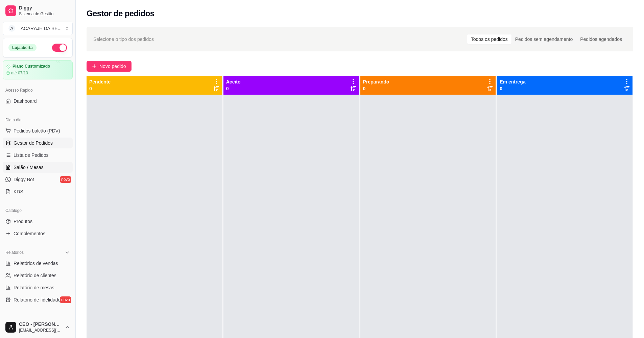
click at [48, 167] on link "Salão / Mesas" at bounding box center [38, 167] width 70 height 11
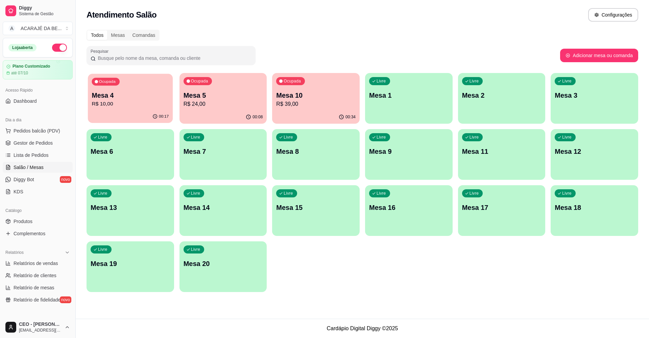
click at [144, 98] on p "Mesa 4" at bounding box center [130, 95] width 77 height 9
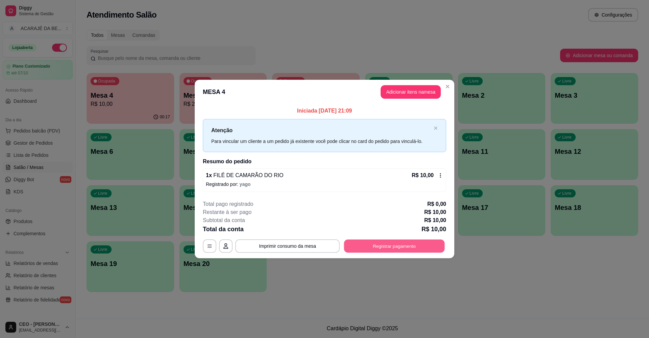
click at [400, 246] on button "Registrar pagamento" at bounding box center [394, 245] width 101 height 13
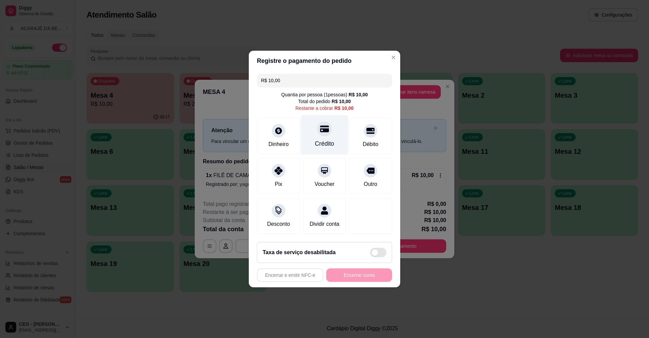
click at [325, 126] on icon at bounding box center [324, 129] width 9 height 7
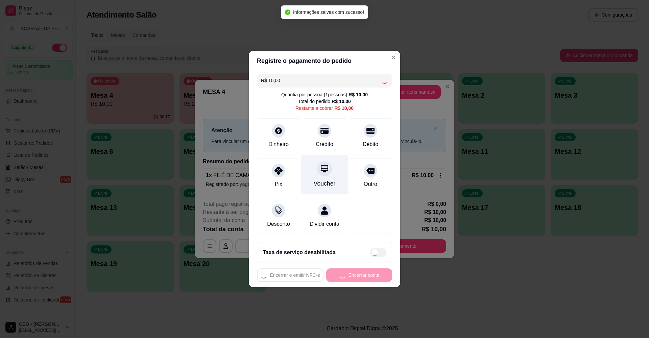
type input "R$ 0,00"
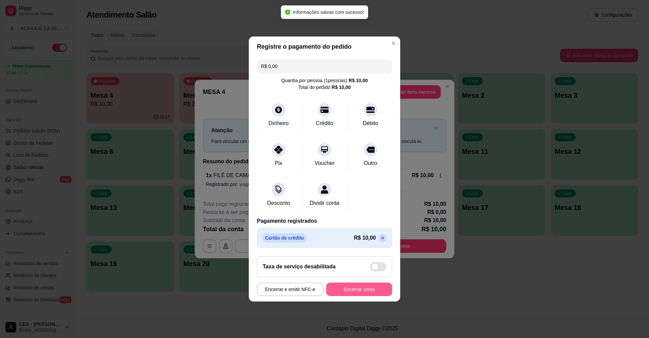
click at [355, 294] on button "Encerrar conta" at bounding box center [359, 290] width 66 height 14
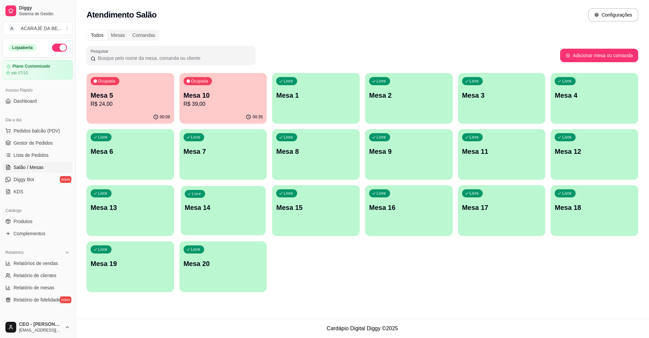
click at [236, 200] on div "Livre Mesa 14" at bounding box center [223, 206] width 85 height 41
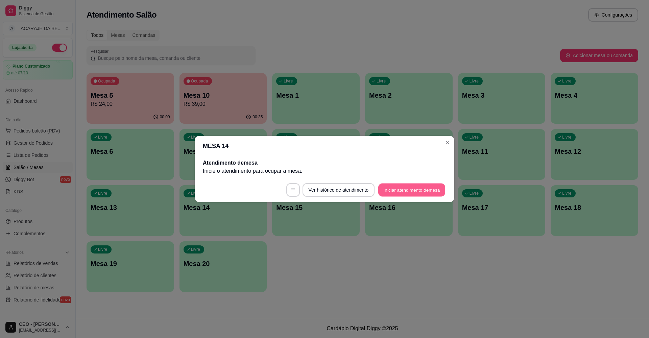
click at [402, 191] on button "Iniciar atendimento de mesa" at bounding box center [411, 190] width 67 height 13
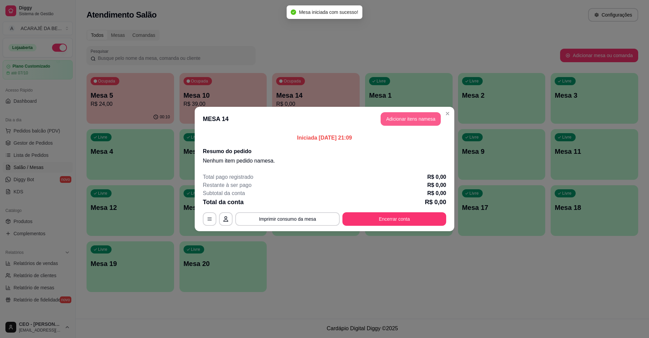
click at [415, 119] on button "Adicionar itens na mesa" at bounding box center [411, 119] width 60 height 14
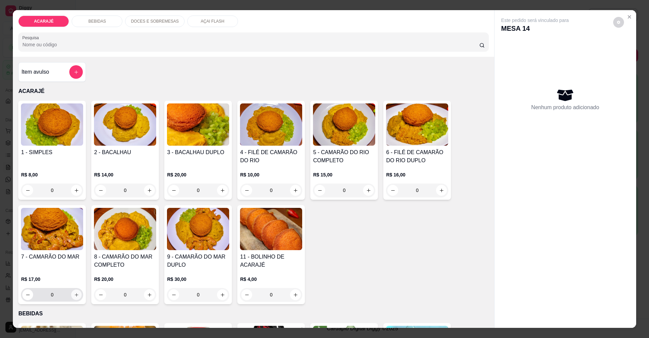
click at [74, 294] on icon "increase-product-quantity" at bounding box center [76, 294] width 5 height 5
type input "1"
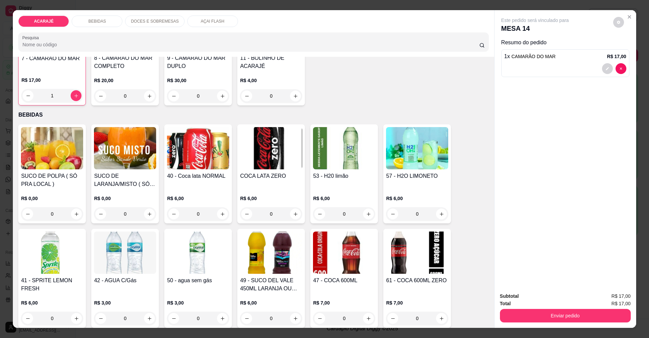
scroll to position [203, 0]
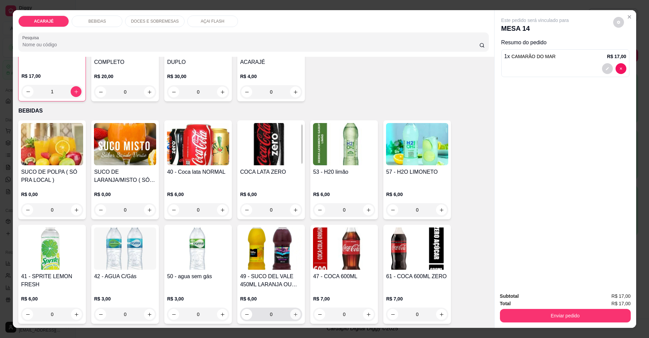
click at [293, 313] on icon "increase-product-quantity" at bounding box center [295, 314] width 5 height 5
type input "1"
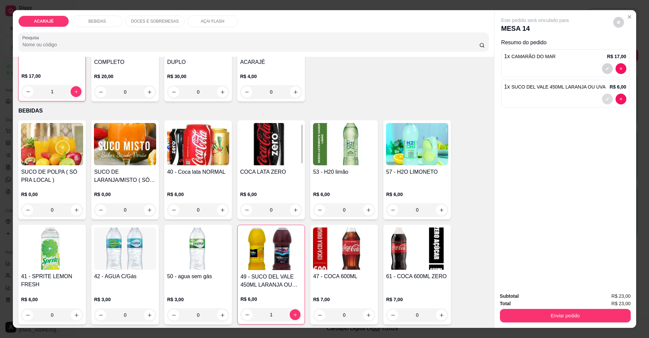
click at [605, 98] on icon "decrease-product-quantity" at bounding box center [607, 99] width 4 height 4
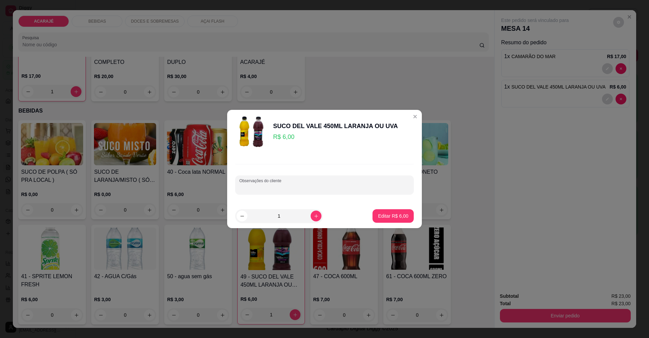
click at [336, 186] on input "Observações do cliente" at bounding box center [324, 187] width 170 height 7
type input "UVA COM UMA PEDRA DE GELO"
click at [398, 212] on button "Editar R$ 6,00" at bounding box center [393, 216] width 41 height 14
type input "0"
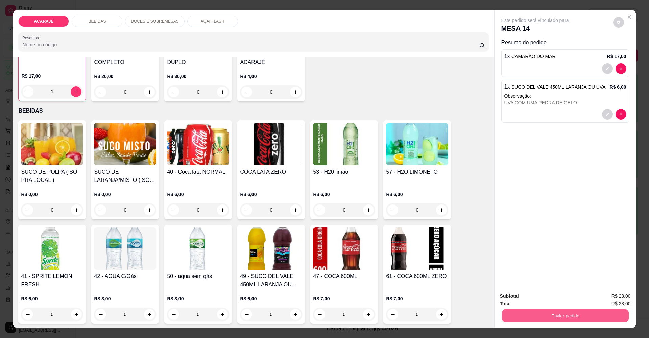
click at [544, 316] on button "Enviar pedido" at bounding box center [565, 315] width 127 height 13
click at [605, 296] on button "Enviar pedido" at bounding box center [613, 299] width 38 height 13
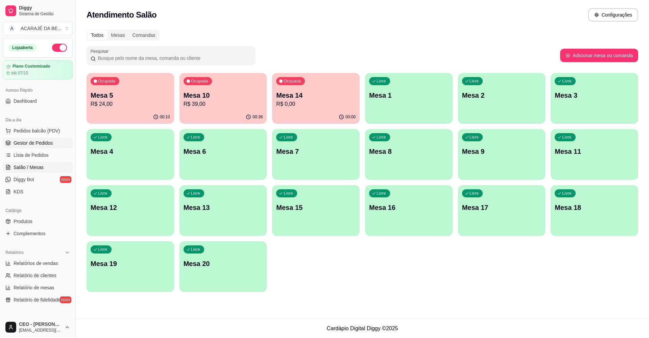
click at [26, 143] on span "Gestor de Pedidos" at bounding box center [33, 143] width 39 height 7
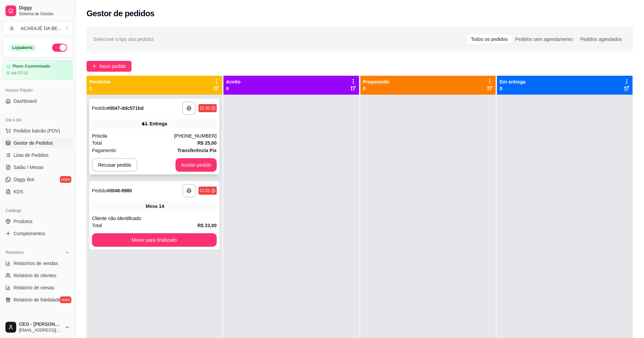
click at [187, 143] on div "Total R$ 25,00" at bounding box center [154, 142] width 125 height 7
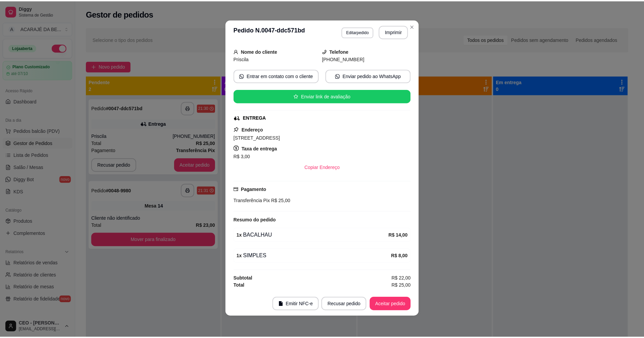
scroll to position [1, 0]
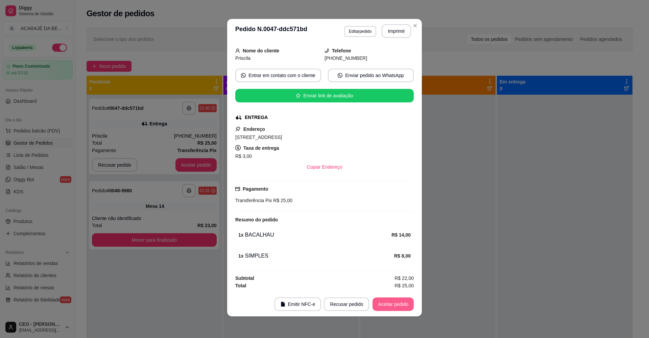
click at [405, 306] on button "Aceitar pedido" at bounding box center [393, 304] width 41 height 14
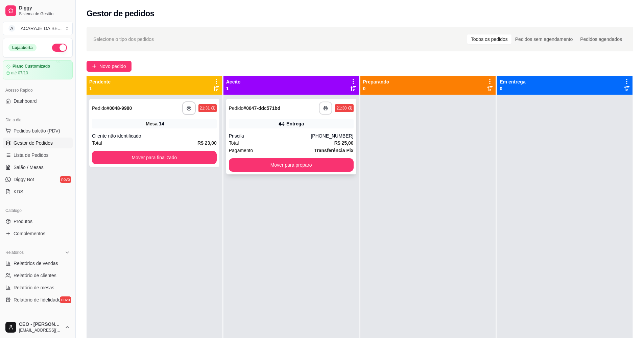
click at [325, 110] on icon "button" at bounding box center [326, 108] width 5 height 5
click at [184, 107] on button "button" at bounding box center [189, 108] width 14 height 14
click at [202, 157] on button "Mover para finalizado" at bounding box center [154, 158] width 125 height 14
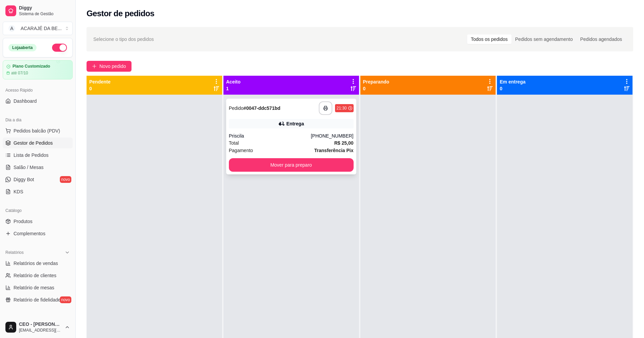
click at [304, 146] on div "Total R$ 25,00" at bounding box center [291, 142] width 125 height 7
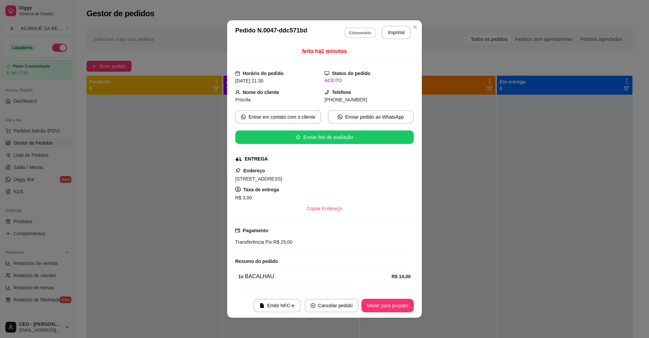
click at [359, 31] on button "Editar pedido" at bounding box center [359, 32] width 31 height 10
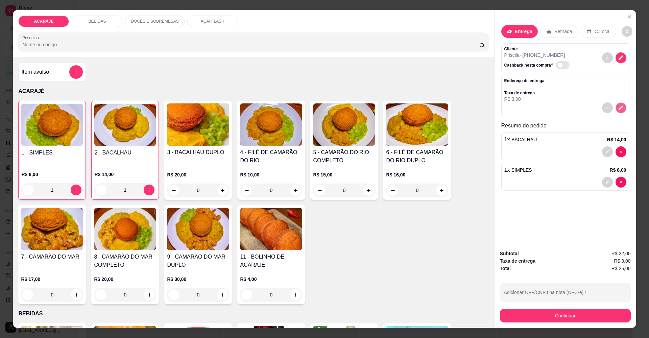
click at [618, 107] on icon "decrease-product-quantity" at bounding box center [621, 108] width 6 height 6
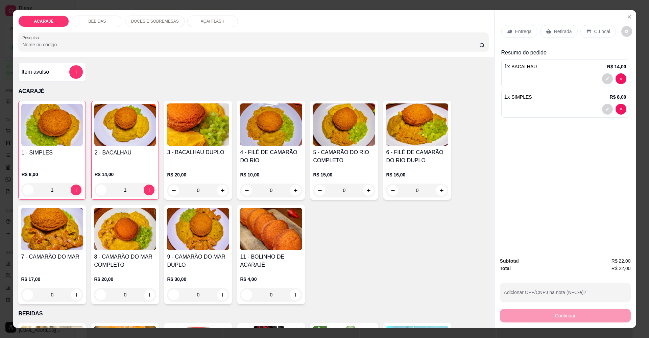
click at [495, 279] on div "Subtotal R$ 22,00 Total R$ 22,00 Adicionar CPF/CNPJ na nota (NFC-e)? Continuar" at bounding box center [566, 290] width 142 height 76
click at [629, 17] on icon "Close" at bounding box center [629, 16] width 5 height 5
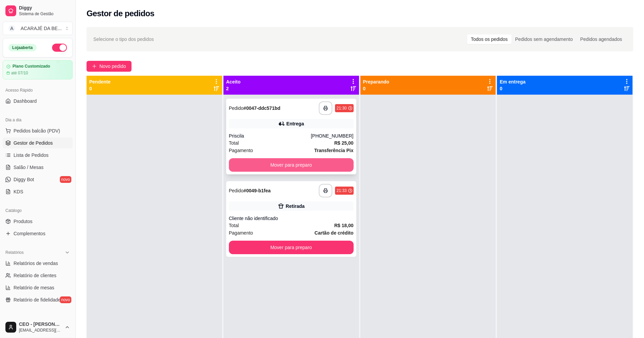
click at [331, 166] on button "Mover para preparo" at bounding box center [291, 165] width 125 height 14
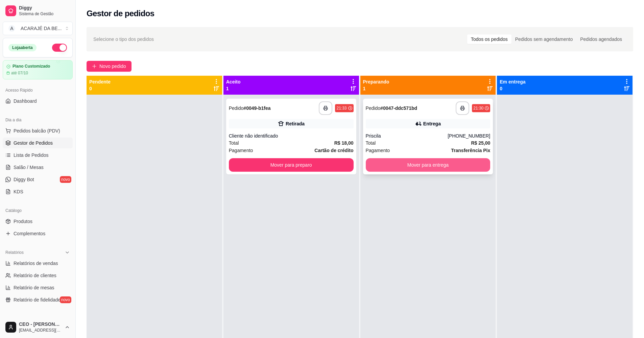
click at [402, 164] on button "Mover para entrega" at bounding box center [428, 165] width 125 height 14
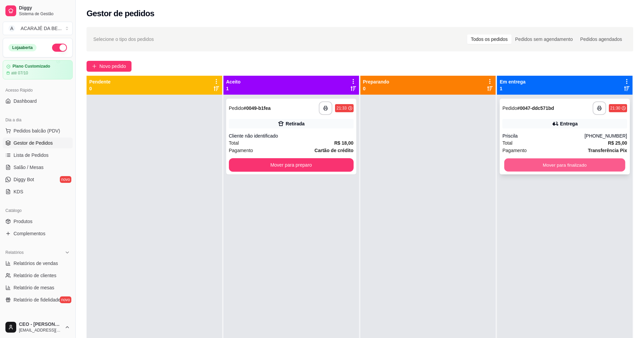
click at [535, 161] on button "Mover para finalizado" at bounding box center [564, 165] width 121 height 13
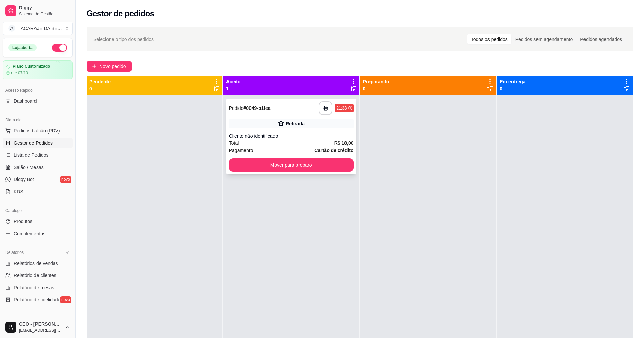
click at [311, 143] on div "Total R$ 18,00" at bounding box center [291, 142] width 125 height 7
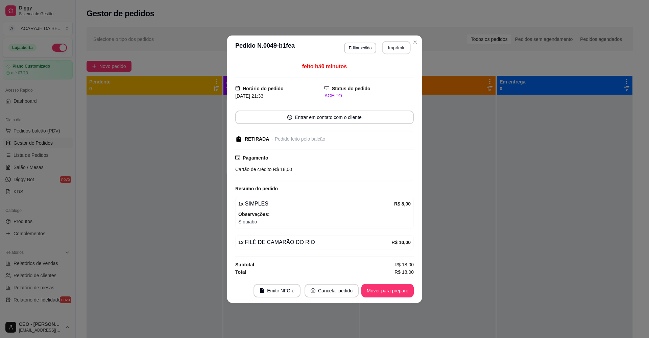
click at [394, 47] on button "Imprimir" at bounding box center [396, 47] width 28 height 13
click at [395, 289] on button "Mover para preparo" at bounding box center [387, 290] width 51 height 13
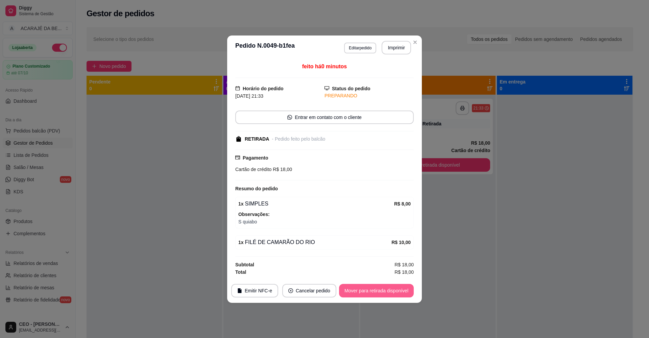
click at [403, 290] on button "Mover para retirada disponível" at bounding box center [376, 291] width 75 height 14
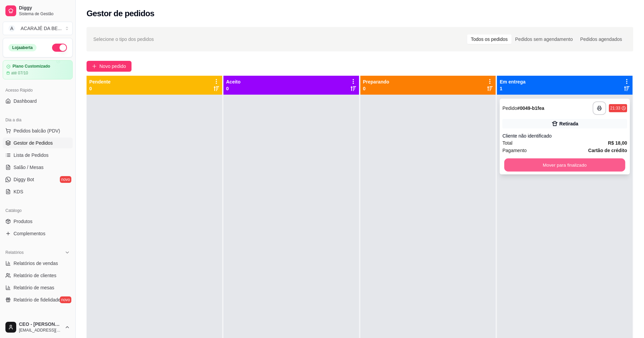
click at [548, 168] on button "Mover para finalizado" at bounding box center [564, 165] width 121 height 13
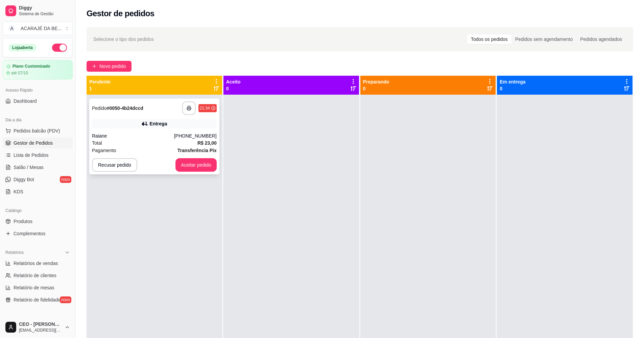
click at [156, 140] on div "Total R$ 23,00" at bounding box center [154, 142] width 125 height 7
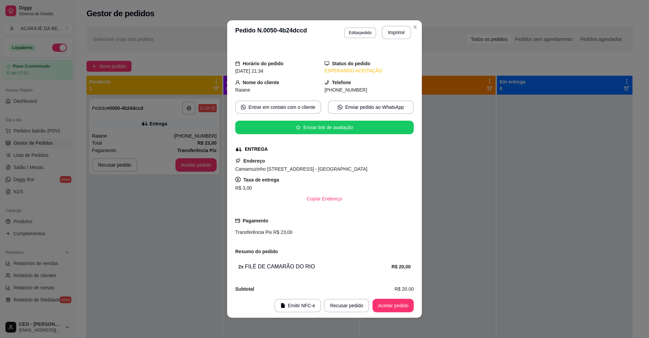
scroll to position [19, 0]
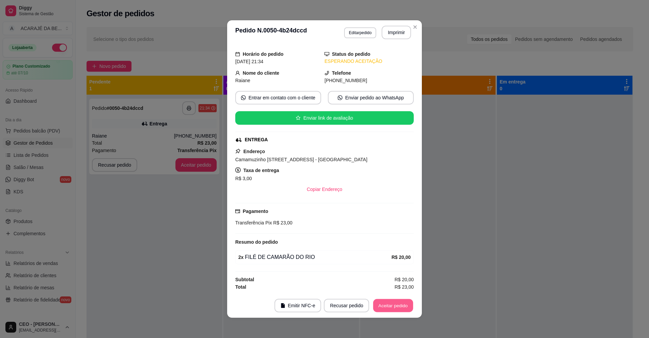
click at [394, 306] on button "Aceitar pedido" at bounding box center [393, 305] width 40 height 13
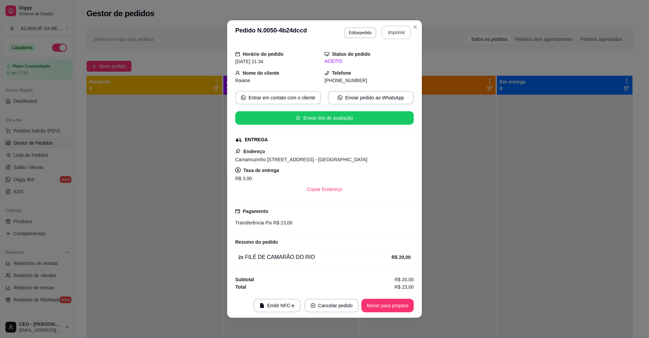
click at [399, 33] on button "Imprimir" at bounding box center [396, 33] width 29 height 14
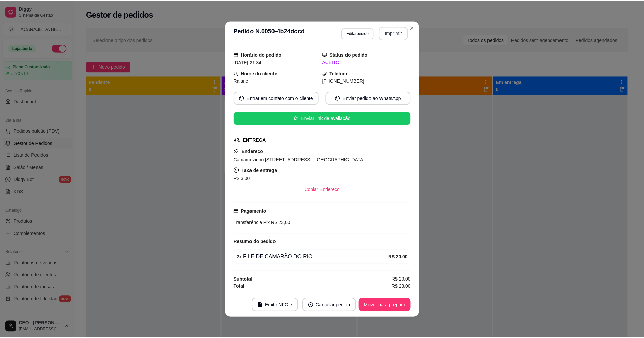
scroll to position [0, 0]
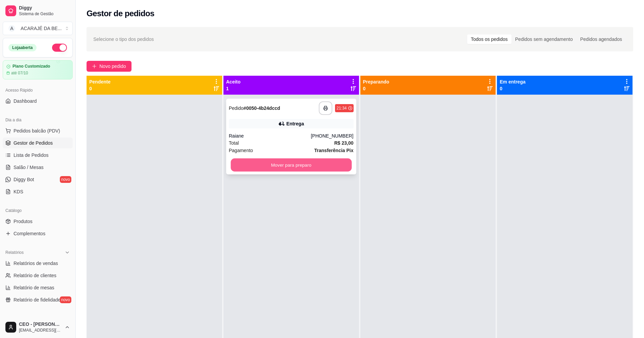
click at [330, 169] on button "Mover para preparo" at bounding box center [291, 165] width 121 height 13
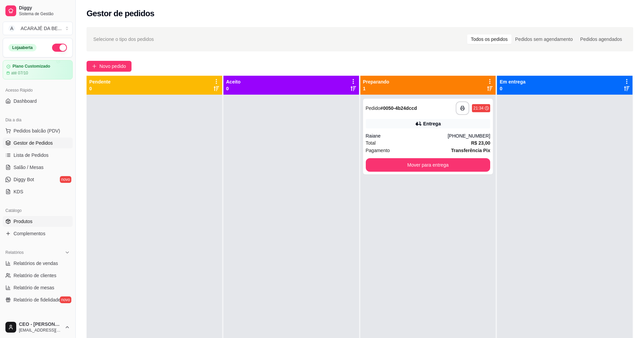
click at [35, 217] on link "Produtos" at bounding box center [38, 221] width 70 height 11
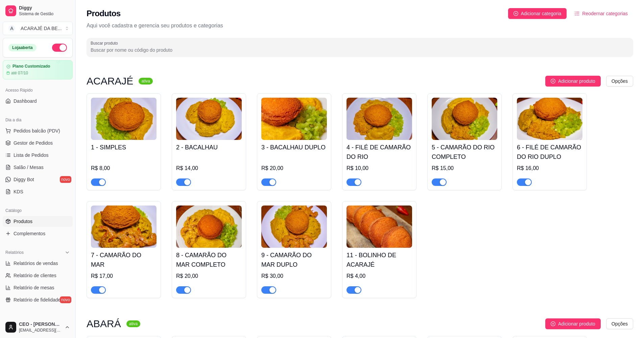
click at [94, 181] on span "button" at bounding box center [98, 181] width 15 height 7
click at [182, 183] on span "button" at bounding box center [183, 181] width 15 height 7
click at [265, 184] on span "button" at bounding box center [268, 181] width 15 height 7
click at [350, 182] on span "button" at bounding box center [354, 181] width 15 height 7
click at [438, 183] on span "button" at bounding box center [439, 181] width 15 height 7
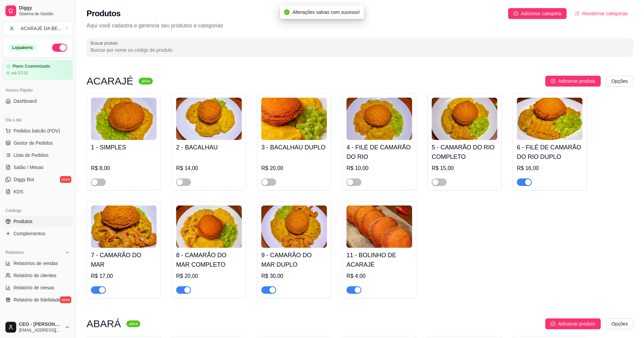
click at [520, 182] on span "button" at bounding box center [524, 181] width 15 height 7
click at [351, 290] on span "button" at bounding box center [354, 289] width 15 height 7
click at [265, 291] on span "button" at bounding box center [268, 289] width 15 height 7
click at [178, 290] on span "button" at bounding box center [183, 289] width 15 height 7
click at [94, 290] on span "button" at bounding box center [98, 289] width 15 height 7
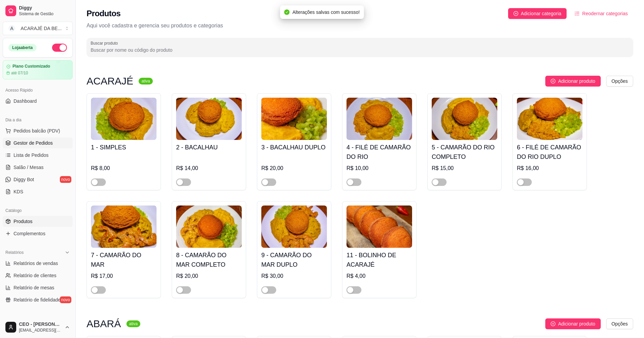
click at [26, 143] on span "Gestor de Pedidos" at bounding box center [33, 143] width 39 height 7
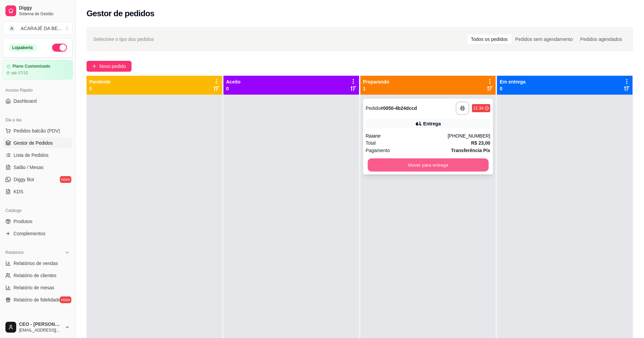
click at [457, 163] on button "Mover para entrega" at bounding box center [427, 165] width 121 height 13
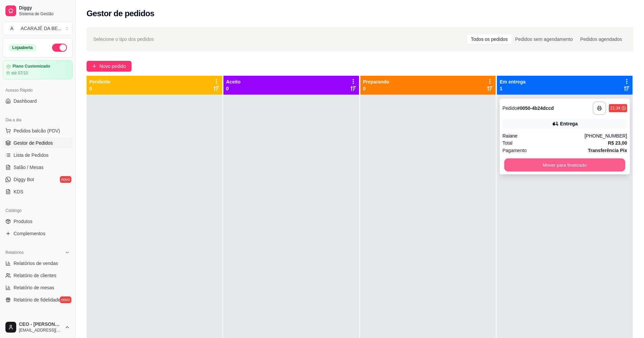
click at [519, 165] on button "Mover para finalizado" at bounding box center [564, 165] width 121 height 13
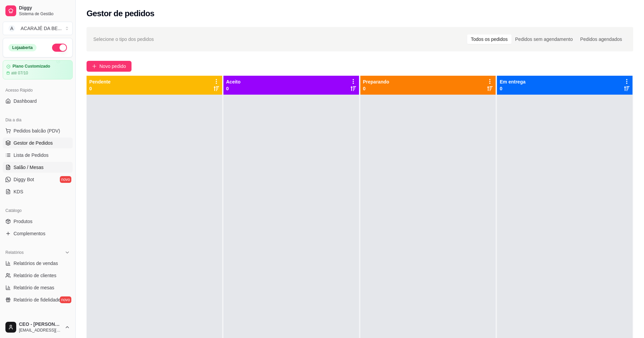
click at [34, 168] on span "Salão / Mesas" at bounding box center [29, 167] width 30 height 7
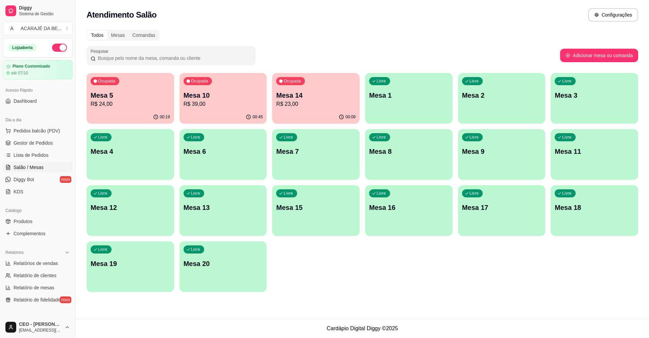
click at [155, 100] on p "R$ 24,00" at bounding box center [130, 104] width 79 height 8
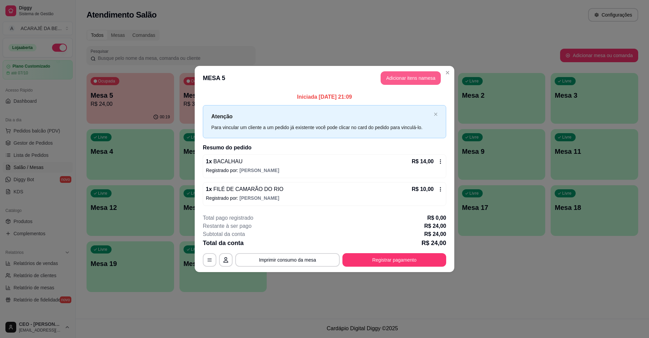
click at [412, 78] on button "Adicionar itens na mesa" at bounding box center [411, 78] width 60 height 14
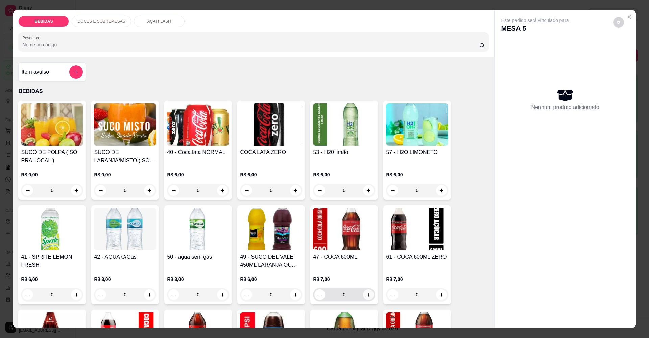
click at [369, 295] on button "increase-product-quantity" at bounding box center [368, 294] width 11 height 11
type input "1"
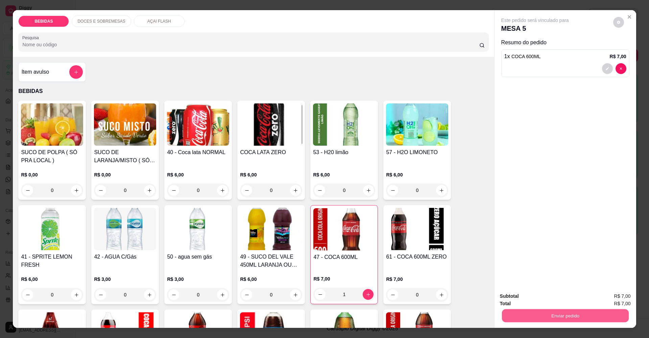
click at [514, 314] on button "Enviar pedido" at bounding box center [565, 315] width 127 height 13
click at [623, 299] on button "Enviar pedido" at bounding box center [613, 299] width 37 height 13
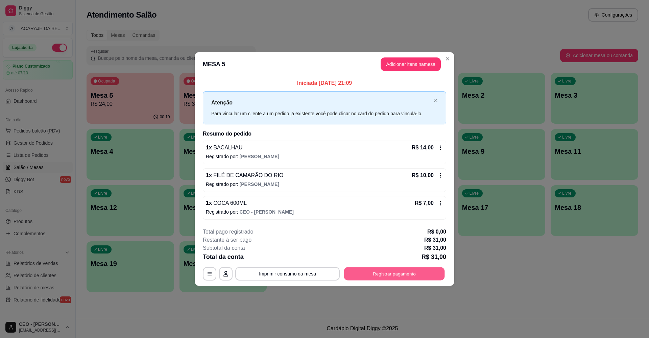
click at [407, 273] on button "Registrar pagamento" at bounding box center [394, 273] width 101 height 13
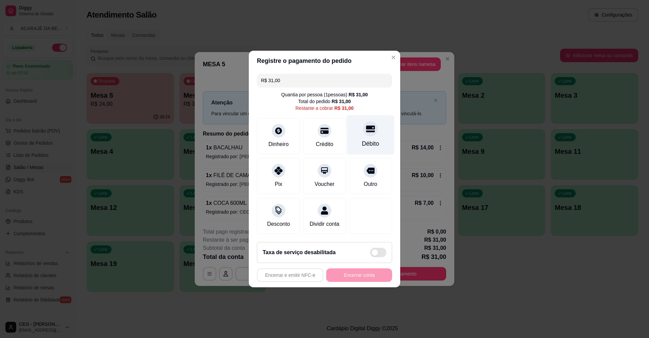
click at [370, 130] on div at bounding box center [370, 128] width 15 height 15
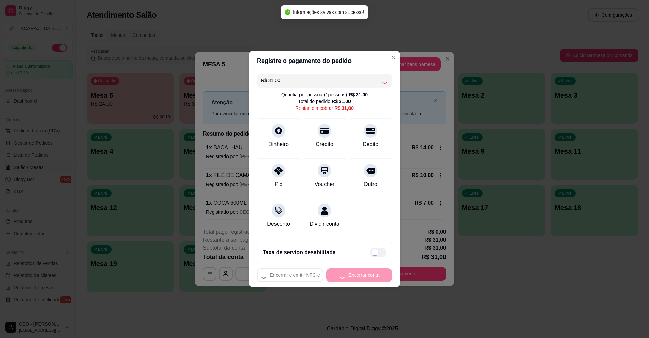
type input "R$ 0,00"
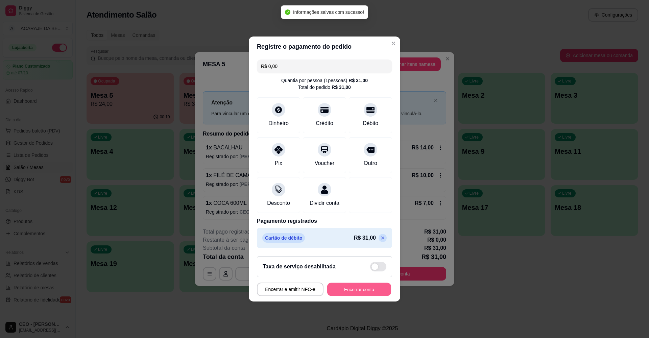
click at [368, 293] on button "Encerrar conta" at bounding box center [359, 289] width 64 height 13
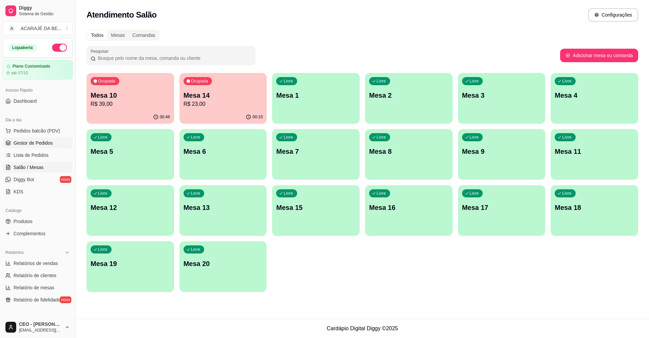
click at [49, 143] on span "Gestor de Pedidos" at bounding box center [33, 143] width 39 height 7
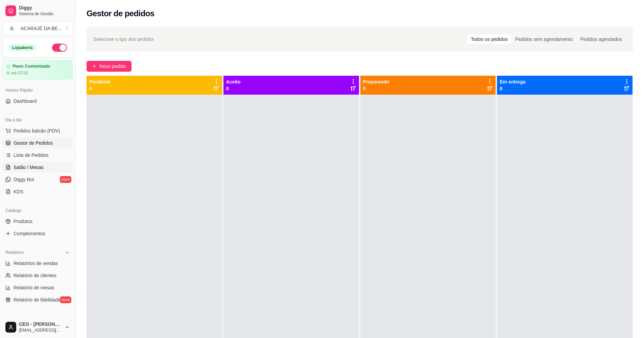
click at [44, 166] on link "Salão / Mesas" at bounding box center [38, 167] width 70 height 11
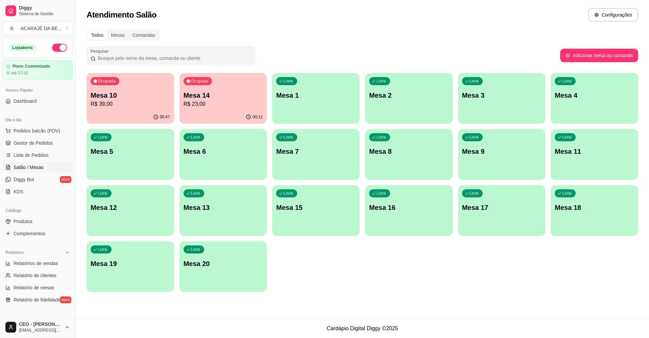
click at [140, 104] on p "R$ 39,00" at bounding box center [130, 104] width 79 height 8
click at [40, 143] on span "Gestor de Pedidos" at bounding box center [33, 143] width 39 height 7
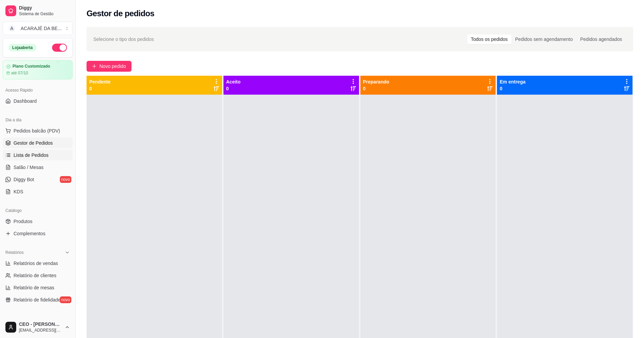
click at [48, 157] on link "Lista de Pedidos" at bounding box center [38, 155] width 70 height 11
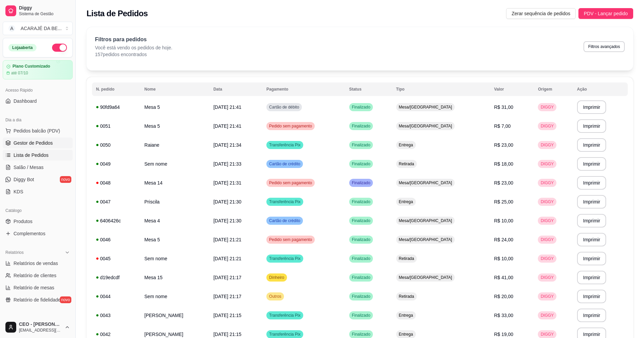
click at [45, 143] on span "Gestor de Pedidos" at bounding box center [33, 143] width 39 height 7
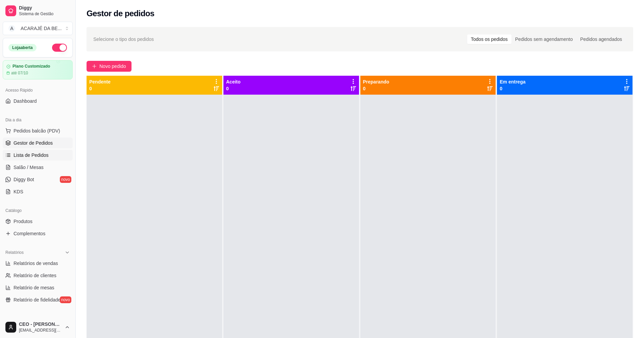
click at [42, 153] on span "Lista de Pedidos" at bounding box center [31, 155] width 35 height 7
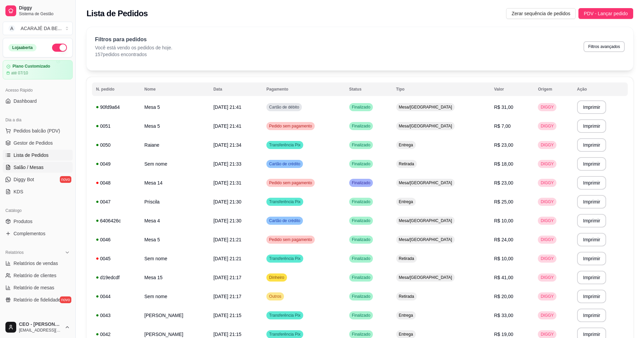
click at [39, 167] on span "Salão / Mesas" at bounding box center [29, 167] width 30 height 7
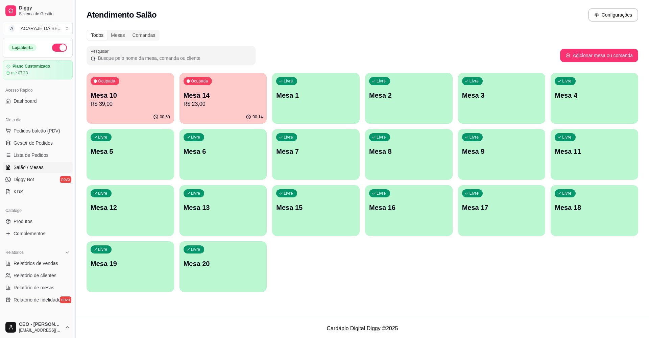
click at [150, 100] on p "R$ 39,00" at bounding box center [130, 104] width 79 height 8
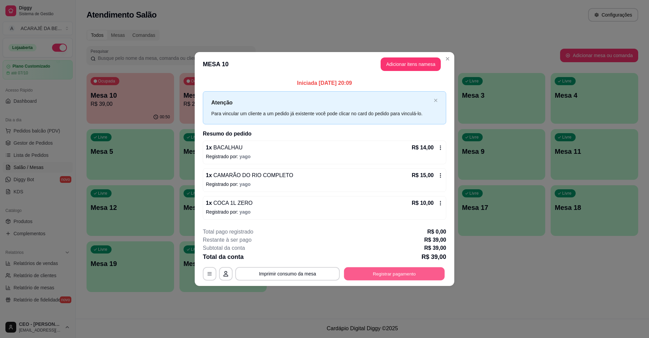
click at [395, 272] on button "Registrar pagamento" at bounding box center [394, 273] width 101 height 13
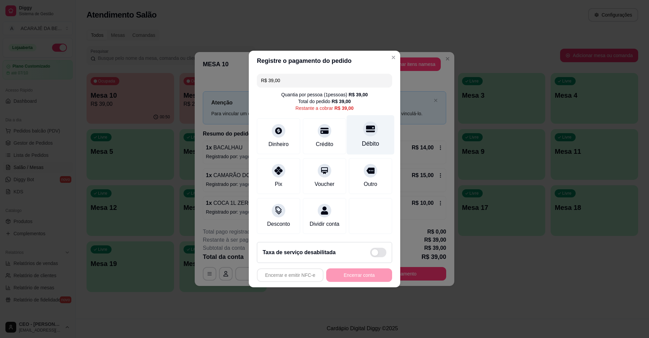
click at [369, 134] on div "Débito" at bounding box center [371, 135] width 48 height 40
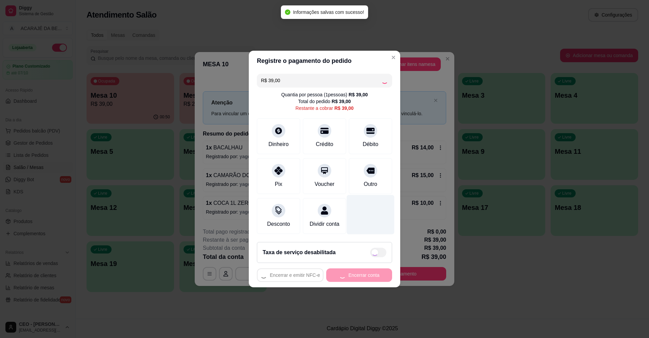
type input "R$ 0,00"
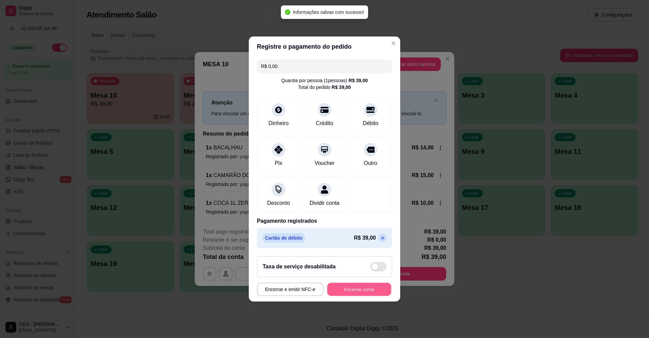
click at [355, 291] on button "Encerrar conta" at bounding box center [359, 289] width 64 height 13
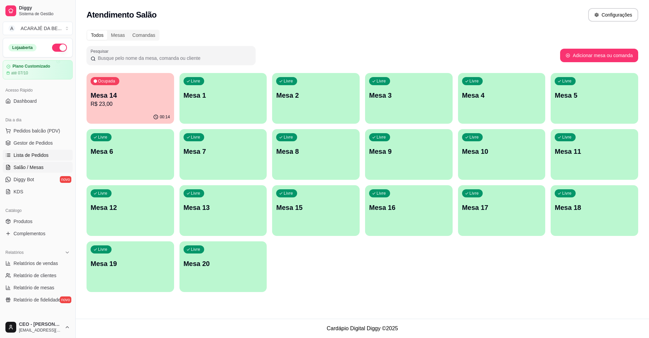
click at [41, 157] on span "Lista de Pedidos" at bounding box center [31, 155] width 35 height 7
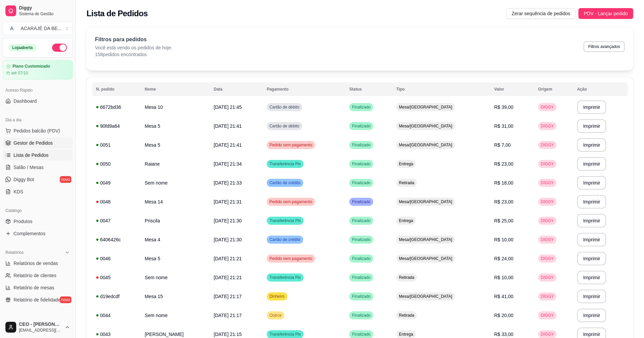
click at [55, 142] on link "Gestor de Pedidos" at bounding box center [38, 143] width 70 height 11
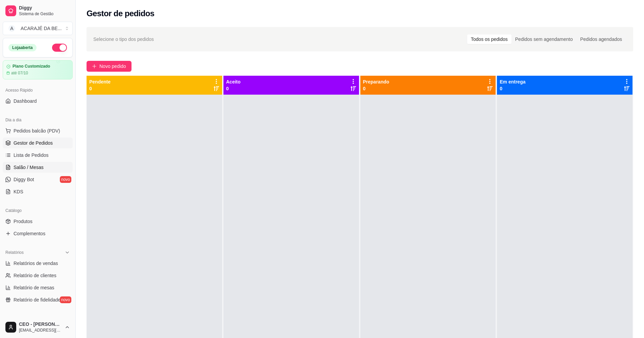
click at [47, 167] on link "Salão / Mesas" at bounding box center [38, 167] width 70 height 11
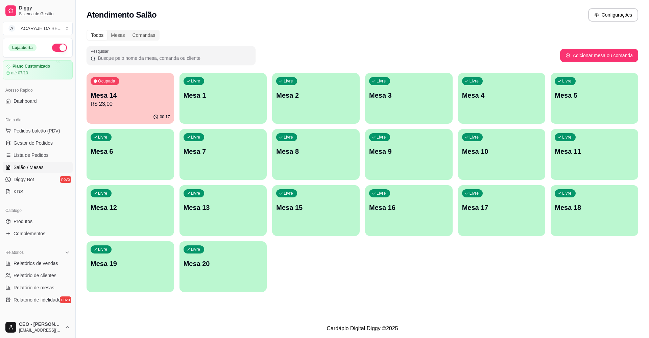
click at [139, 103] on p "R$ 23,00" at bounding box center [130, 104] width 79 height 8
click at [141, 109] on div "Ocupada Mesa 14 R$ 23,00" at bounding box center [131, 92] width 88 height 38
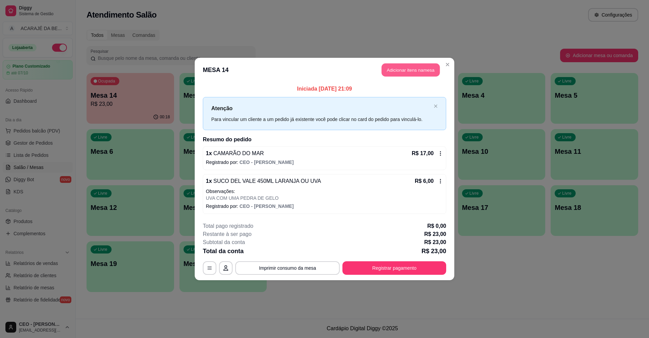
click at [416, 66] on button "Adicionar itens na mesa" at bounding box center [411, 70] width 58 height 13
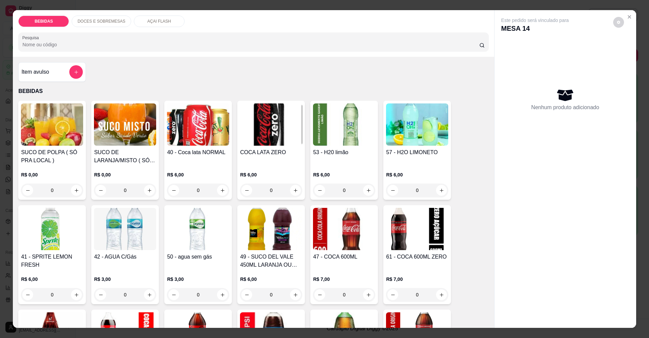
click at [107, 20] on p "DOCES E SOBREMESAS" at bounding box center [101, 21] width 48 height 5
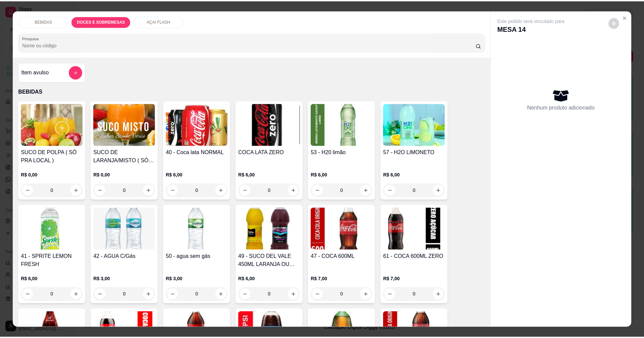
scroll to position [11, 0]
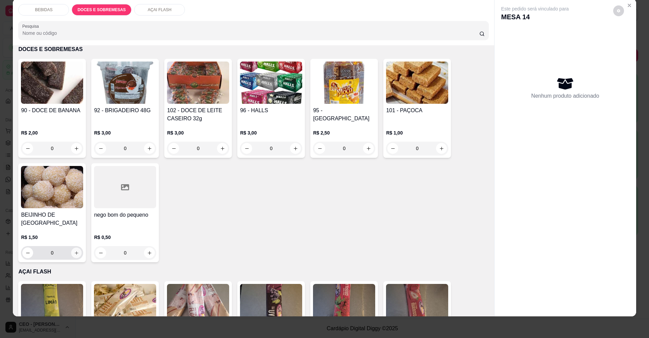
click at [74, 251] on icon "increase-product-quantity" at bounding box center [76, 253] width 5 height 5
type input "1"
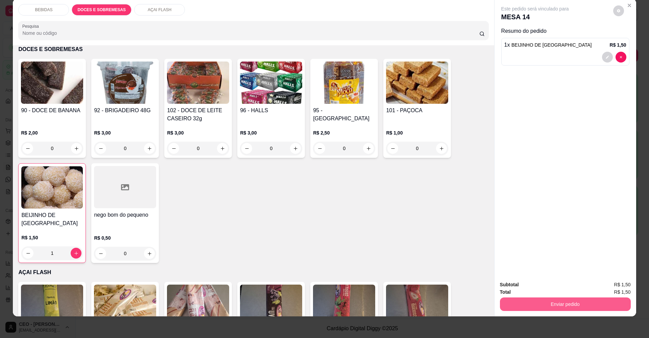
click at [537, 303] on button "Enviar pedido" at bounding box center [565, 304] width 131 height 14
click at [619, 287] on button "Enviar pedido" at bounding box center [613, 287] width 38 height 13
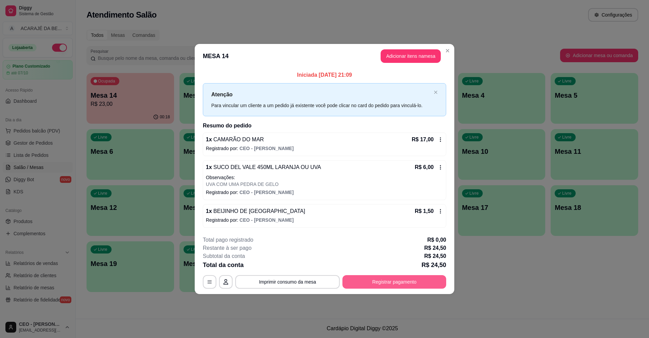
click at [416, 280] on button "Registrar pagamento" at bounding box center [394, 282] width 104 height 14
click at [416, 280] on button "Registrar pagamento" at bounding box center [394, 281] width 101 height 13
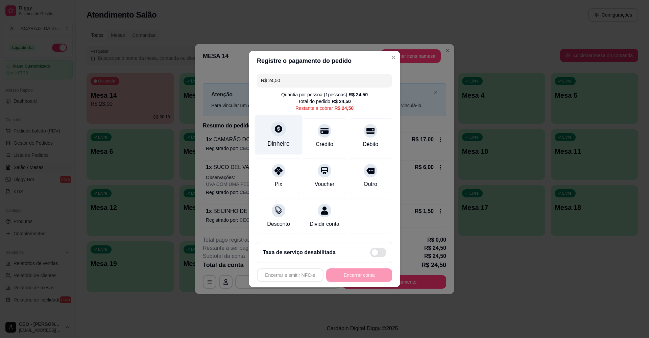
click at [276, 124] on icon at bounding box center [278, 128] width 9 height 9
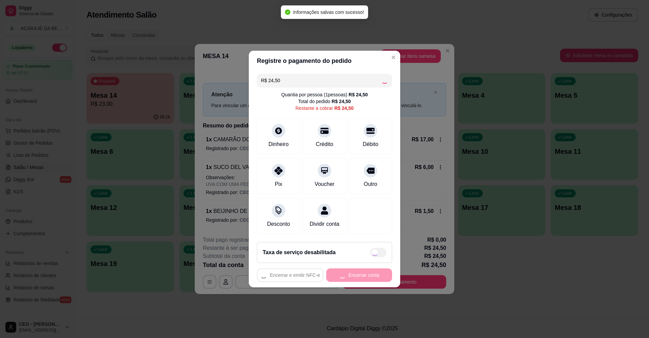
type input "R$ 0,00"
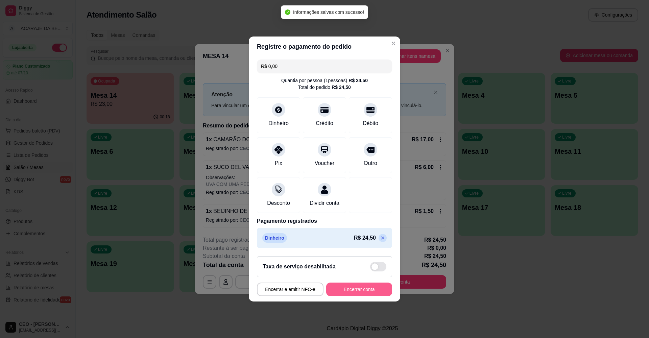
click at [370, 295] on button "Encerrar conta" at bounding box center [359, 290] width 66 height 14
click at [370, 295] on div "Encerrar e emitir NFC-e Encerrar conta" at bounding box center [324, 290] width 135 height 14
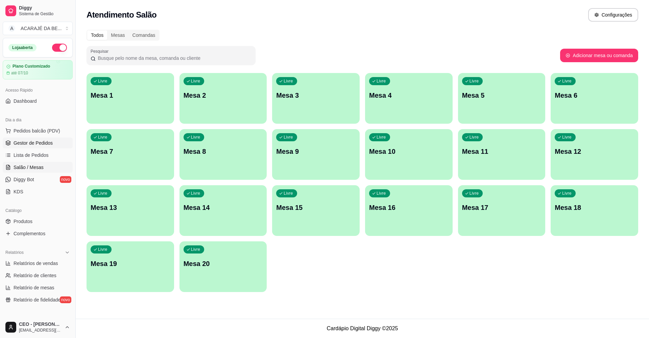
click at [34, 142] on span "Gestor de Pedidos" at bounding box center [33, 143] width 39 height 7
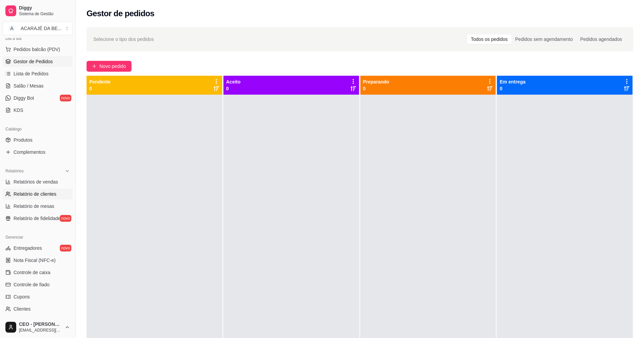
scroll to position [81, 0]
click at [53, 275] on link "Controle de caixa" at bounding box center [38, 273] width 70 height 11
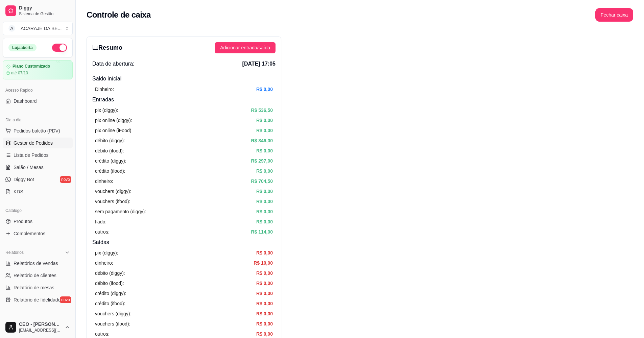
click at [40, 142] on span "Gestor de Pedidos" at bounding box center [33, 143] width 39 height 7
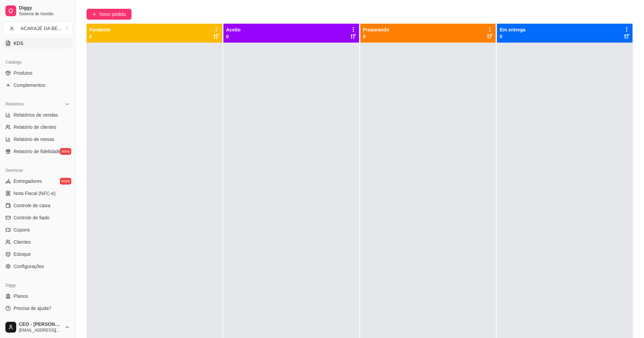
scroll to position [103, 0]
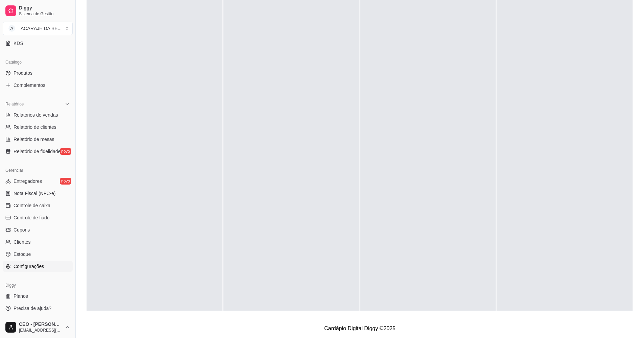
click at [44, 269] on link "Configurações" at bounding box center [38, 266] width 70 height 11
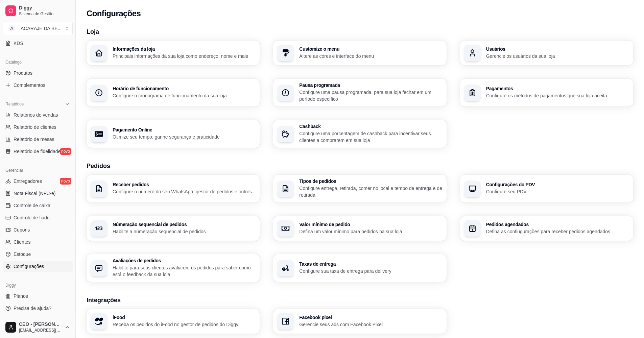
click at [521, 51] on h3 "Usuários" at bounding box center [557, 49] width 143 height 5
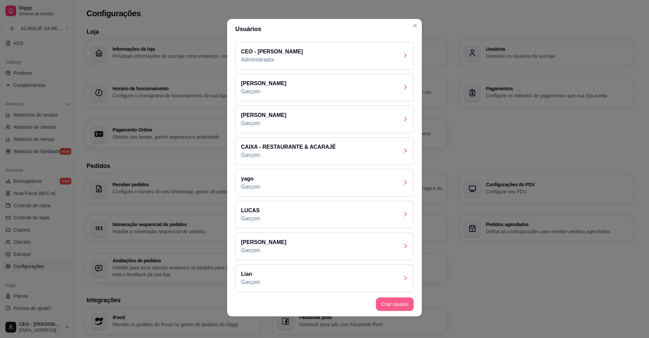
click at [406, 302] on button "Criar usuário" at bounding box center [395, 304] width 38 height 14
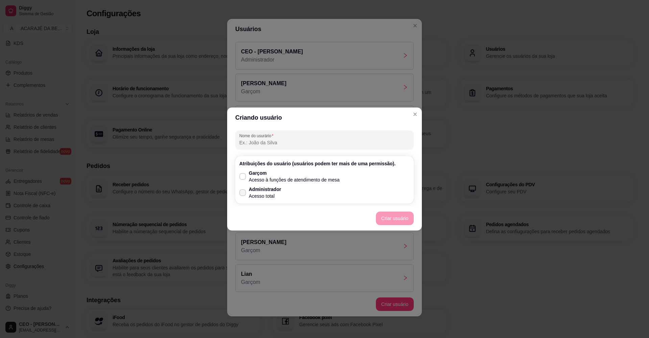
click at [260, 193] on p "Acesso total" at bounding box center [265, 196] width 32 height 7
click at [243, 194] on input "Administrador Acesso total" at bounding box center [241, 196] width 4 height 4
checkbox input "true"
click at [353, 144] on input "Nome do usurário" at bounding box center [324, 142] width 170 height 7
type input "ZHAYANE"
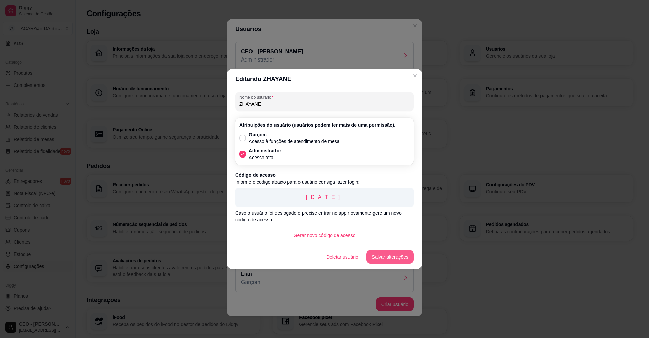
click at [394, 253] on button "Salvar alterações" at bounding box center [389, 257] width 47 height 14
click at [397, 256] on button "Salvar alterações" at bounding box center [390, 257] width 46 height 13
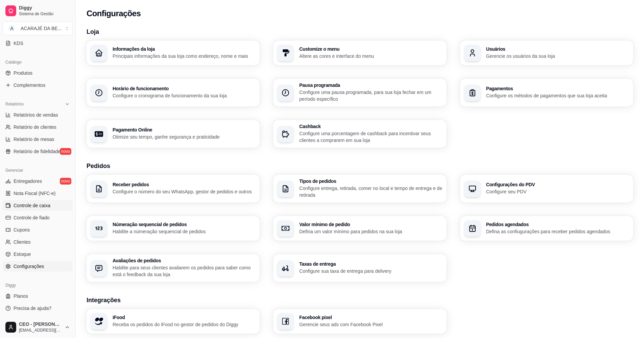
click at [44, 205] on span "Controle de caixa" at bounding box center [32, 205] width 37 height 7
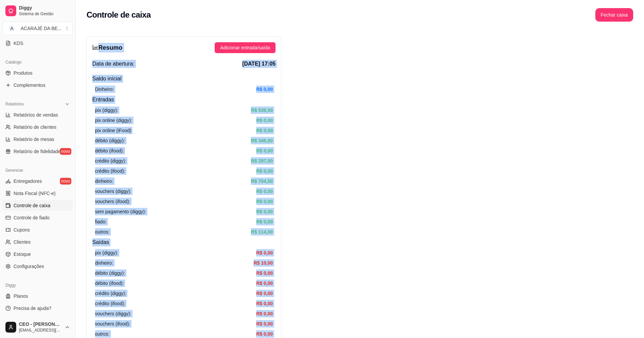
drag, startPoint x: 271, startPoint y: 177, endPoint x: 99, endPoint y: 44, distance: 217.6
click at [99, 44] on div "Resumo Adicionar entrada/saída Data de abertura: [DATE] 17:05 Saldo inícial Din…" at bounding box center [184, 215] width 195 height 357
click at [142, 101] on h4 "Entradas" at bounding box center [183, 100] width 183 height 8
drag, startPoint x: 274, startPoint y: 142, endPoint x: 177, endPoint y: -1, distance: 172.6
click at [177, 0] on html "Diggy Sistema de Gestão A ACARAJÉ DA BE ... Loja aberta Plano Customizado até 0…" at bounding box center [322, 169] width 644 height 338
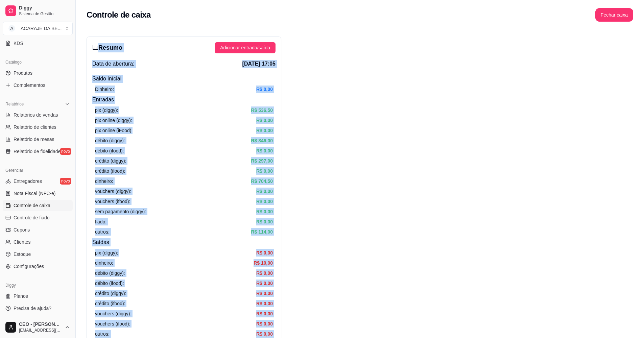
drag, startPoint x: 177, startPoint y: -1, endPoint x: 119, endPoint y: 46, distance: 74.6
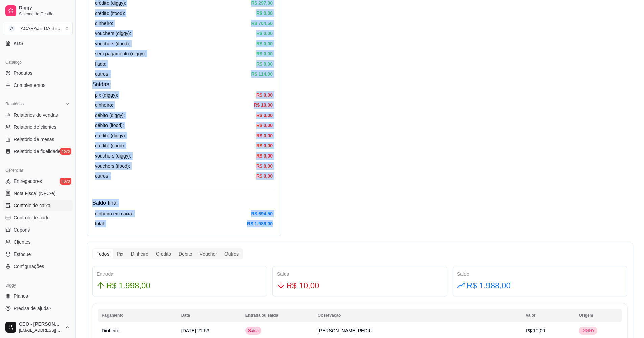
scroll to position [169, 0]
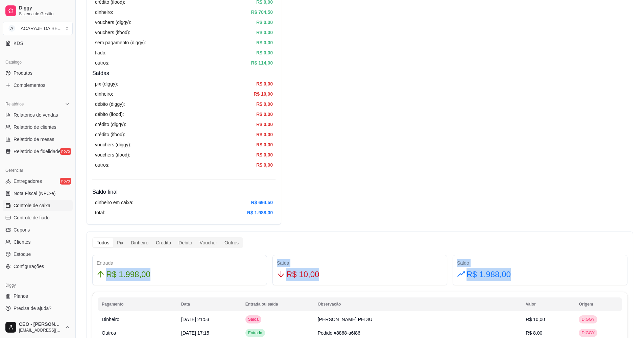
drag, startPoint x: 507, startPoint y: 273, endPoint x: 133, endPoint y: 264, distance: 374.3
click at [133, 264] on div "Entrada R$ 1.998,00 Saída R$ 10,00 Saldo R$ 1.988,00" at bounding box center [360, 270] width 541 height 30
copy div "R$ 1.998,00 Saída R$ 10,00 Saldo R$ 1.988,00"
click at [173, 178] on div "Resumo Adicionar entrada/saída Data de abertura: [DATE] 17:05 Saldo inícial Din…" at bounding box center [184, 45] width 195 height 357
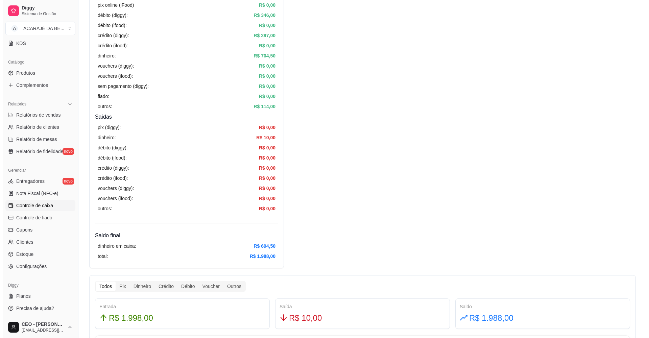
scroll to position [0, 0]
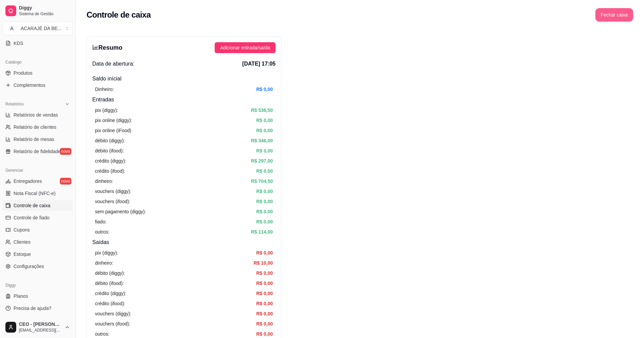
click at [629, 16] on button "Fechar caixa" at bounding box center [614, 15] width 38 height 14
click at [631, 56] on span "Sim" at bounding box center [633, 59] width 8 height 7
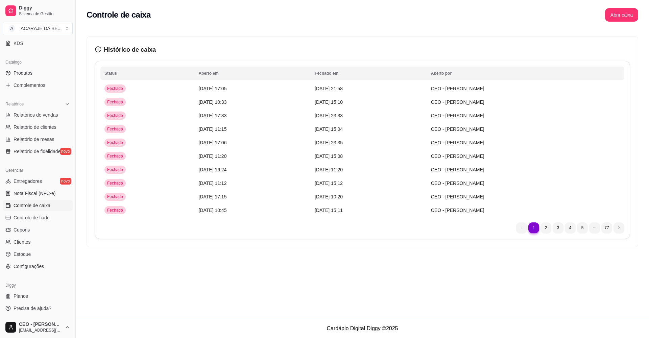
click at [345, 299] on div "Controle de caixa Abrir caixa Histórico de caixa Status Aberto em [GEOGRAPHIC_D…" at bounding box center [362, 159] width 573 height 319
